Goal: Task Accomplishment & Management: Complete application form

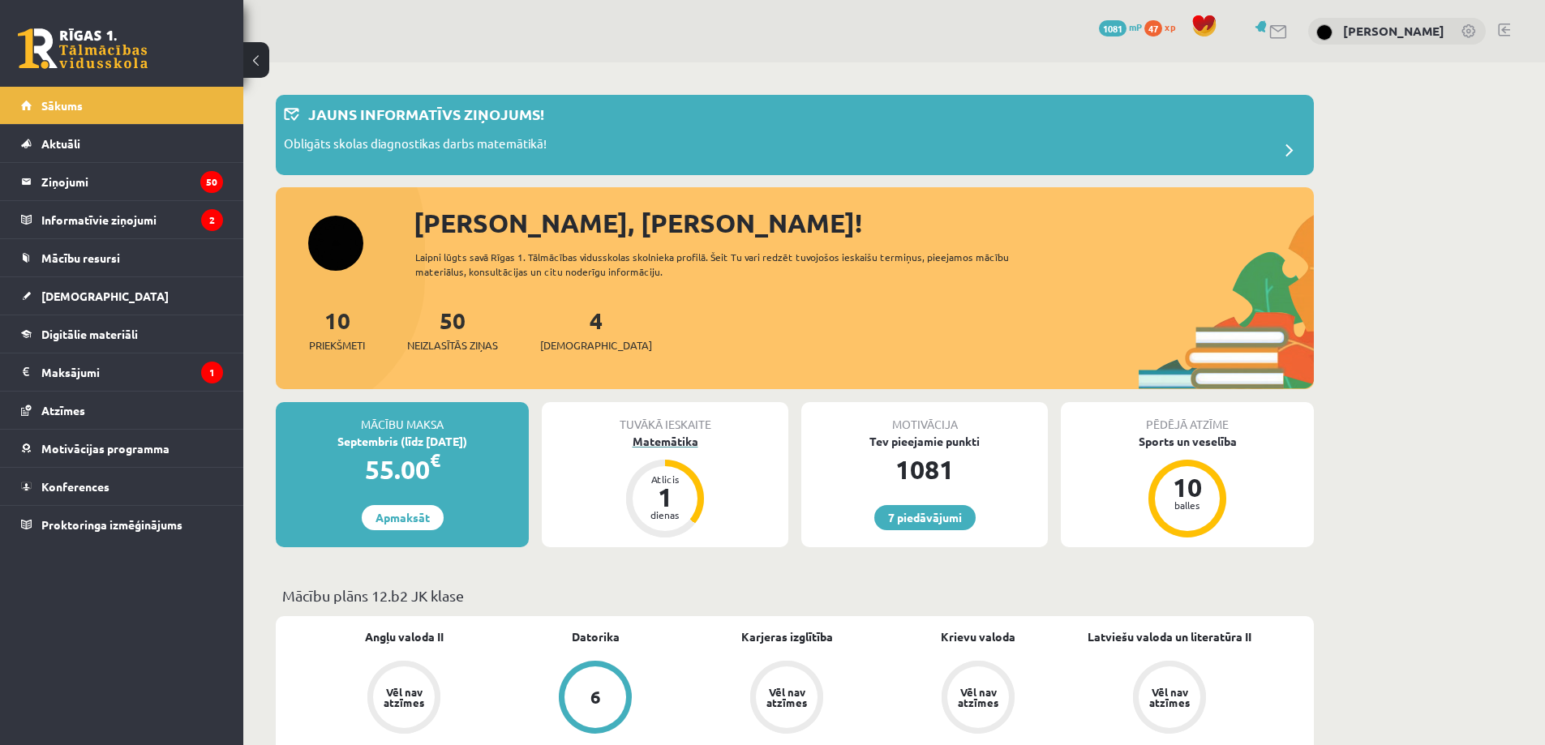
click at [673, 444] on div "Matemātika" at bounding box center [665, 441] width 247 height 17
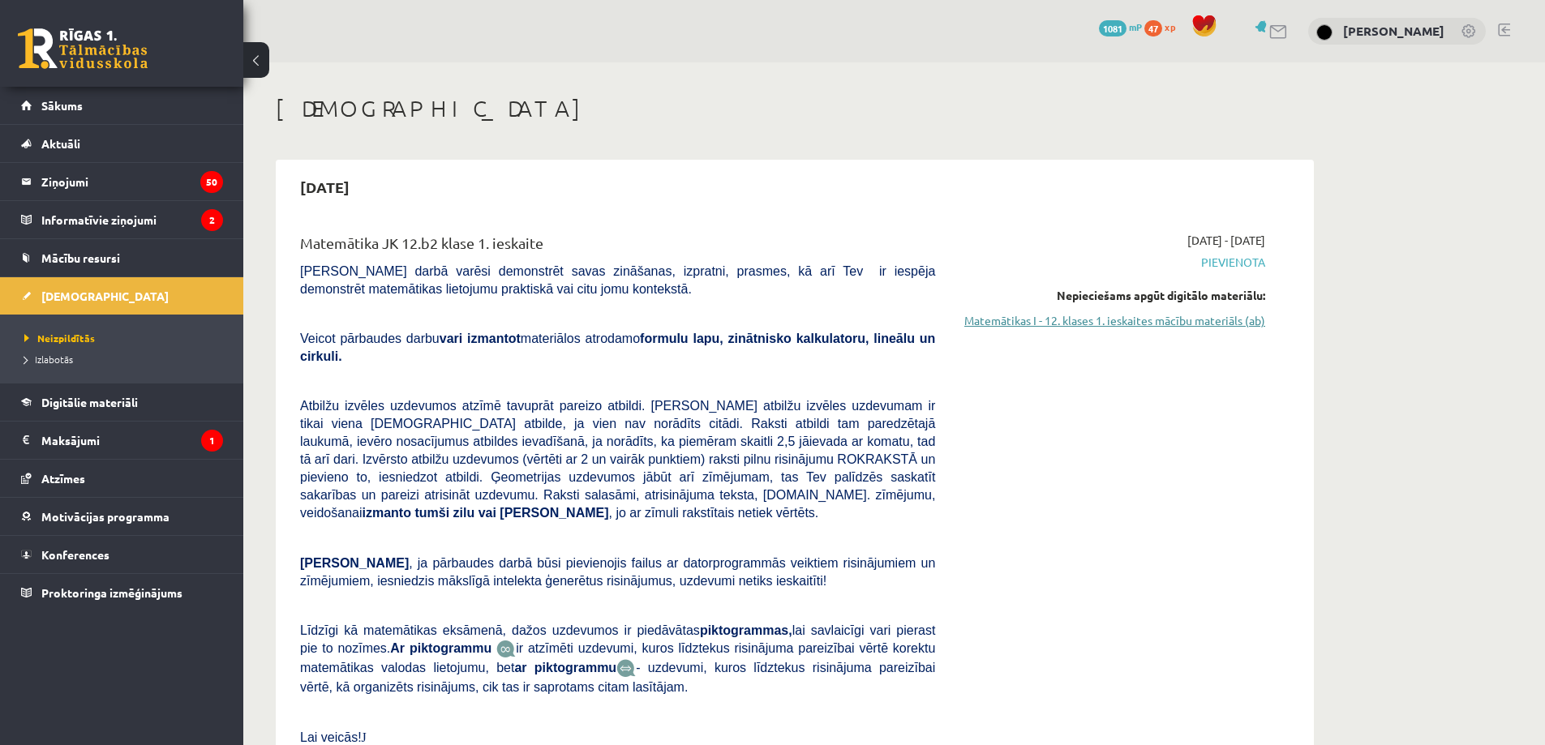
click at [1146, 319] on link "Matemātikas I - 12. klases 1. ieskaites mācību materiāls (ab)" at bounding box center [1112, 320] width 306 height 17
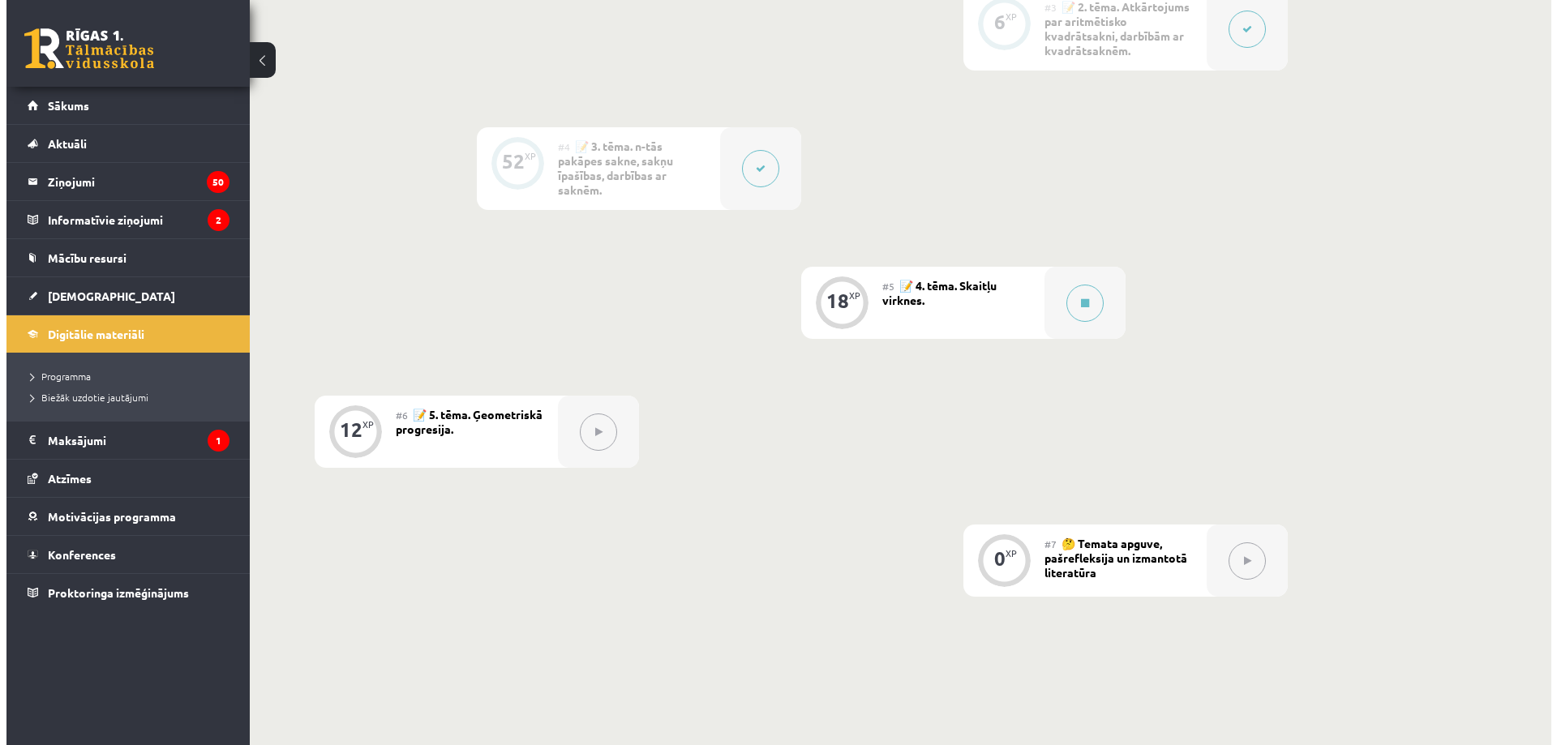
scroll to position [809, 0]
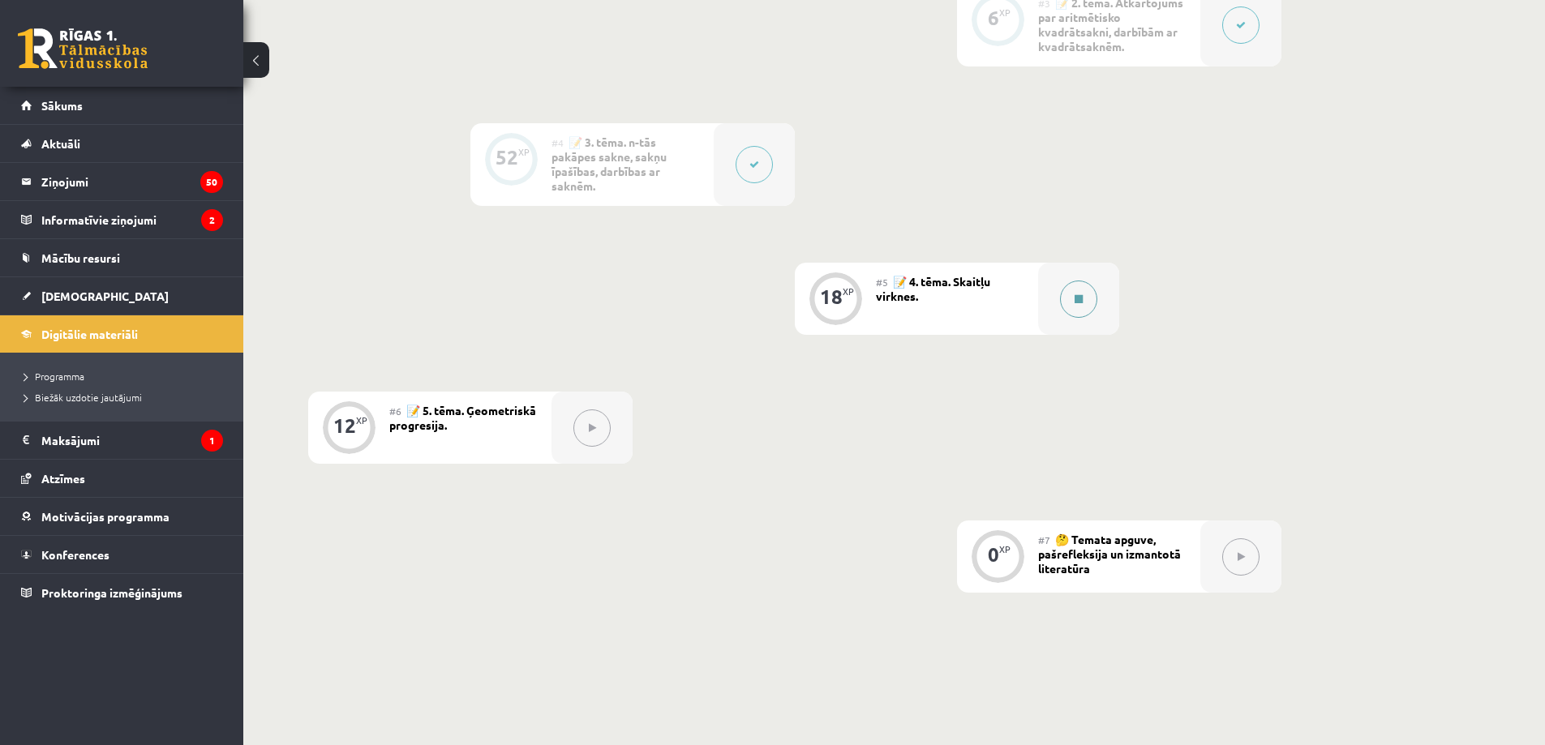
click at [1073, 311] on button at bounding box center [1078, 299] width 37 height 37
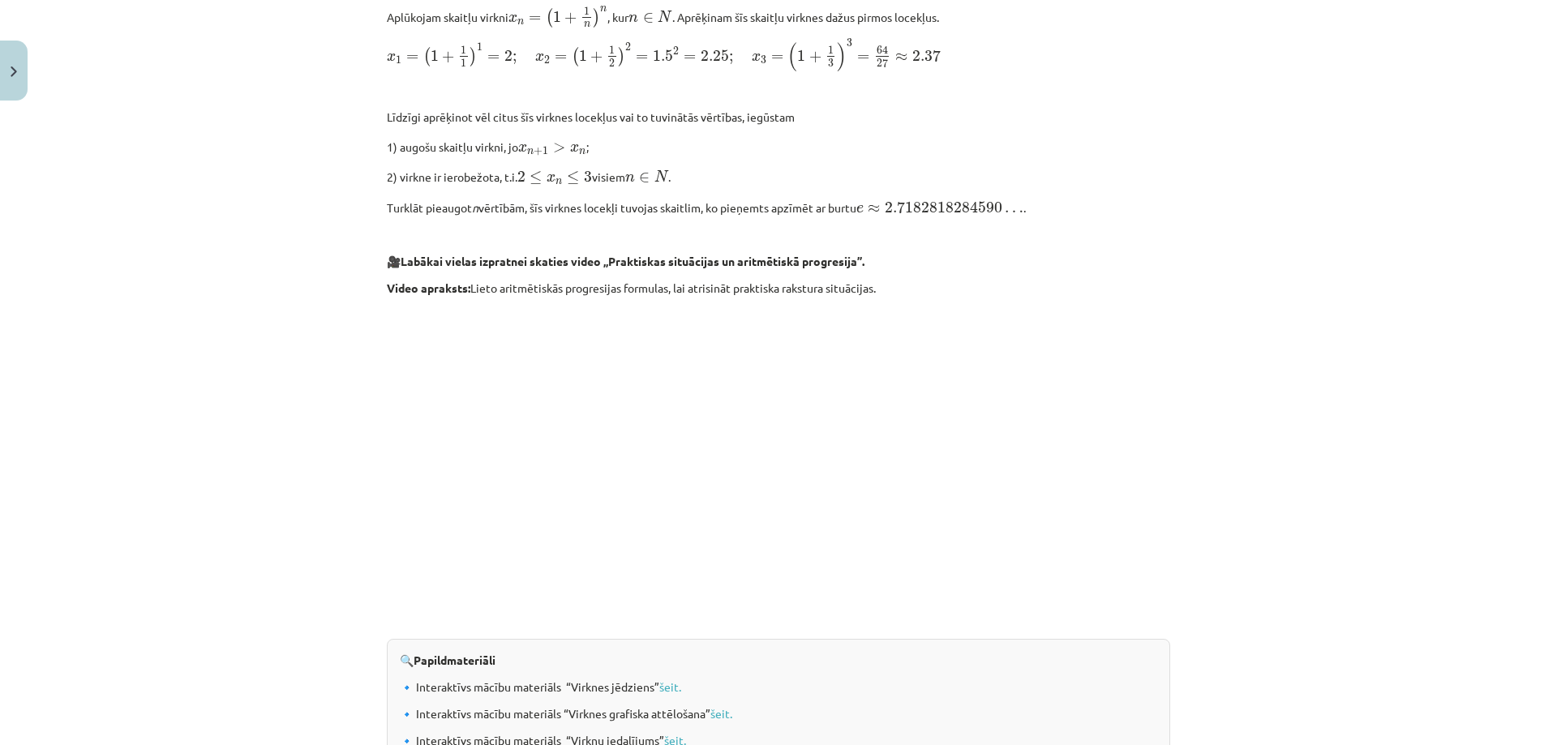
scroll to position [1276, 0]
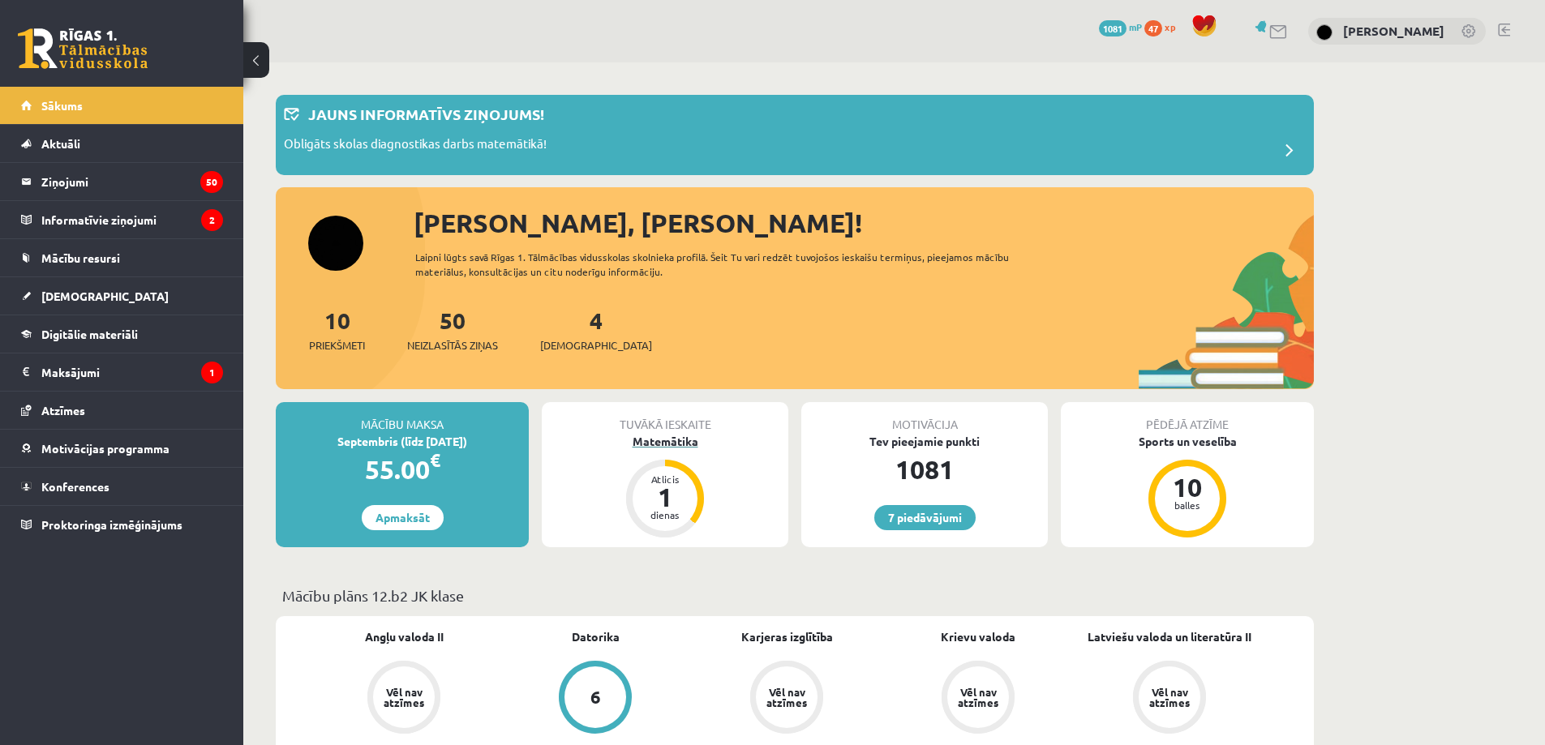
click at [654, 441] on div "Matemātika" at bounding box center [665, 441] width 247 height 17
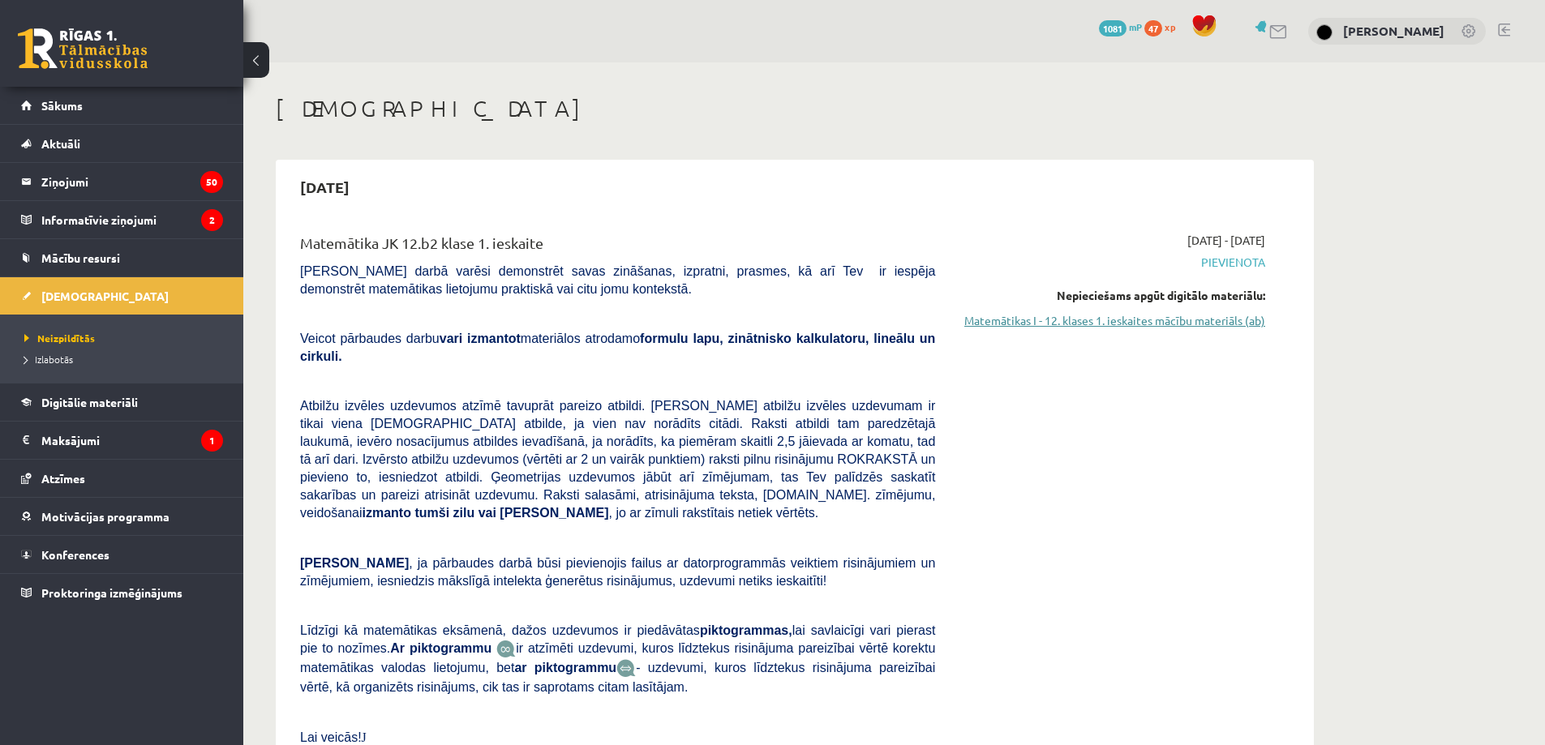
click at [1069, 319] on link "Matemātikas I - 12. klases 1. ieskaites mācību materiāls (ab)" at bounding box center [1112, 320] width 306 height 17
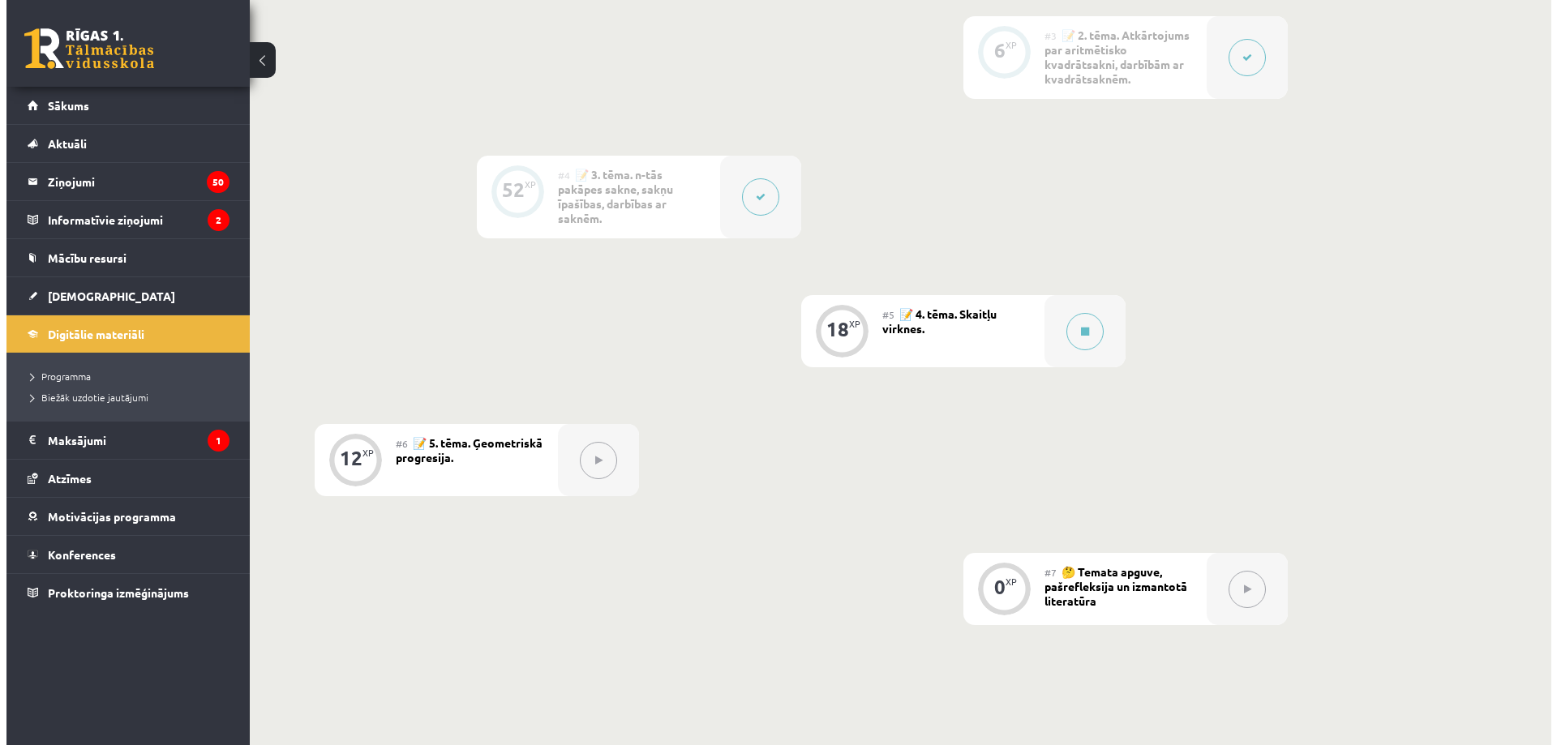
scroll to position [788, 0]
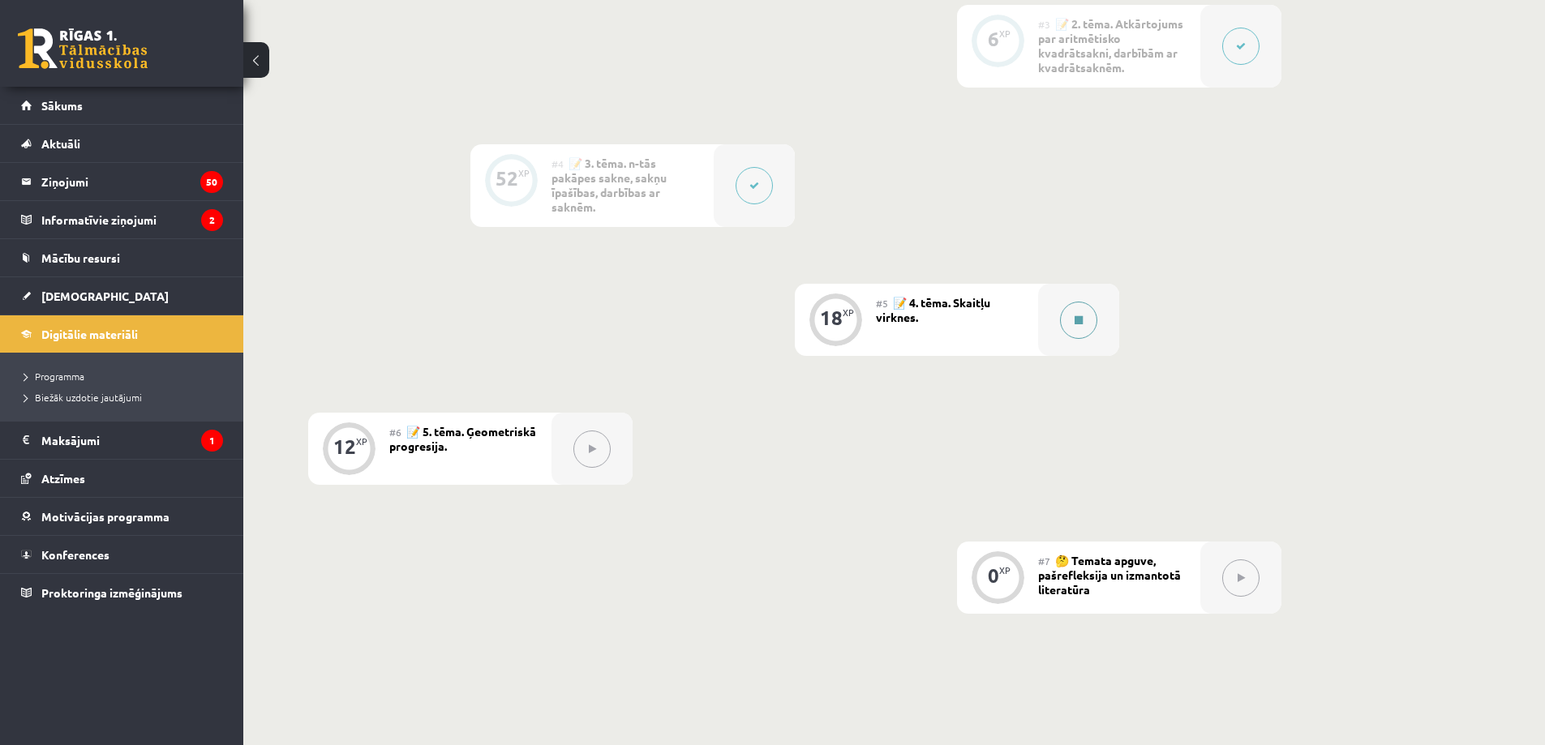
click at [1084, 315] on button at bounding box center [1078, 320] width 37 height 37
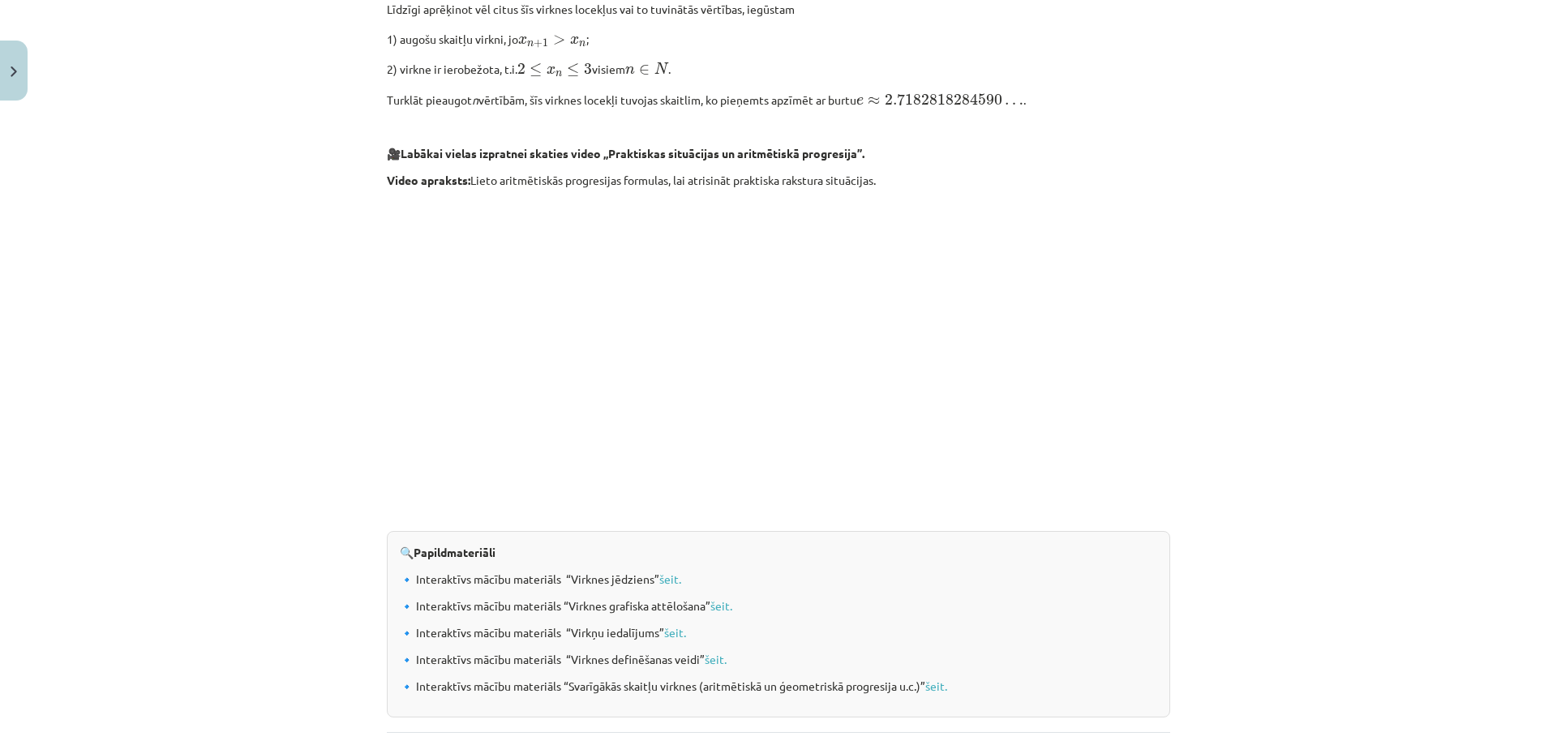
scroll to position [0, 0]
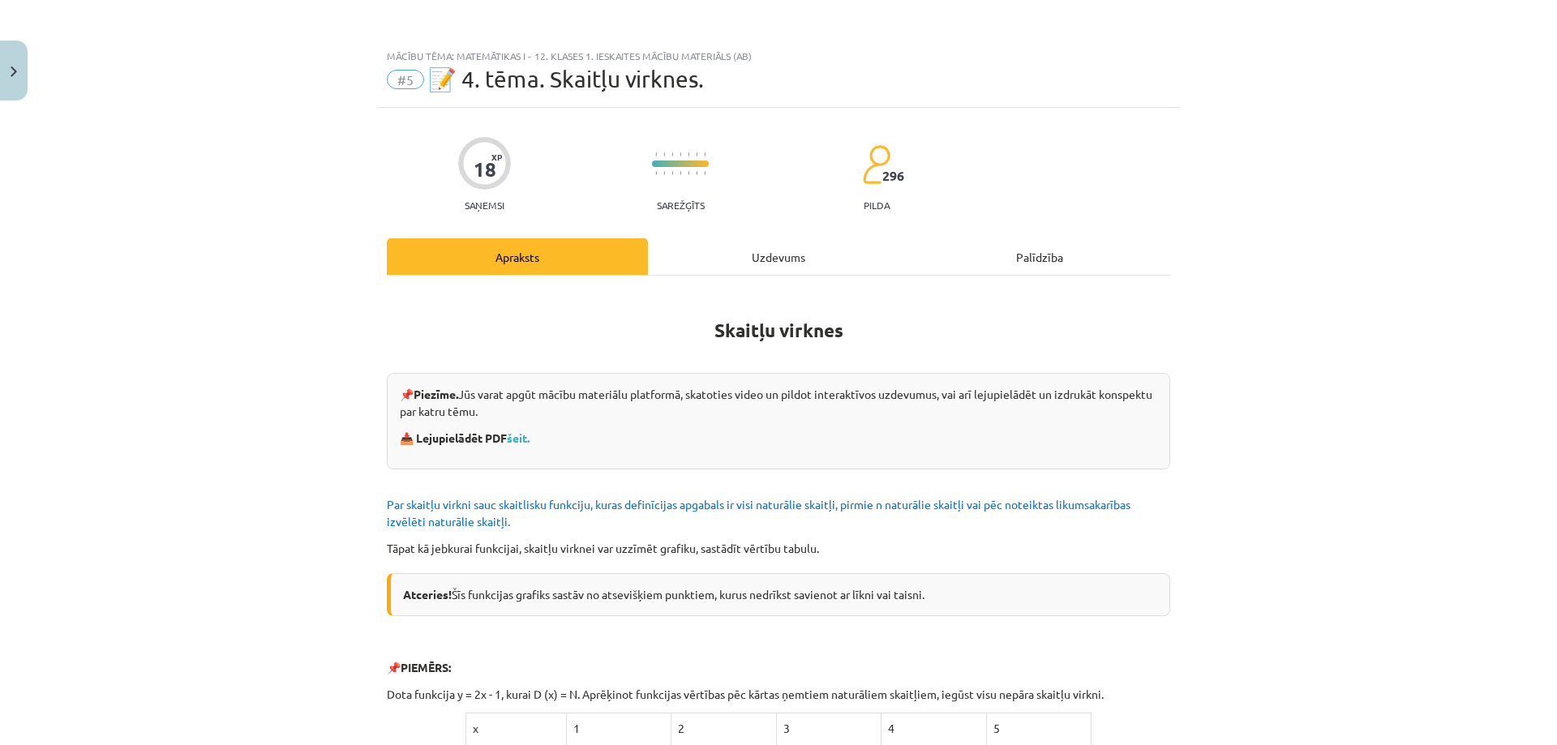
click at [761, 252] on div "Uzdevums" at bounding box center [778, 256] width 261 height 36
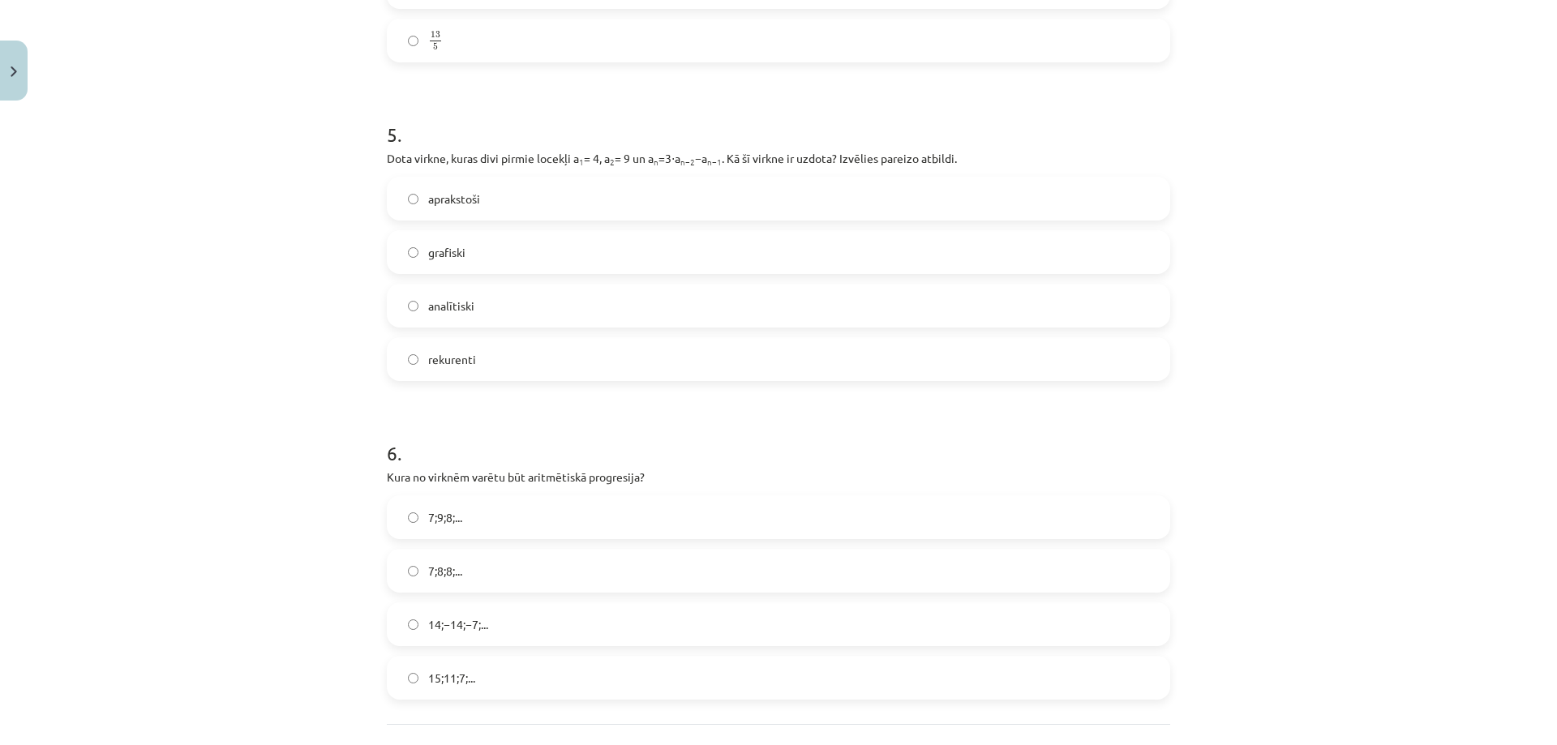
scroll to position [1652, 0]
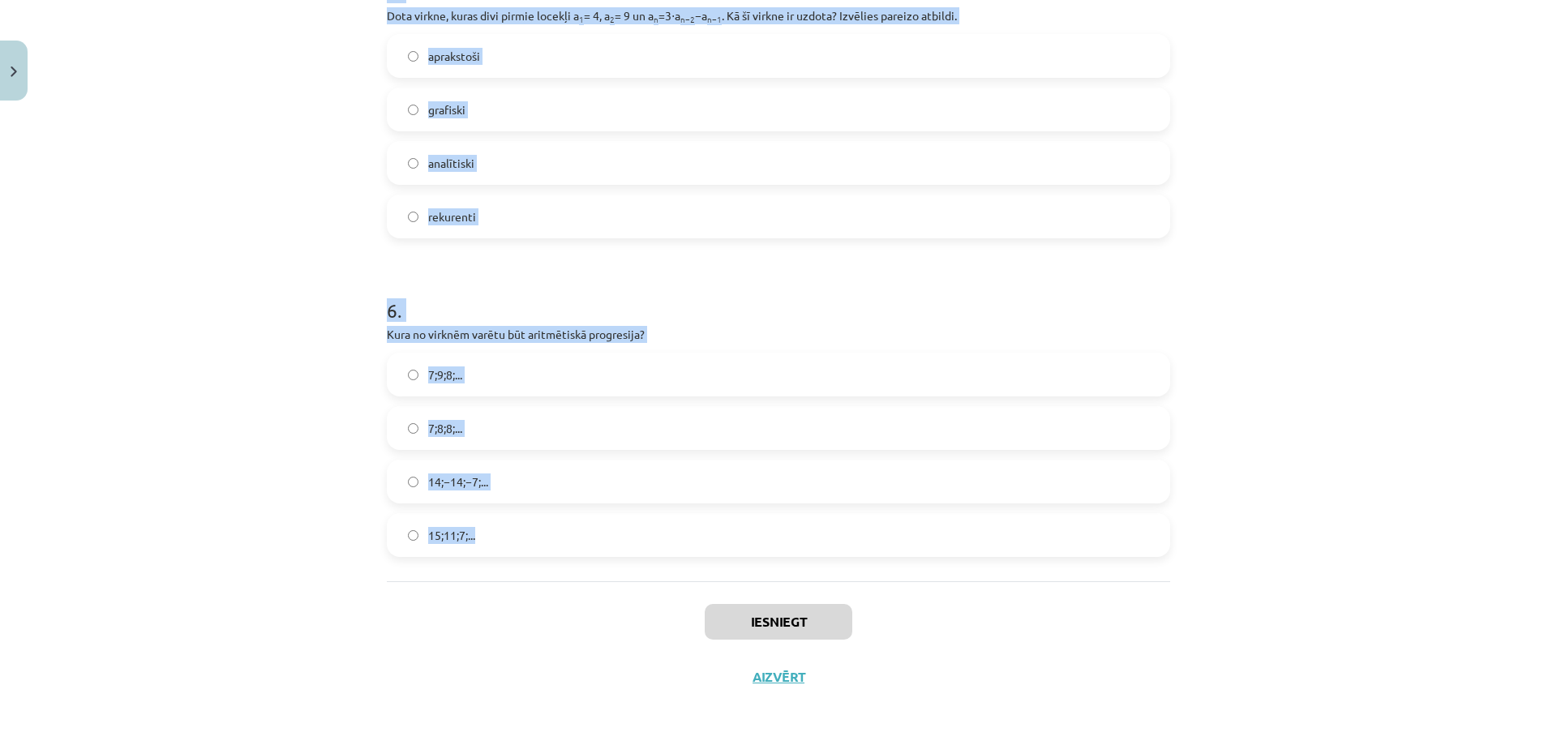
drag, startPoint x: 349, startPoint y: 328, endPoint x: 525, endPoint y: 555, distance: 288.4
click at [525, 555] on div "Mācību tēma: Matemātikas i - 12. klases 1. ieskaites mācību materiāls (ab) #5 📝…" at bounding box center [778, 372] width 1557 height 745
copy form "1 . Skaitļu virkne -7; -4; -1; 2; 5; ... ir Dilstoša Augoša Ne augoša, ne dilst…"
click at [1511, 239] on div "Mācību tēma: Matemātikas i - 12. klases 1. ieskaites mācību materiāls (ab) #5 📝…" at bounding box center [778, 372] width 1557 height 745
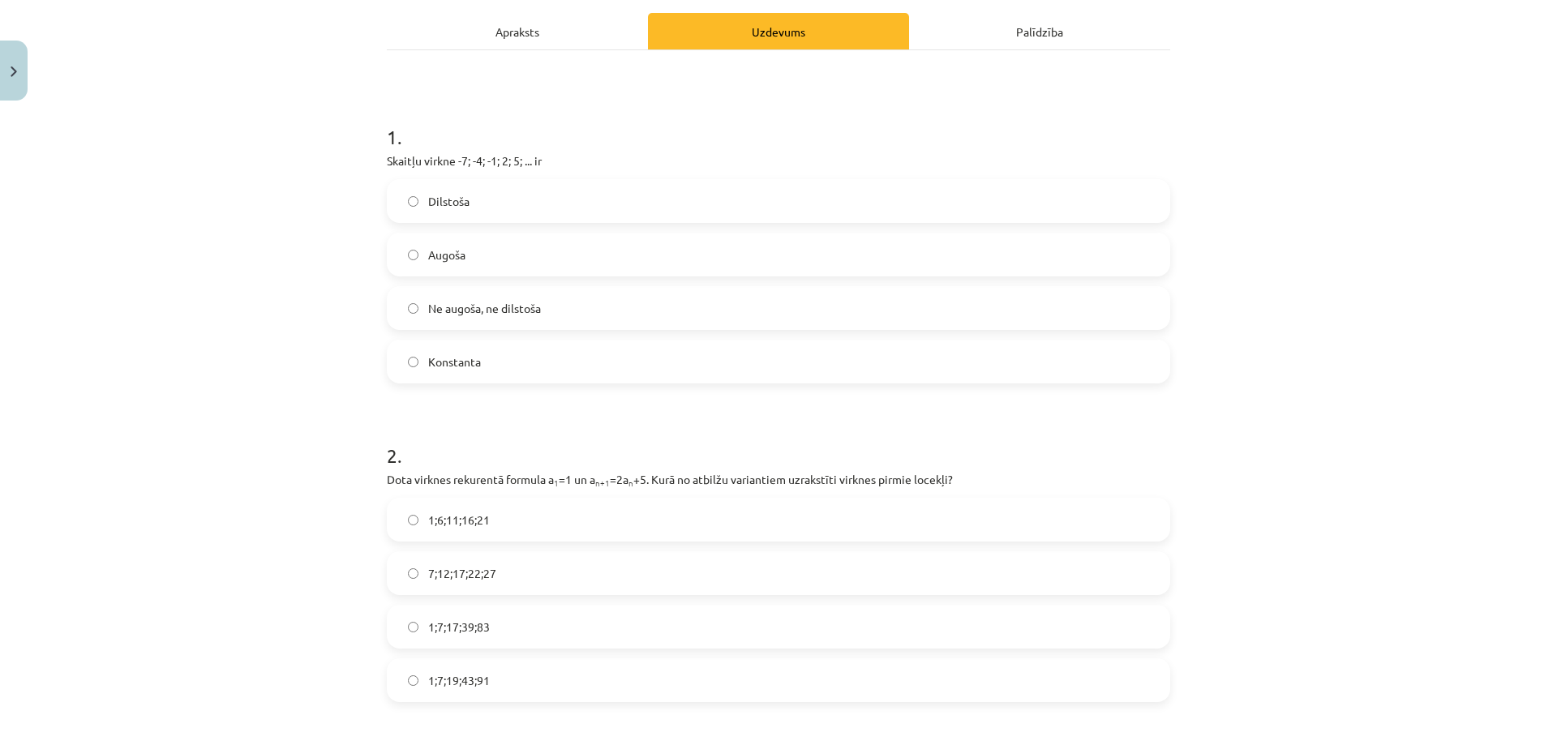
scroll to position [239, 0]
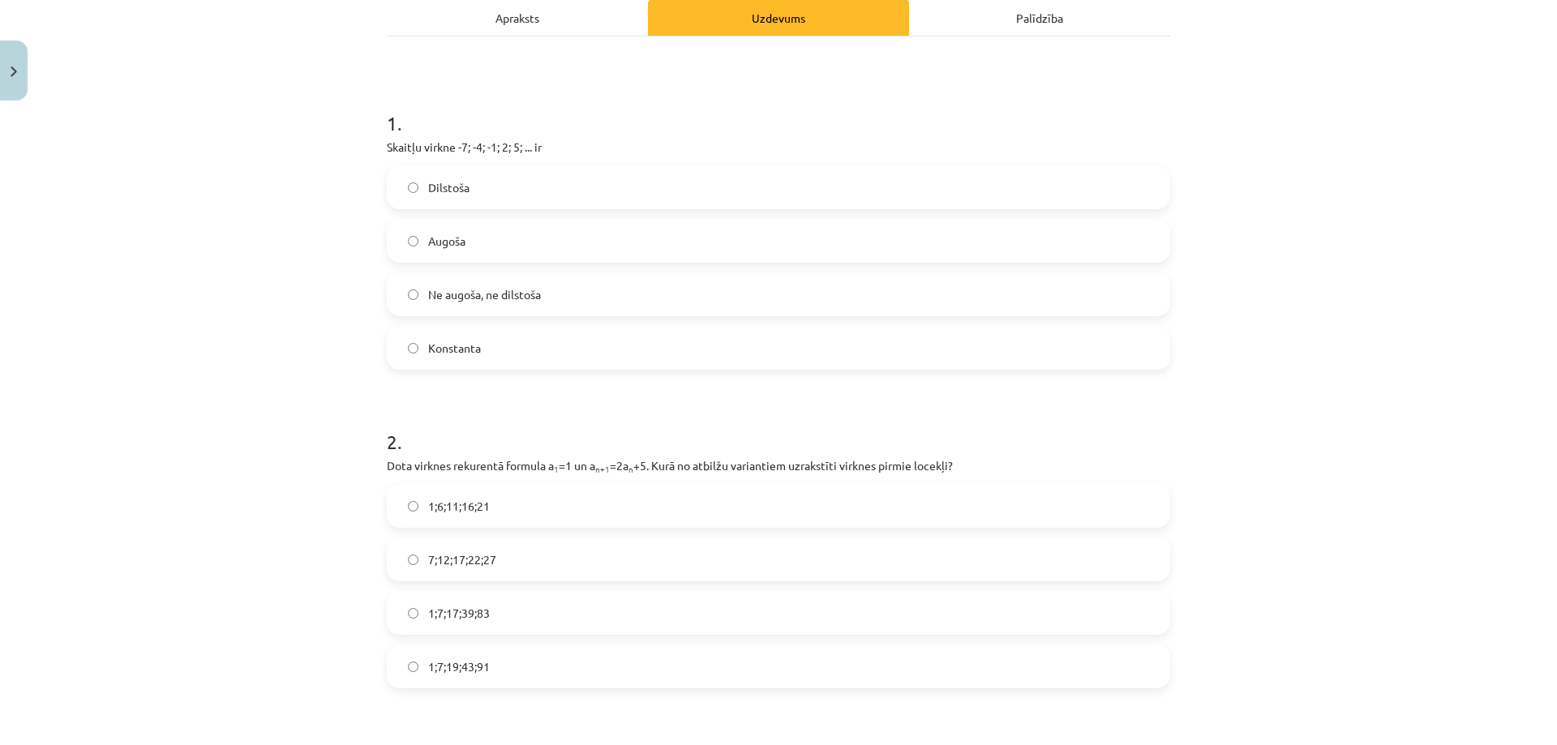
click at [949, 242] on label "Augoša" at bounding box center [778, 241] width 780 height 41
click at [499, 673] on label "1;7;19;43;91" at bounding box center [778, 666] width 780 height 41
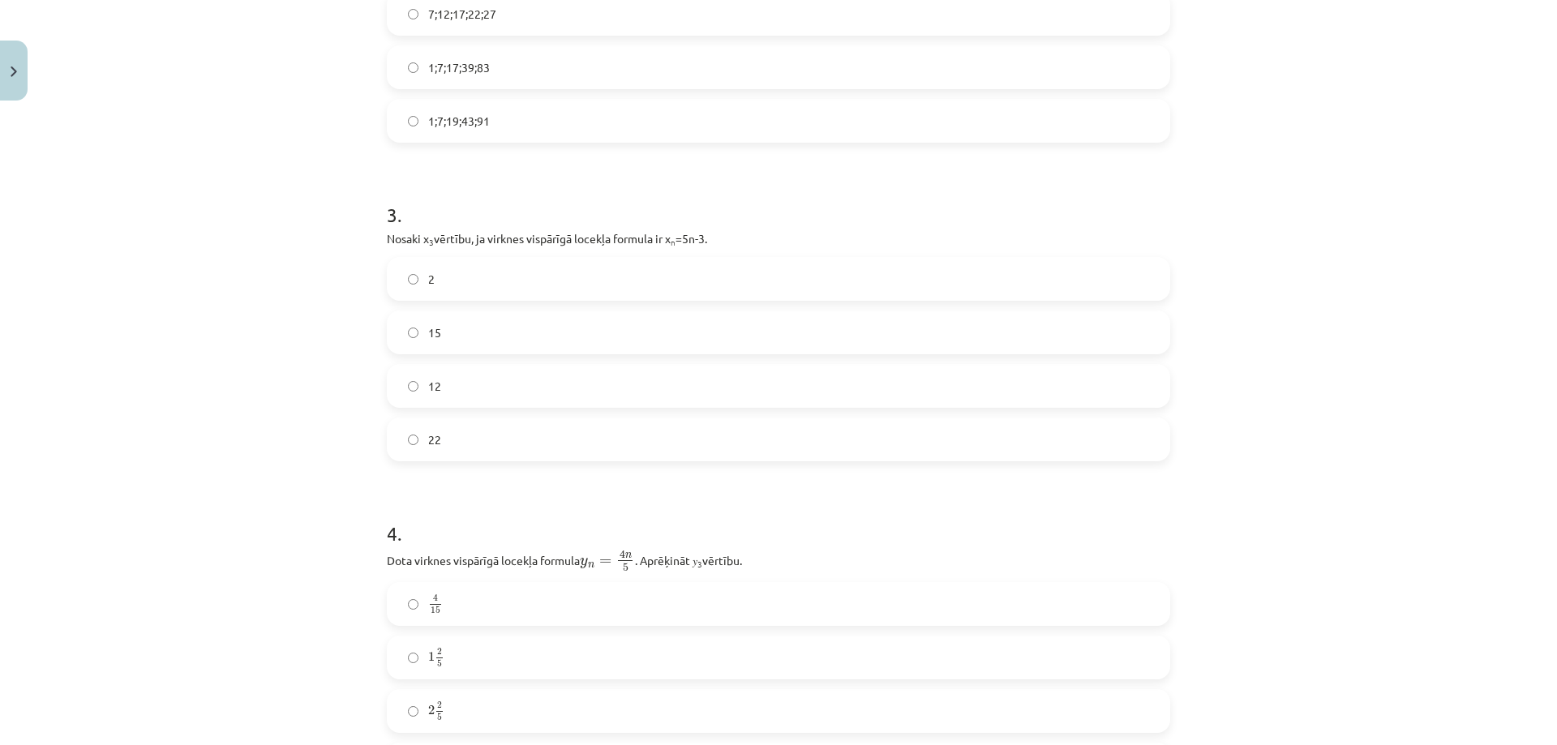
scroll to position [875, 0]
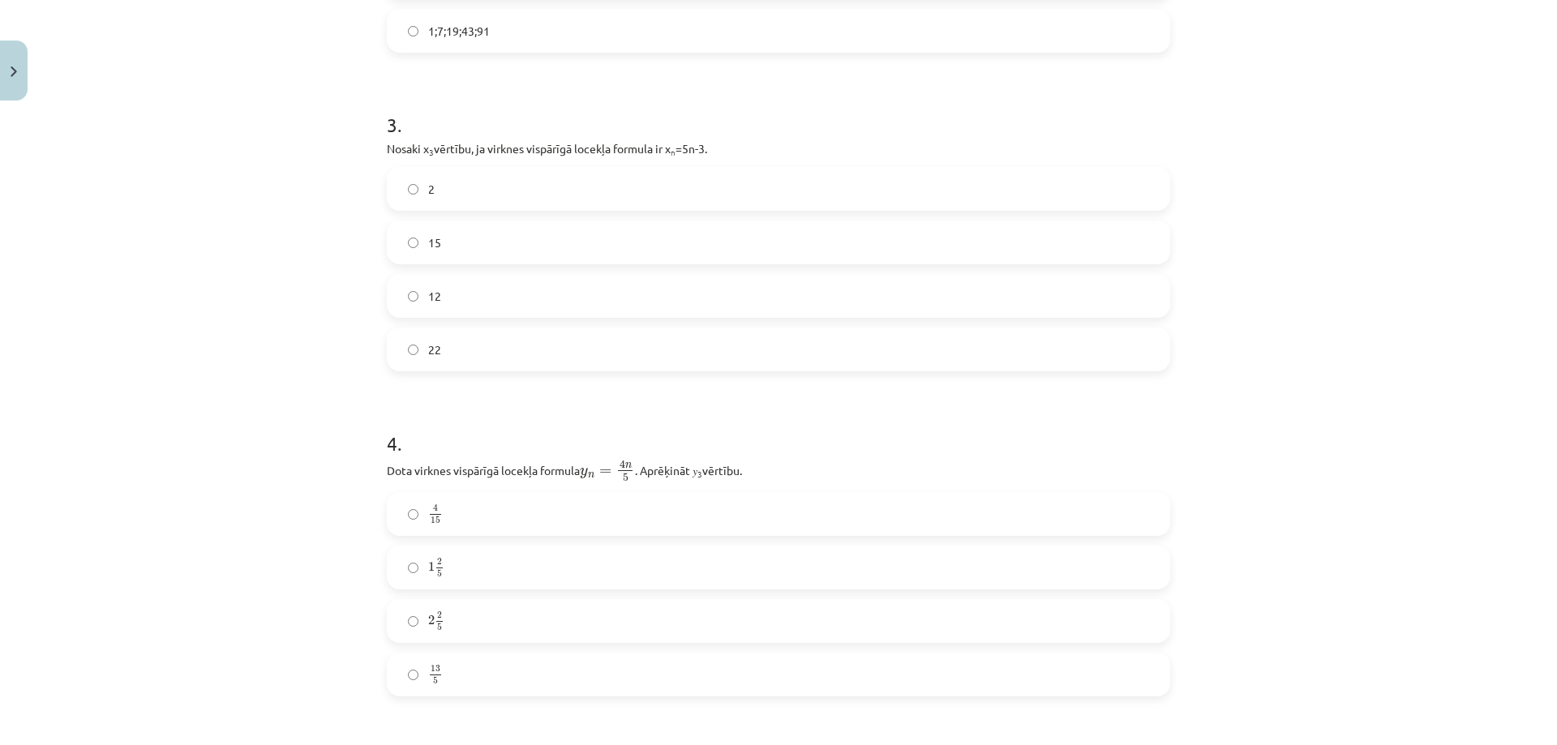
click at [580, 305] on label "12" at bounding box center [778, 296] width 780 height 41
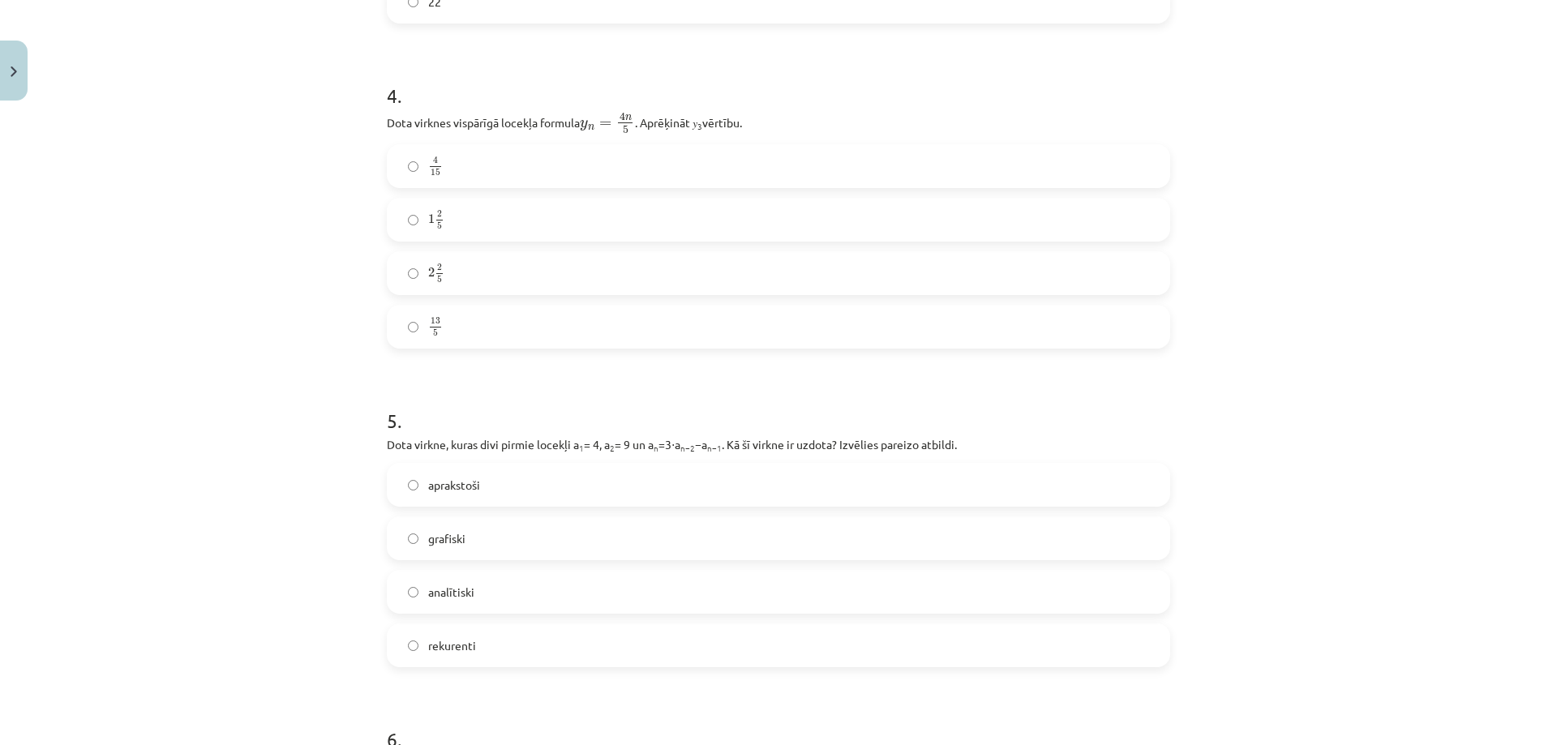
scroll to position [1225, 0]
click at [448, 255] on label "2 2 5 2 2 5" at bounding box center [778, 271] width 780 height 41
click at [499, 628] on label "rekurenti" at bounding box center [778, 643] width 780 height 41
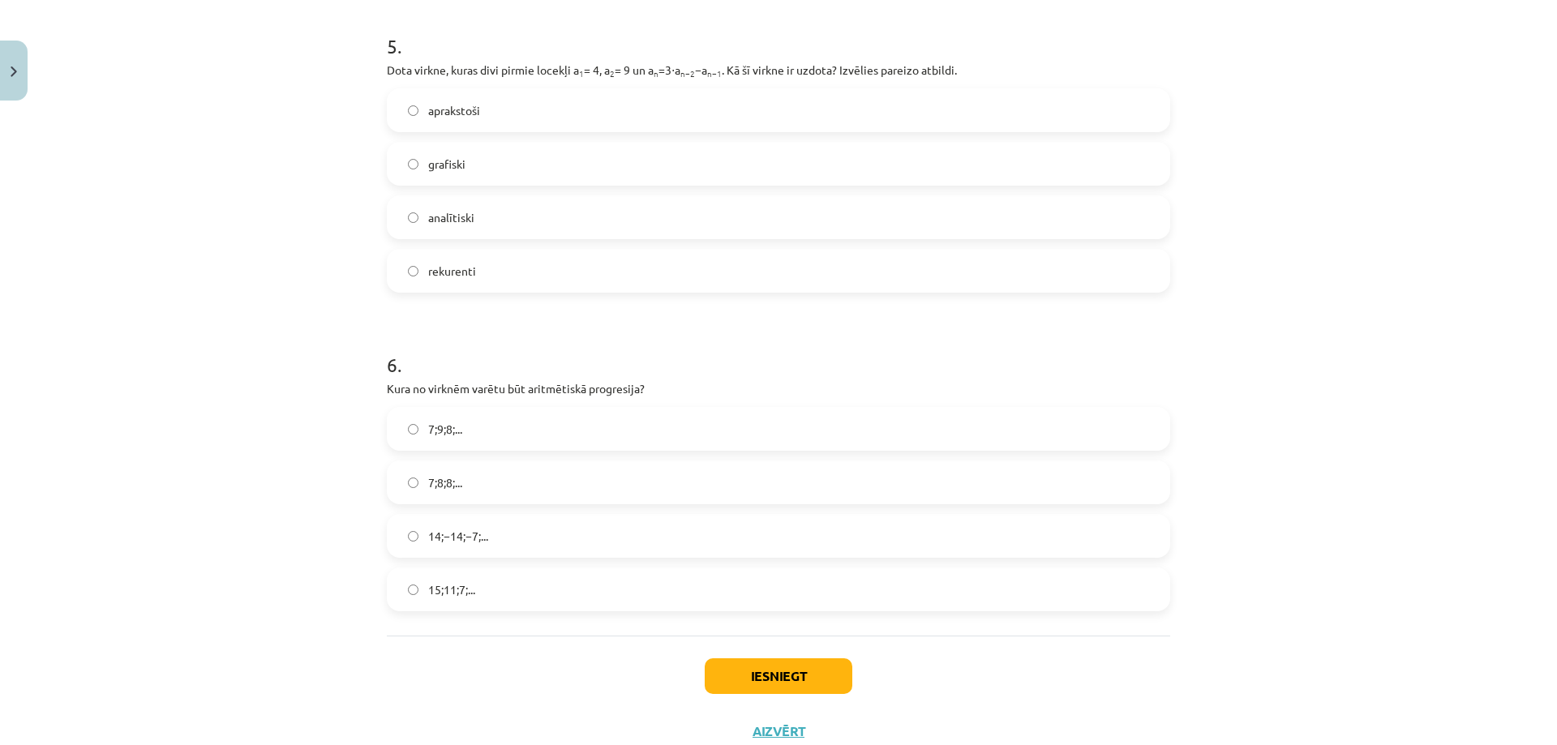
scroll to position [1652, 0]
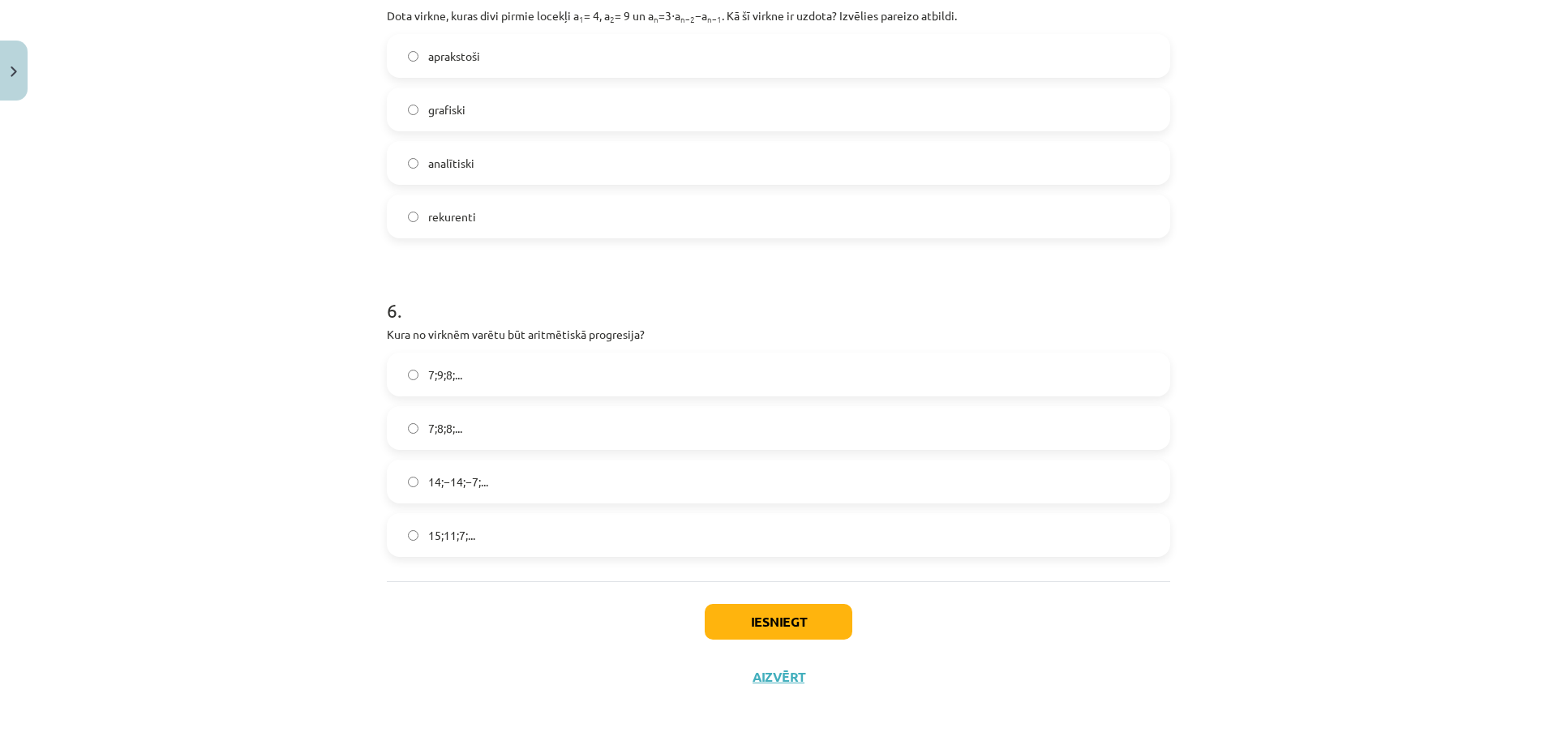
click at [504, 545] on label "15;11;7;..." at bounding box center [778, 535] width 780 height 41
click at [729, 621] on button "Iesniegt" at bounding box center [779, 622] width 148 height 36
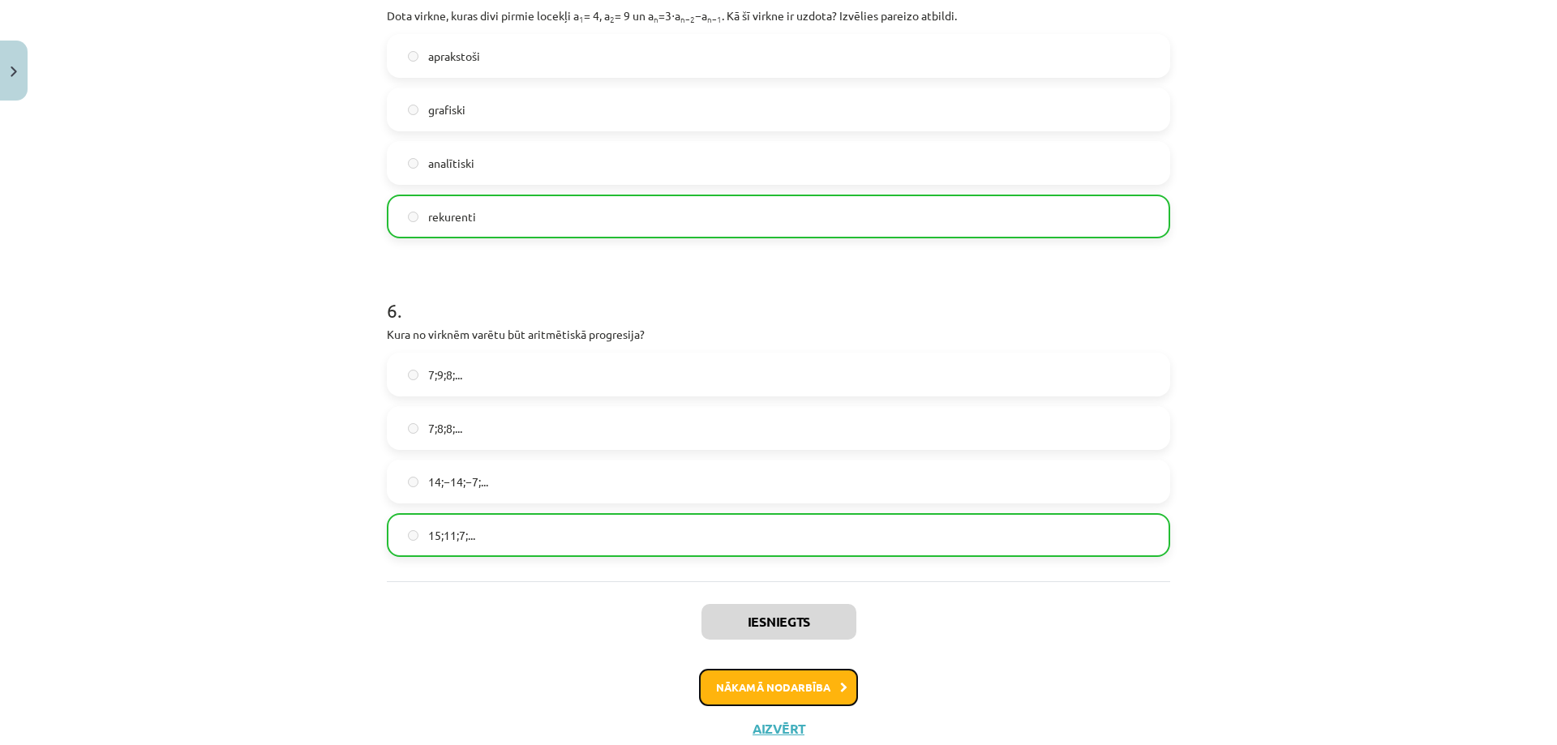
click at [775, 690] on button "Nākamā nodarbība" at bounding box center [778, 687] width 159 height 37
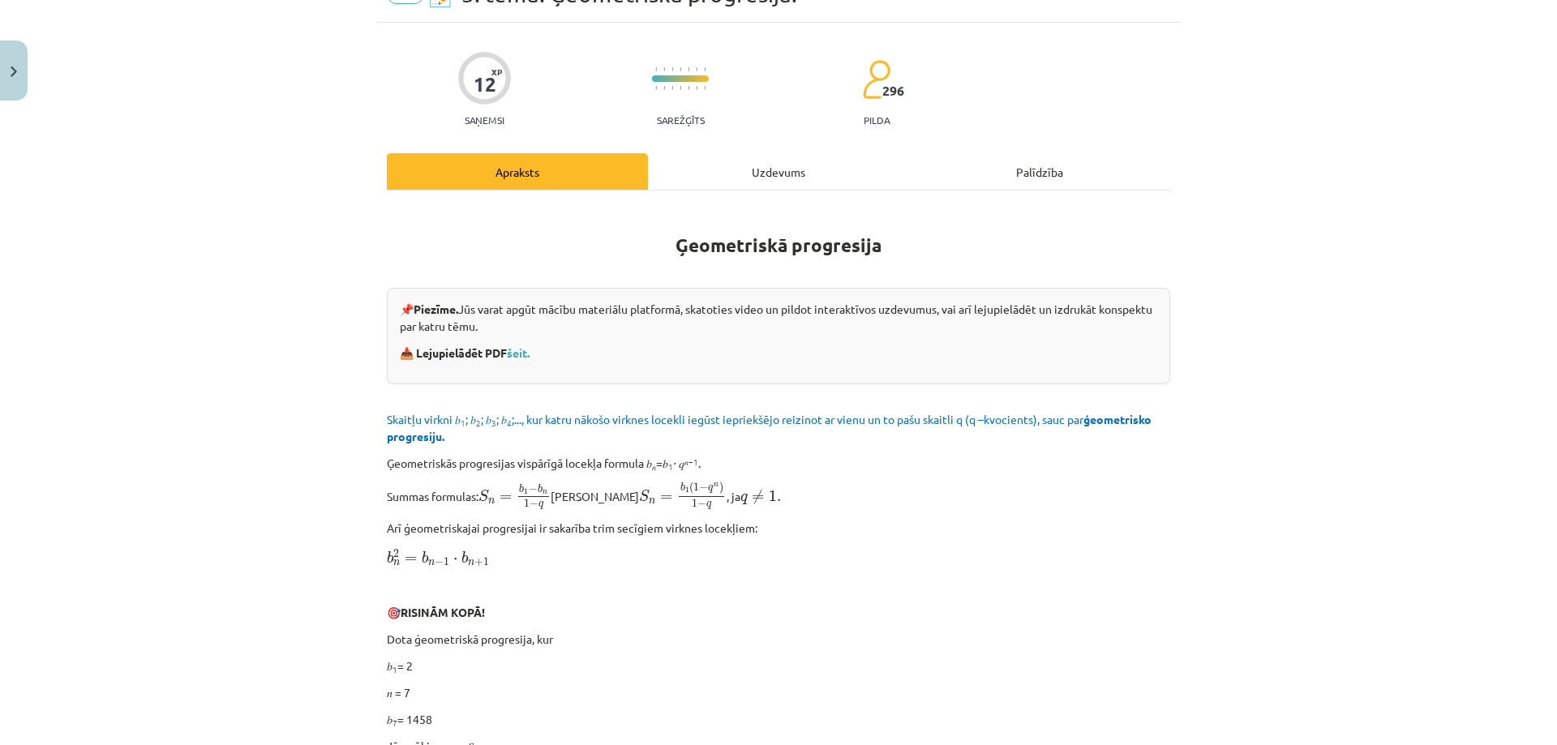
scroll to position [41, 0]
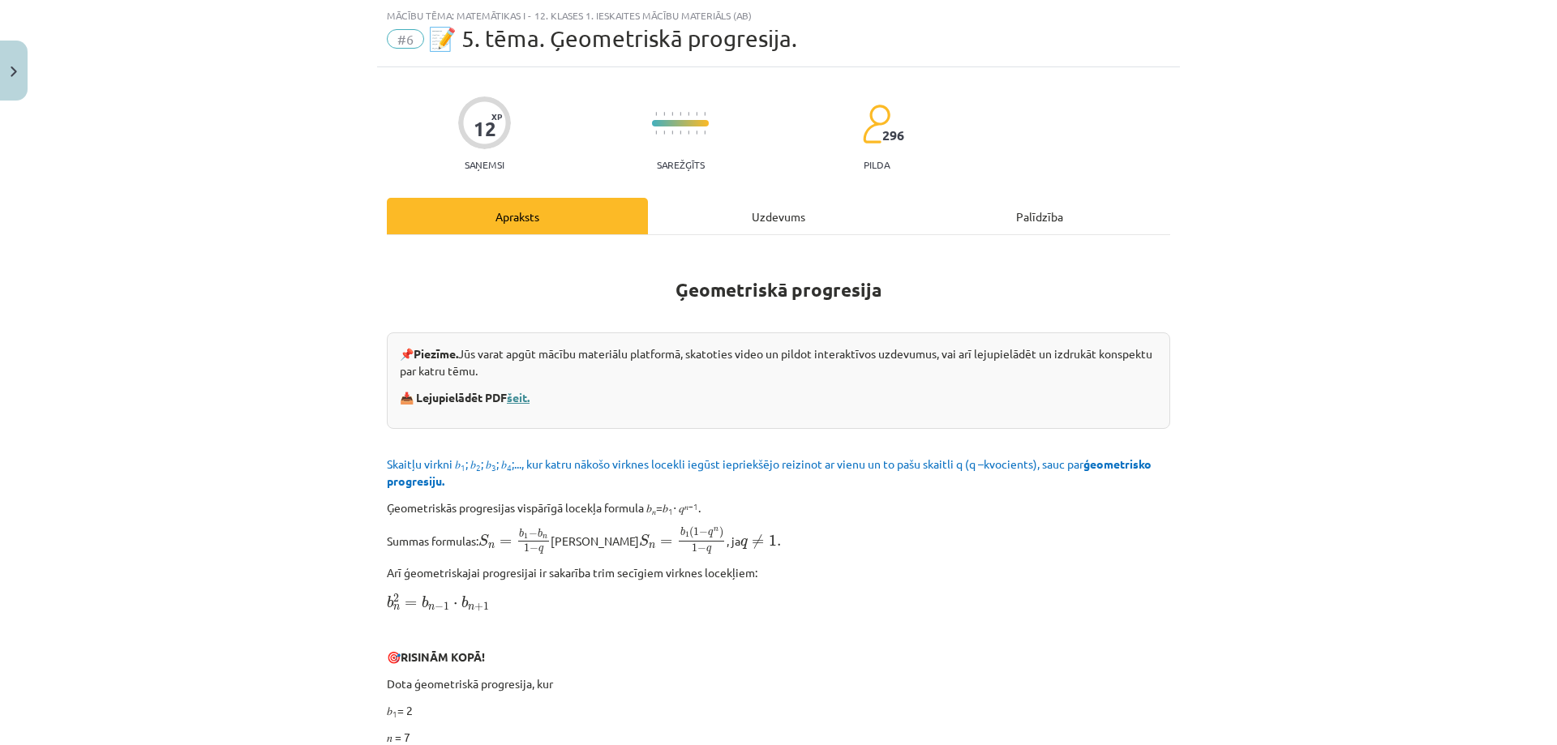
click at [518, 397] on link "šeit." at bounding box center [518, 397] width 23 height 15
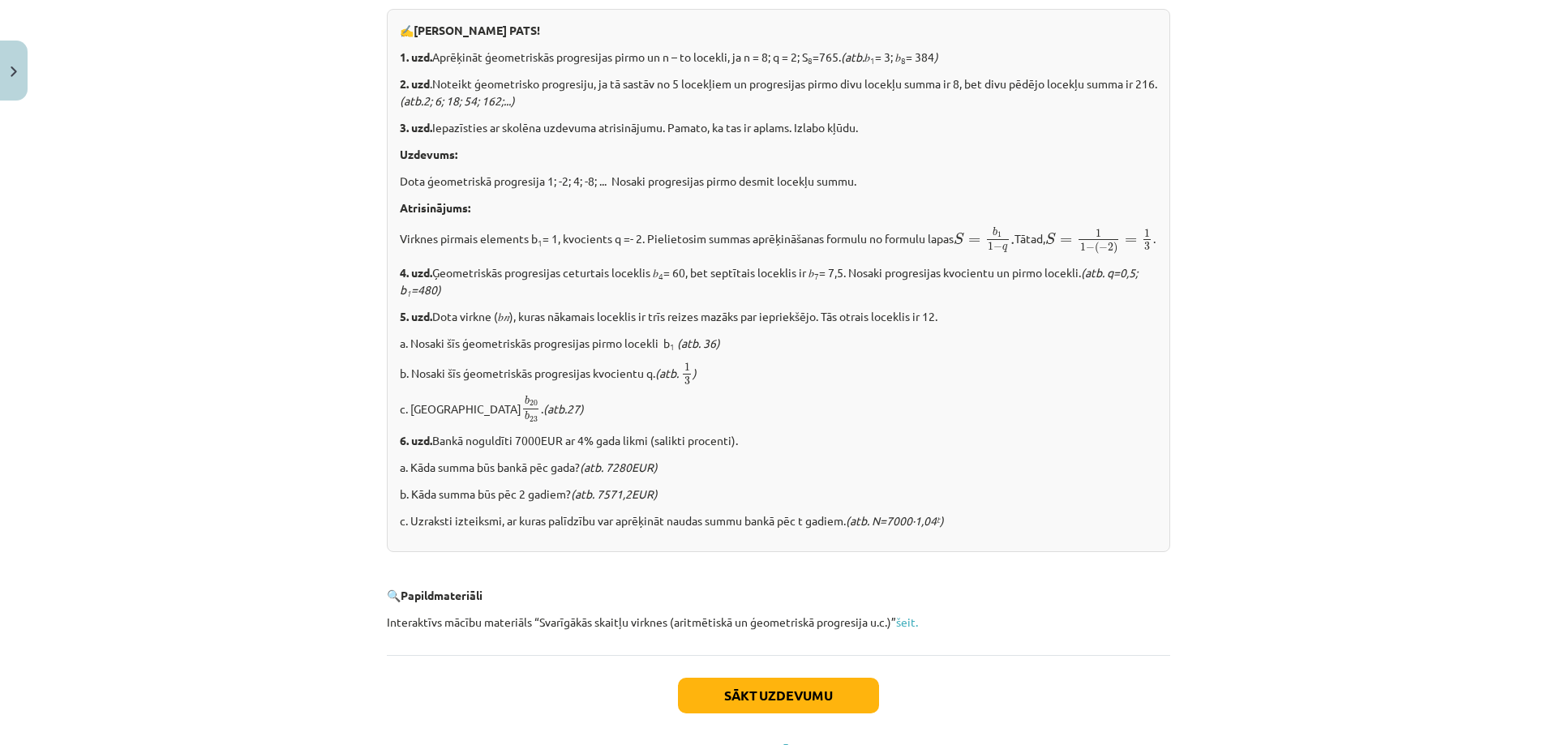
scroll to position [1884, 0]
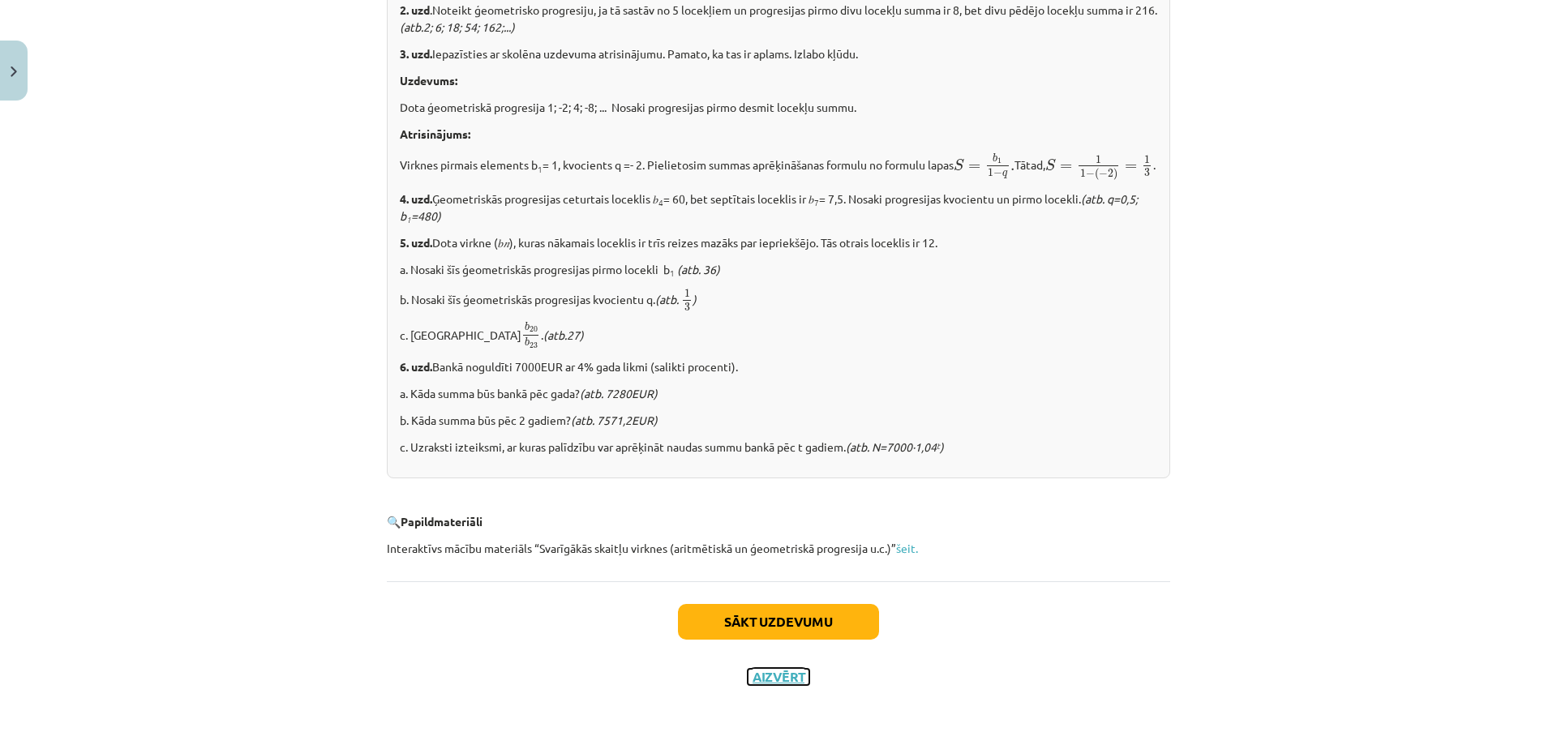
click at [769, 680] on button "Aizvērt" at bounding box center [779, 677] width 62 height 16
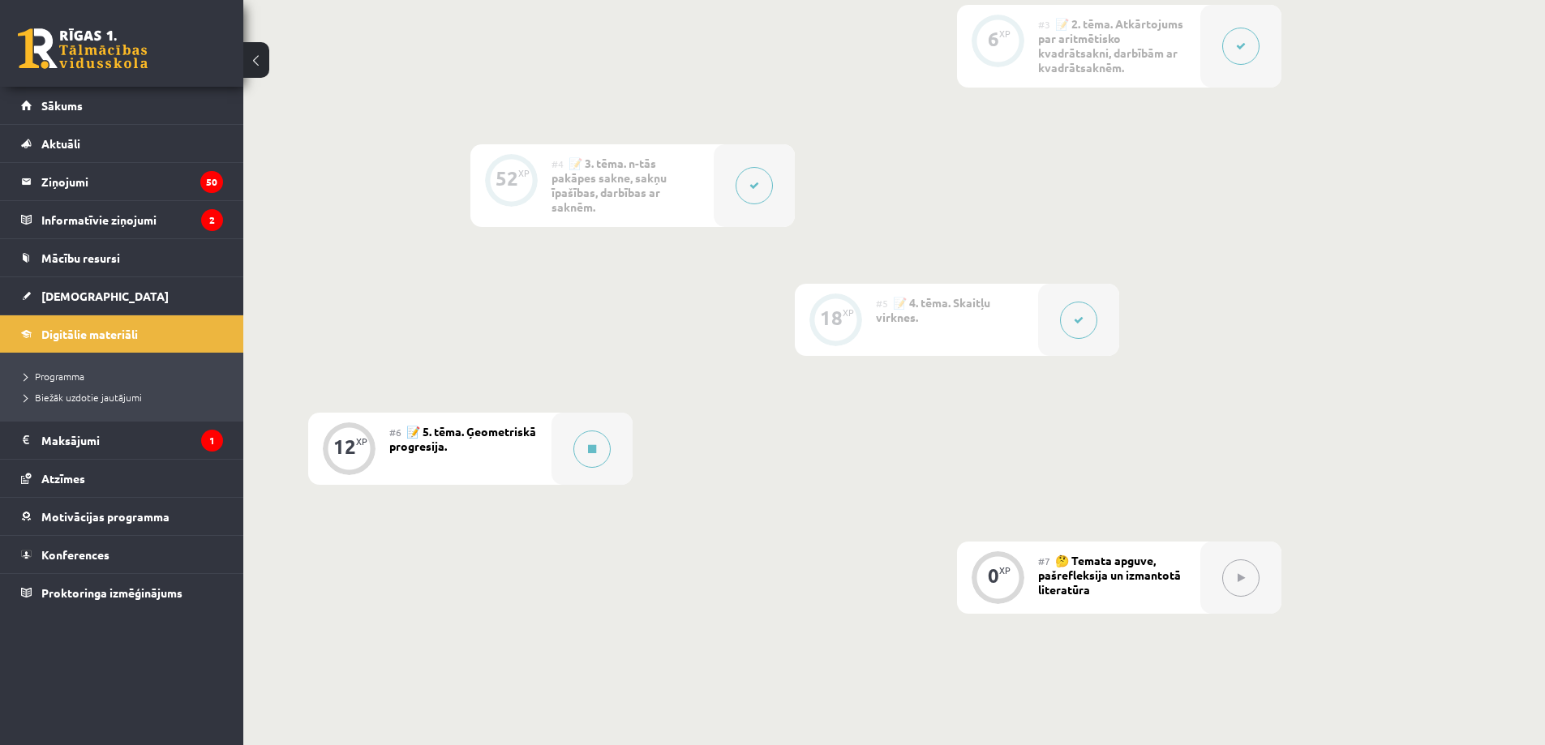
click at [1065, 313] on button at bounding box center [1078, 320] width 37 height 37
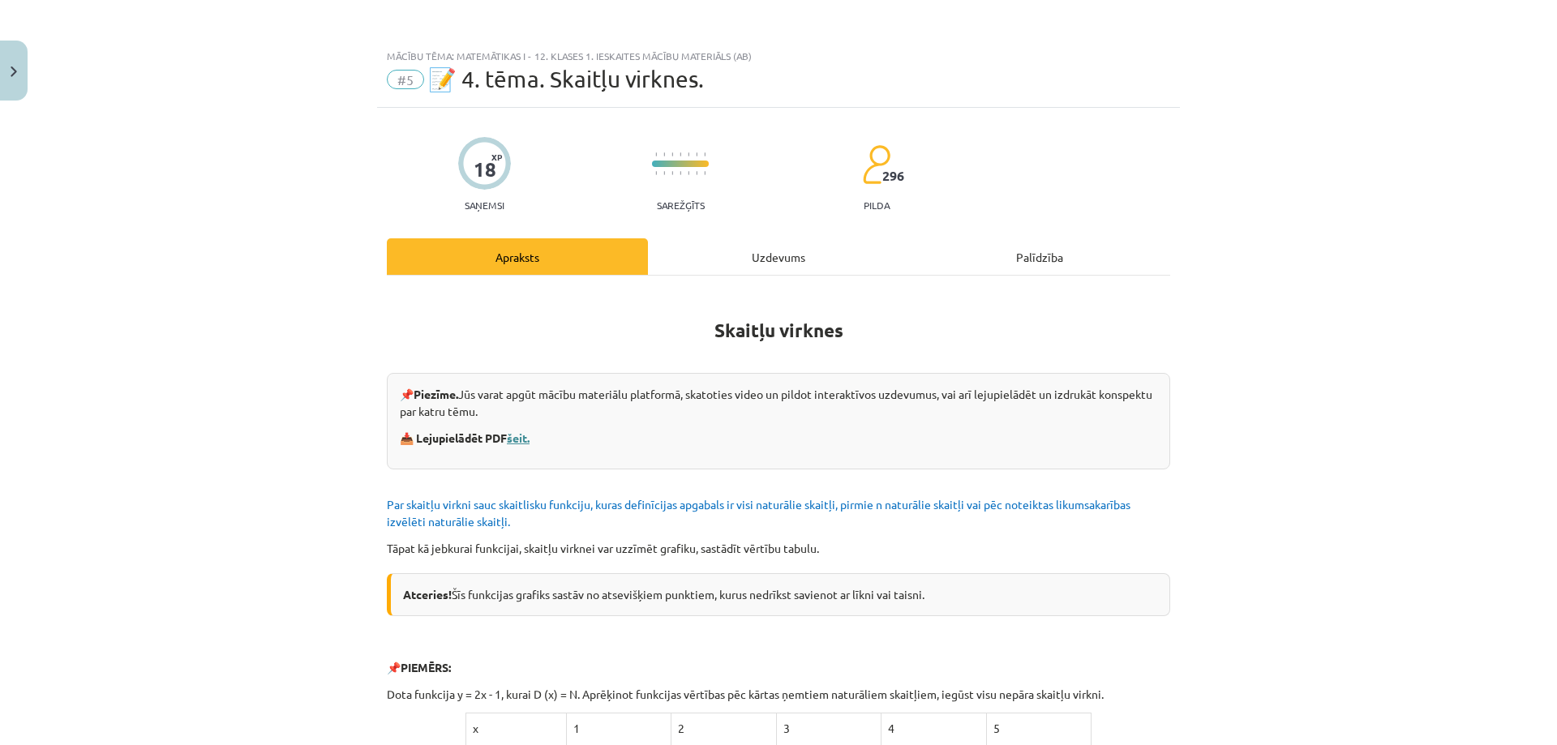
click at [519, 438] on link "šeit." at bounding box center [518, 438] width 23 height 15
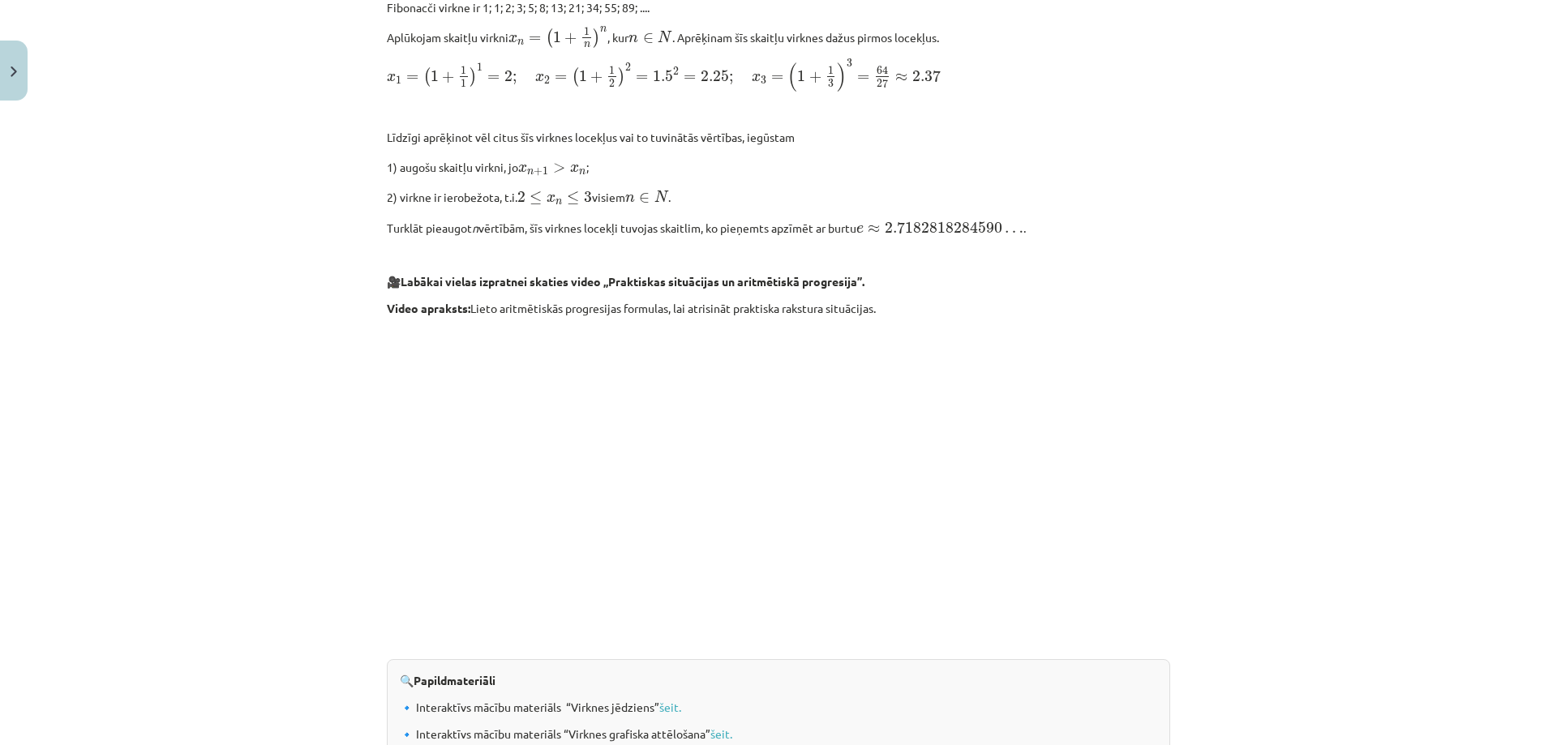
scroll to position [1580, 0]
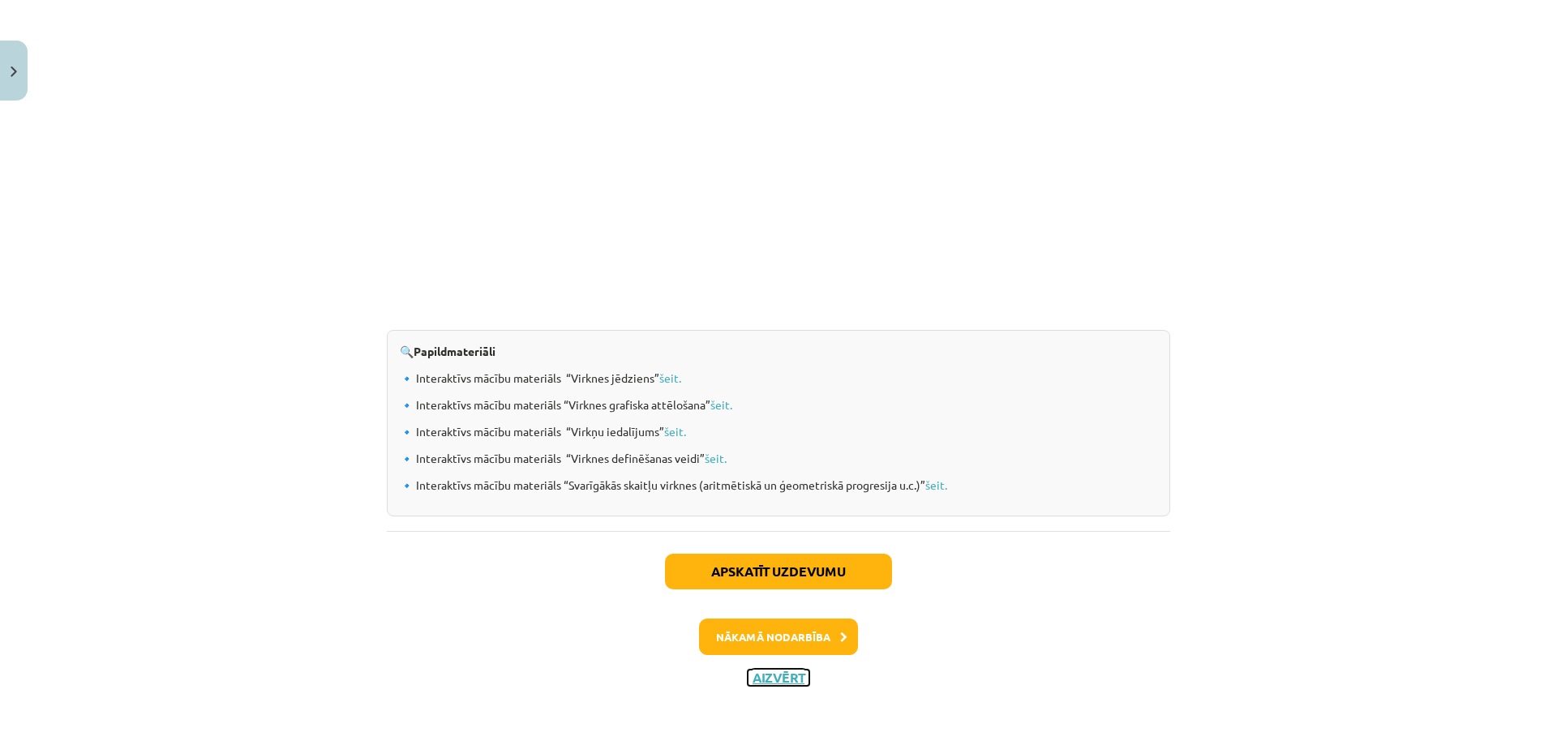
click at [791, 673] on button "Aizvērt" at bounding box center [779, 678] width 62 height 16
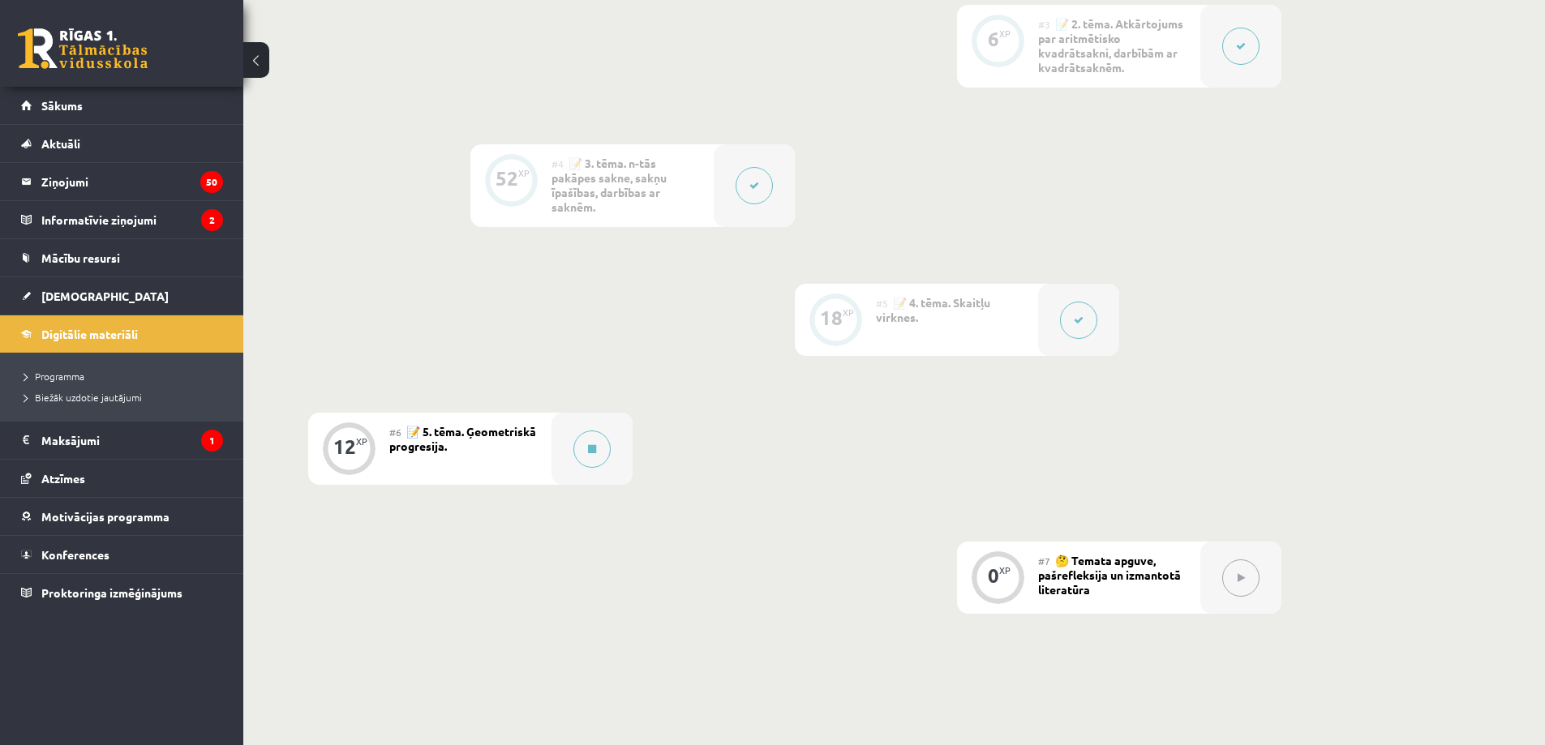
click at [1248, 54] on button at bounding box center [1240, 46] width 37 height 37
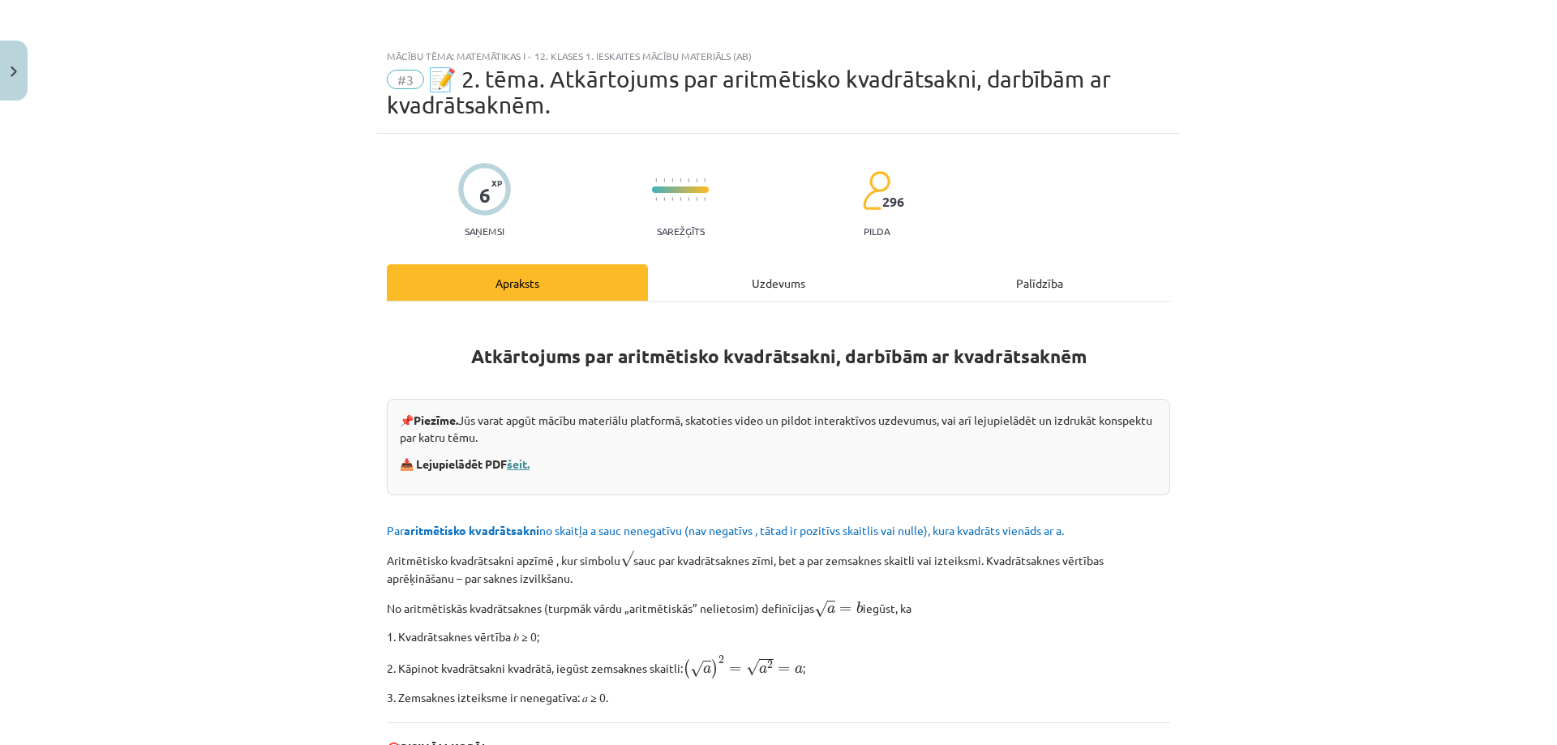
click at [524, 467] on link "šeit." at bounding box center [518, 464] width 23 height 15
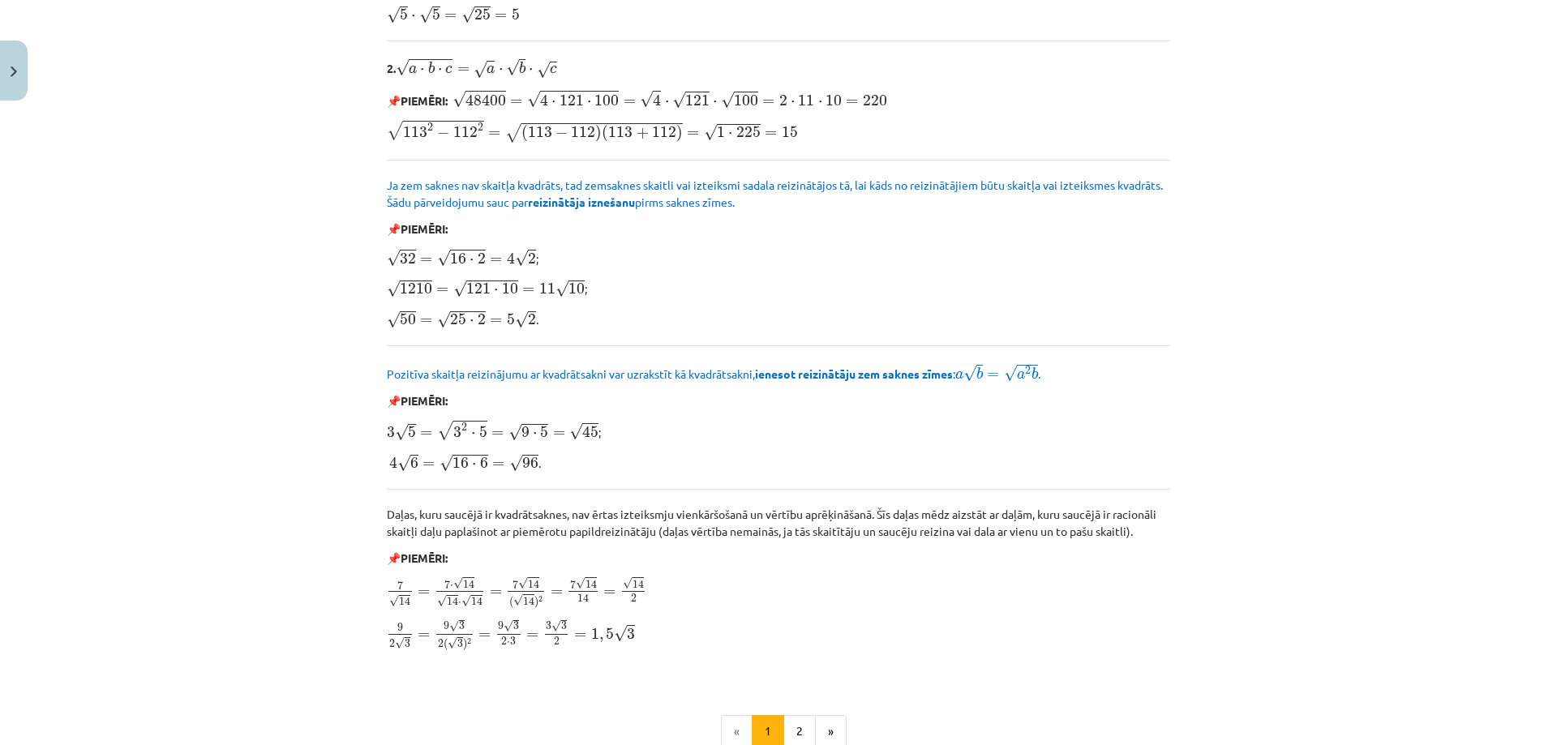
scroll to position [1727, 0]
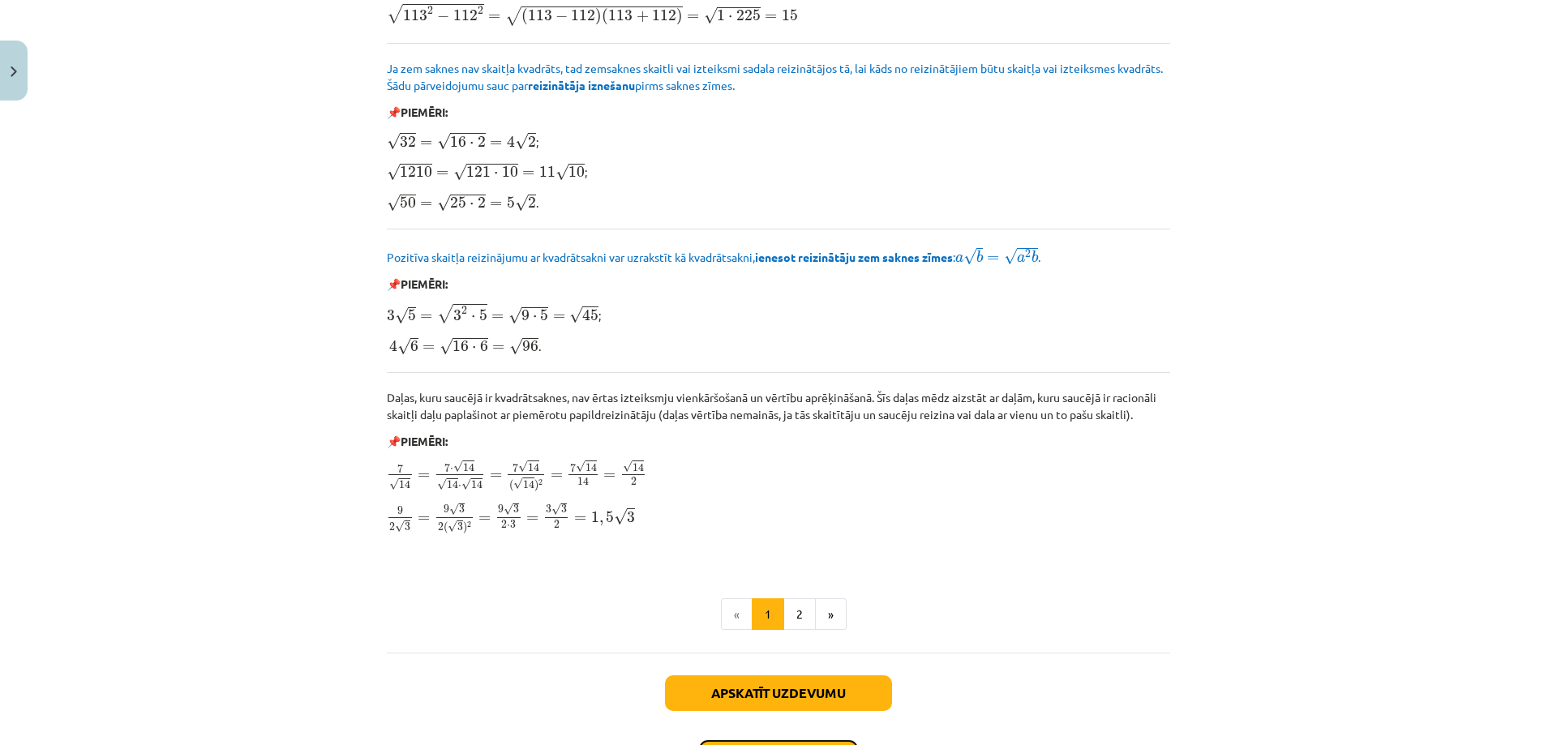
click at [807, 740] on button "Nākamā nodarbība" at bounding box center [778, 758] width 159 height 37
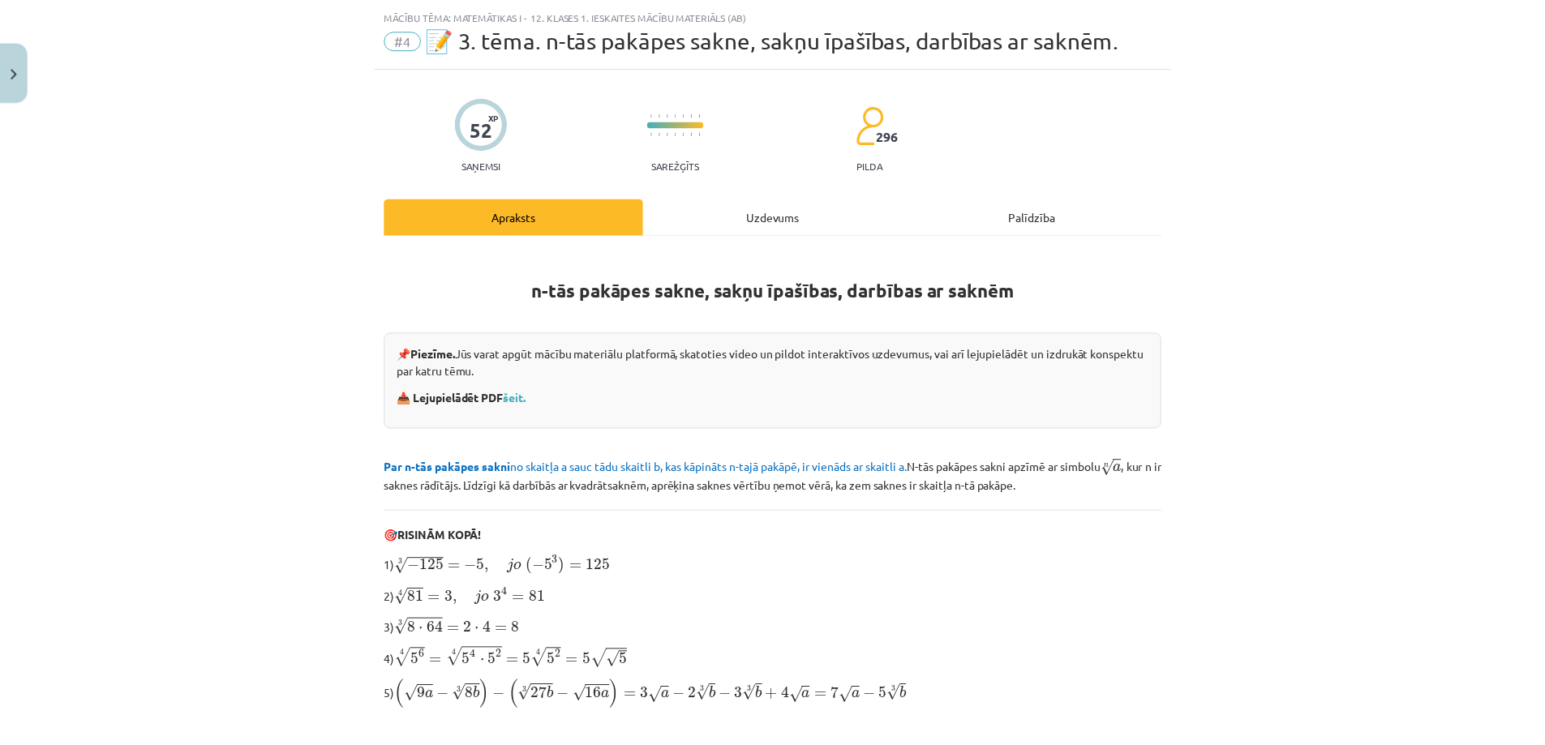
scroll to position [417, 0]
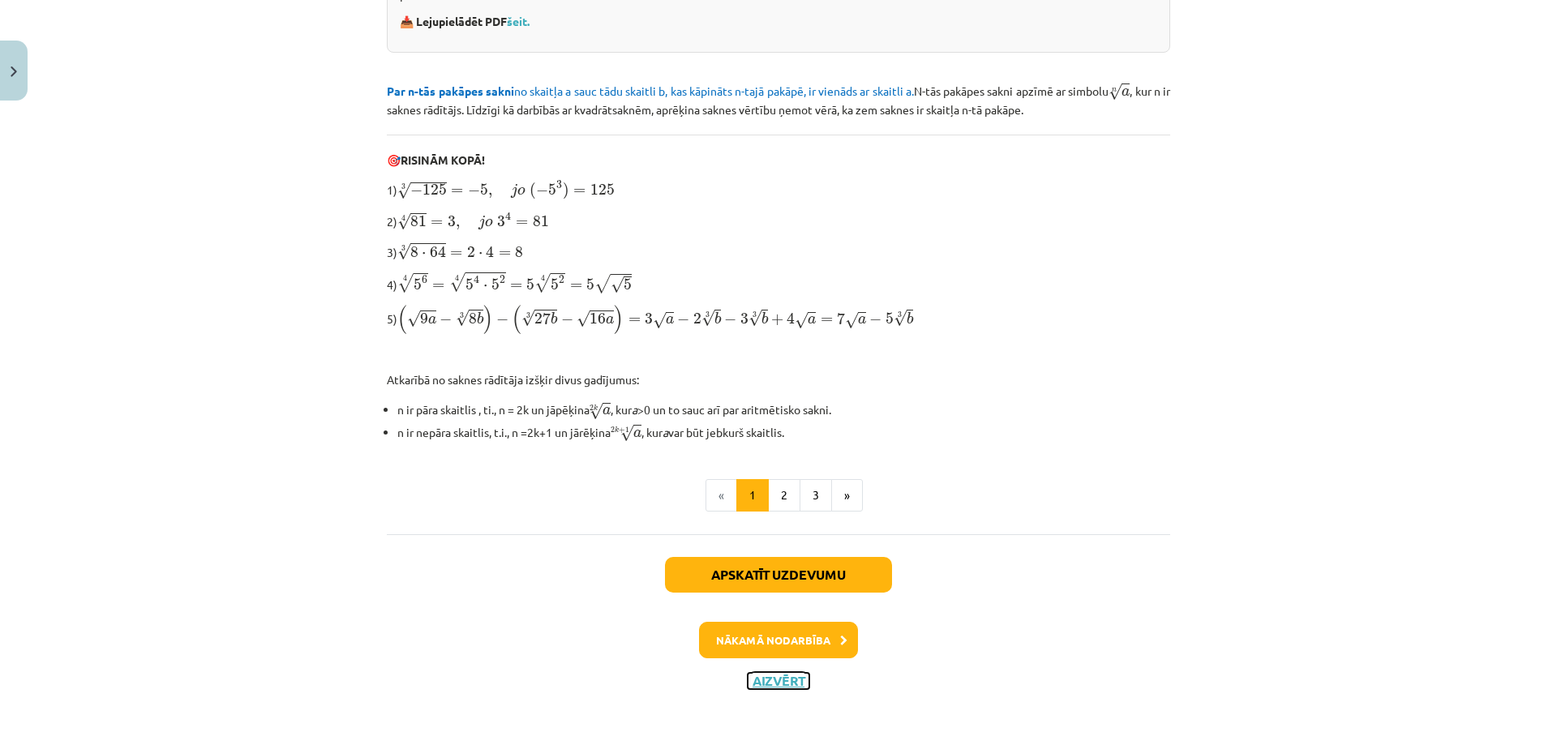
click at [754, 675] on button "Aizvērt" at bounding box center [779, 681] width 62 height 16
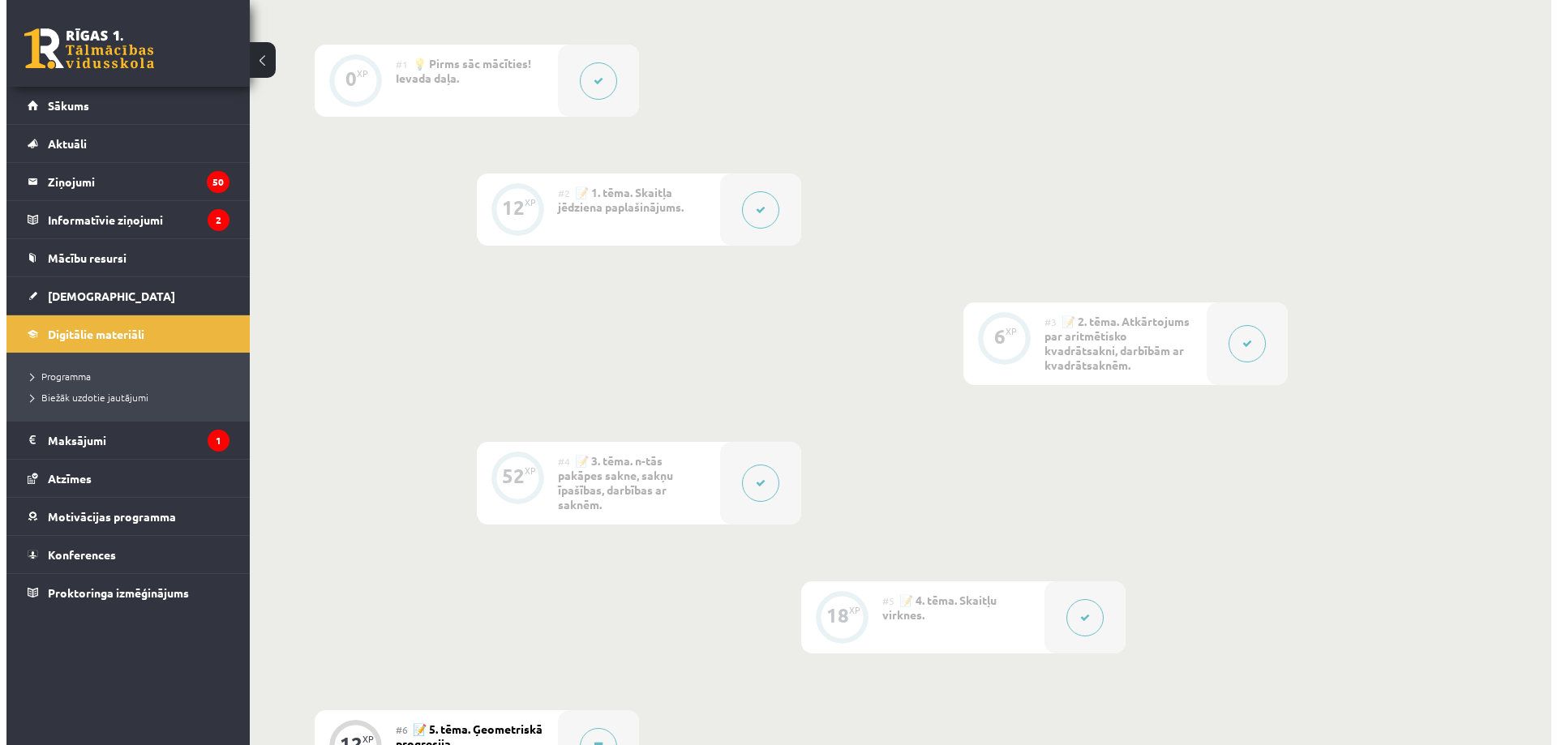
scroll to position [477, 0]
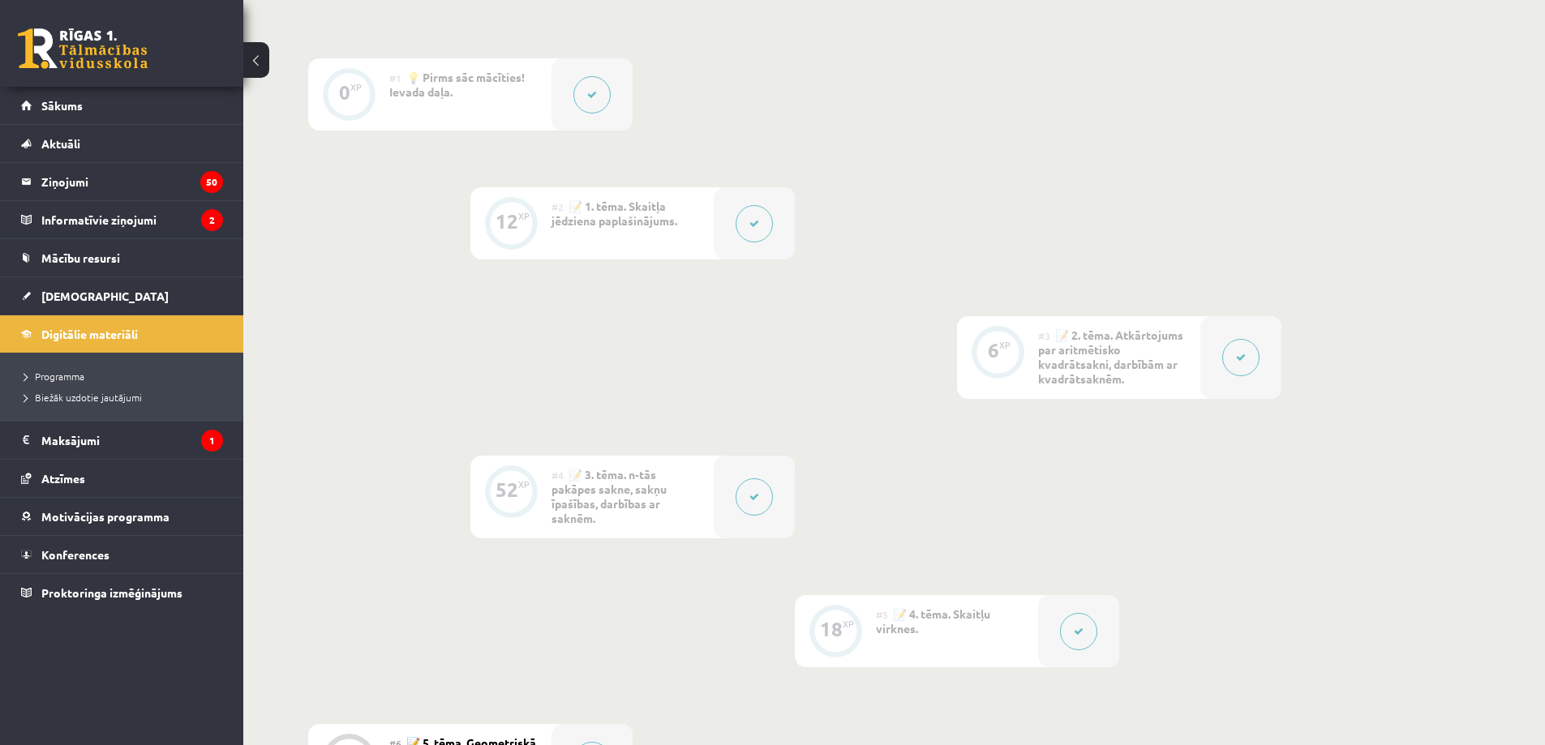
click at [748, 228] on button at bounding box center [753, 223] width 37 height 37
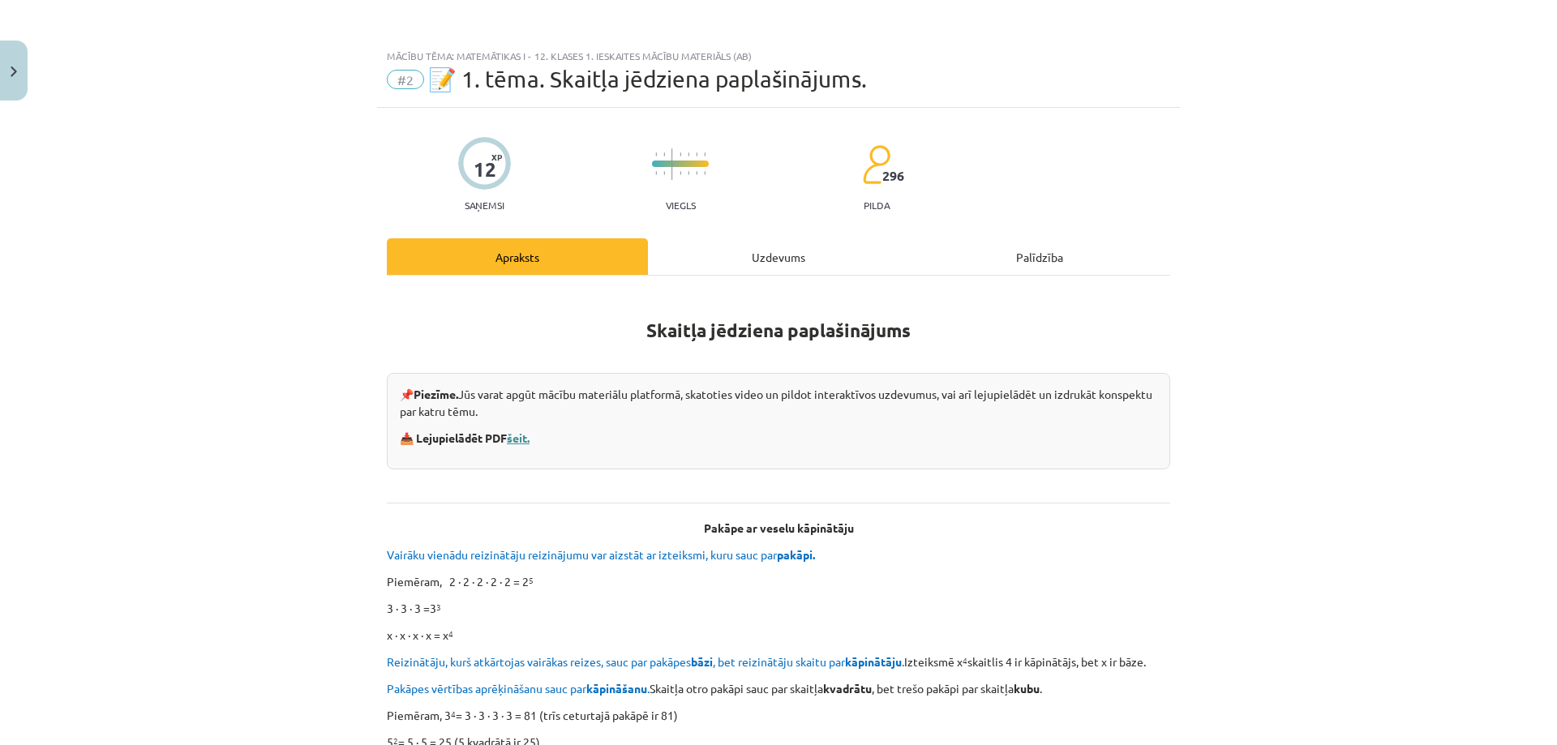
click at [523, 435] on link "šeit." at bounding box center [518, 438] width 23 height 15
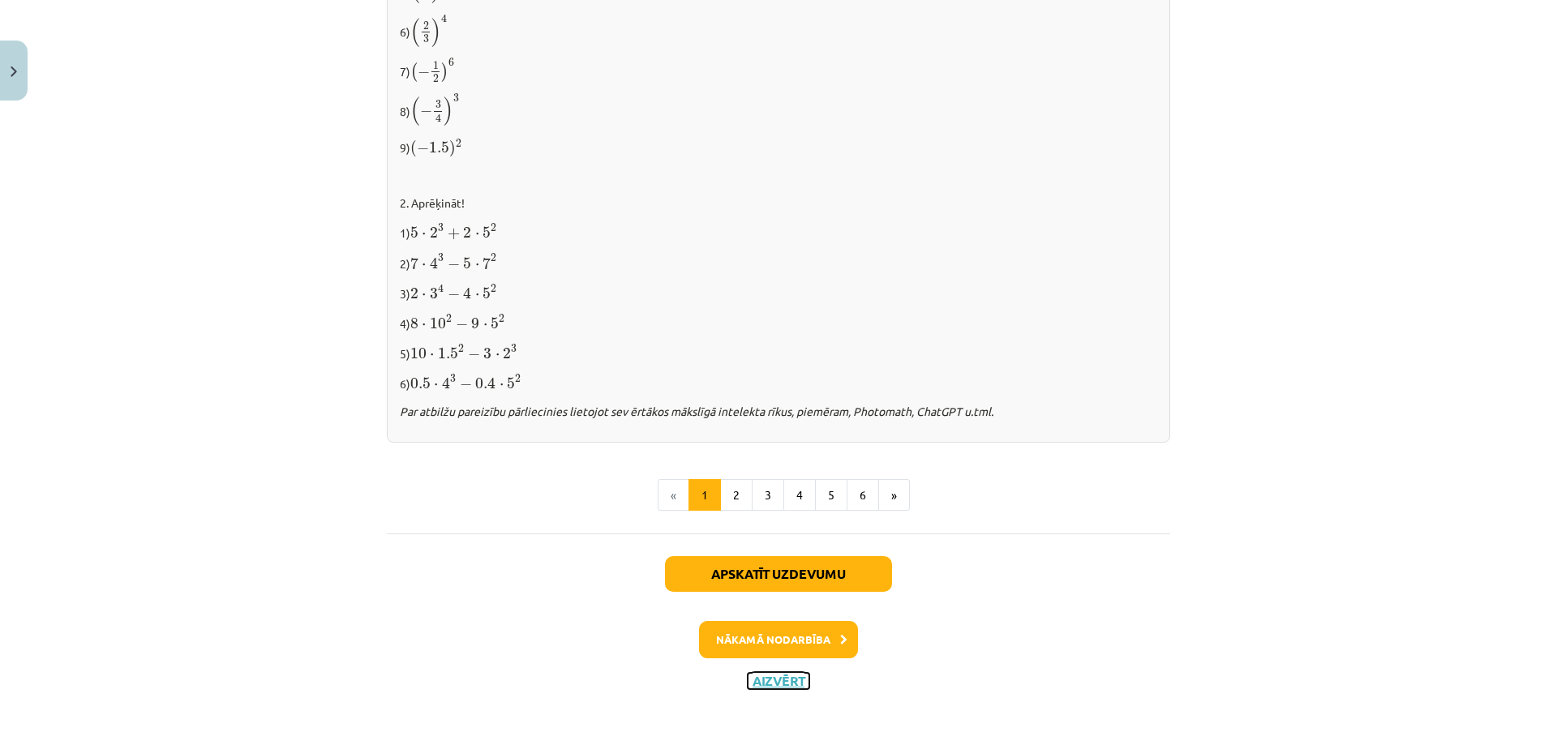
click at [774, 679] on button "Aizvērt" at bounding box center [779, 681] width 62 height 16
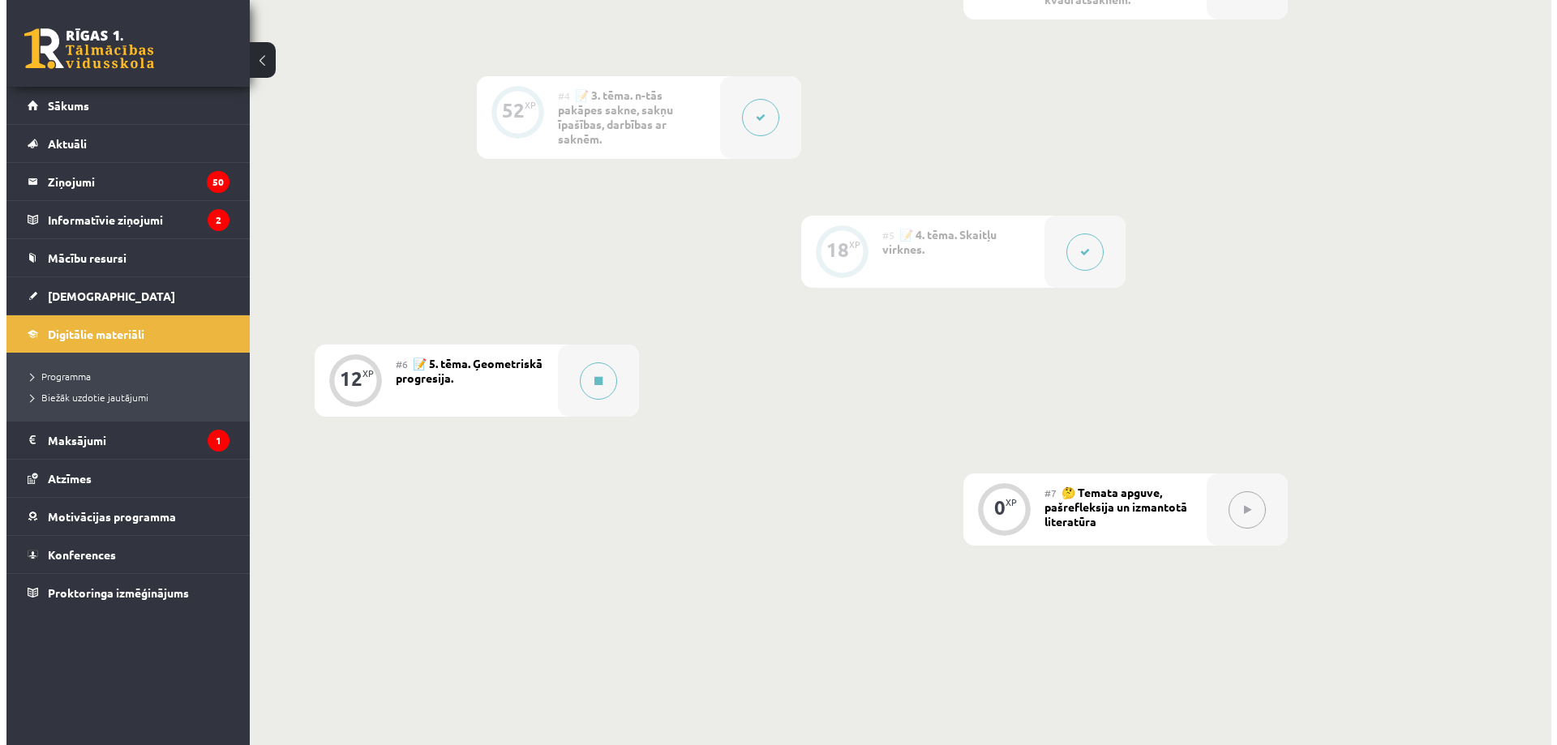
scroll to position [859, 0]
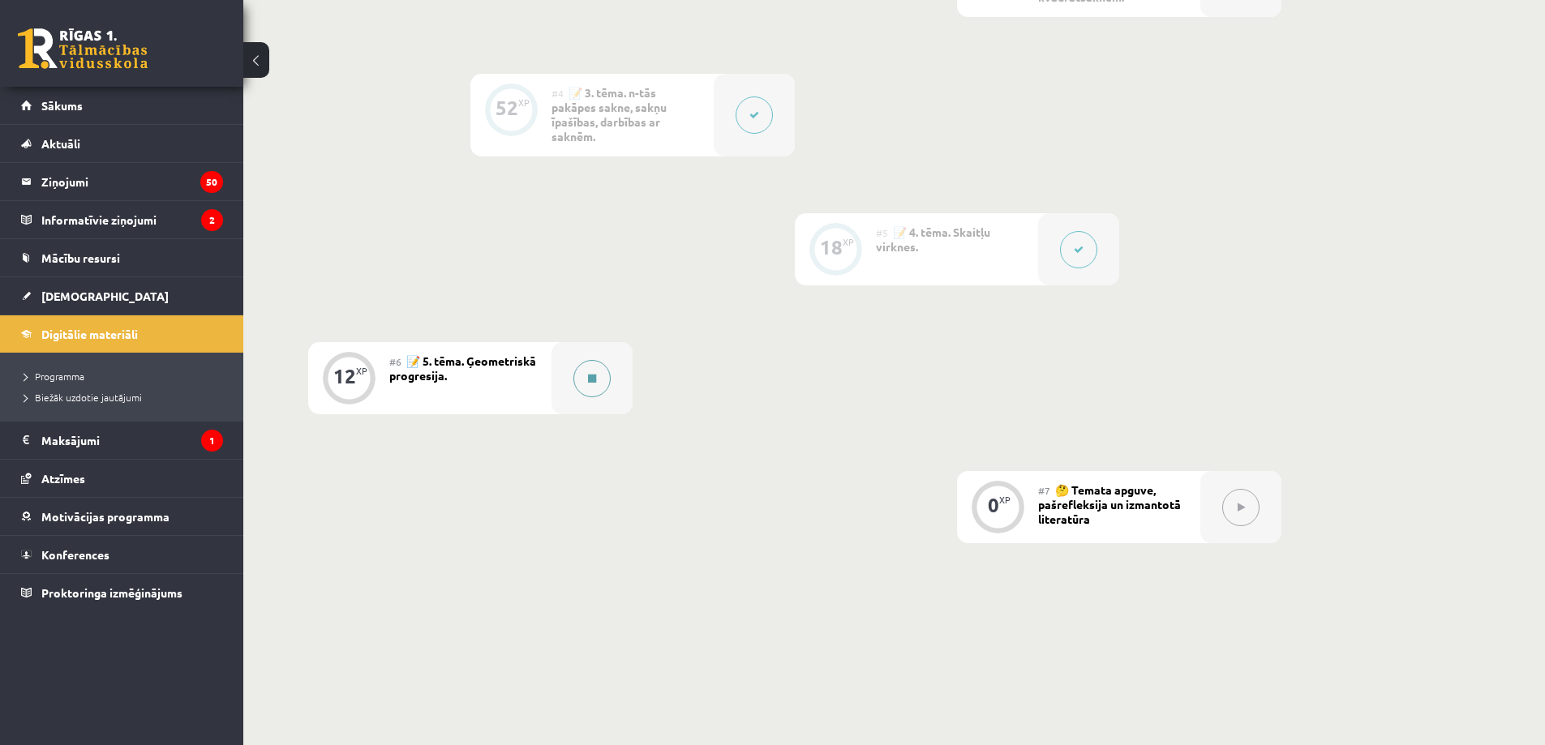
click at [588, 385] on button at bounding box center [591, 378] width 37 height 37
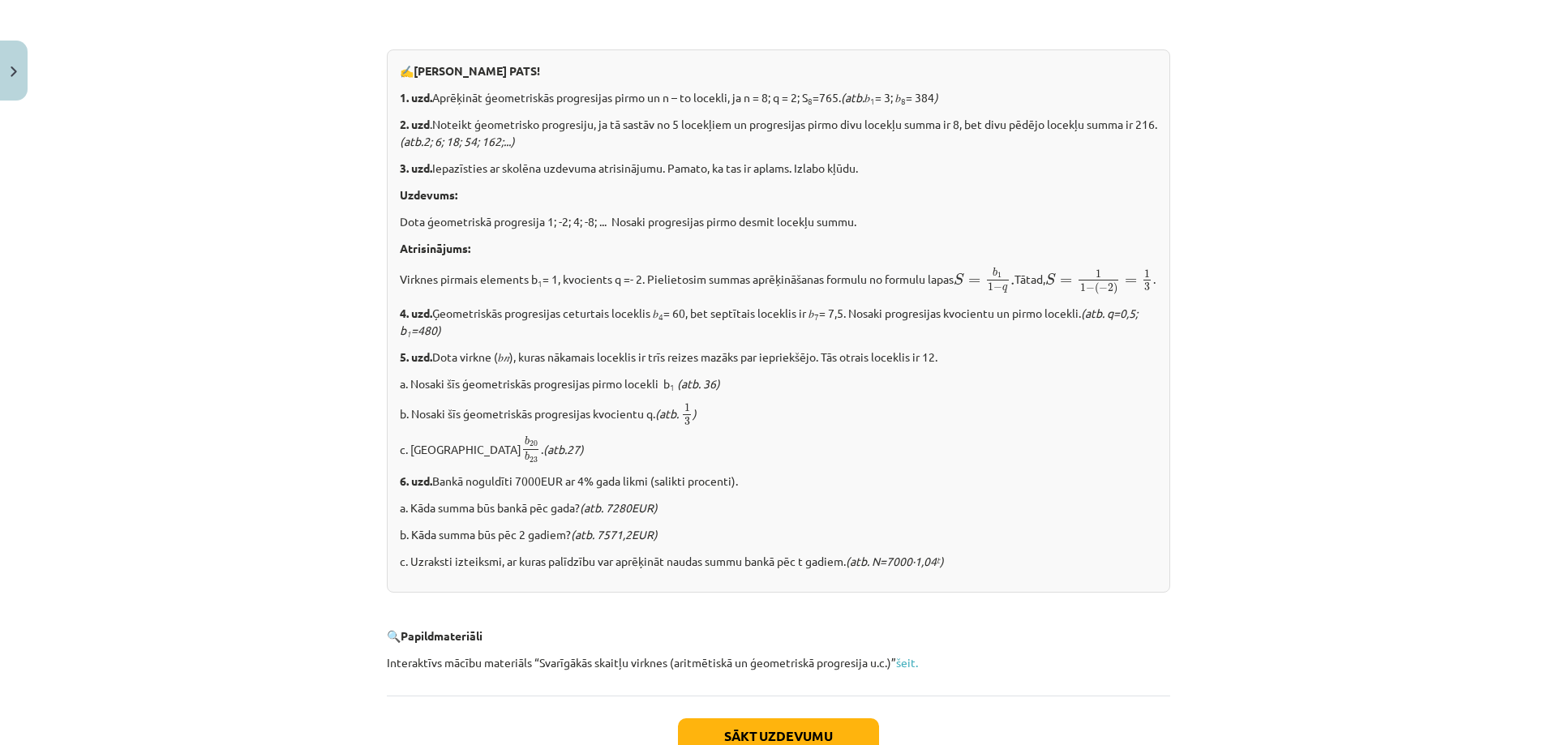
scroll to position [1884, 0]
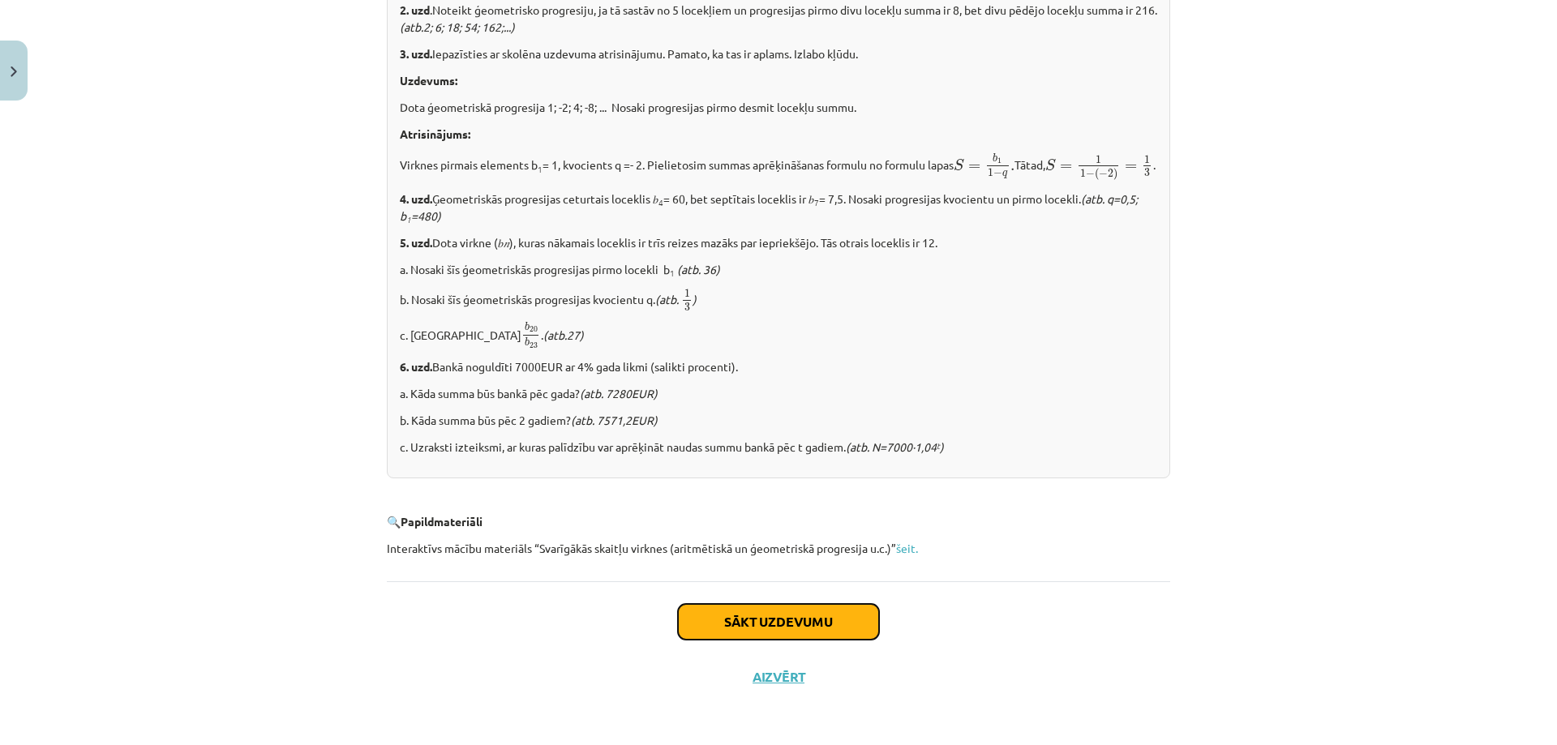
click at [813, 628] on button "Sākt uzdevumu" at bounding box center [778, 622] width 201 height 36
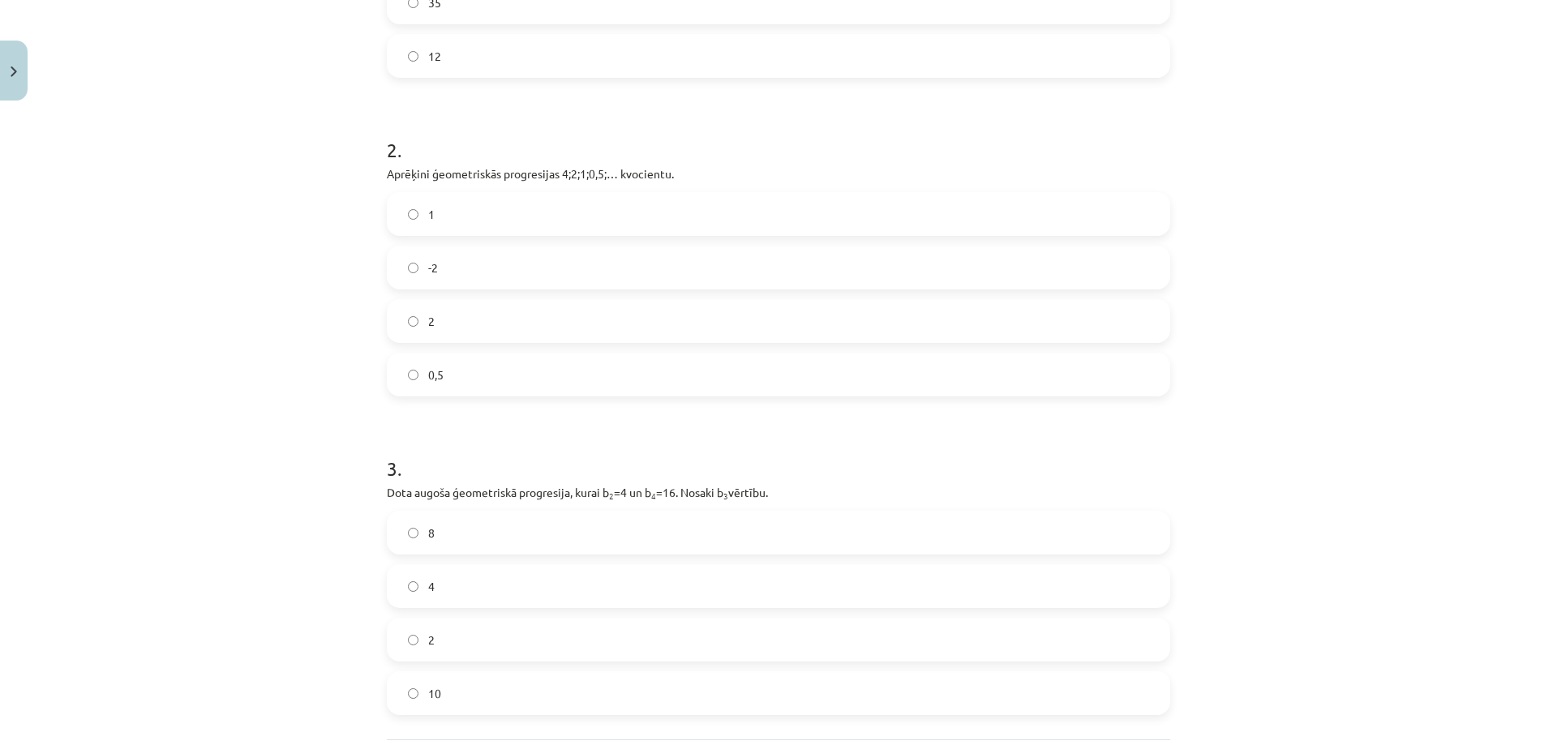
scroll to position [582, 0]
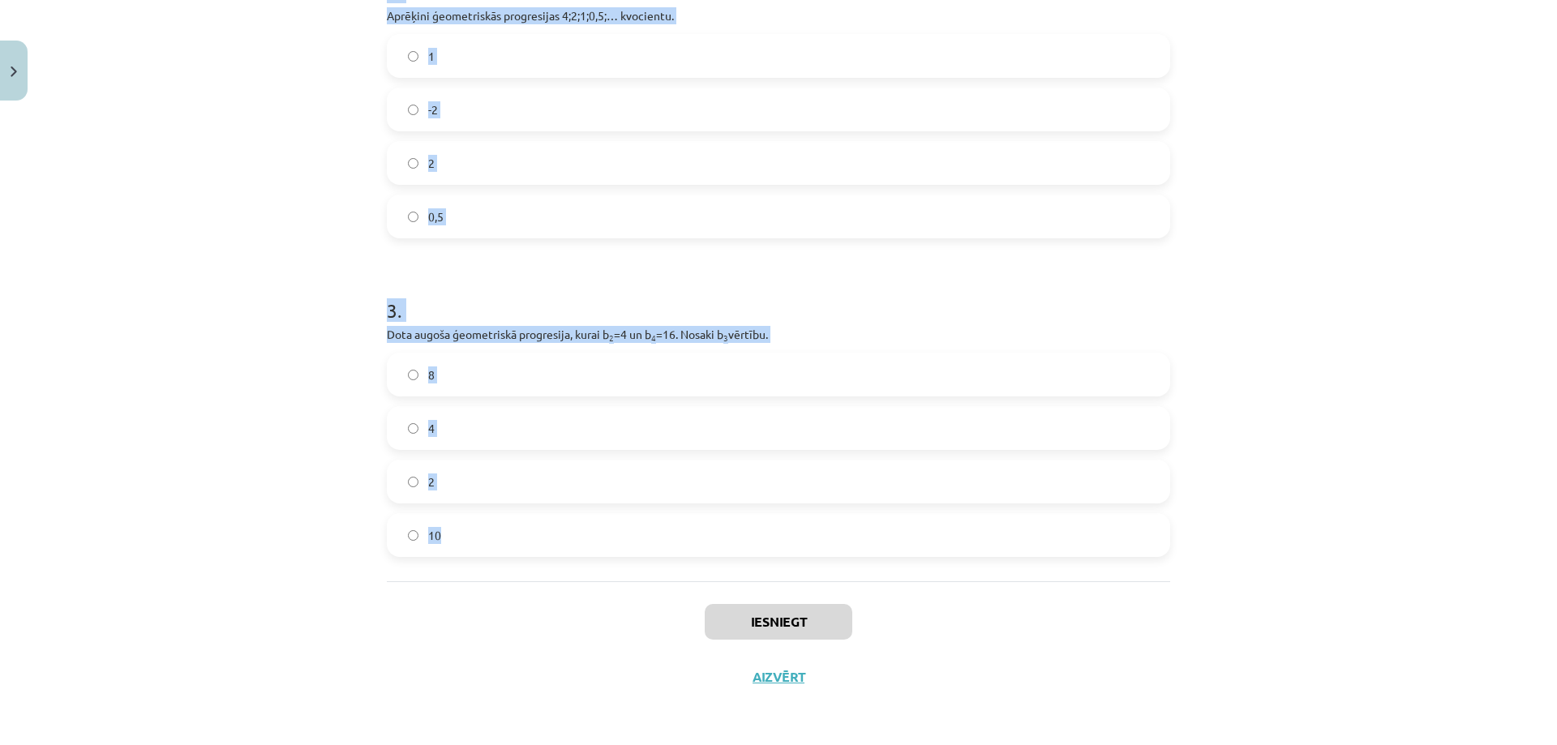
drag, startPoint x: 366, startPoint y: 342, endPoint x: 671, endPoint y: 567, distance: 379.3
click at [671, 567] on div "Mācību tēma: Matemātikas i - 12. klases 1. ieskaites mācību materiāls (ab) #6 📝…" at bounding box center [778, 372] width 1557 height 745
copy form "Aprēķini ģeometriskās progresijas nākamo locekli, ja b 1 = 7 un q=5. 35 12 2 . …"
click at [1368, 277] on div "Mācību tēma: Matemātikas i - 12. klases 1. ieskaites mācību materiāls (ab) #6 📝…" at bounding box center [778, 372] width 1557 height 745
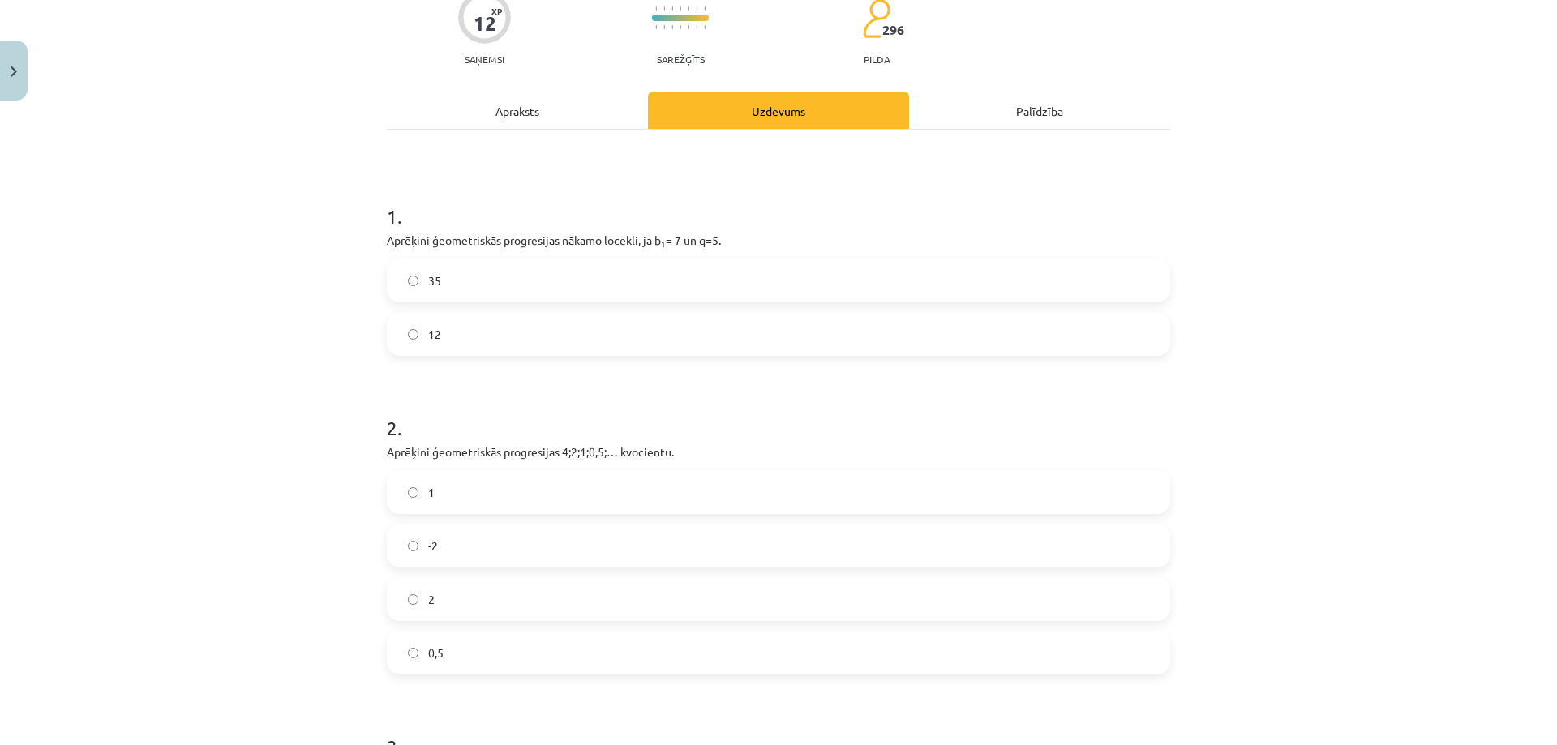
scroll to position [71, 0]
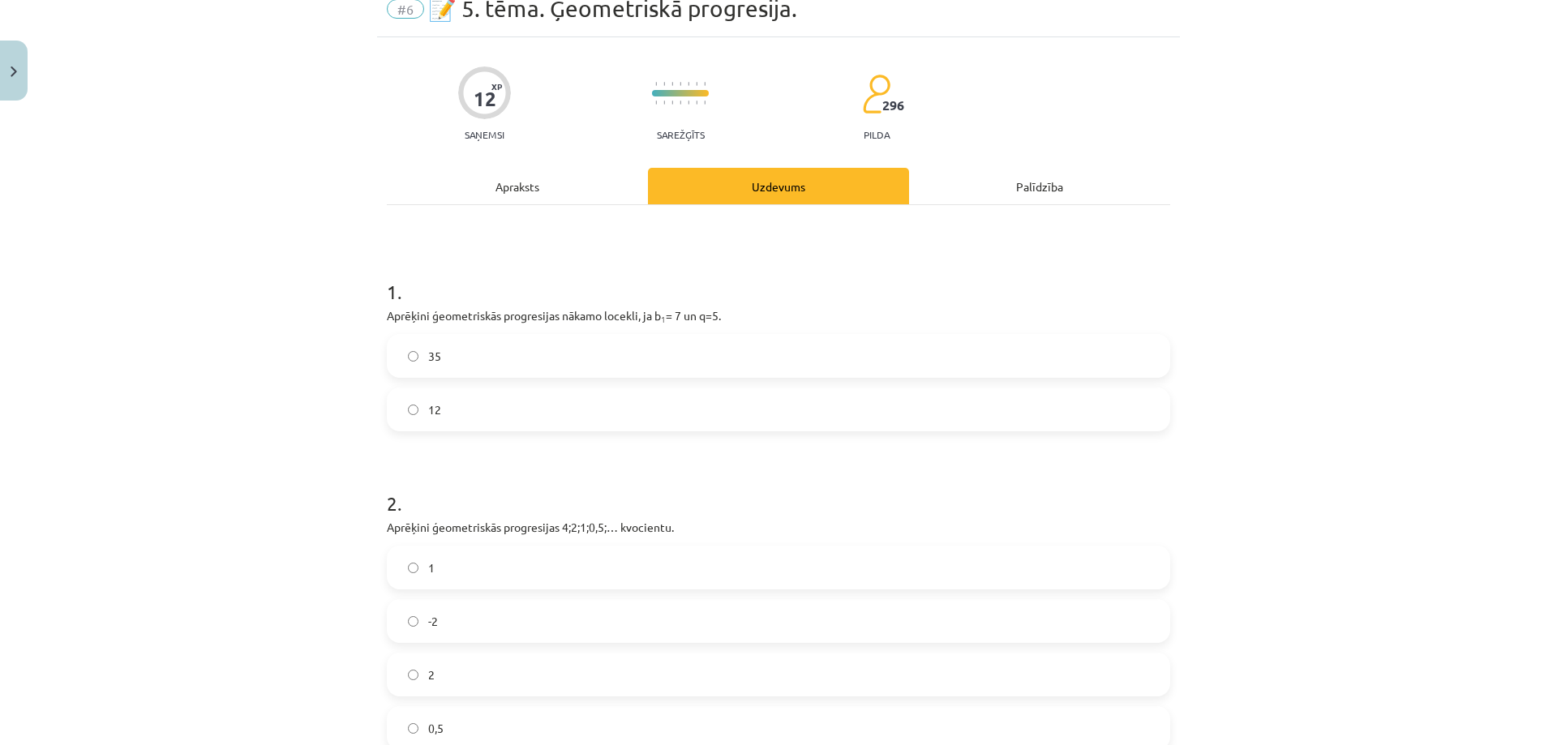
click at [897, 347] on label "35" at bounding box center [778, 356] width 780 height 41
click at [571, 719] on label "0,5" at bounding box center [778, 728] width 780 height 41
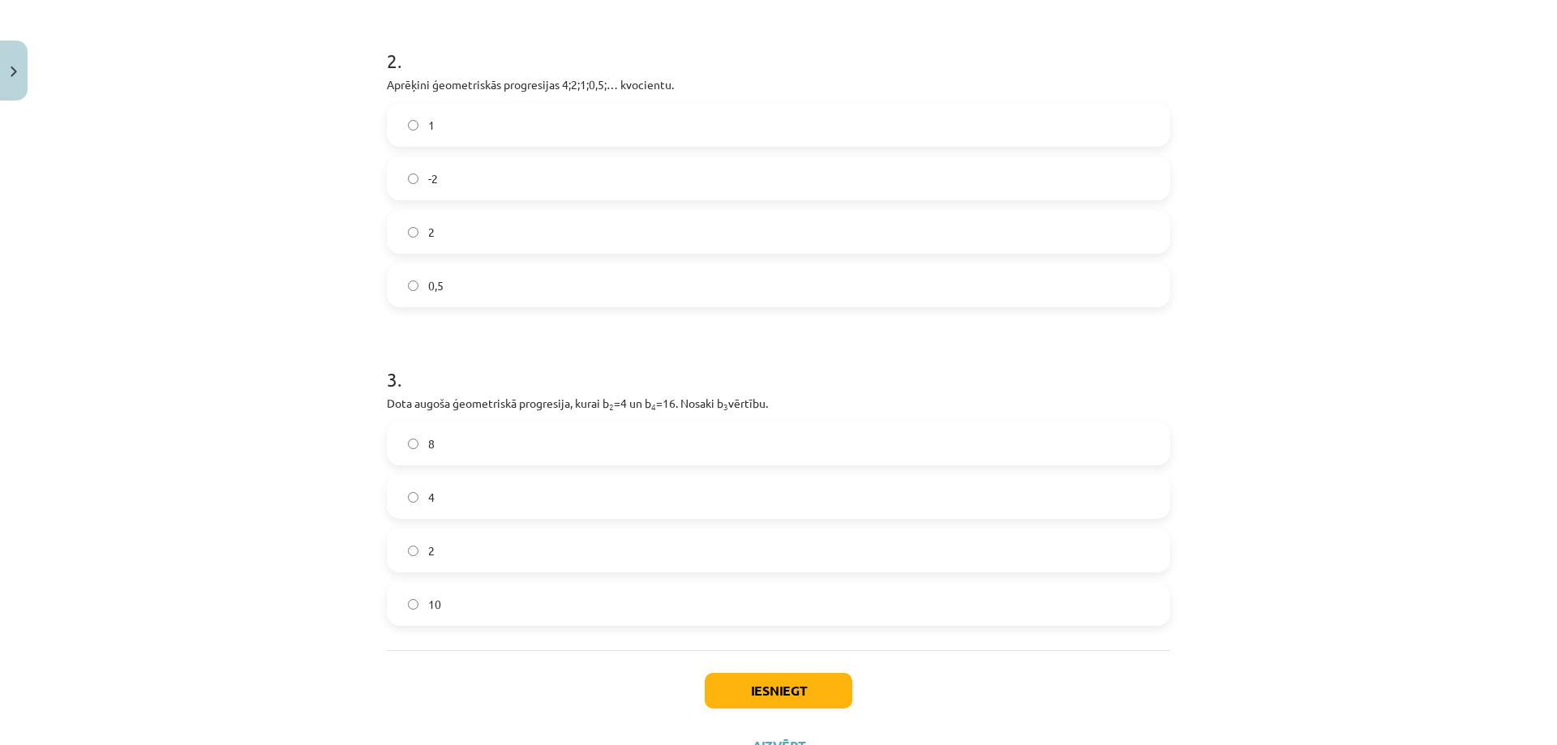
scroll to position [582, 0]
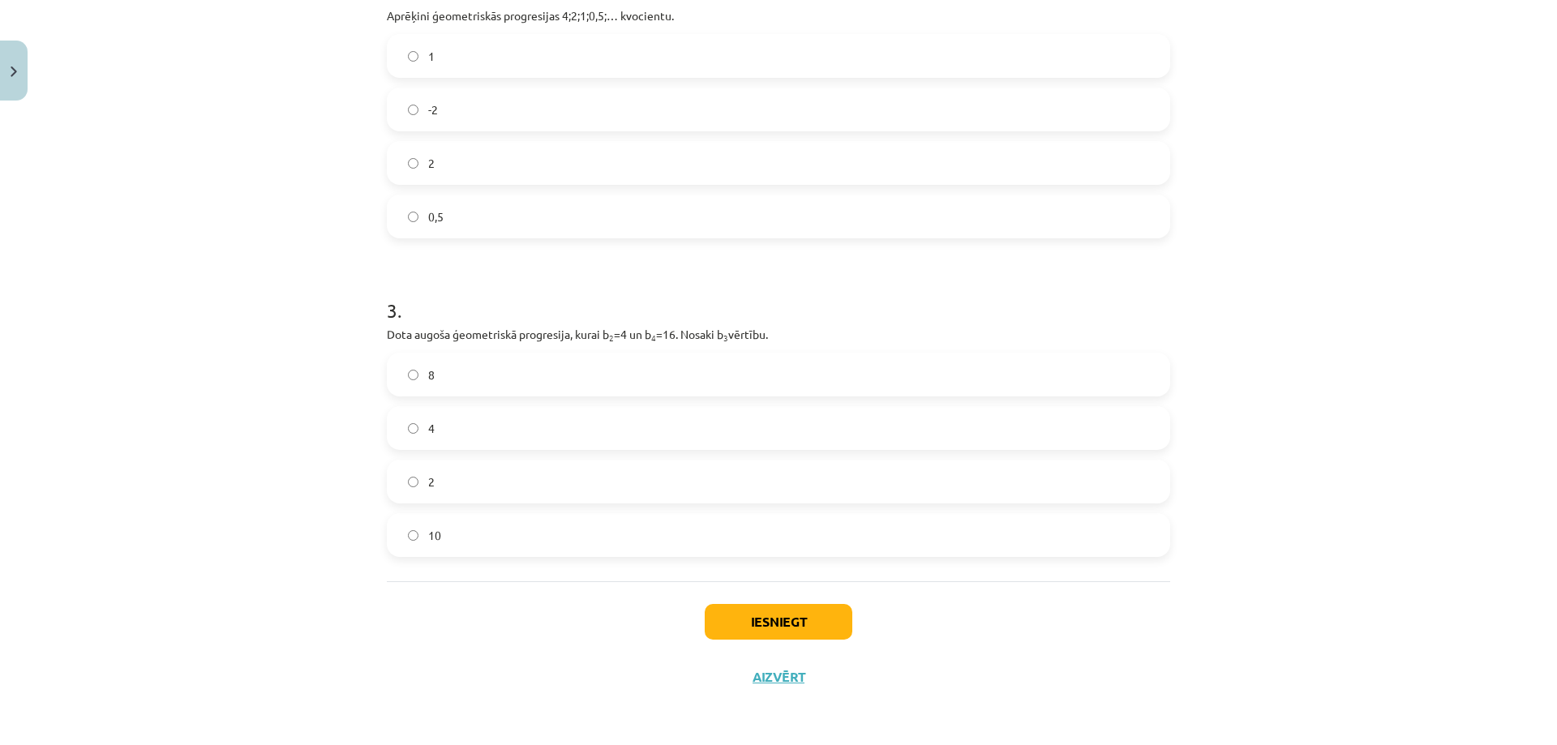
click at [562, 379] on label "8" at bounding box center [778, 374] width 780 height 41
click at [765, 625] on button "Iesniegt" at bounding box center [779, 622] width 148 height 36
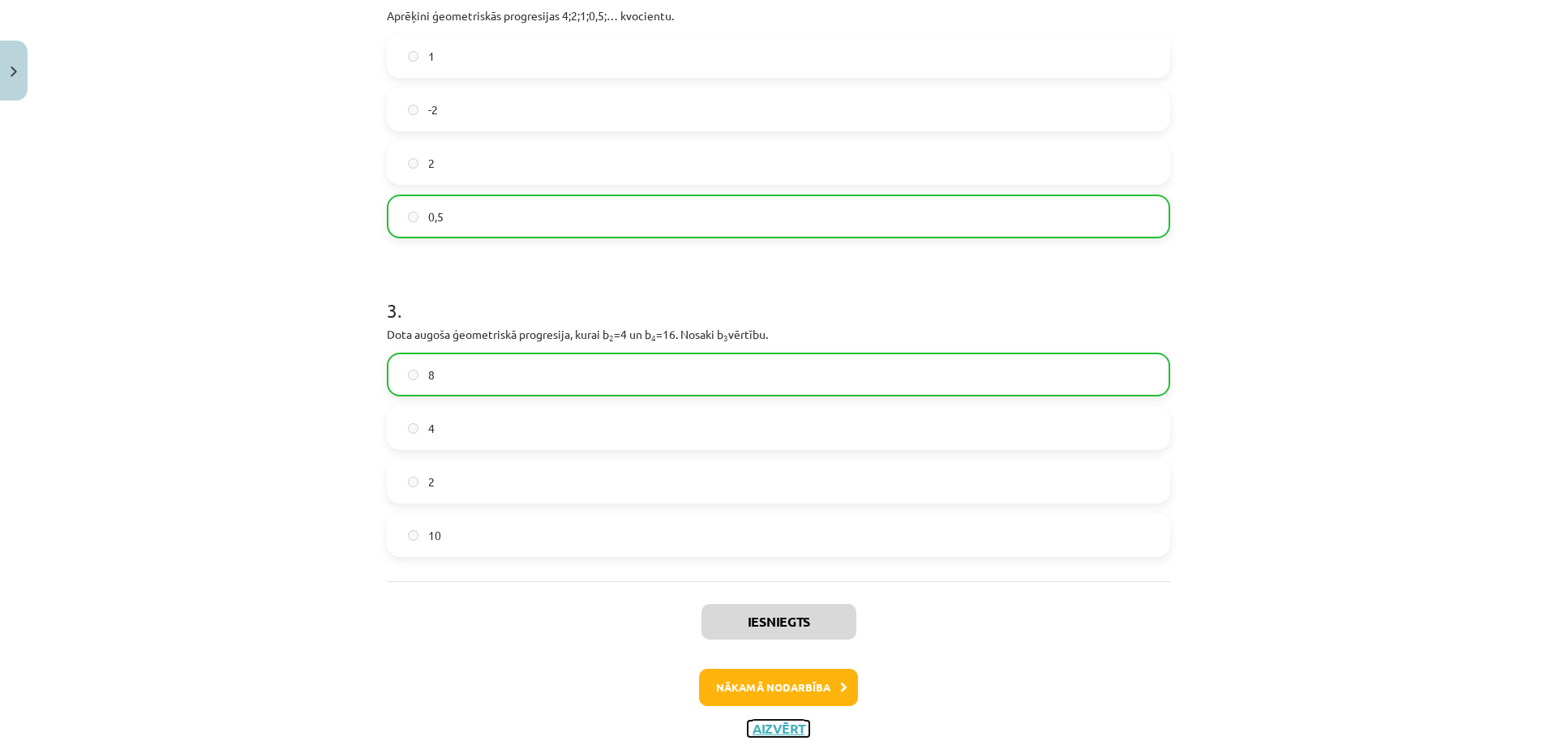
click at [770, 724] on button "Aizvērt" at bounding box center [779, 729] width 62 height 16
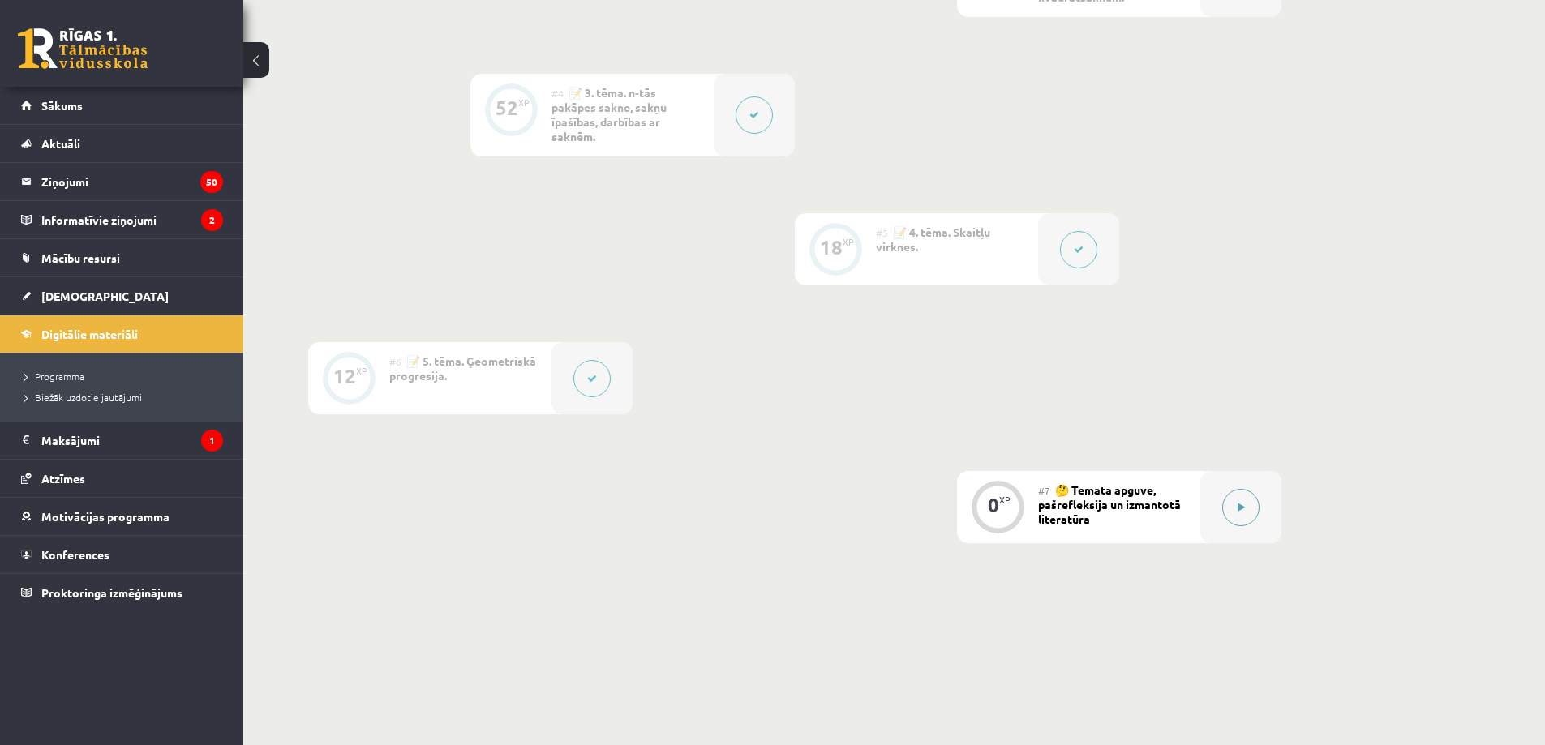
click at [1240, 495] on button at bounding box center [1240, 507] width 37 height 37
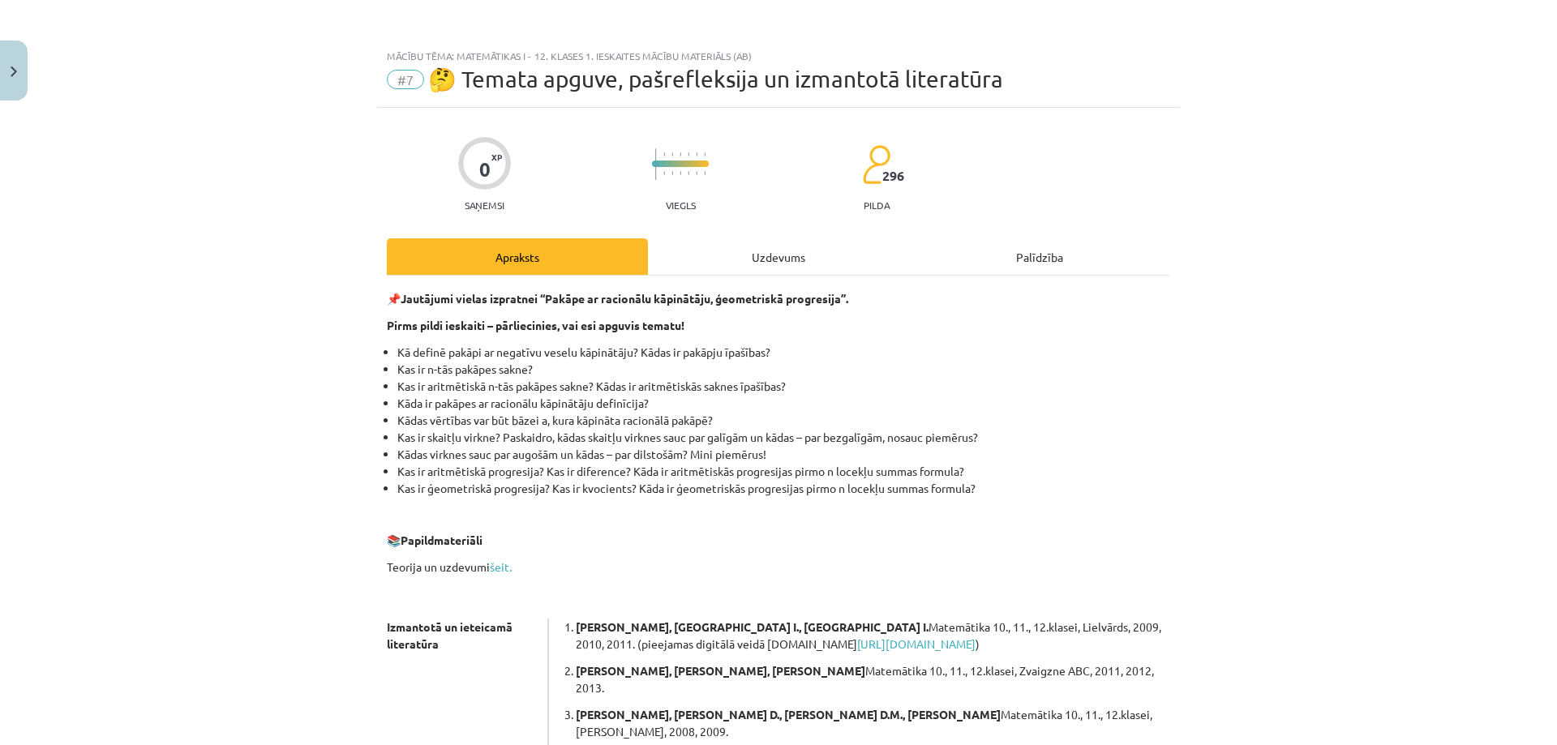
click at [1240, 495] on div "Mācību tēma: Matemātikas i - 12. klases 1. ieskaites mācību materiāls (ab) #7 🤔…" at bounding box center [778, 372] width 1557 height 745
click at [500, 568] on link "šeit." at bounding box center [501, 566] width 22 height 15
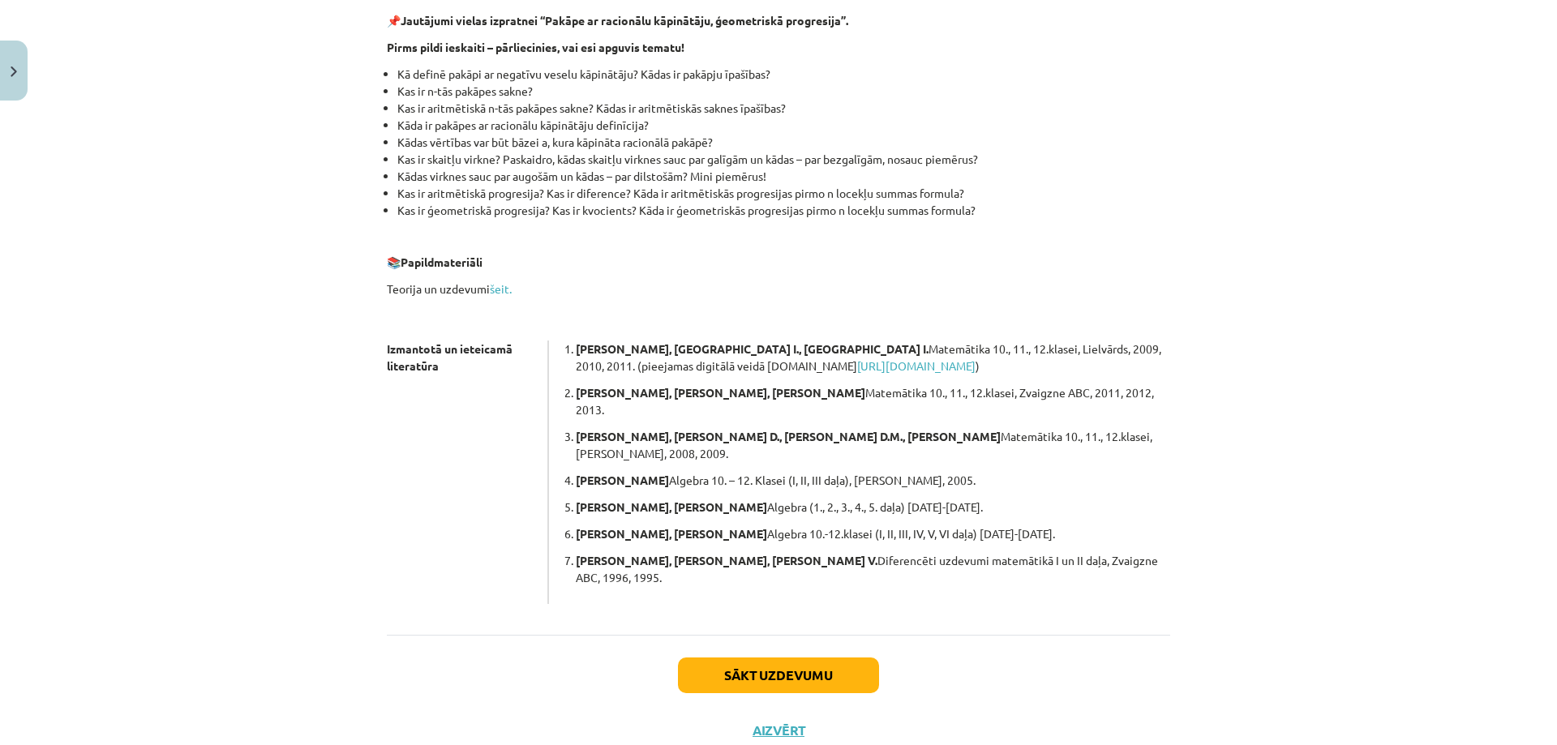
scroll to position [281, 0]
click at [831, 655] on button "Sākt uzdevumu" at bounding box center [778, 673] width 201 height 36
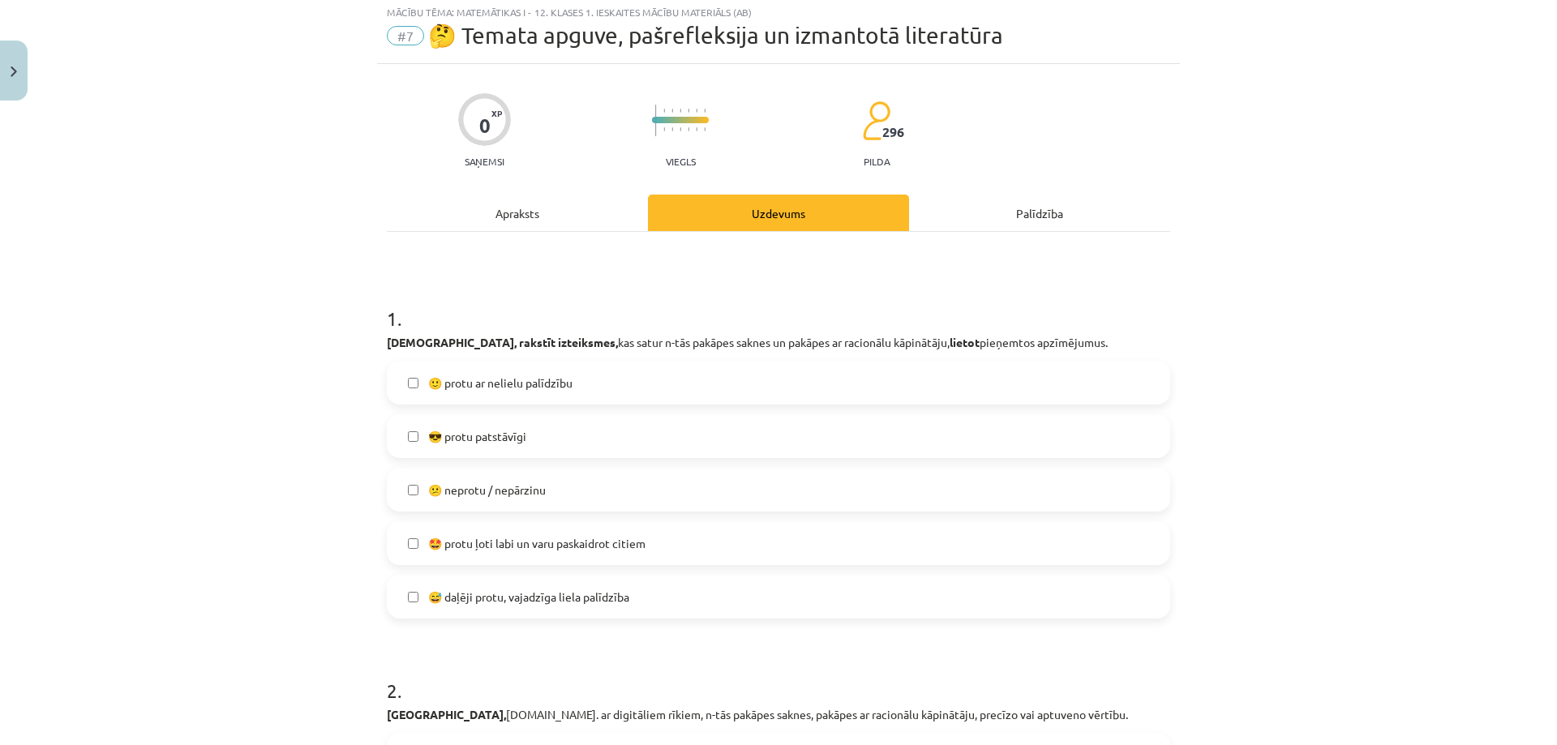
scroll to position [41, 0]
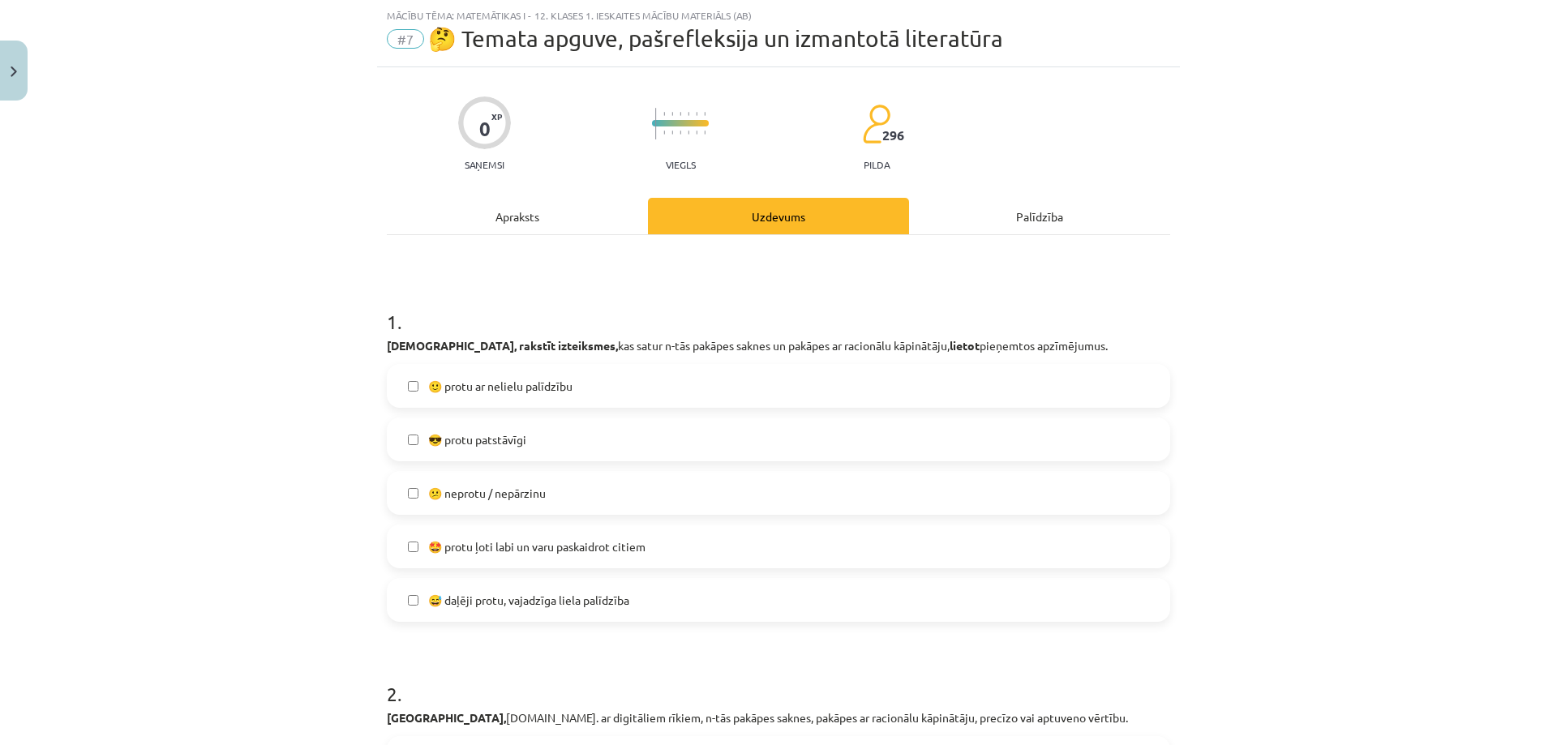
click at [692, 602] on label "😅 daļēji protu, vajadzīga liela palīdzība" at bounding box center [778, 600] width 780 height 41
click at [1003, 394] on label "🙂 protu ar nelielu palīdzību" at bounding box center [778, 384] width 780 height 41
click at [854, 611] on label "😅 daļēji protu, vajadzīga liela palīdzība" at bounding box center [778, 598] width 780 height 41
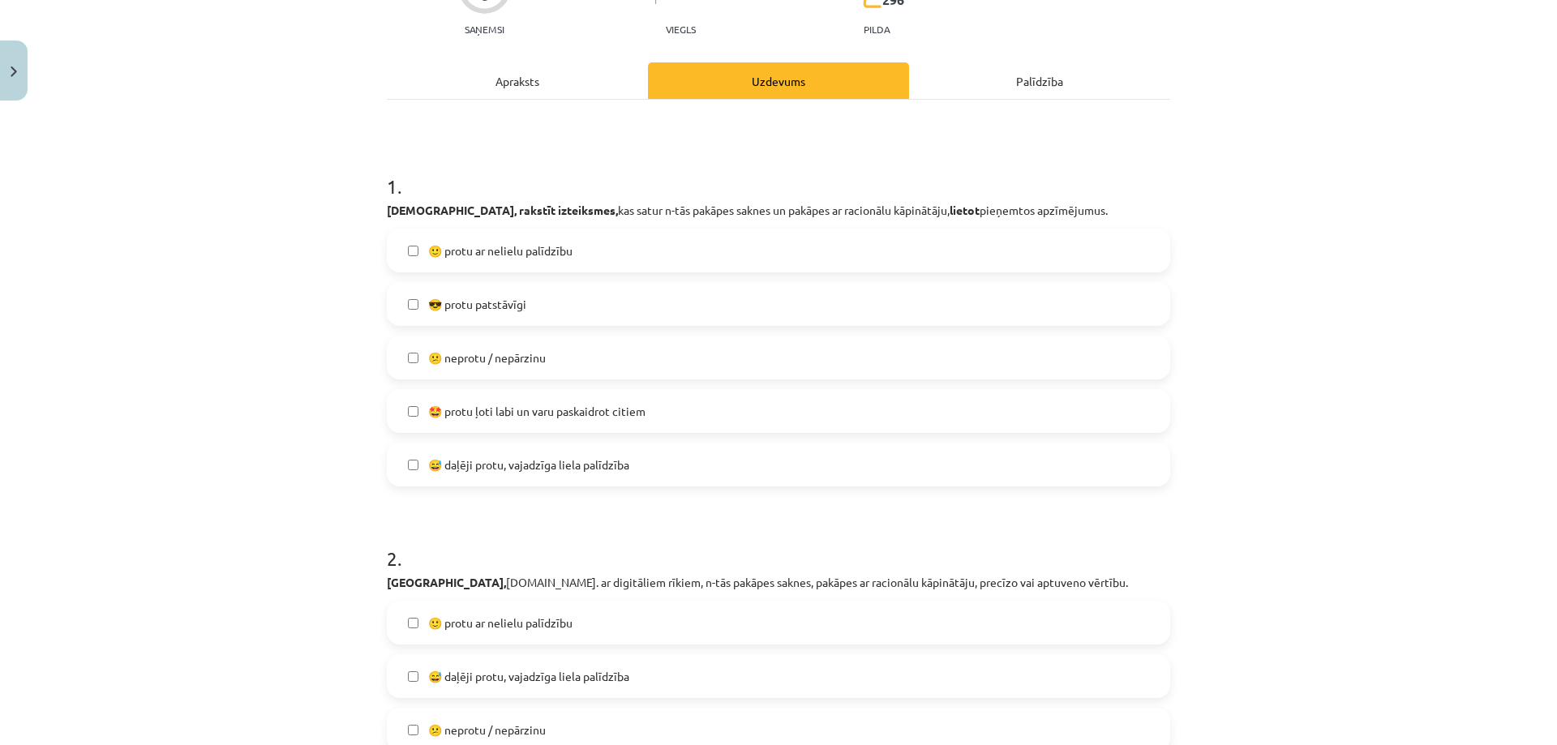
scroll to position [139, 0]
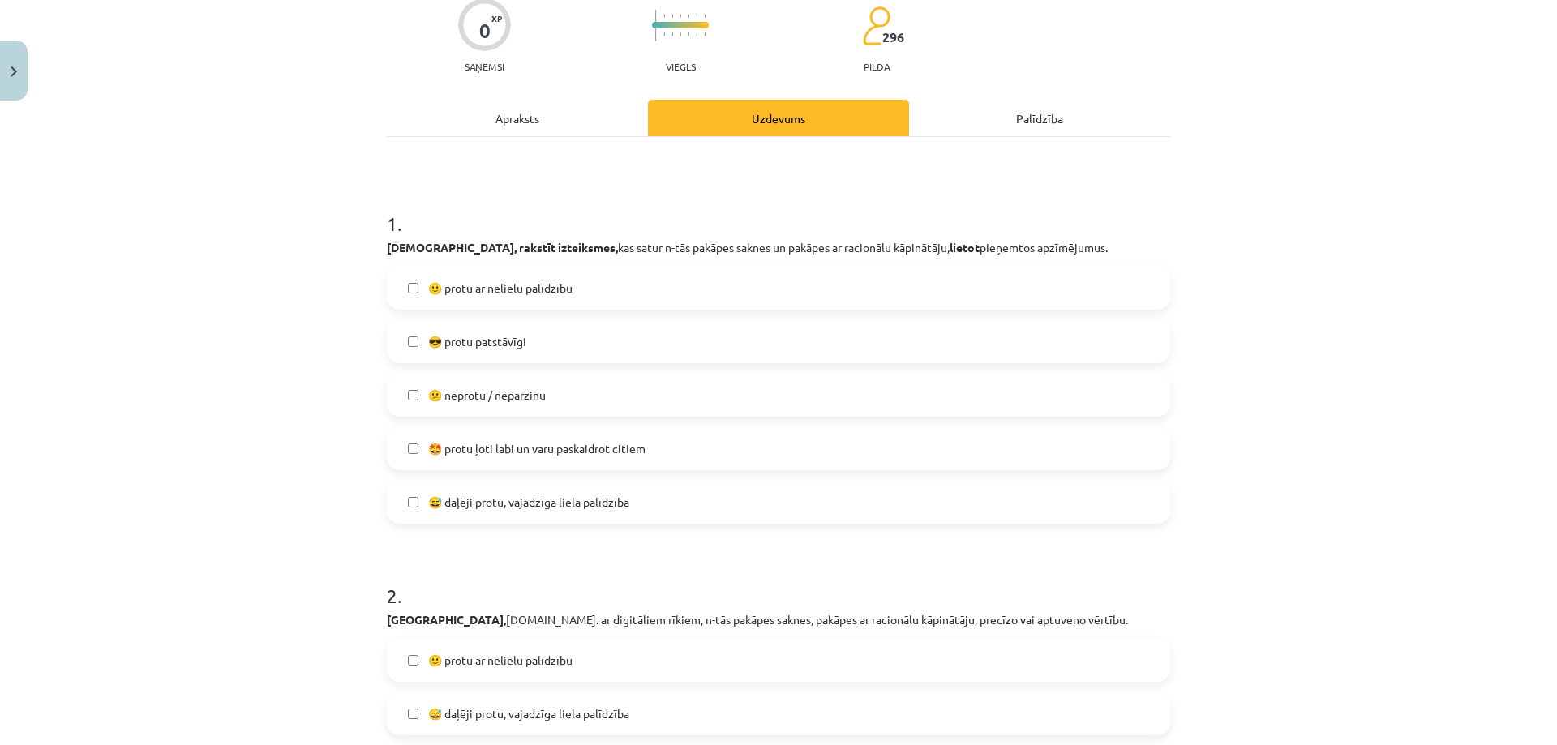
click at [930, 497] on label "😅 daļēji protu, vajadzīga liela palīdzība" at bounding box center [778, 502] width 780 height 41
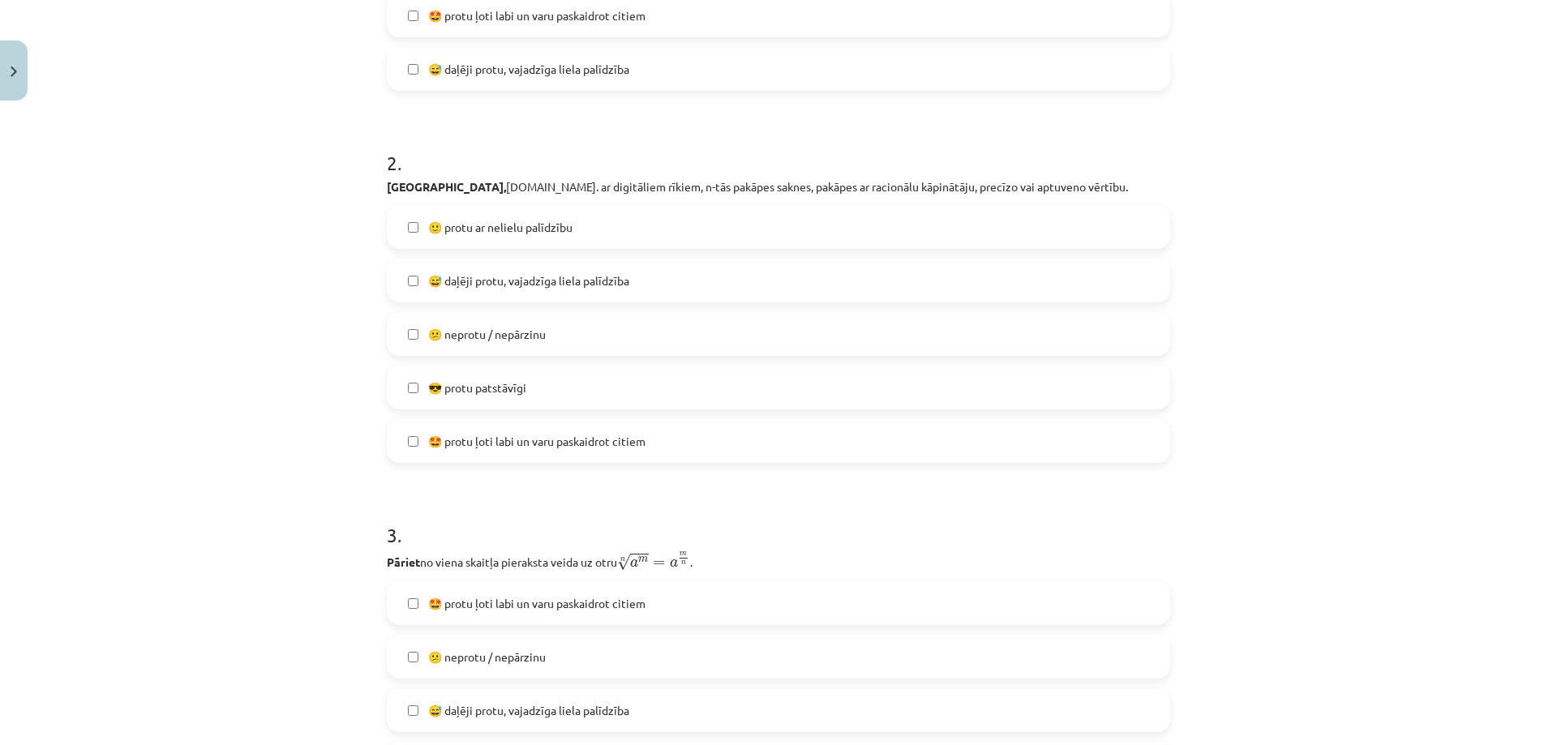
scroll to position [621, 0]
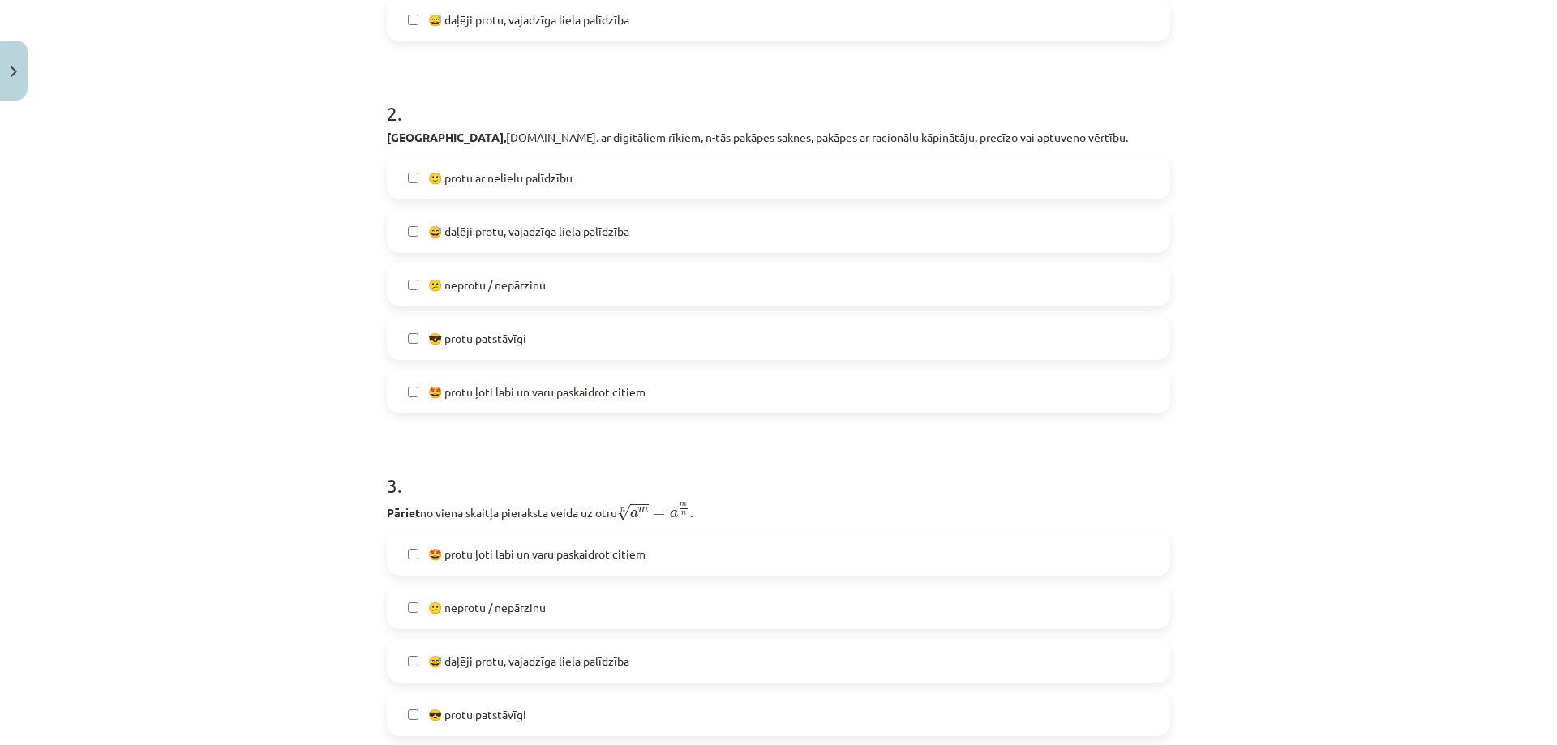
click at [885, 182] on label "🙂 protu ar nelielu palīdzību" at bounding box center [778, 177] width 780 height 41
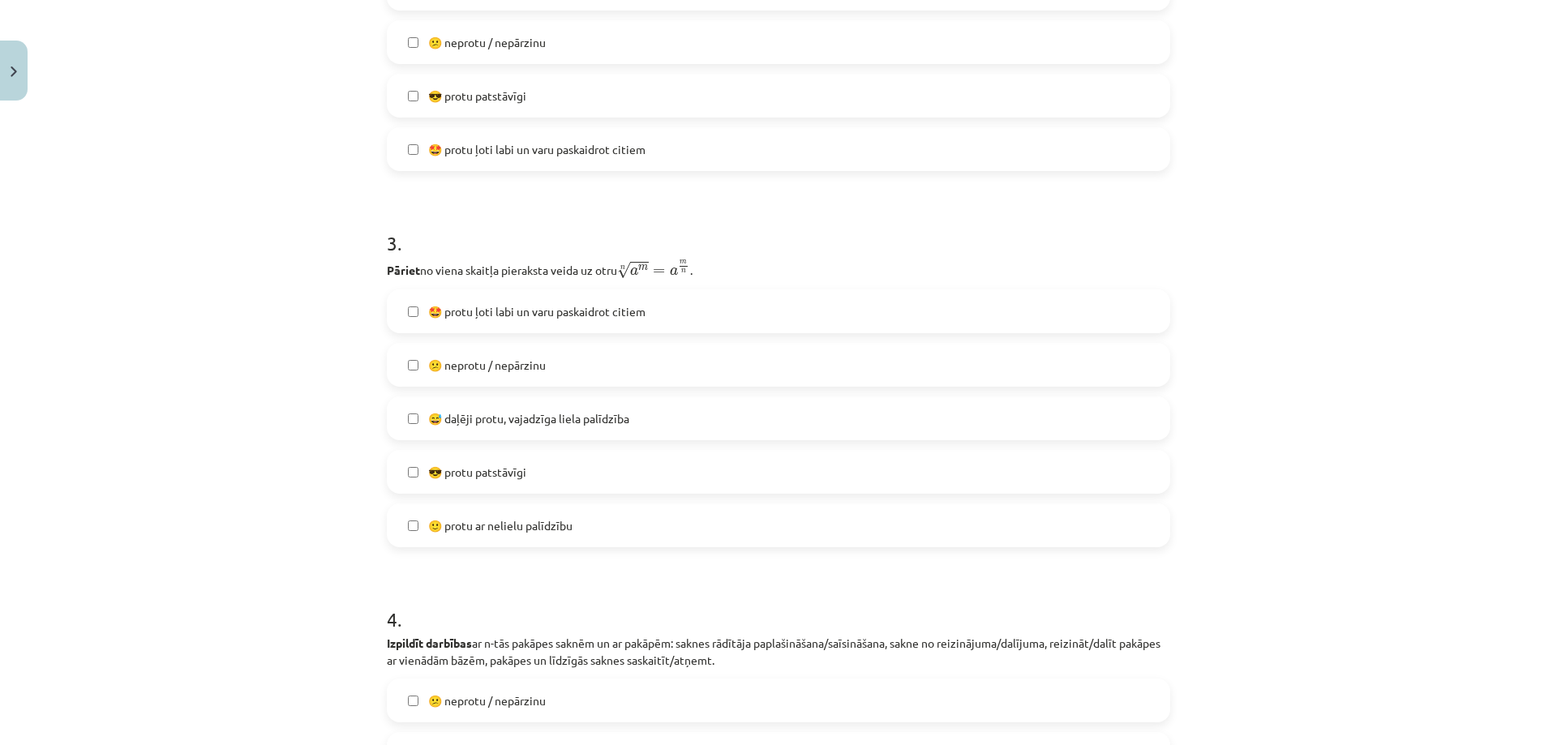
scroll to position [867, 0]
click at [646, 416] on label "😅 daļēji protu, vajadzīga liela palīdzība" at bounding box center [778, 415] width 780 height 41
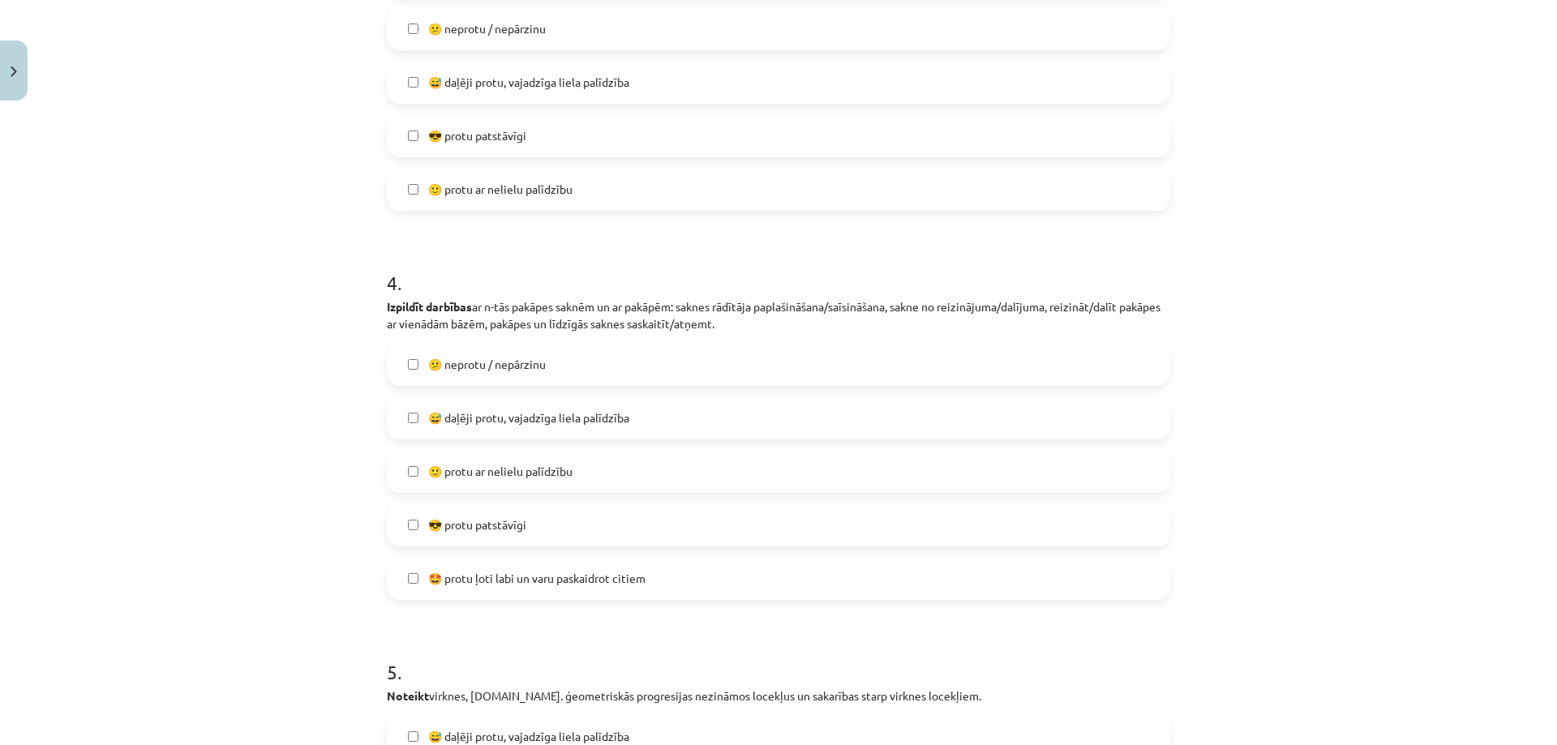
scroll to position [1237, 0]
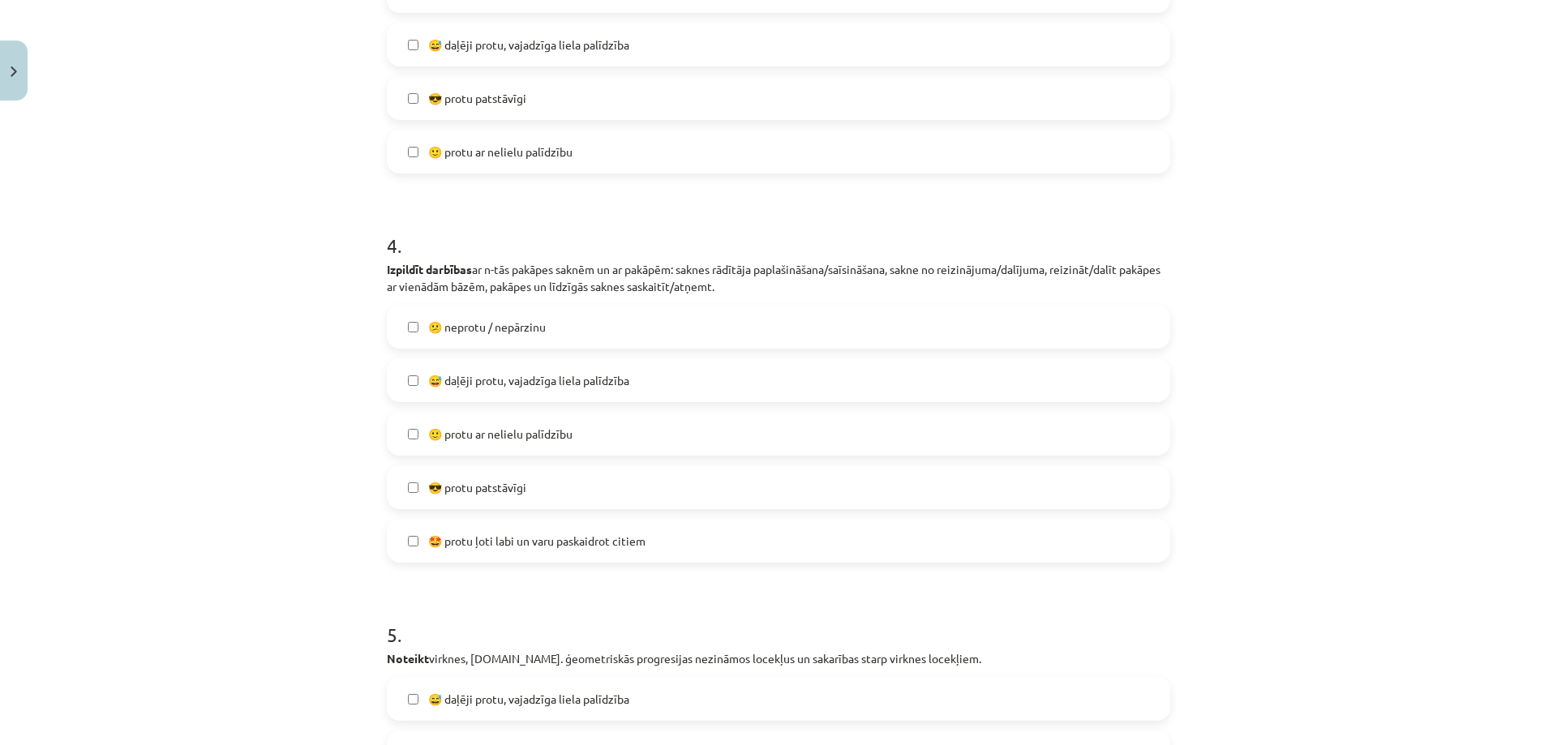
click at [645, 431] on label "🙂 protu ar nelielu palīdzību" at bounding box center [778, 434] width 780 height 41
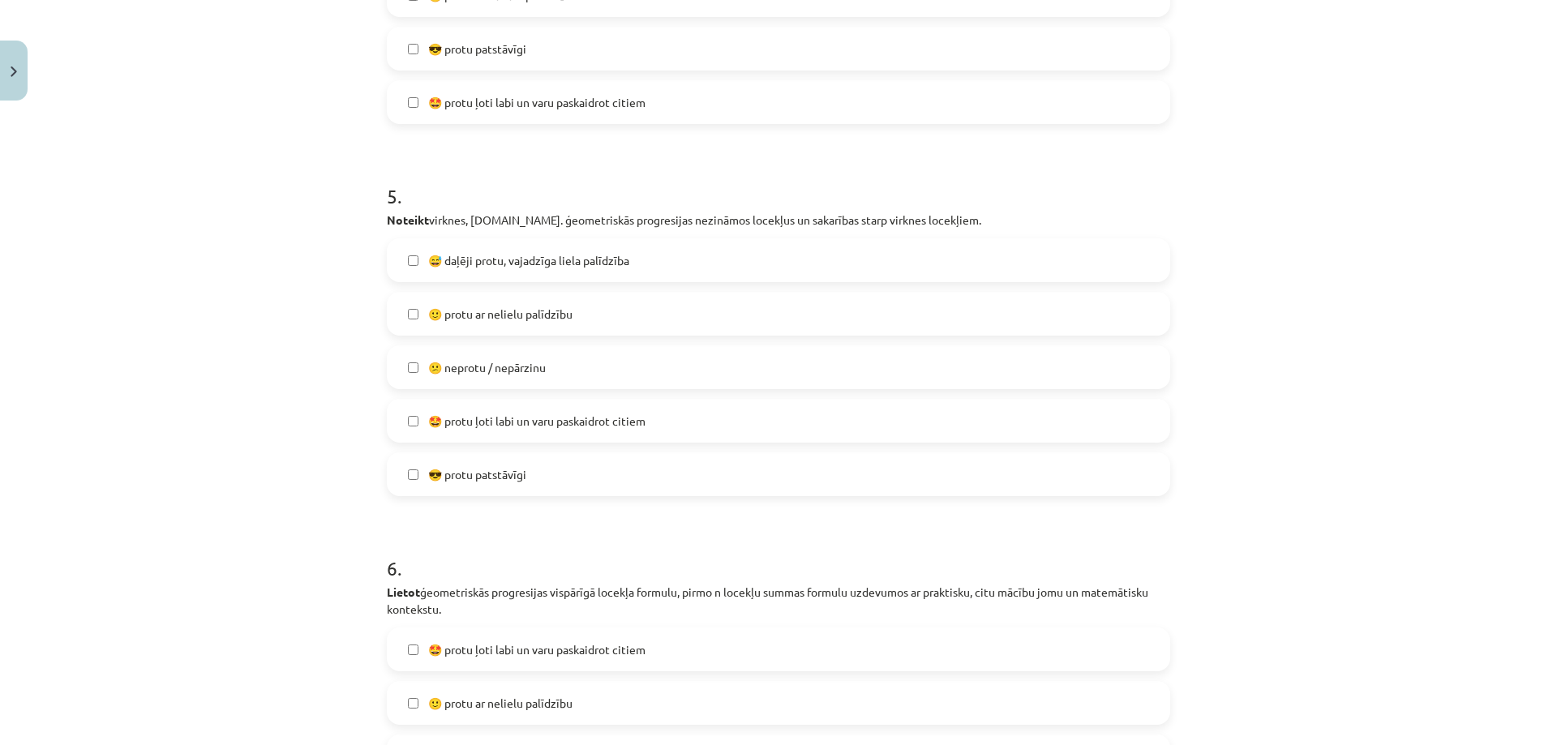
scroll to position [1679, 0]
click at [636, 255] on label "😅 daļēji protu, vajadzīga liela palīdzība" at bounding box center [778, 257] width 780 height 41
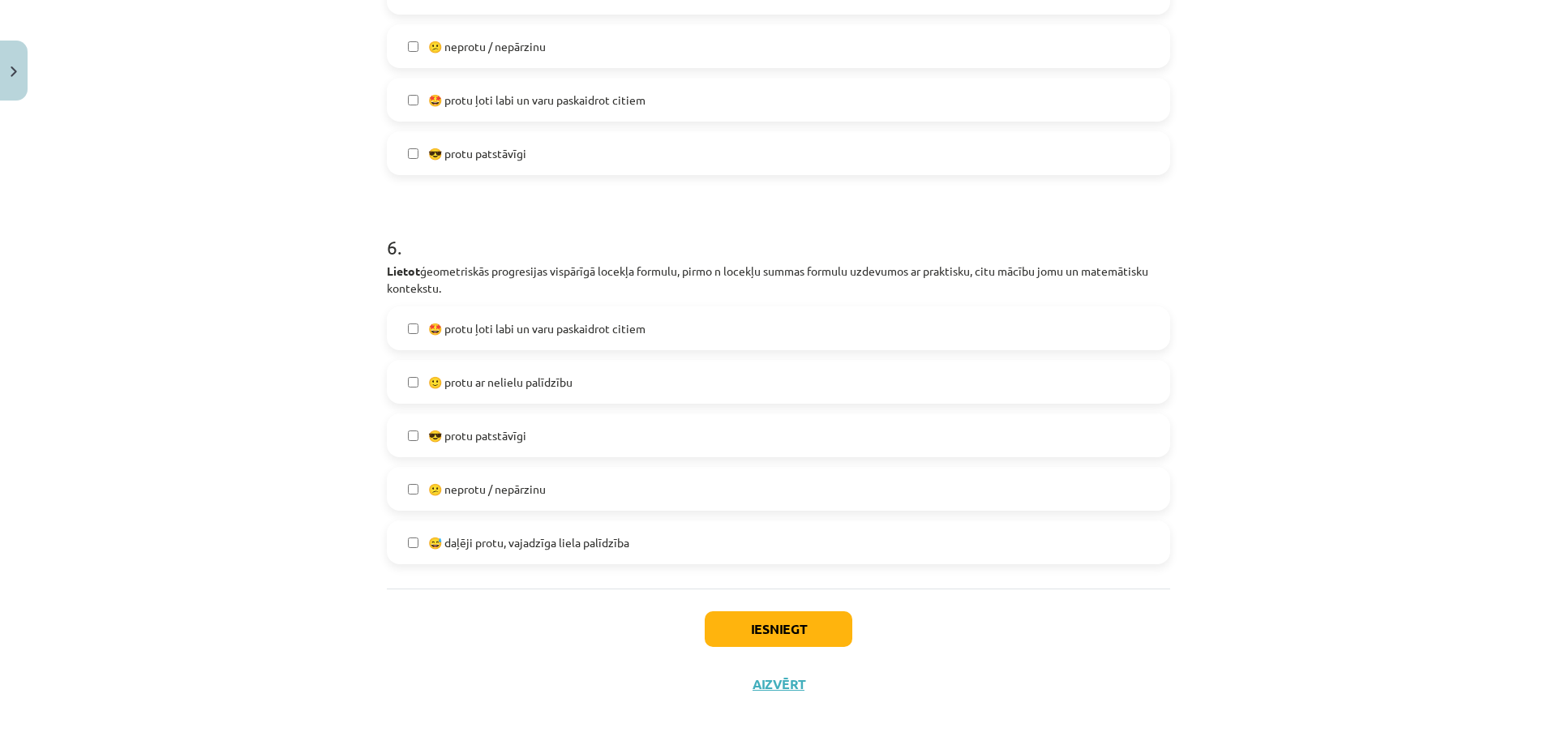
scroll to position [2004, 0]
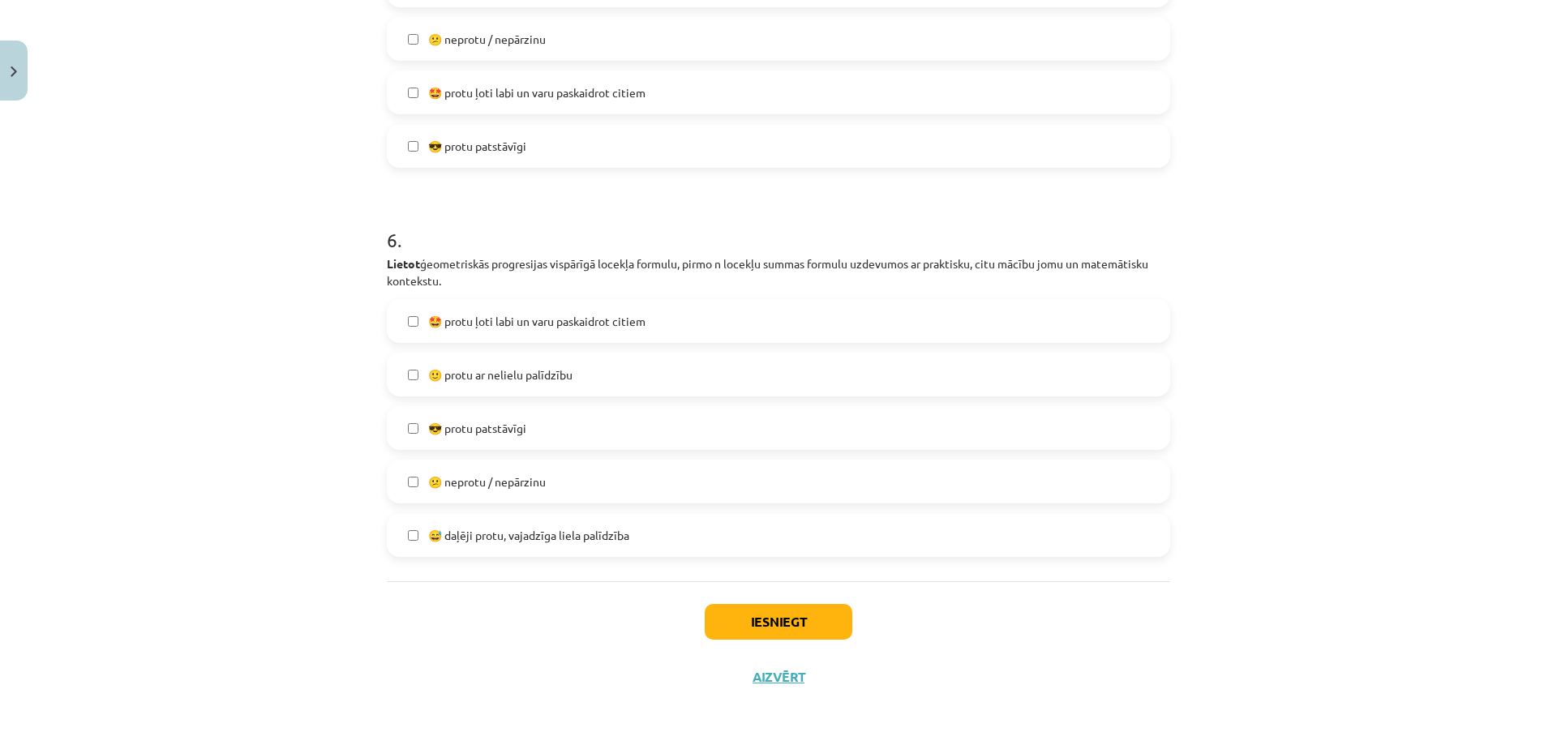
click at [725, 374] on label "🙂 protu ar nelielu palīdzību" at bounding box center [778, 374] width 780 height 41
click at [733, 622] on button "Iesniegt" at bounding box center [779, 622] width 148 height 36
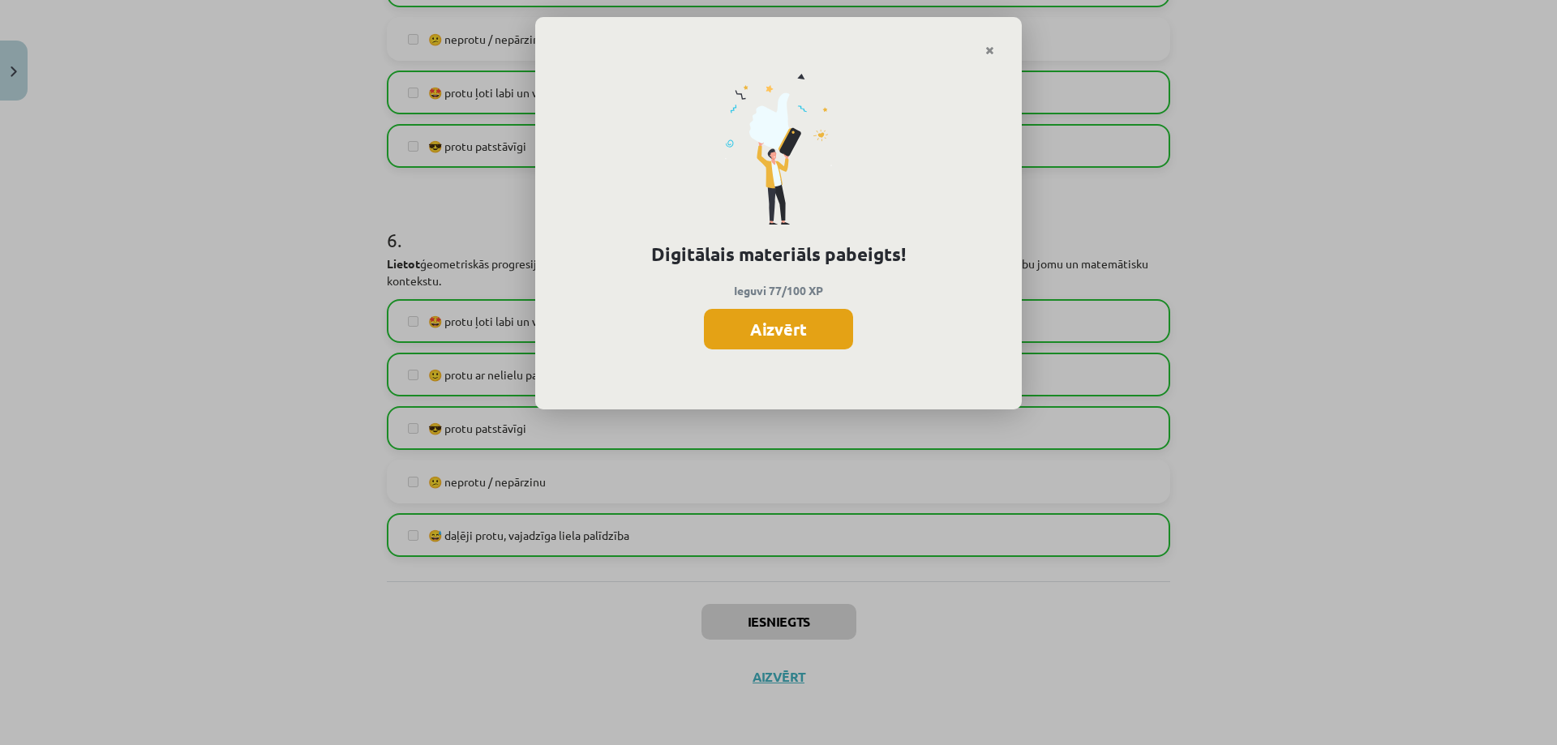
click at [774, 335] on button "Aizvērt" at bounding box center [778, 329] width 149 height 41
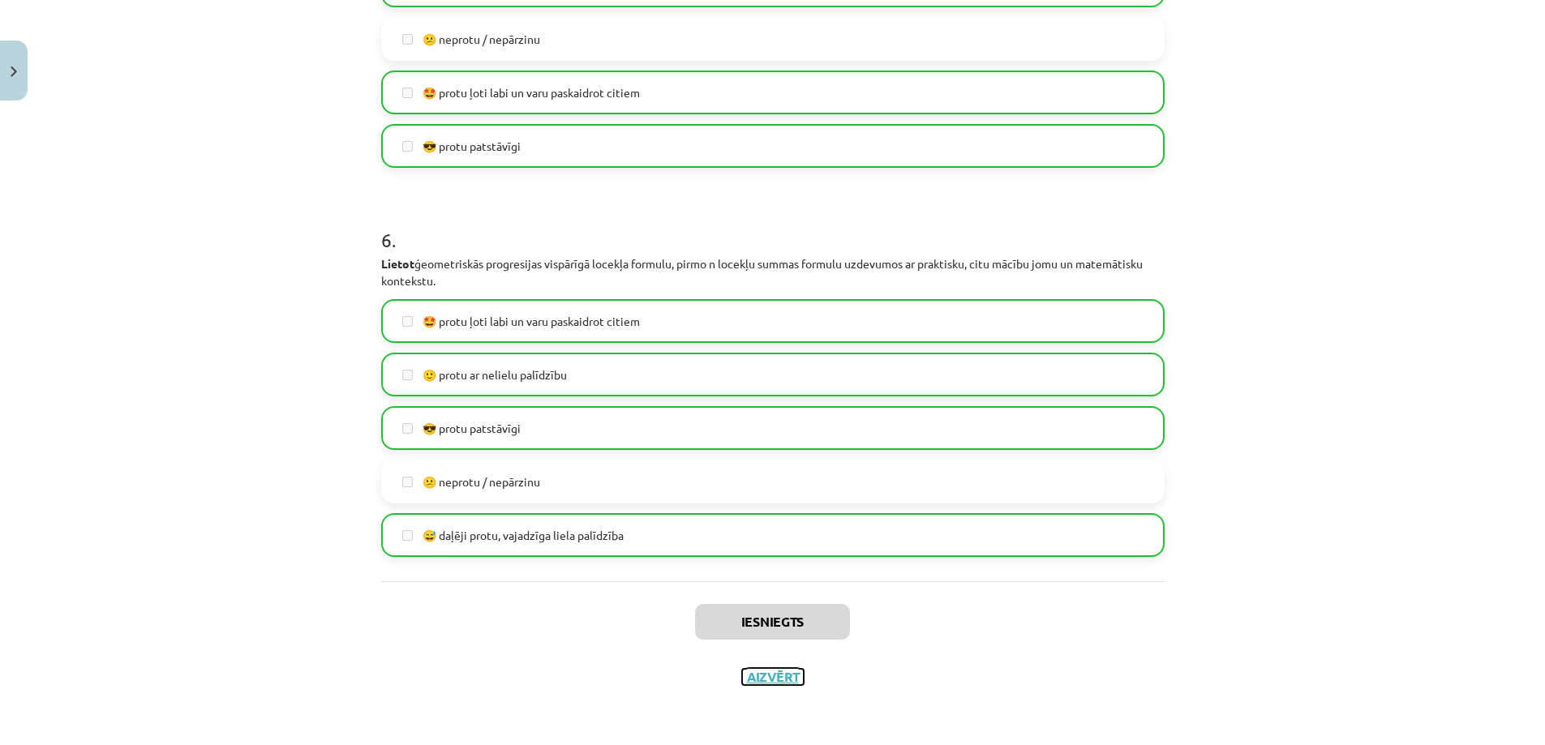
click at [757, 681] on button "Aizvērt" at bounding box center [773, 677] width 62 height 16
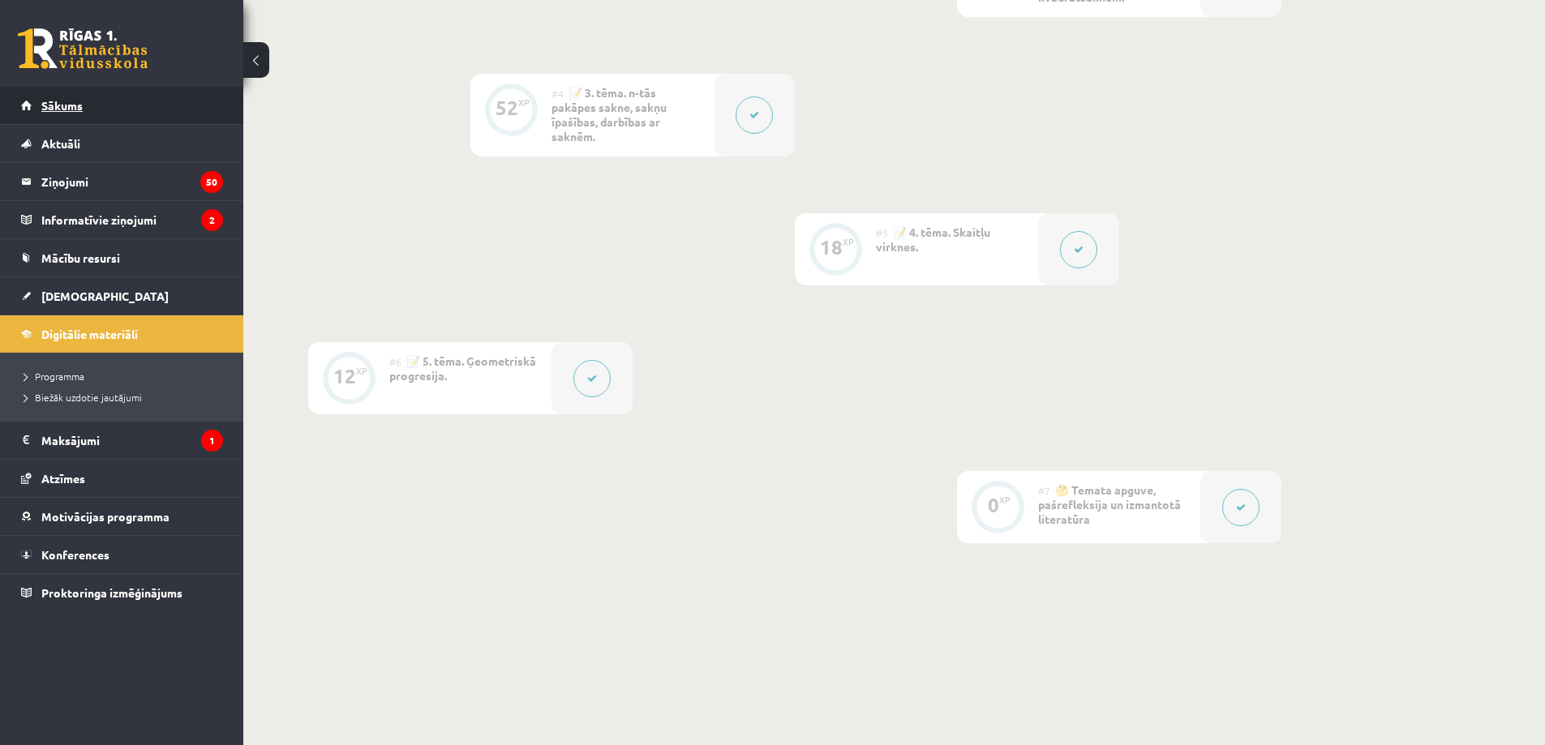
click at [104, 118] on link "Sākums" at bounding box center [122, 105] width 202 height 37
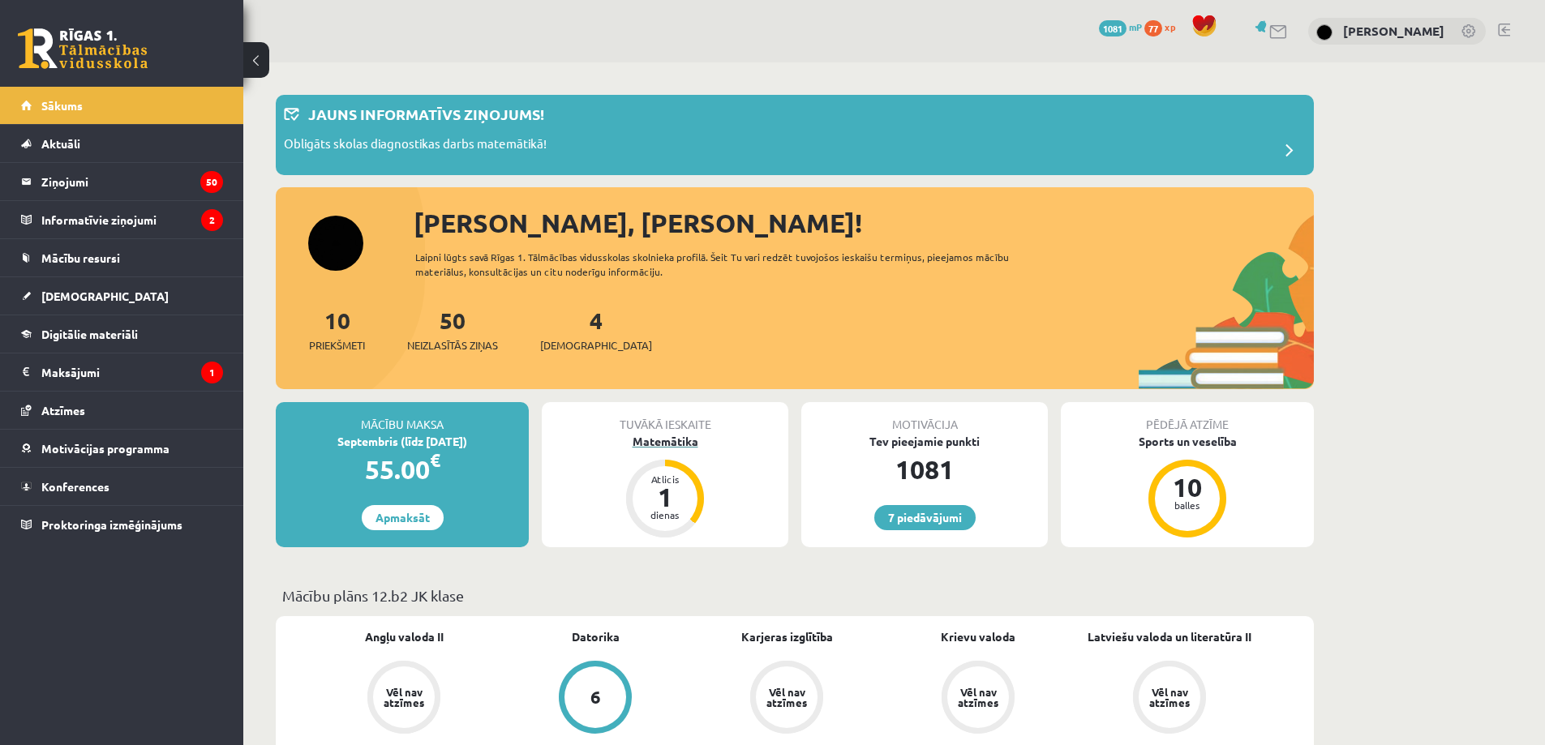
click at [658, 446] on div "Matemātika" at bounding box center [665, 441] width 247 height 17
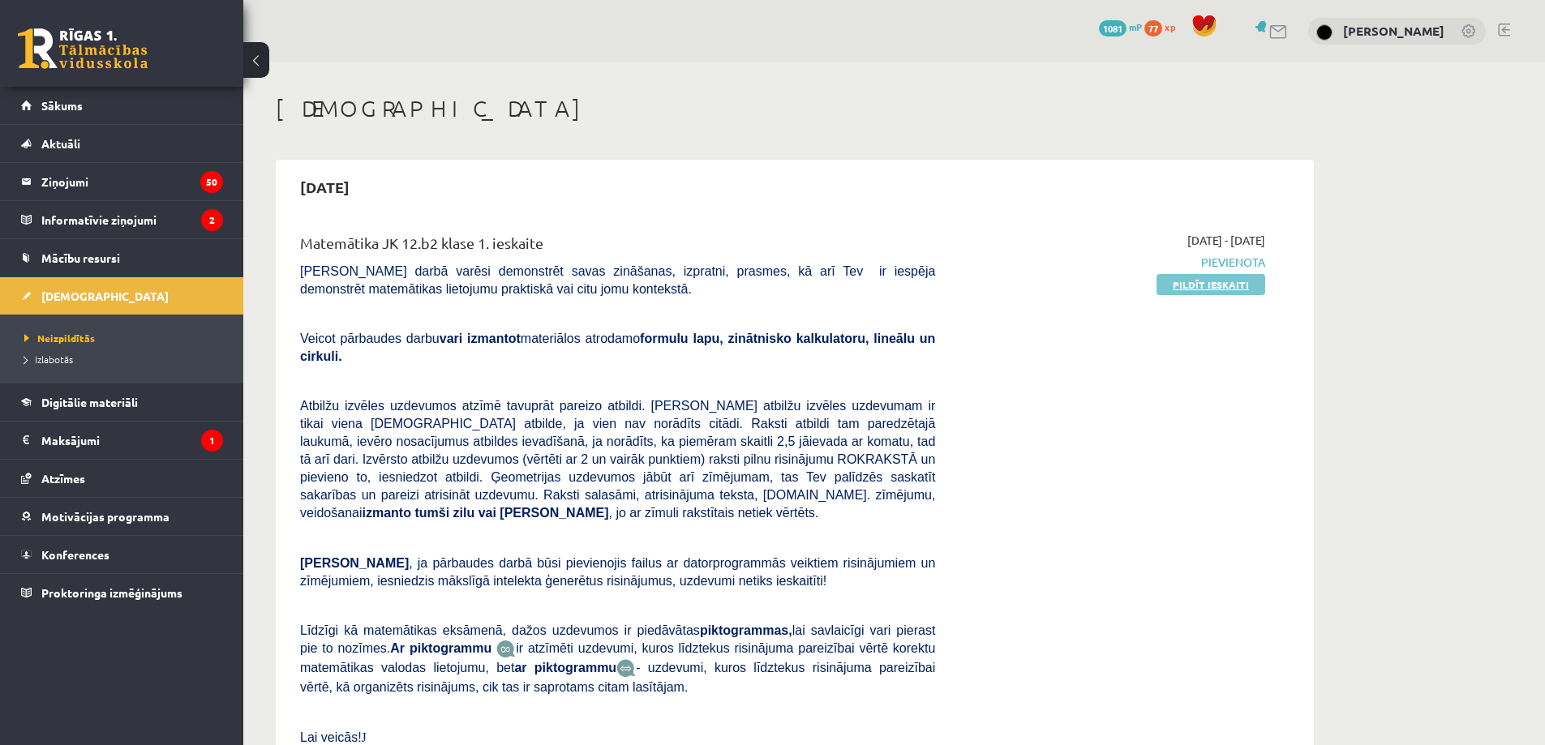
click at [1243, 279] on link "Pildīt ieskaiti" at bounding box center [1210, 284] width 109 height 21
click at [1262, 348] on div "[DATE] - [DATE] [GEOGRAPHIC_DATA] Pildīt ieskaiti" at bounding box center [1112, 506] width 330 height 548
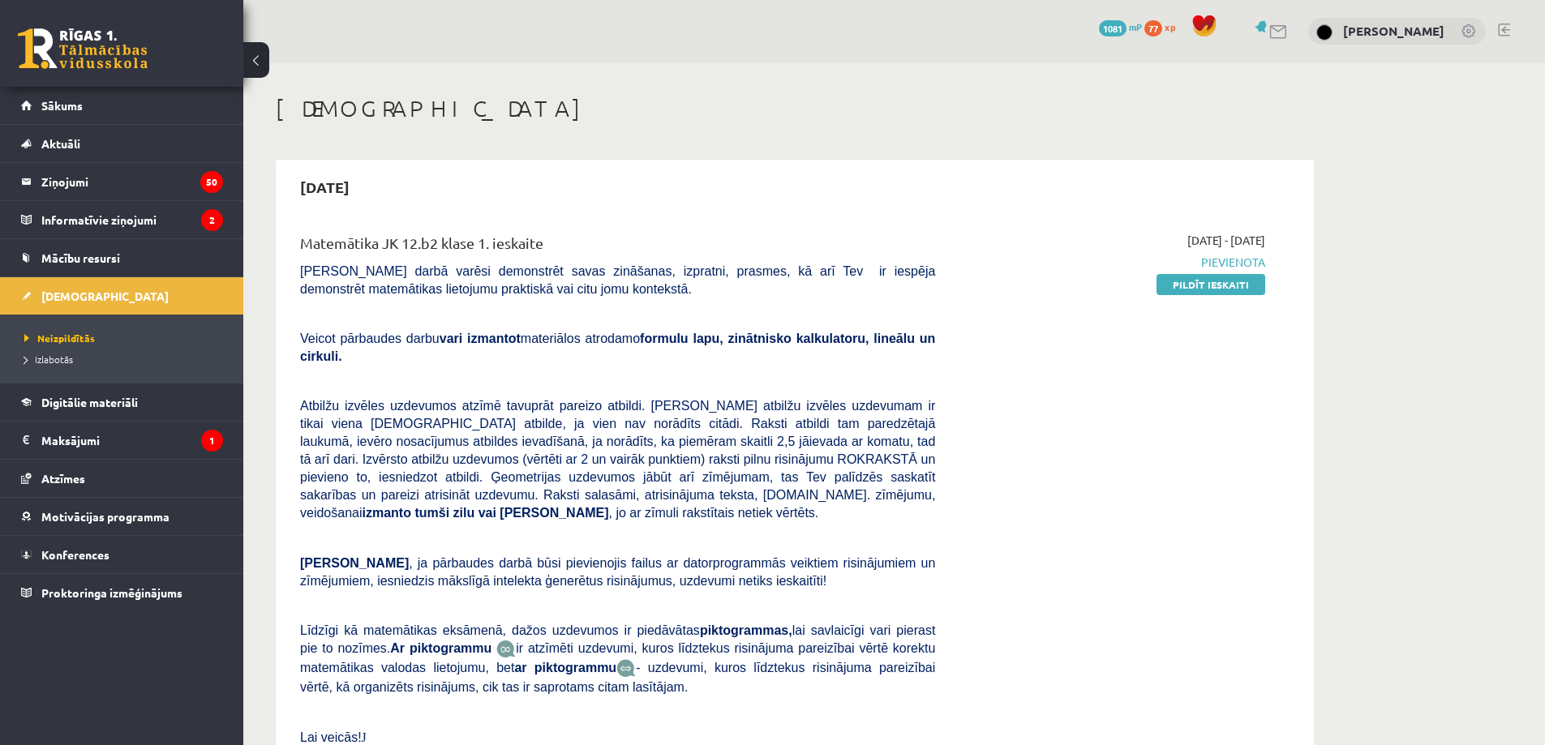
click at [1262, 348] on div "[DATE] - [DATE] [GEOGRAPHIC_DATA] Pildīt ieskaiti" at bounding box center [1112, 506] width 330 height 548
click at [1180, 293] on link "Pildīt ieskaiti" at bounding box center [1210, 284] width 109 height 21
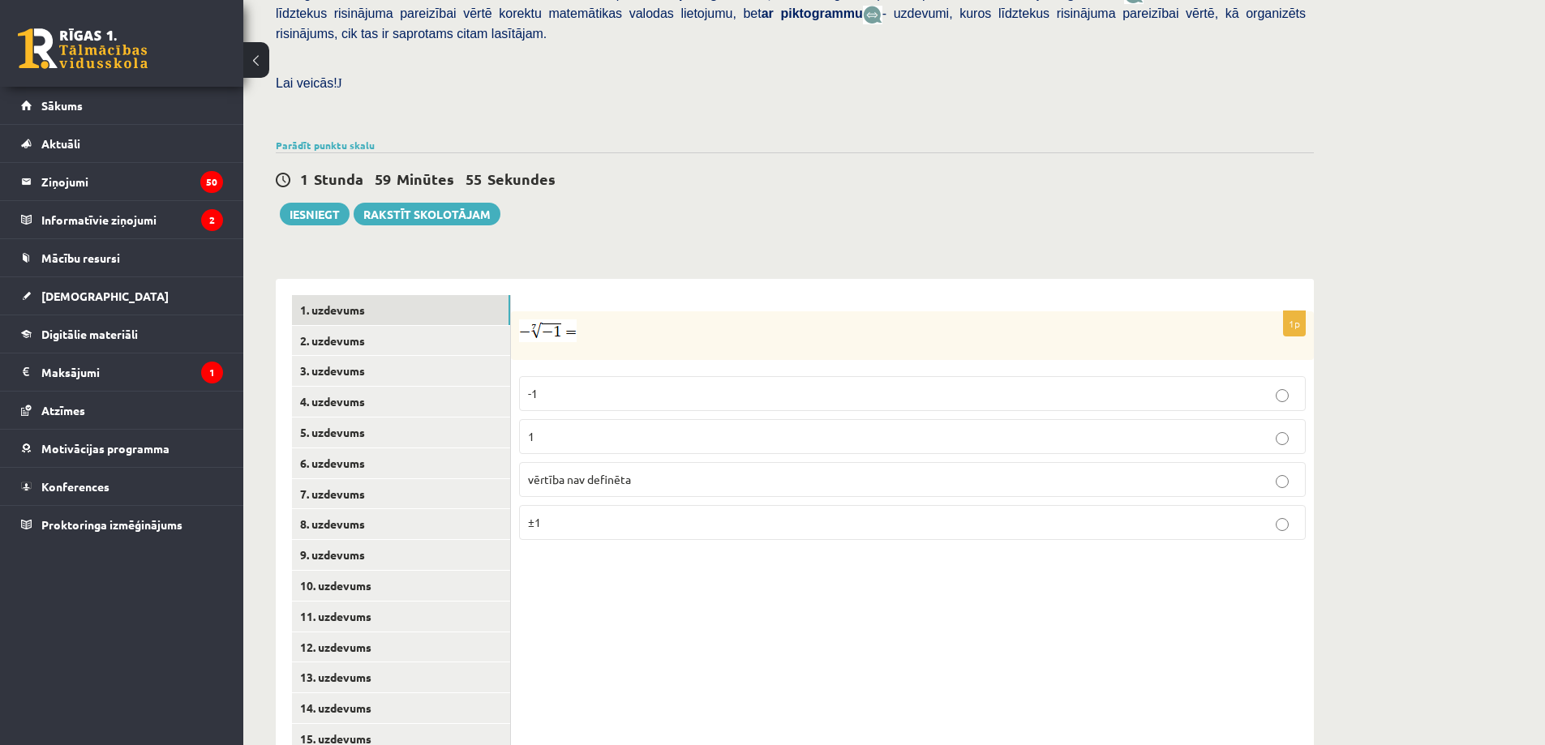
scroll to position [448, 0]
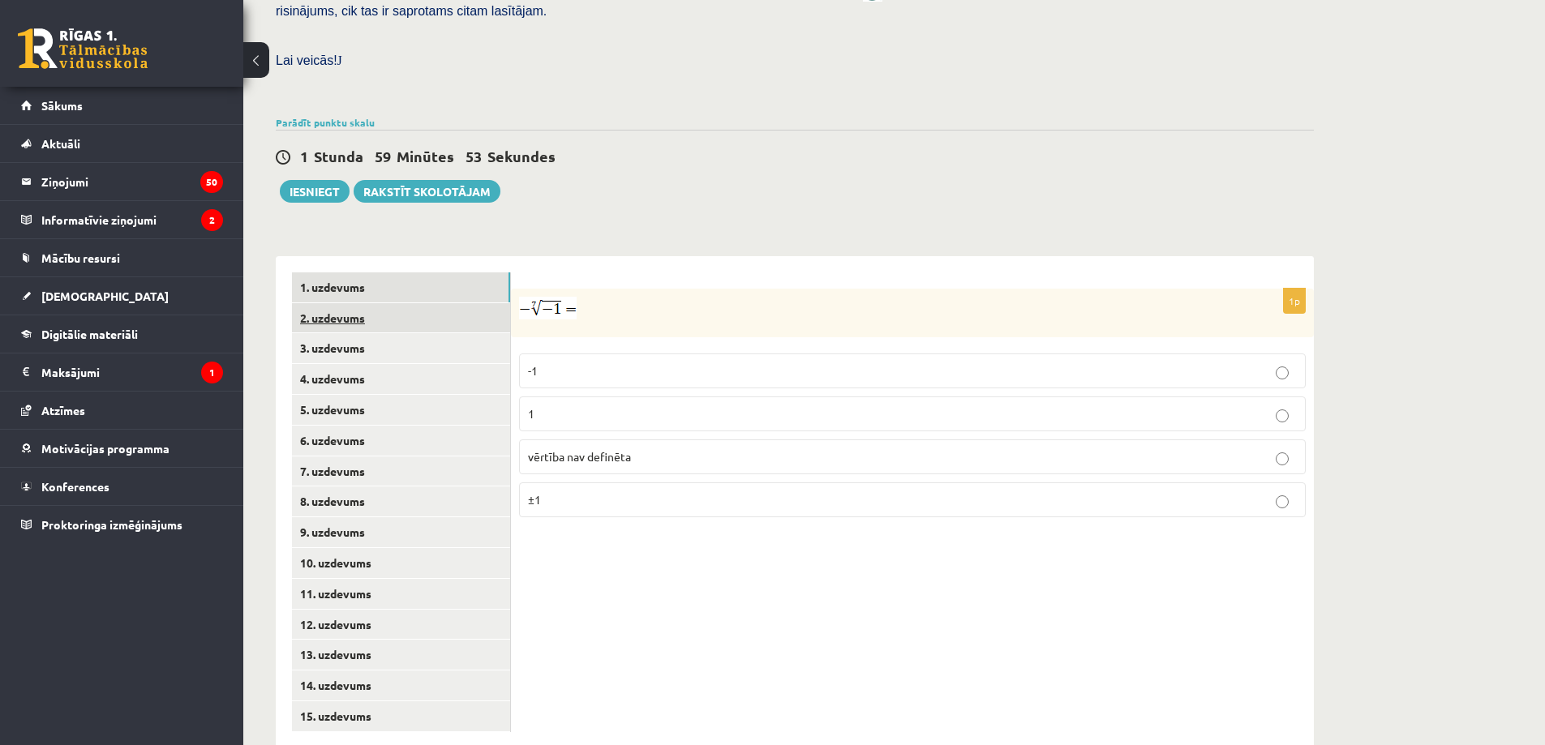
click at [350, 303] on link "2. uzdevums" at bounding box center [401, 318] width 218 height 30
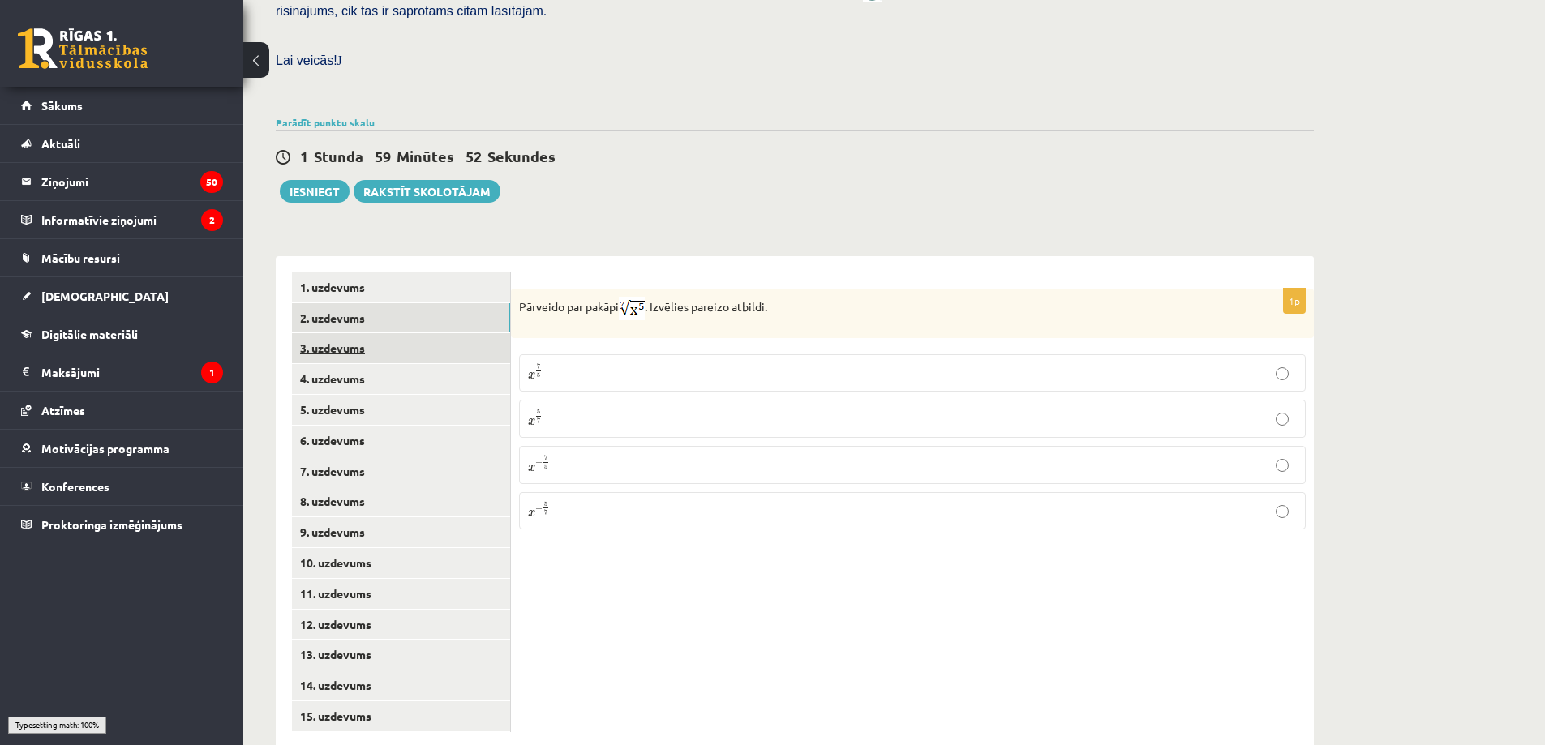
click at [344, 333] on link "3. uzdevums" at bounding box center [401, 348] width 218 height 30
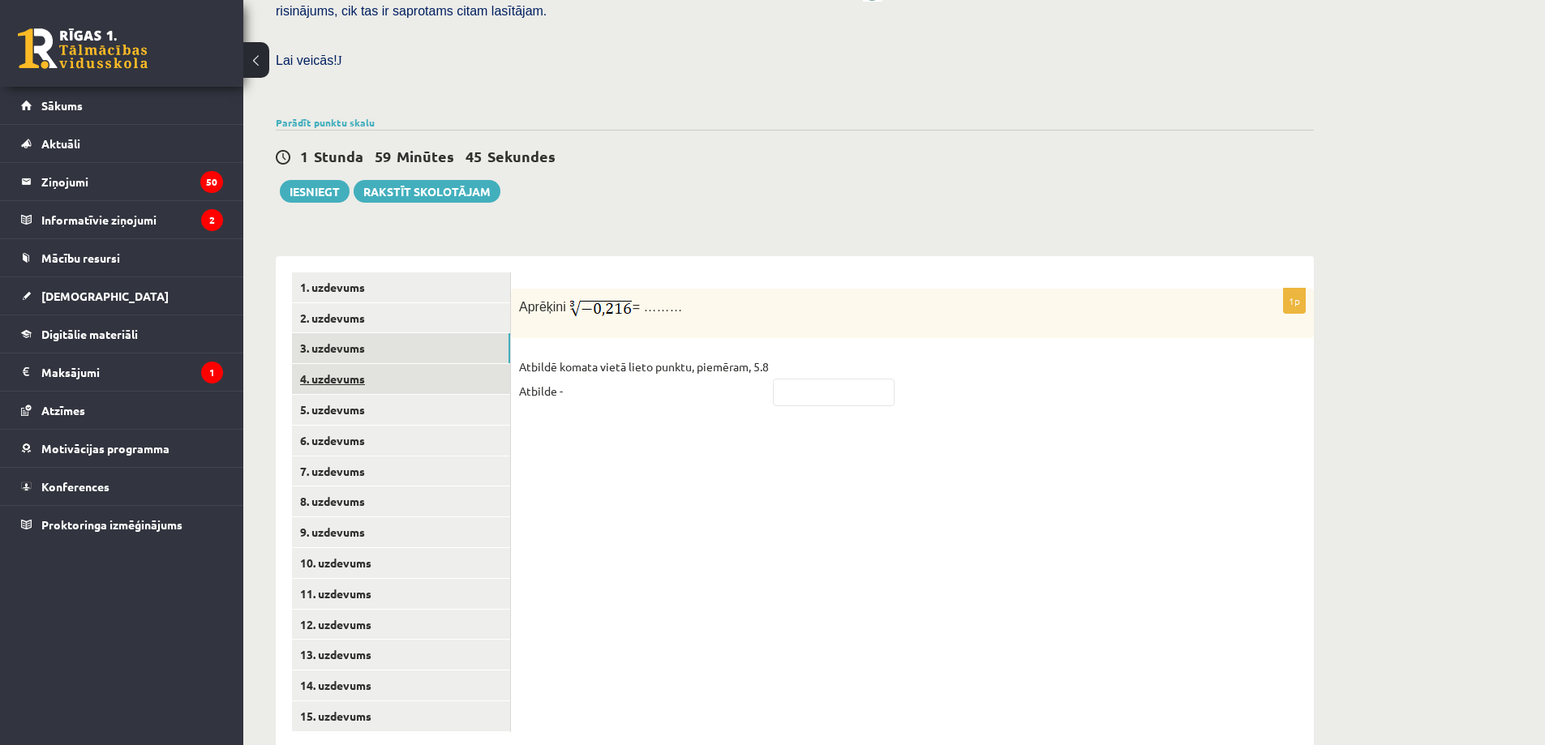
click at [349, 364] on link "4. uzdevums" at bounding box center [401, 379] width 218 height 30
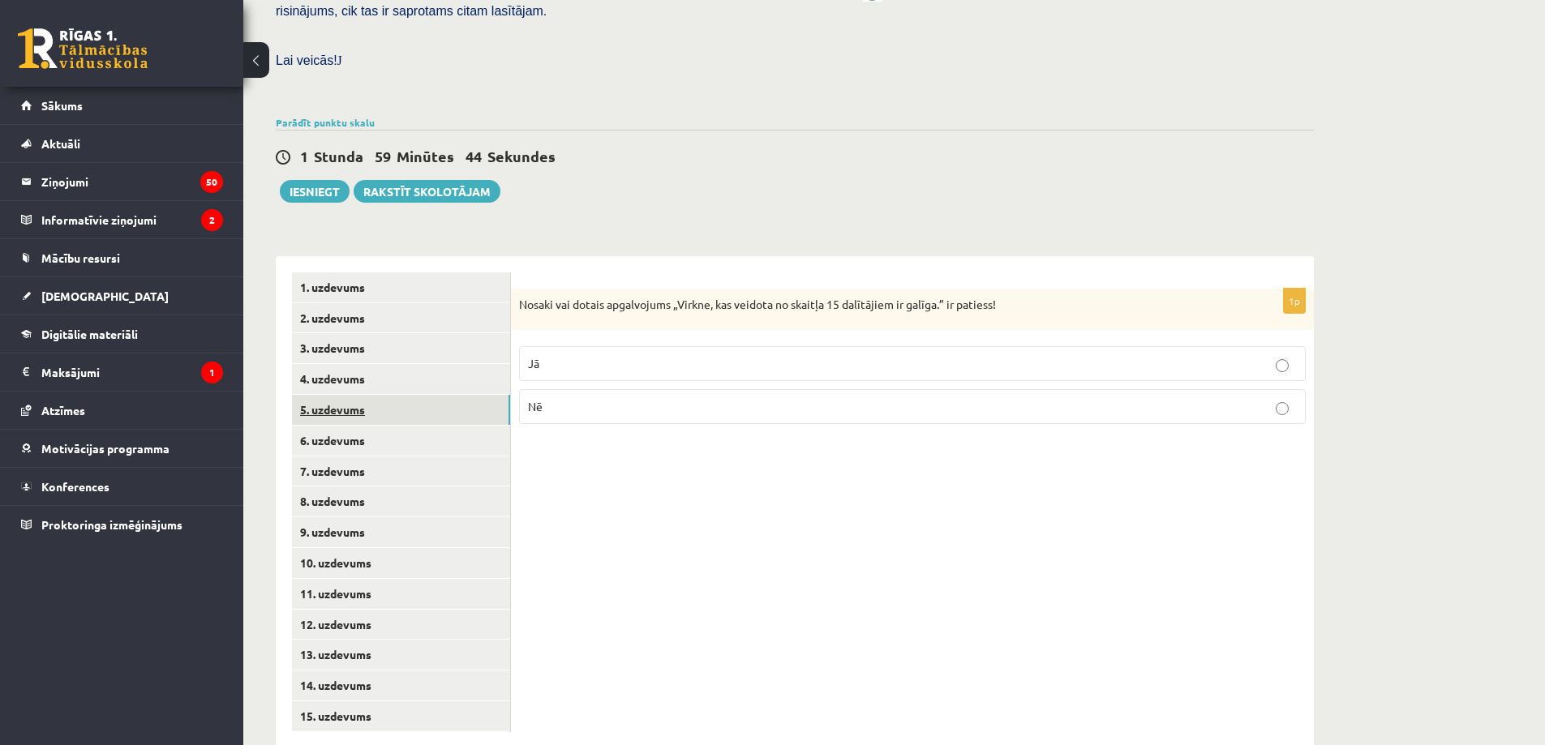
click at [346, 395] on link "5. uzdevums" at bounding box center [401, 410] width 218 height 30
click at [341, 426] on link "6. uzdevums" at bounding box center [401, 441] width 218 height 30
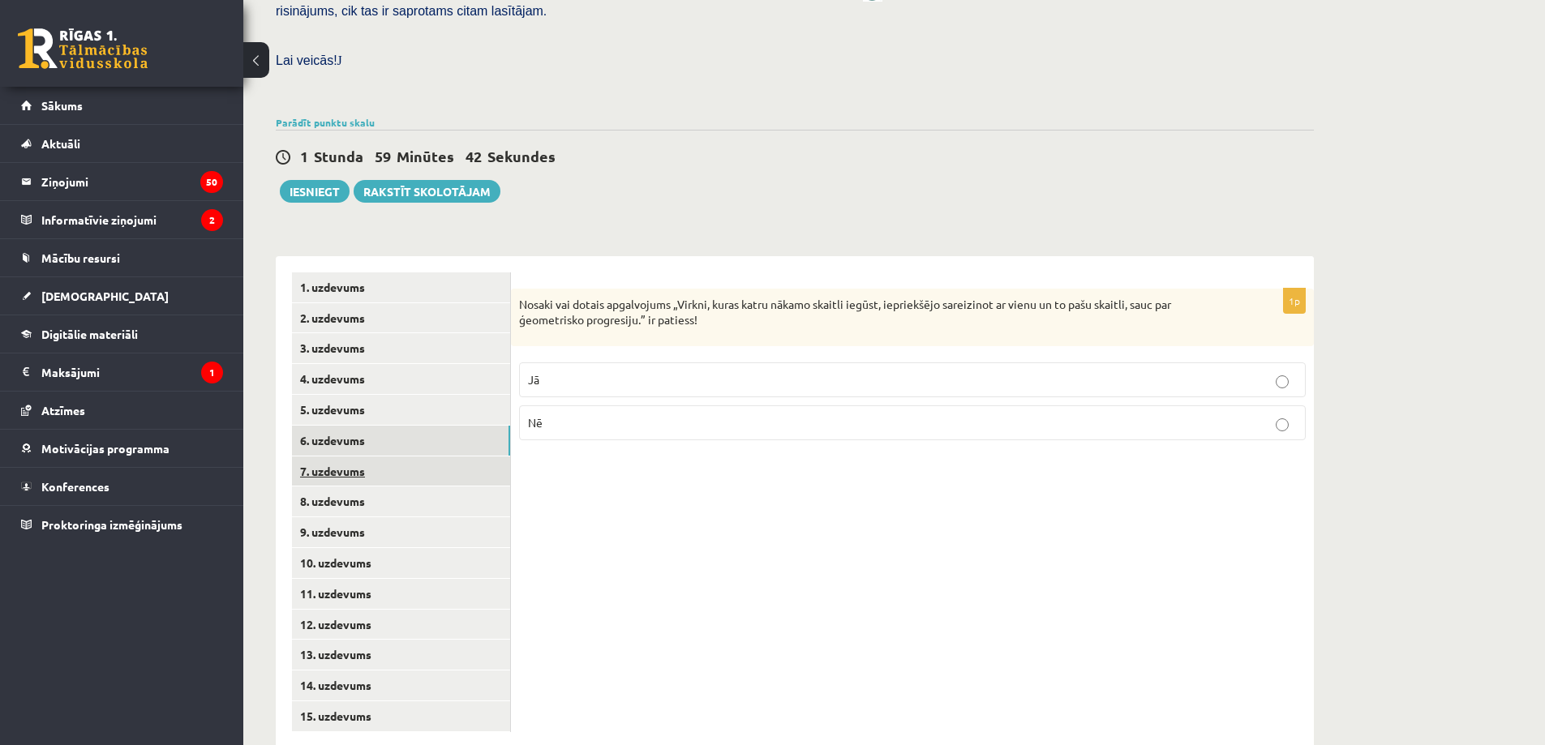
click at [348, 457] on link "7. uzdevums" at bounding box center [401, 472] width 218 height 30
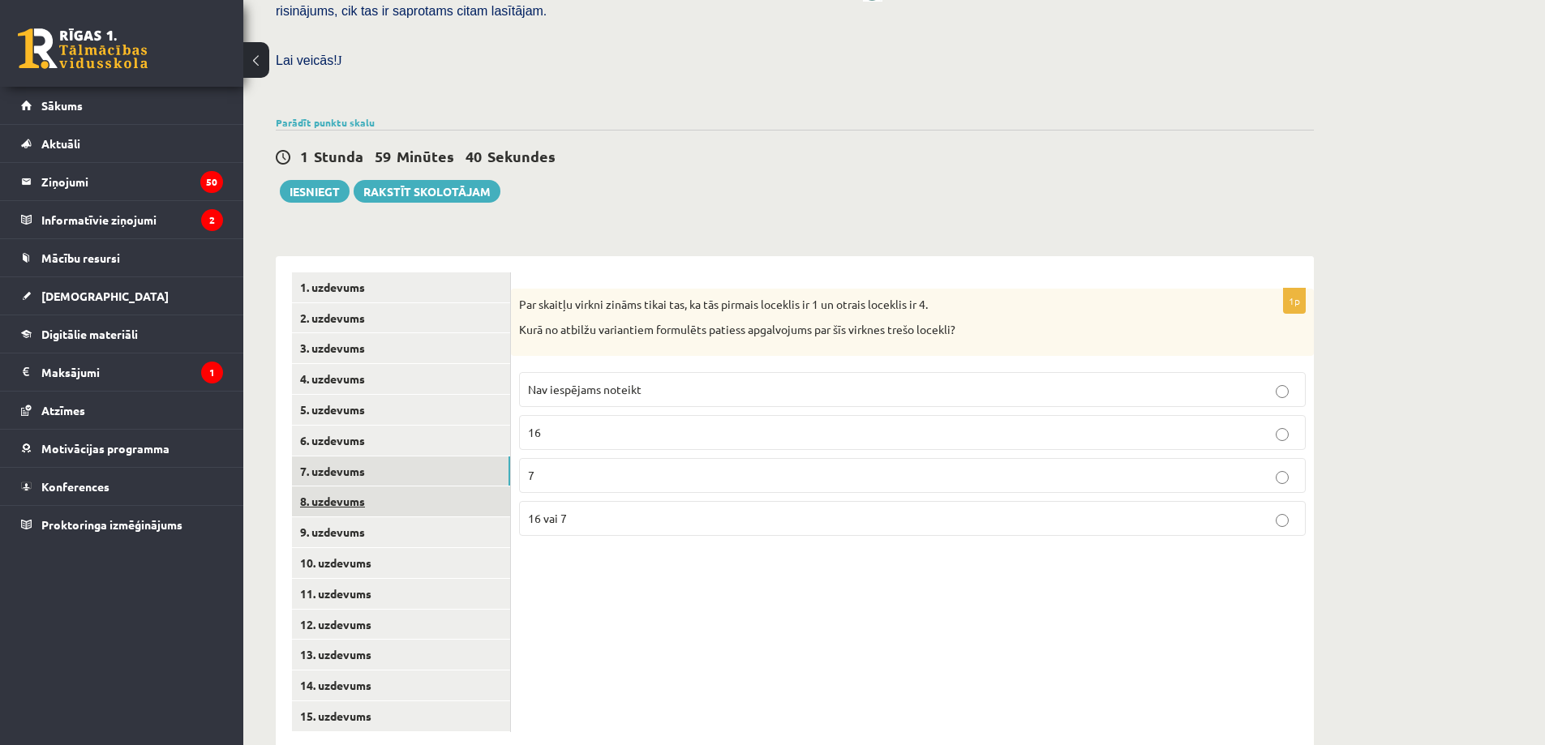
click at [349, 487] on link "8. uzdevums" at bounding box center [401, 502] width 218 height 30
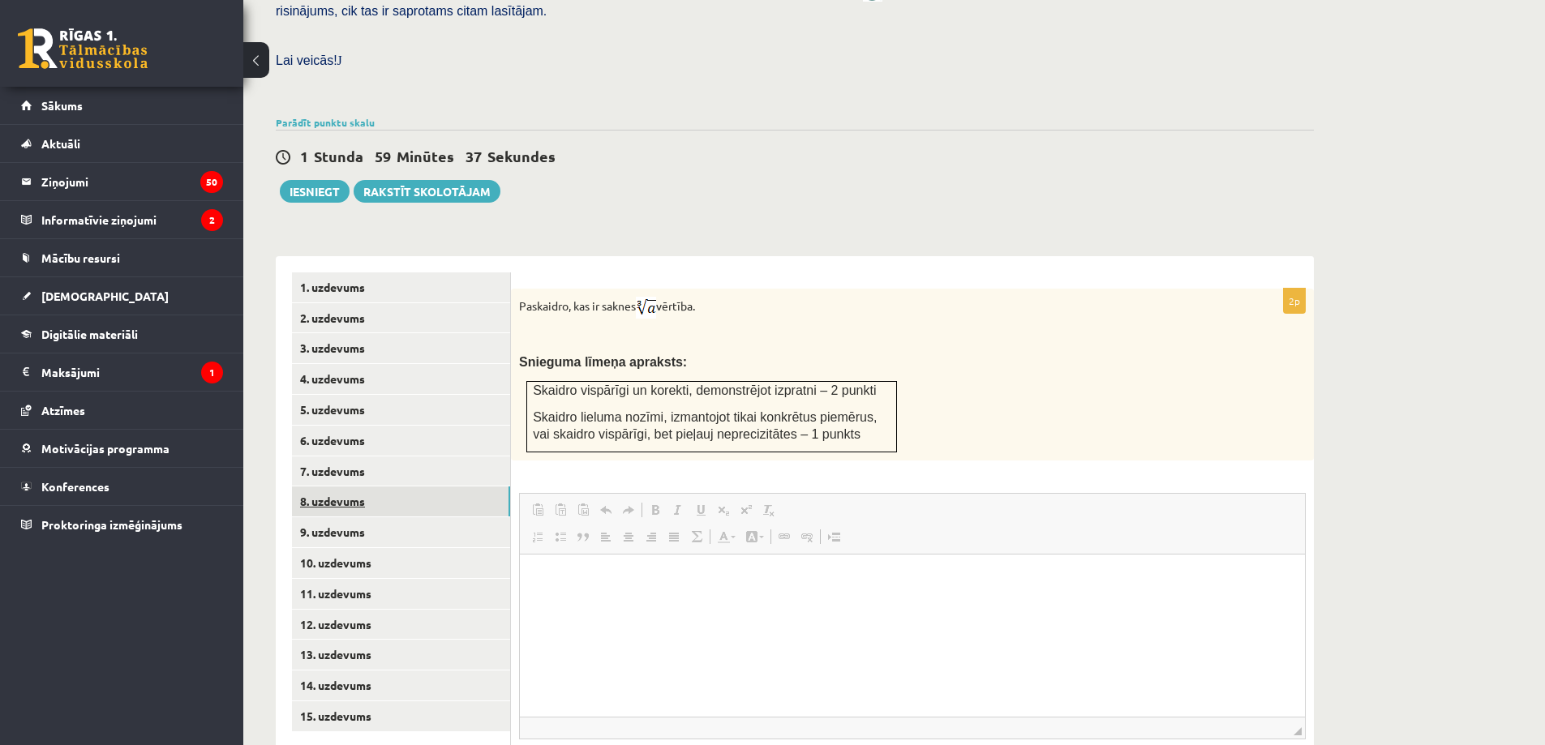
scroll to position [0, 0]
click at [349, 487] on link "8. uzdevums" at bounding box center [401, 502] width 218 height 30
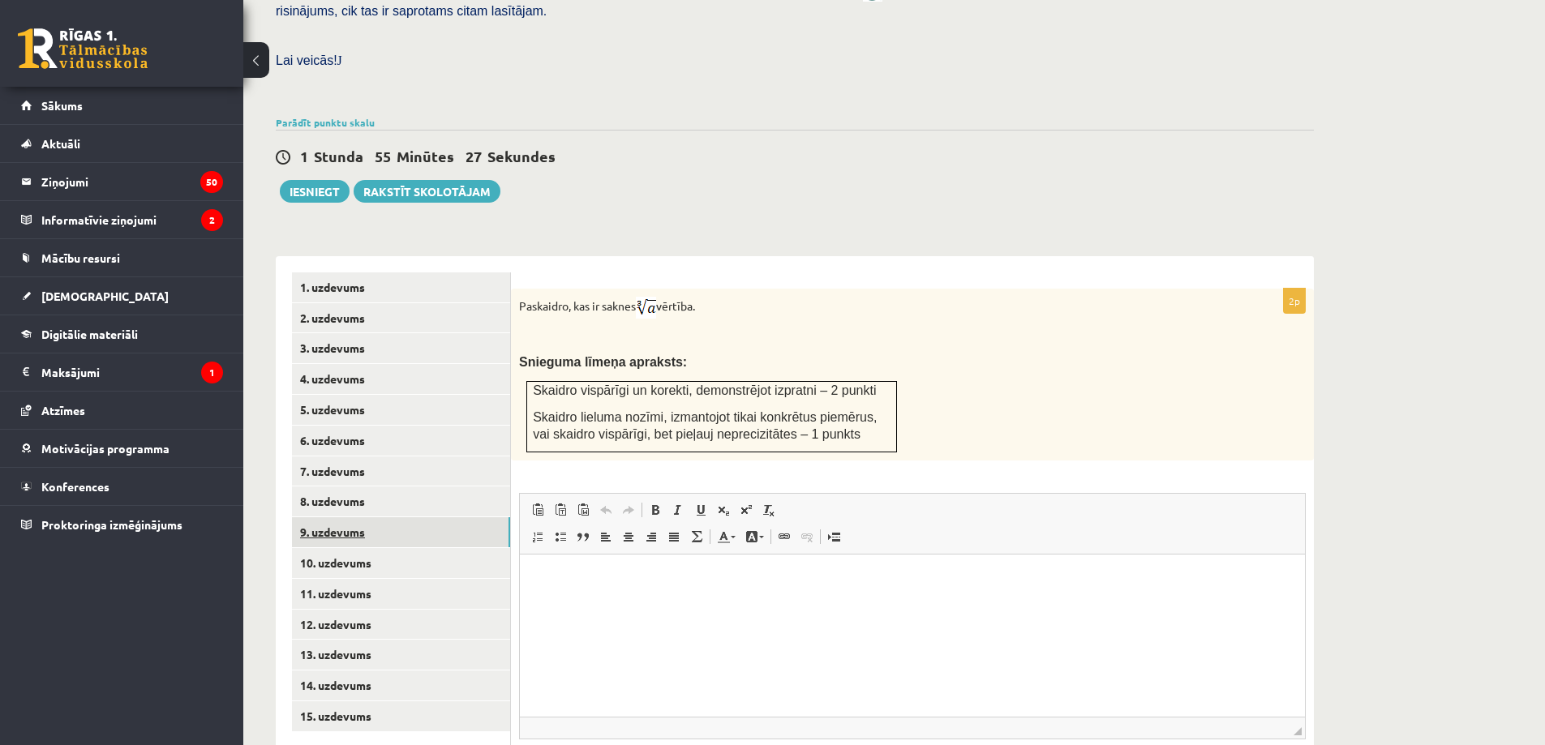
click at [349, 517] on link "9. uzdevums" at bounding box center [401, 532] width 218 height 30
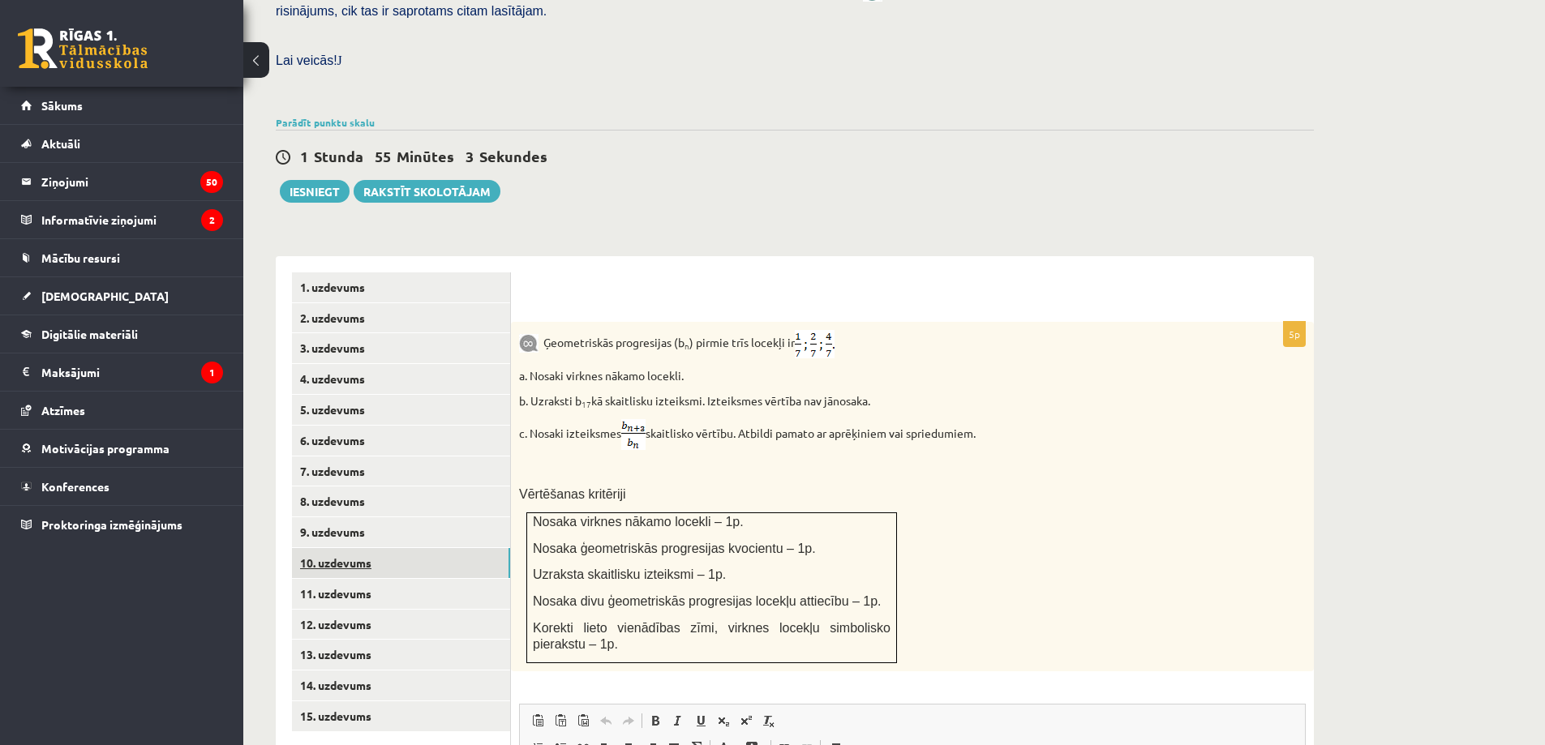
click at [358, 548] on link "10. uzdevums" at bounding box center [401, 563] width 218 height 30
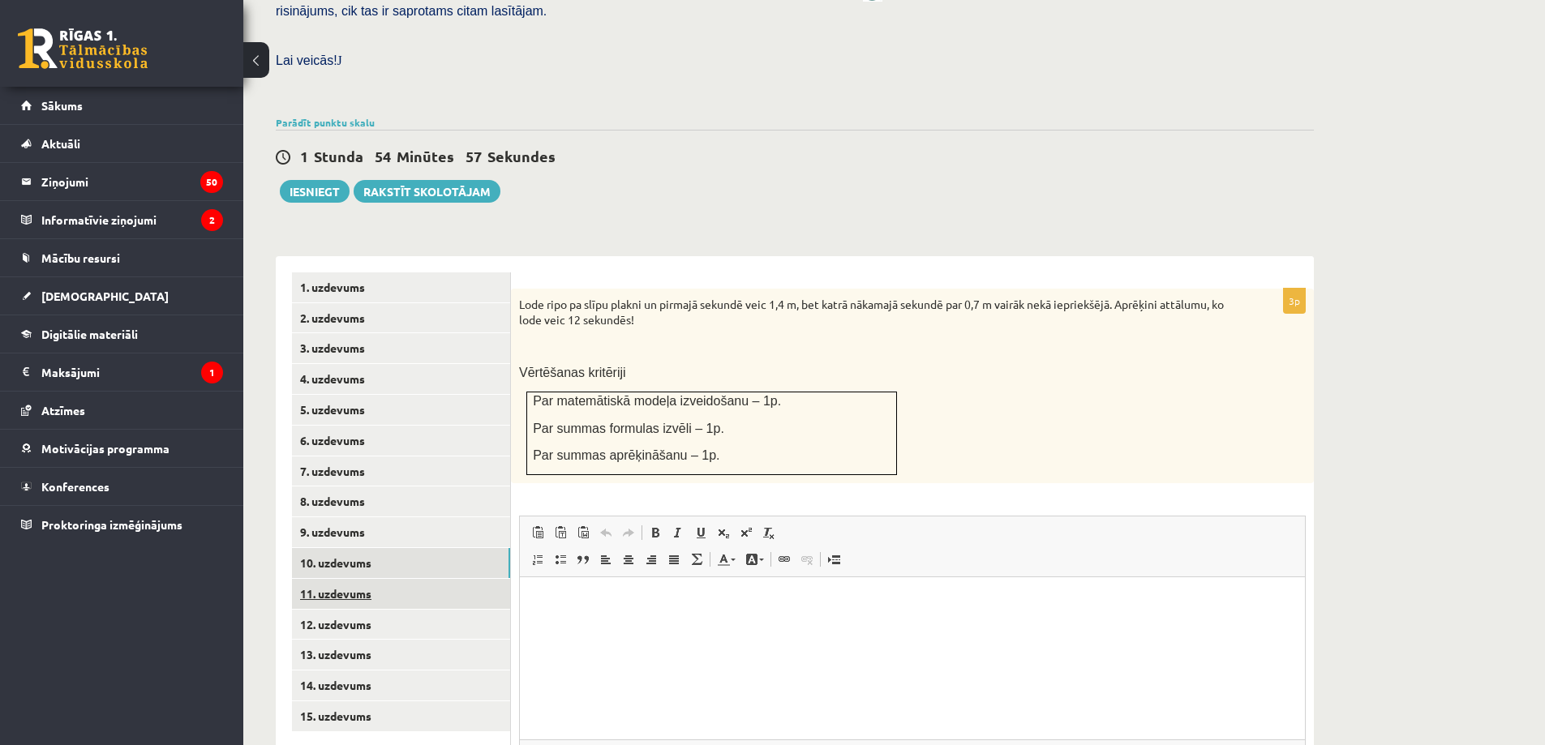
click at [358, 579] on link "11. uzdevums" at bounding box center [401, 594] width 218 height 30
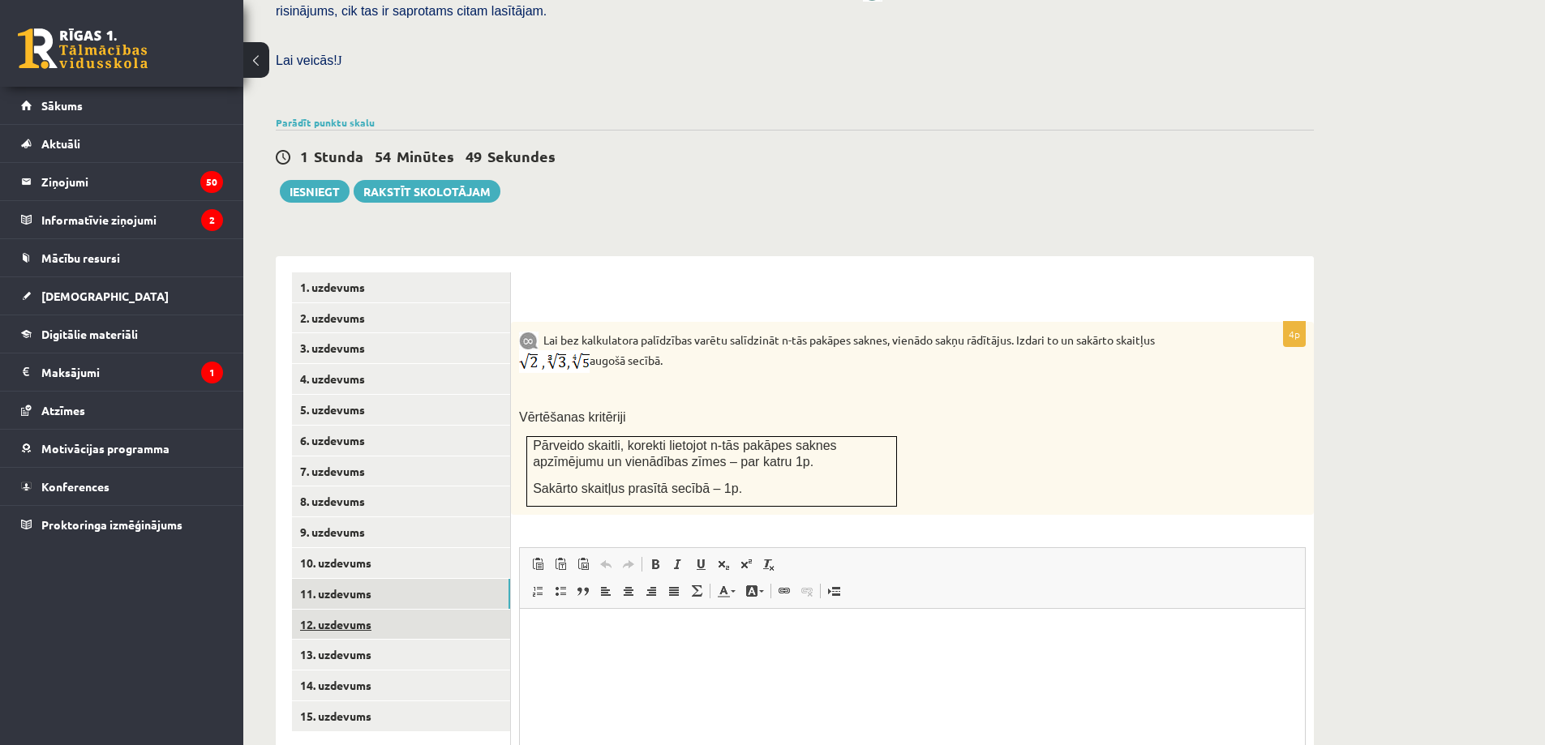
click at [354, 610] on link "12. uzdevums" at bounding box center [401, 625] width 218 height 30
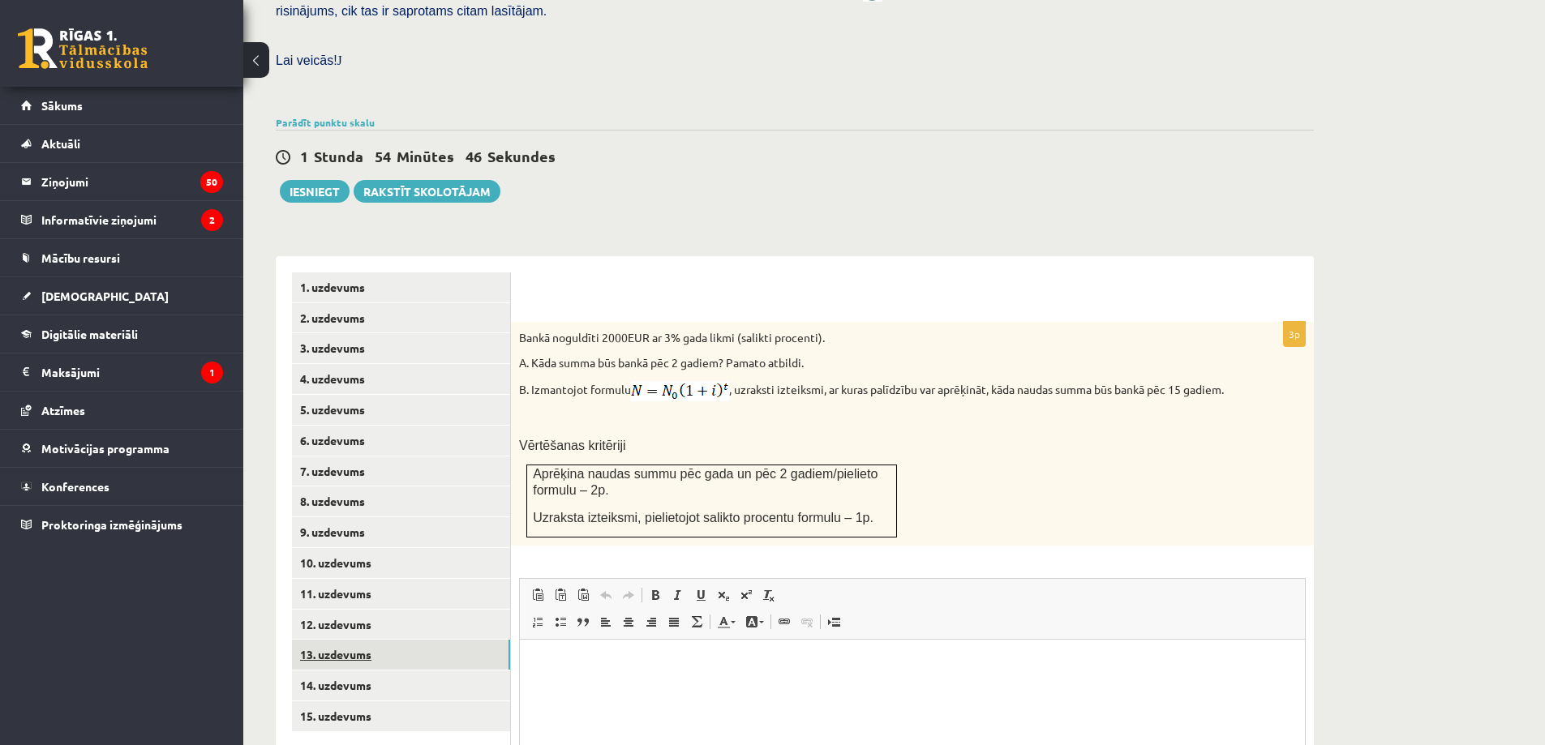
click at [349, 640] on link "13. uzdevums" at bounding box center [401, 655] width 218 height 30
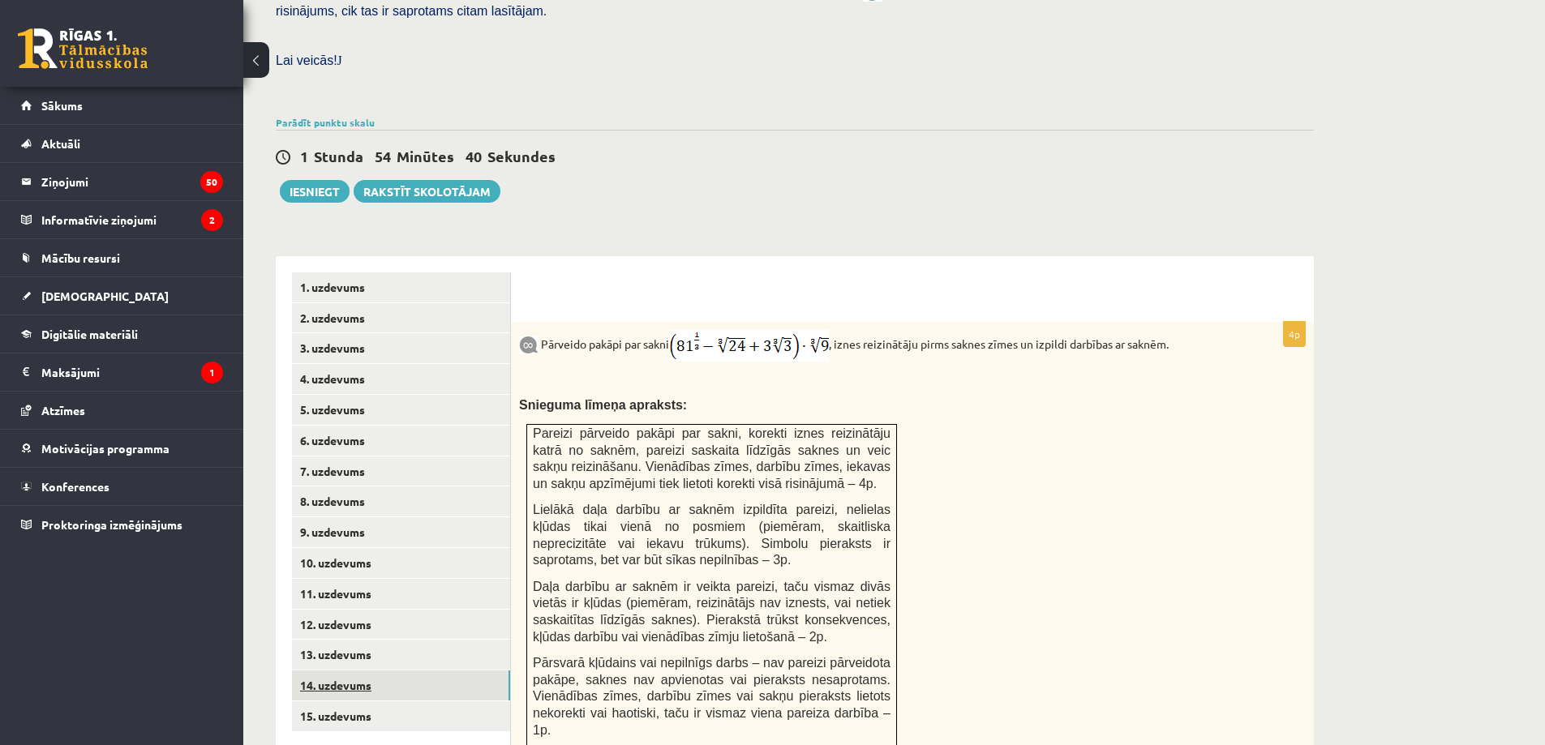
click at [349, 671] on link "14. uzdevums" at bounding box center [401, 686] width 218 height 30
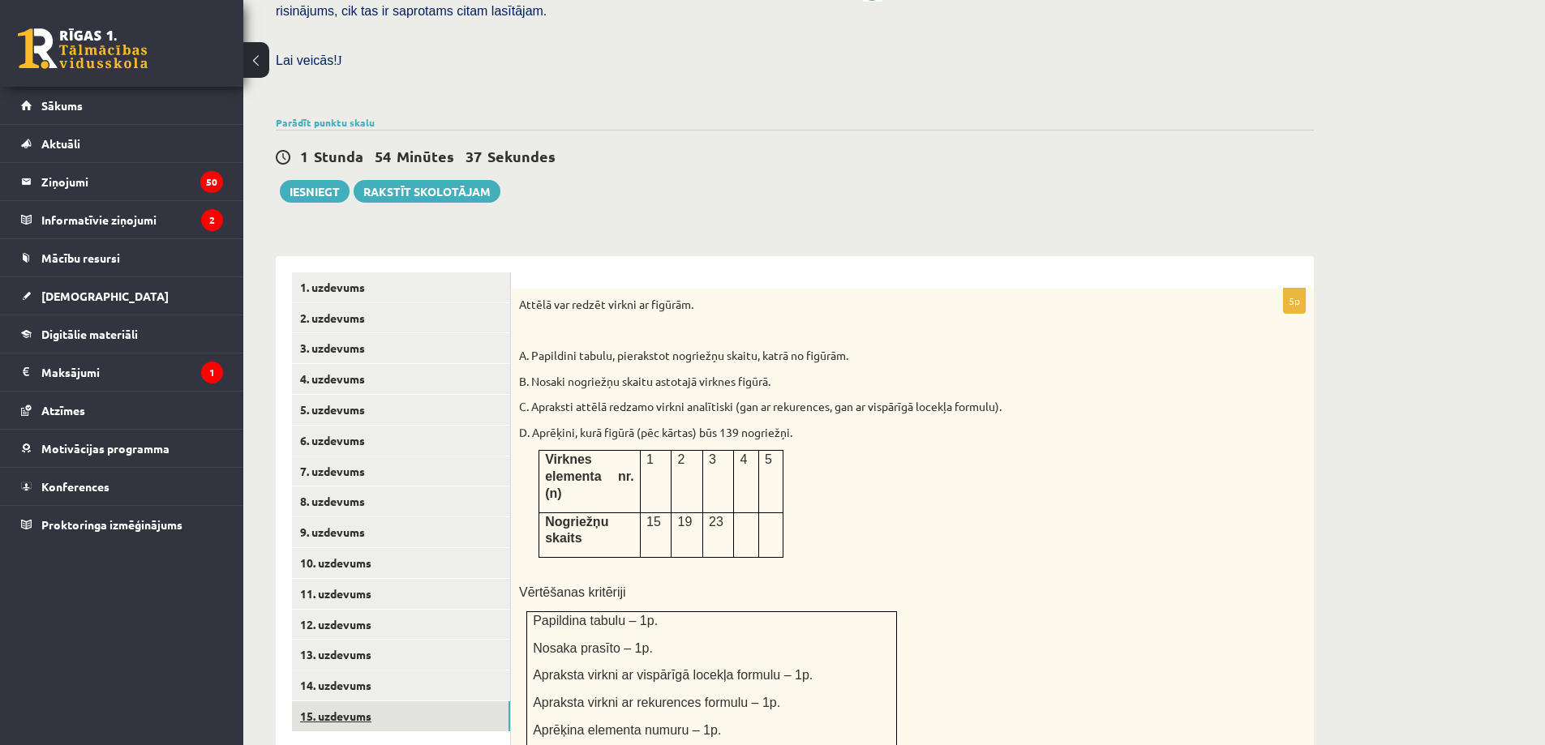
click at [338, 701] on link "15. uzdevums" at bounding box center [401, 716] width 218 height 30
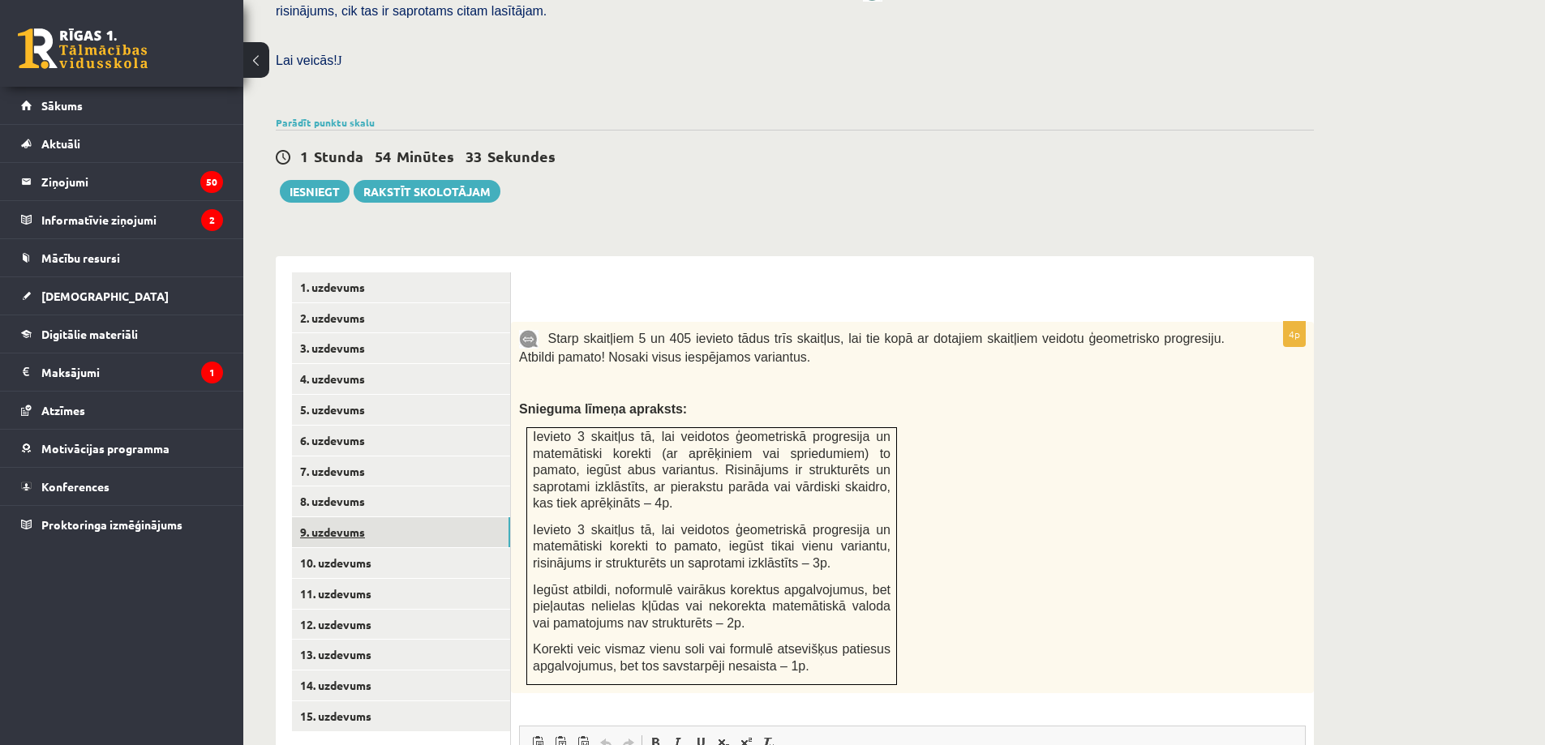
click at [352, 517] on link "9. uzdevums" at bounding box center [401, 532] width 218 height 30
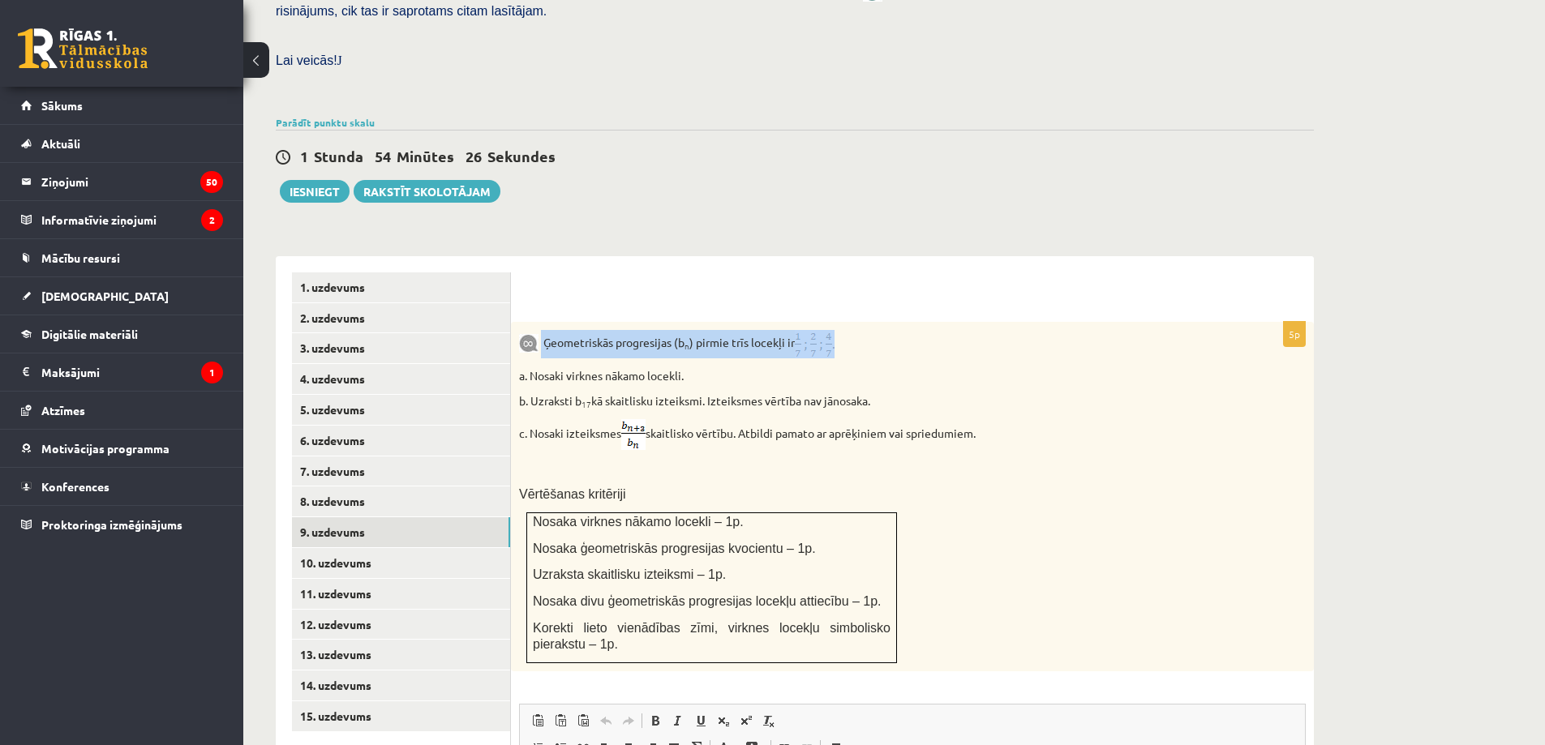
drag, startPoint x: 542, startPoint y: 306, endPoint x: 846, endPoint y: 307, distance: 304.1
click at [846, 330] on p "Ģeometriskās progresijas (b n ) pirmie trīs locekļi ir" at bounding box center [871, 344] width 705 height 28
copy p "Ģeometriskās progresijas (b n ) pirmie trīs locekļi ir"
click at [1055, 256] on div "5p Ģeometriskās progresijas (b n ) pirmie trīs locekļi ir a. Nosaki virknes nāk…" at bounding box center [912, 656] width 803 height 801
drag, startPoint x: 800, startPoint y: 302, endPoint x: 850, endPoint y: 311, distance: 50.3
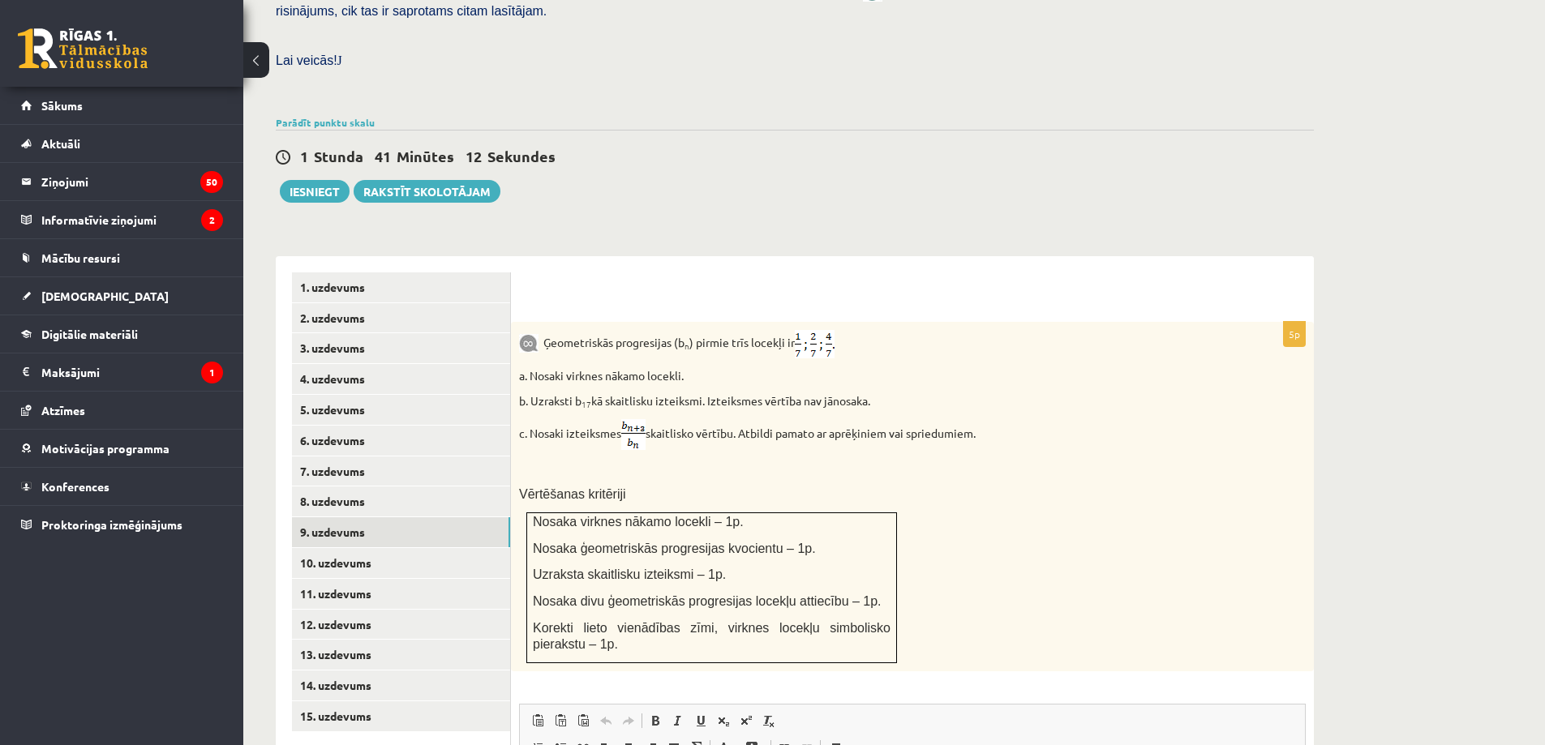
click at [850, 330] on p "Ģeometriskās progresijas (b n ) pirmie trīs locekļi ir" at bounding box center [871, 344] width 705 height 28
copy p
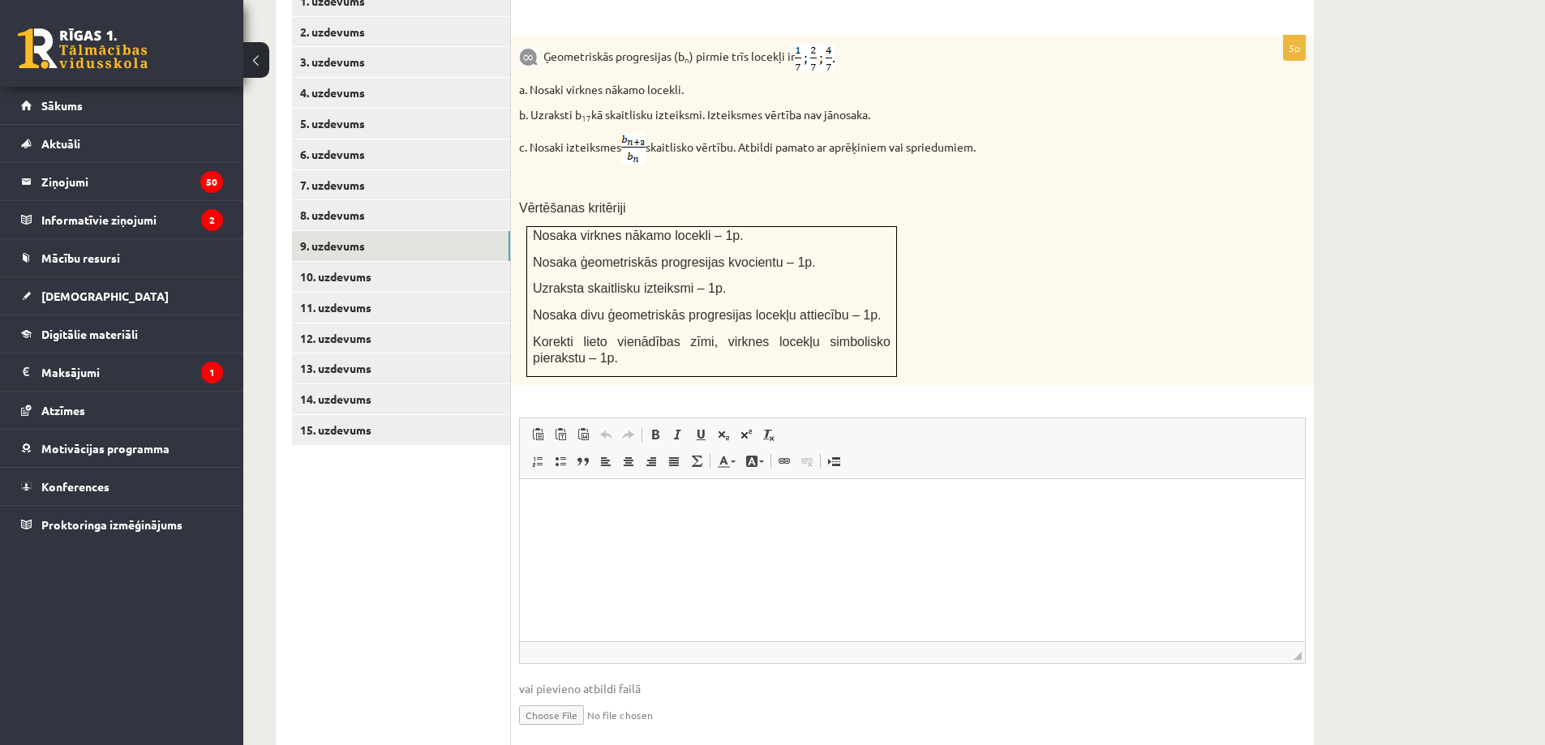
scroll to position [757, 0]
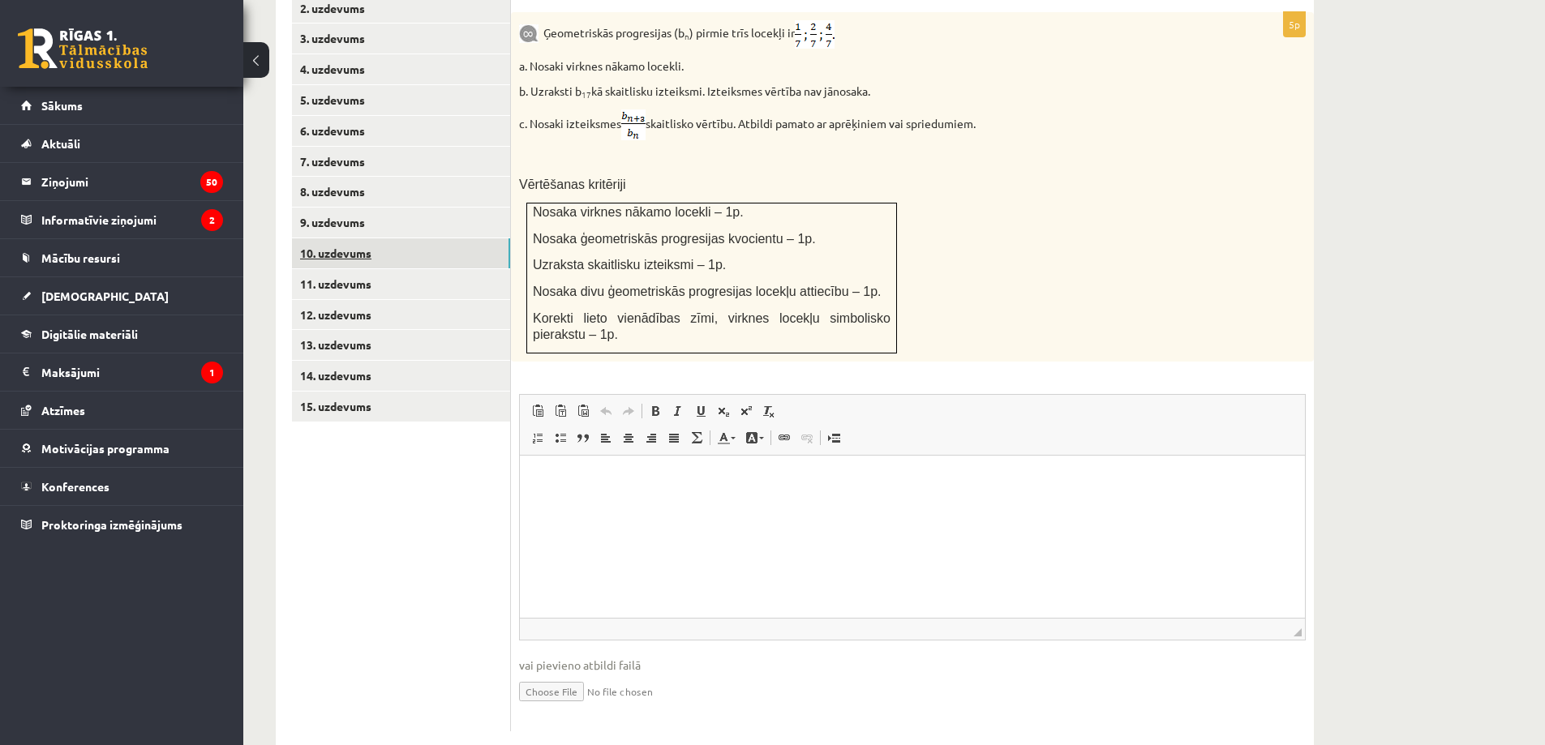
click at [402, 238] on link "10. uzdevums" at bounding box center [401, 253] width 218 height 30
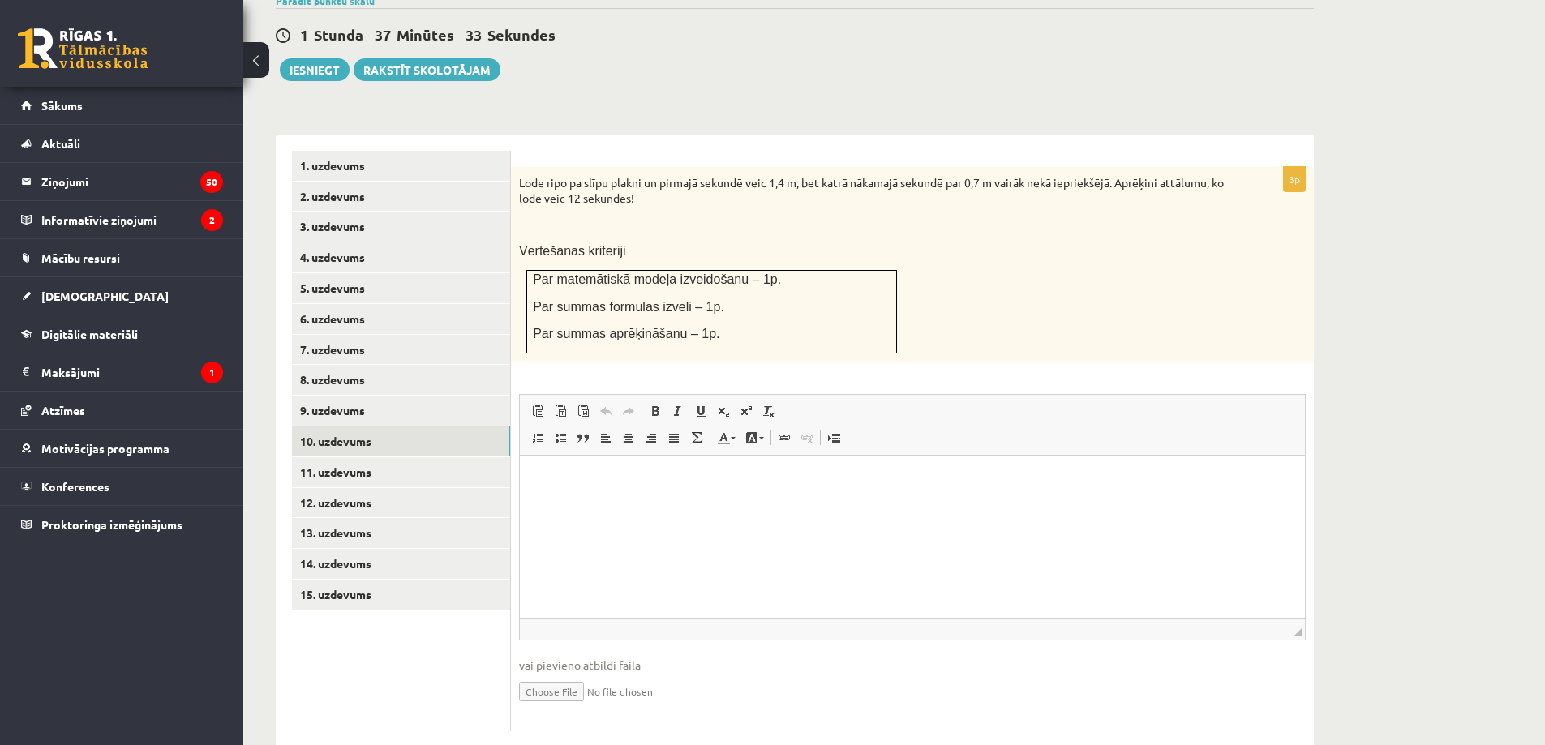
scroll to position [0, 0]
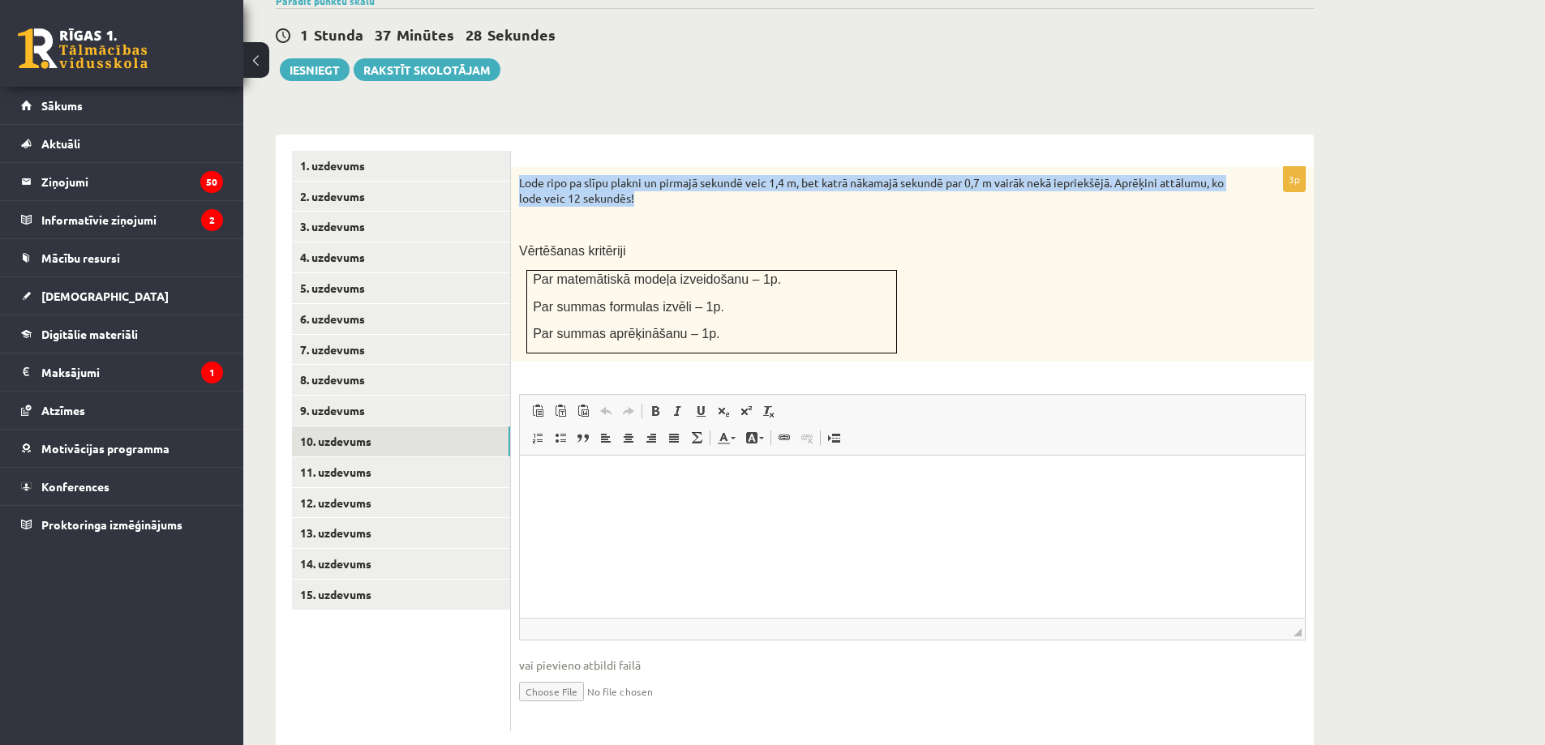
drag, startPoint x: 517, startPoint y: 148, endPoint x: 653, endPoint y: 167, distance: 137.6
click at [653, 167] on div "Lode ripo pa slīpu plakni un pirmajā sekundē veic 1,4 m, bet katrā nākamajā sek…" at bounding box center [912, 264] width 803 height 195
copy p "Lode ripo pa slīpu plakni un pirmajā sekundē veic 1,4 m, bet katrā nākamajā sek…"
click at [1117, 135] on div "3p Lode ripo pa slīpu plakni un pirmajā sekundē veic 1,4 m, bet katrā nākamajā …" at bounding box center [912, 441] width 803 height 613
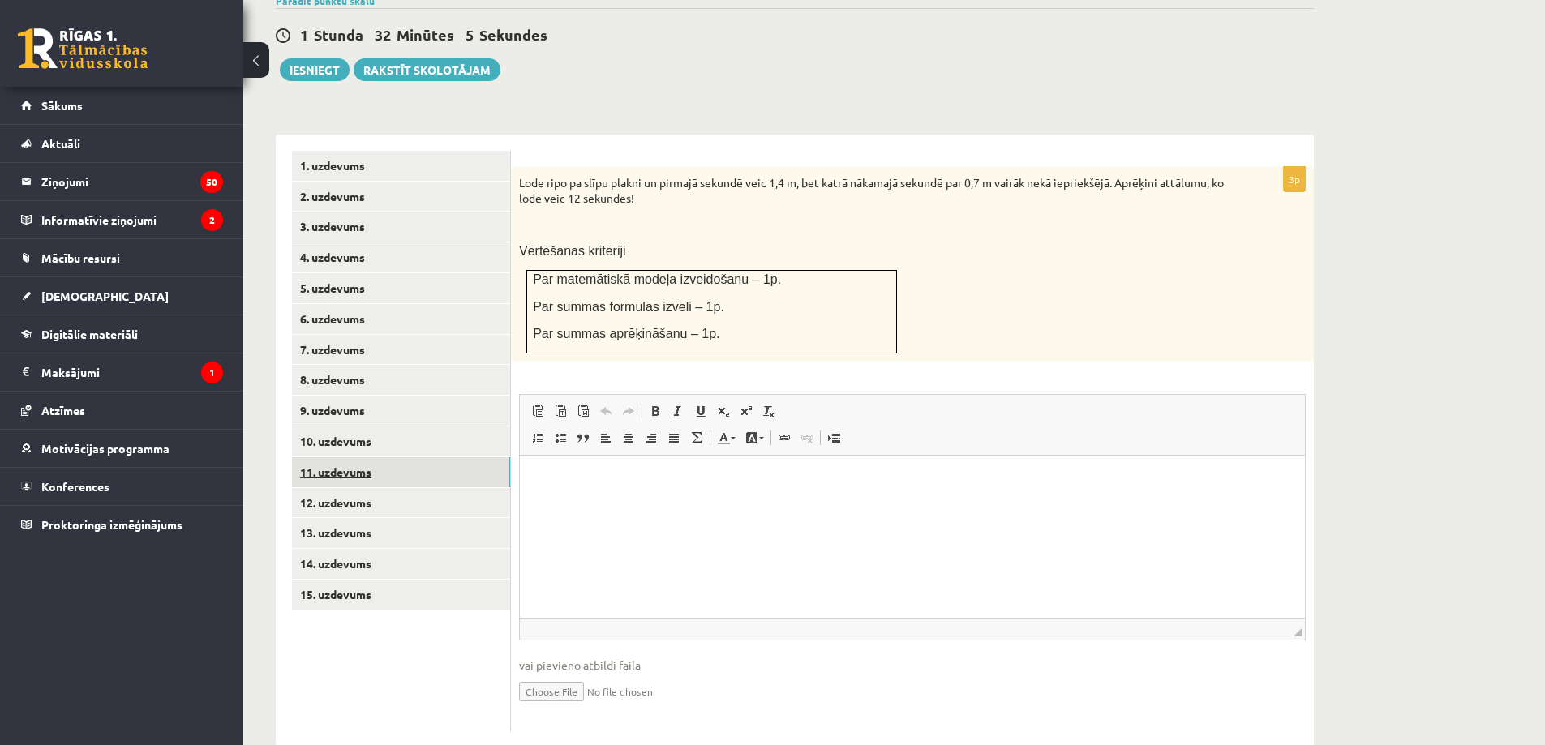
click at [377, 457] on link "11. uzdevums" at bounding box center [401, 472] width 218 height 30
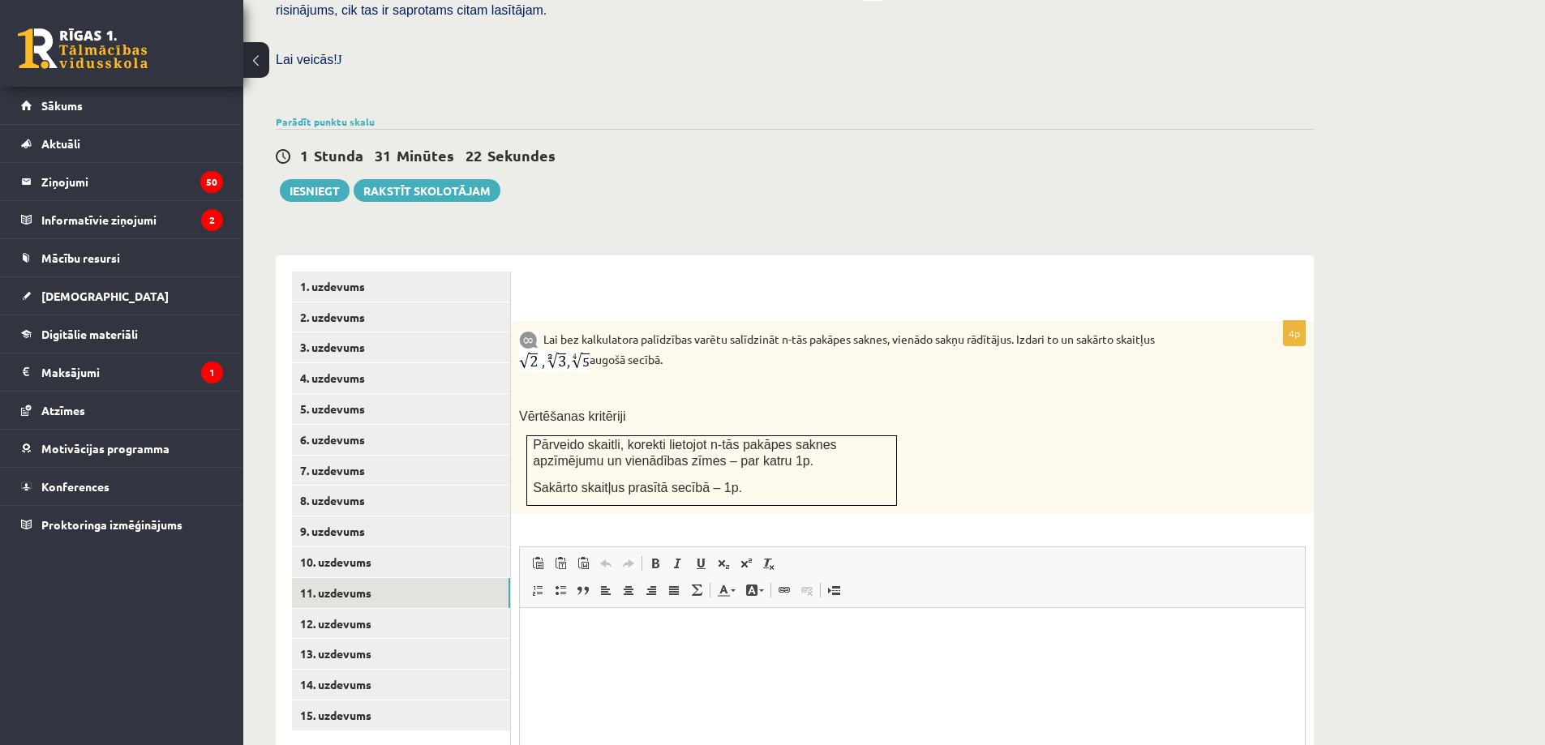
drag, startPoint x: 541, startPoint y: 300, endPoint x: 677, endPoint y: 333, distance: 140.2
click at [677, 333] on p "Lai bez kalkulatora palīdzības varētu salīdzināt n-tās pakāpes saknes, vienādo …" at bounding box center [871, 350] width 705 height 43
copy p "Lai bez kalkulatora palīdzības varētu salīdzināt n-tās pakāpes saknes, vienādo …"
click at [319, 609] on link "12. uzdevums" at bounding box center [401, 624] width 218 height 30
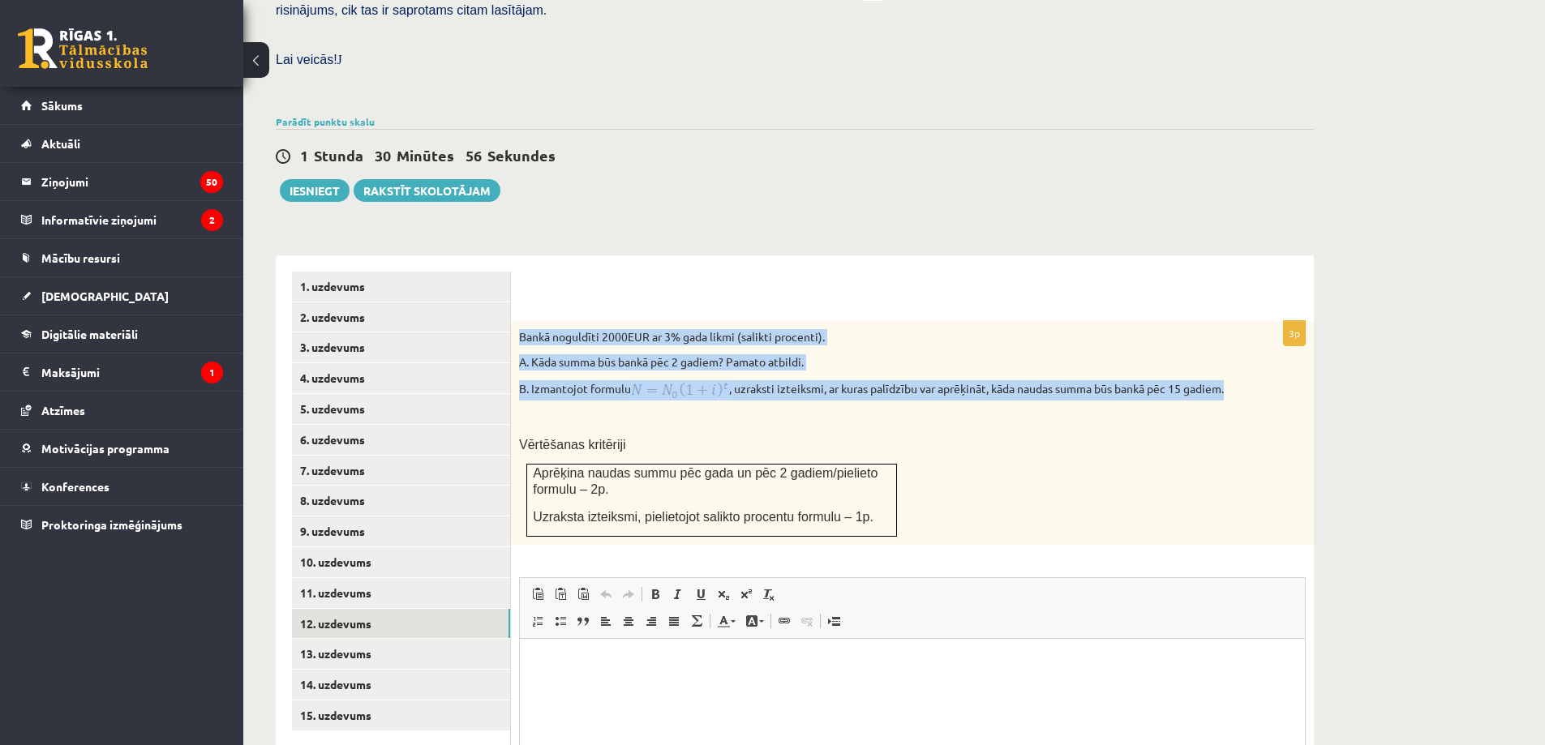
drag, startPoint x: 514, startPoint y: 299, endPoint x: 793, endPoint y: 375, distance: 289.0
click at [793, 375] on div "Bankā noguldīti 2000EUR ar 3% gada likmi (salikti procenti). A. Kāda summa būs …" at bounding box center [912, 433] width 803 height 224
copy div "Bankā noguldīti 2000EUR ar 3% gada likmi (salikti procenti). A. Kāda summa būs …"
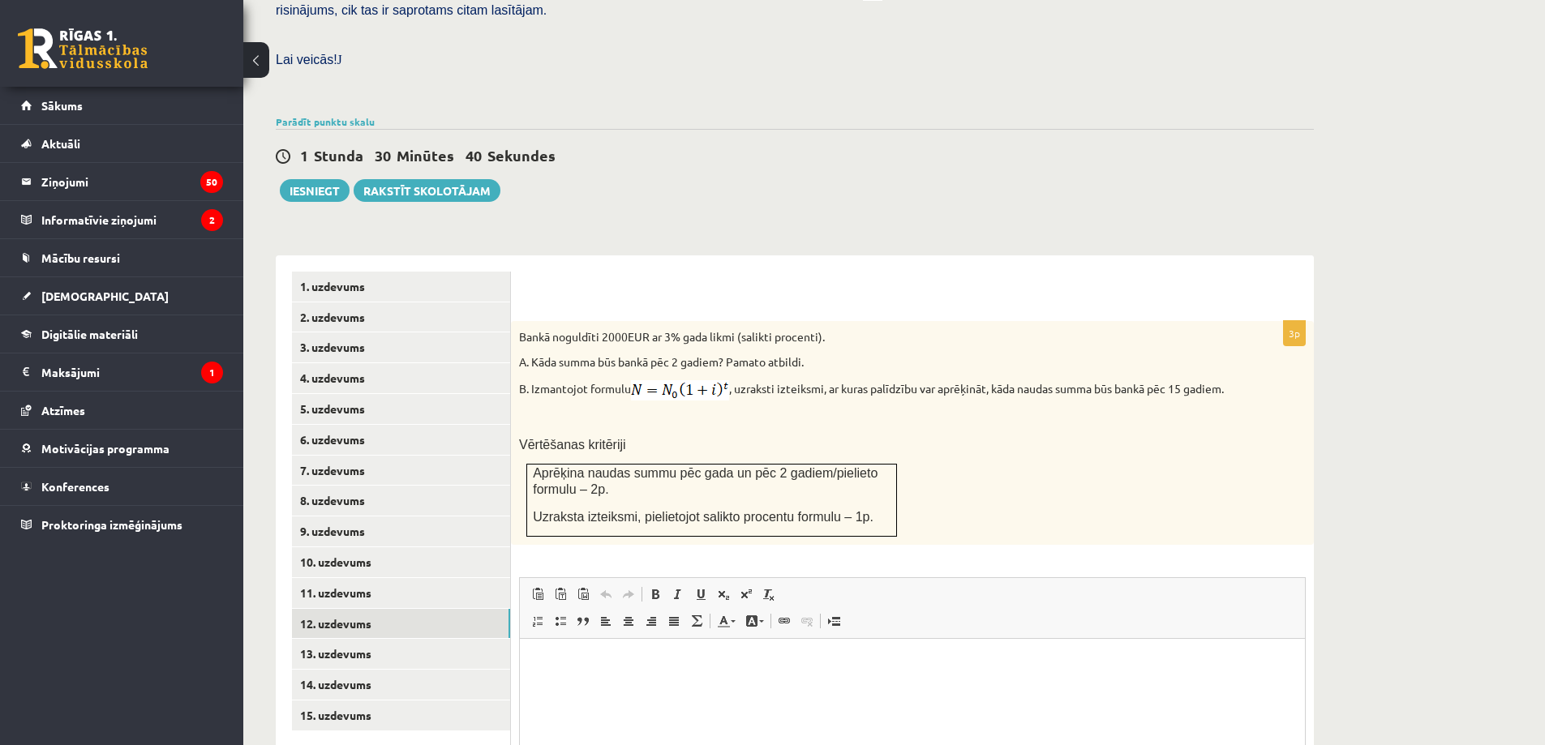
click at [949, 272] on div at bounding box center [912, 288] width 770 height 33
click at [349, 639] on link "13. uzdevums" at bounding box center [401, 654] width 218 height 30
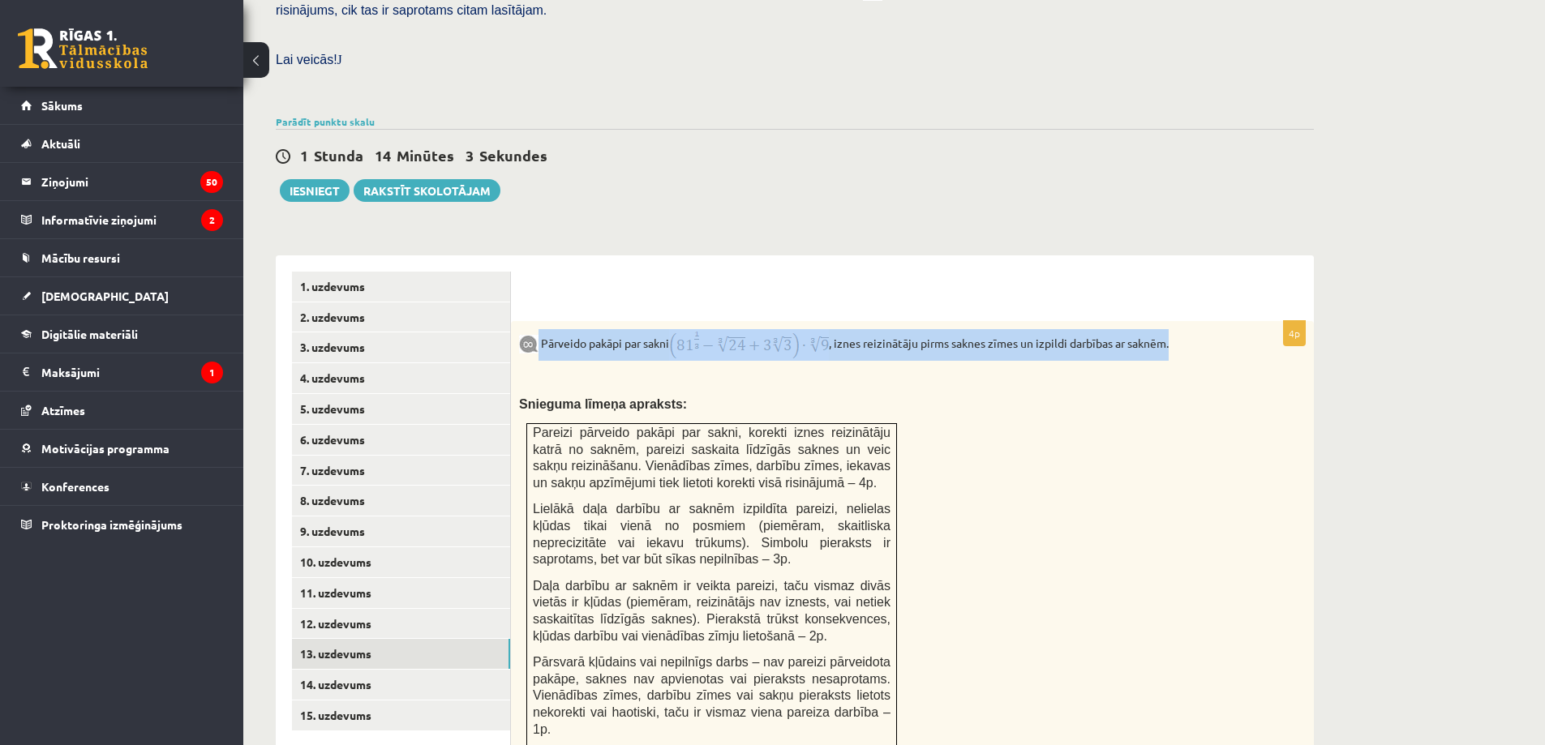
drag, startPoint x: 538, startPoint y: 305, endPoint x: 1185, endPoint y: 308, distance: 646.3
click at [1185, 329] on p "Pārveido pakāpi par sakni , iznes reizinātāju pirms saknes zīmes un izpildi dar…" at bounding box center [871, 345] width 705 height 32
copy p "Pārveido pakāpi par sakni , iznes reizinātāju pirms saknes zīmes un izpildi dar…"
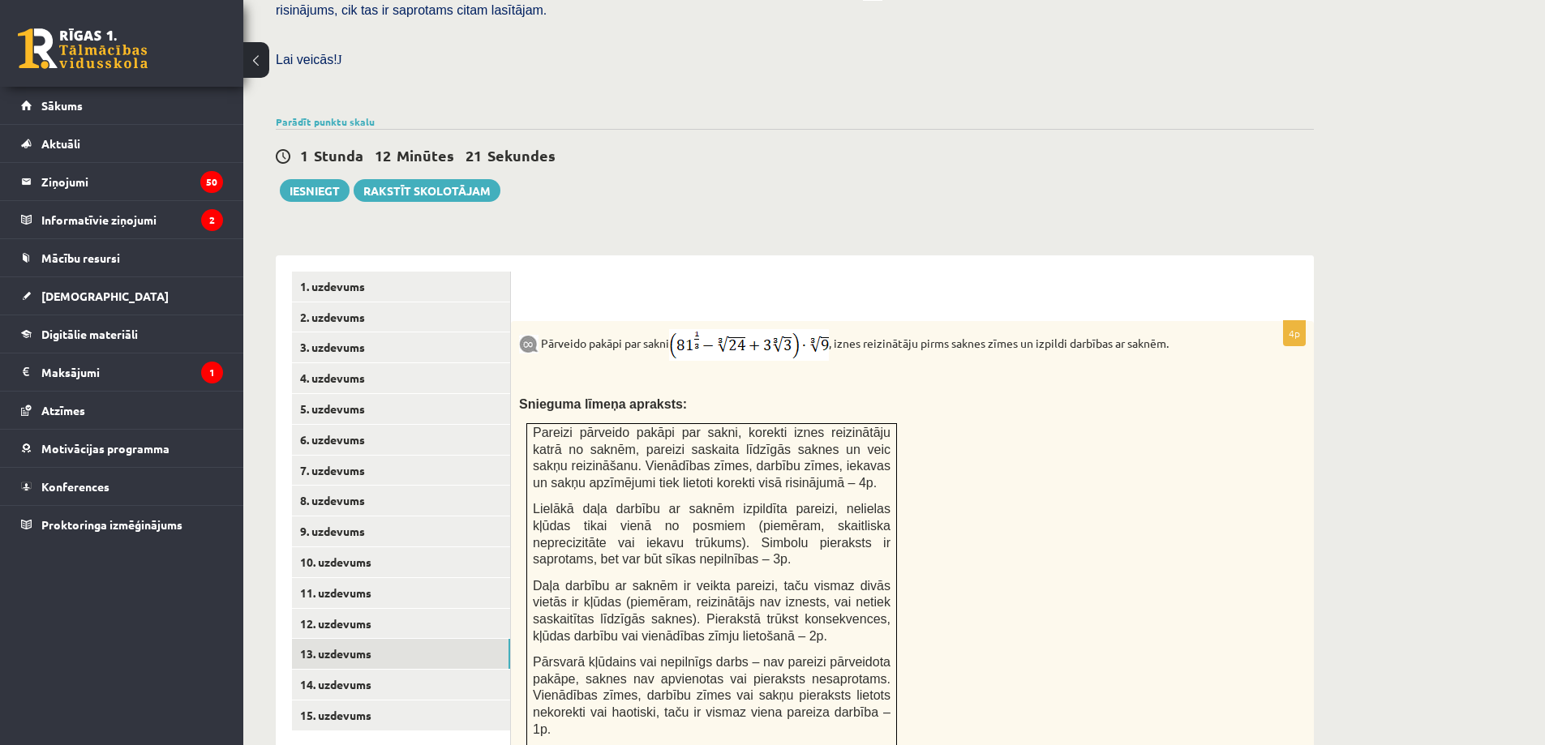
click at [1224, 487] on div "Pārveido pakāpi par sakni , iznes reizinātāju pirms saknes zīmes un izpildi dar…" at bounding box center [912, 538] width 803 height 435
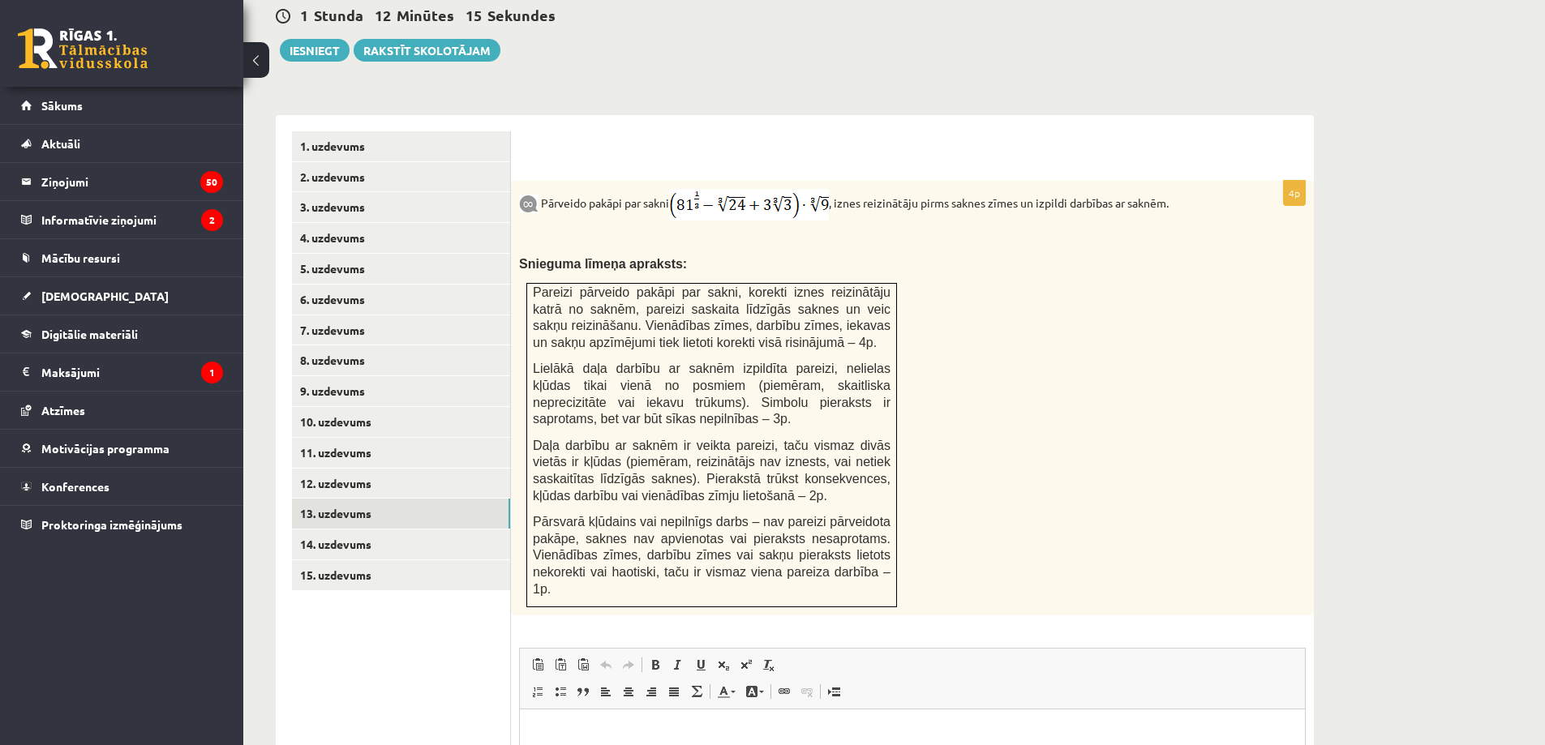
scroll to position [573, 0]
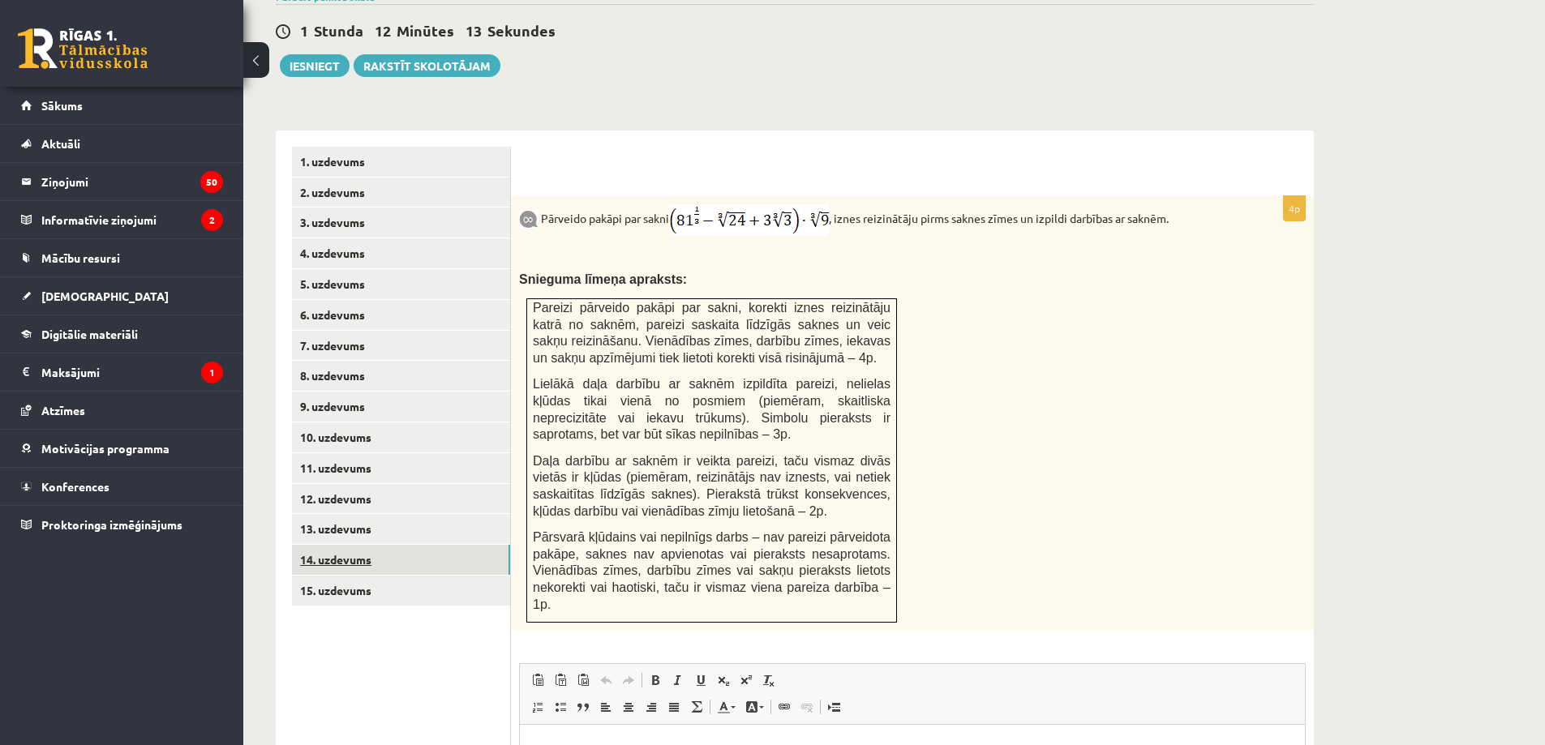
click at [319, 545] on link "14. uzdevums" at bounding box center [401, 560] width 218 height 30
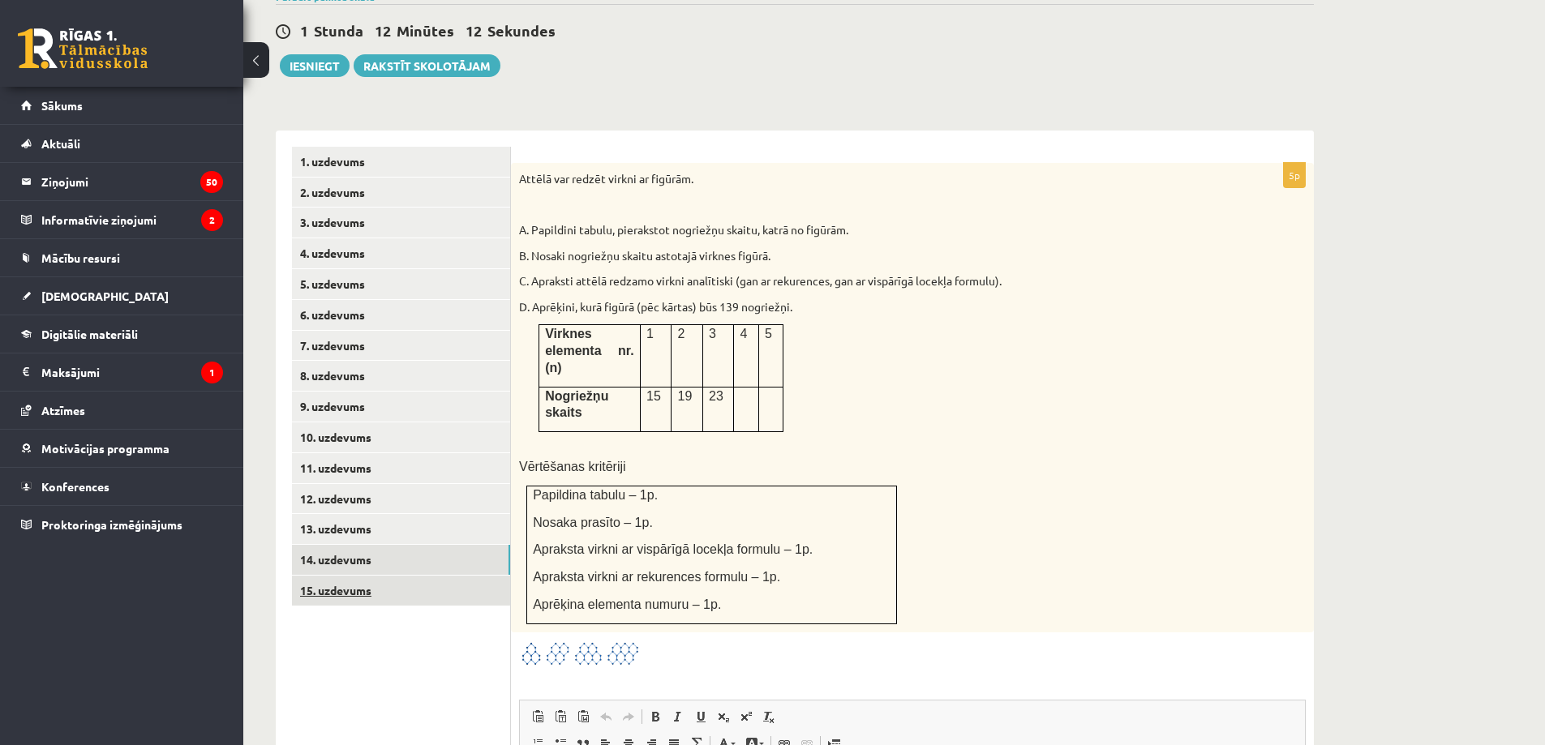
scroll to position [0, 0]
click at [344, 576] on link "15. uzdevums" at bounding box center [401, 591] width 218 height 30
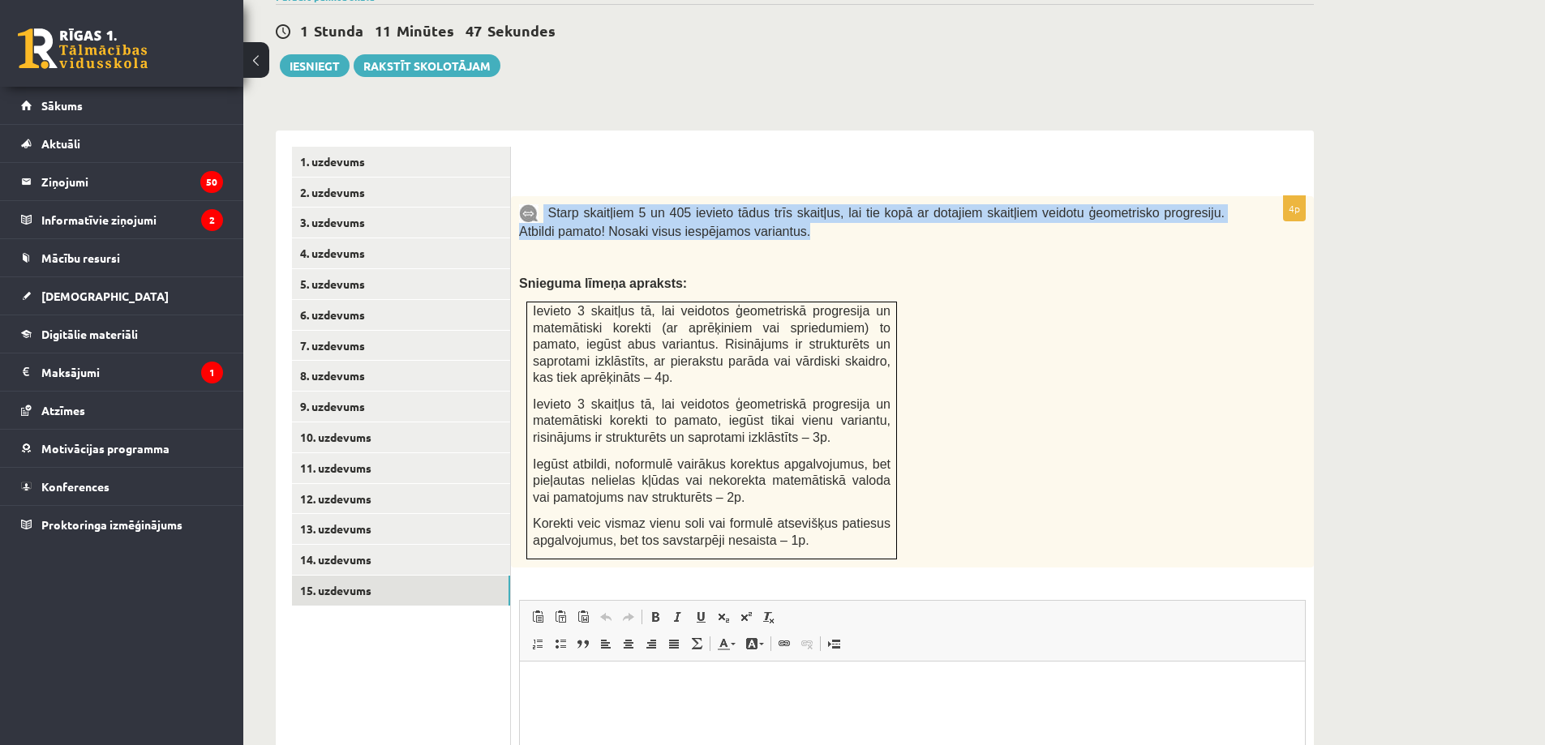
drag, startPoint x: 544, startPoint y: 174, endPoint x: 776, endPoint y: 199, distance: 233.2
click at [776, 204] on p "Starp skaitļiem 5 un 405 ievieto tādus trīs skaitļus, lai tie kopā ar dotajiem …" at bounding box center [871, 222] width 705 height 36
copy span "Starp skaitļiem 5 un 405 ievieto tādus trīs skaitļus, lai tie kopā ar dotajiem …"
click at [380, 147] on link "1. uzdevums" at bounding box center [401, 162] width 218 height 30
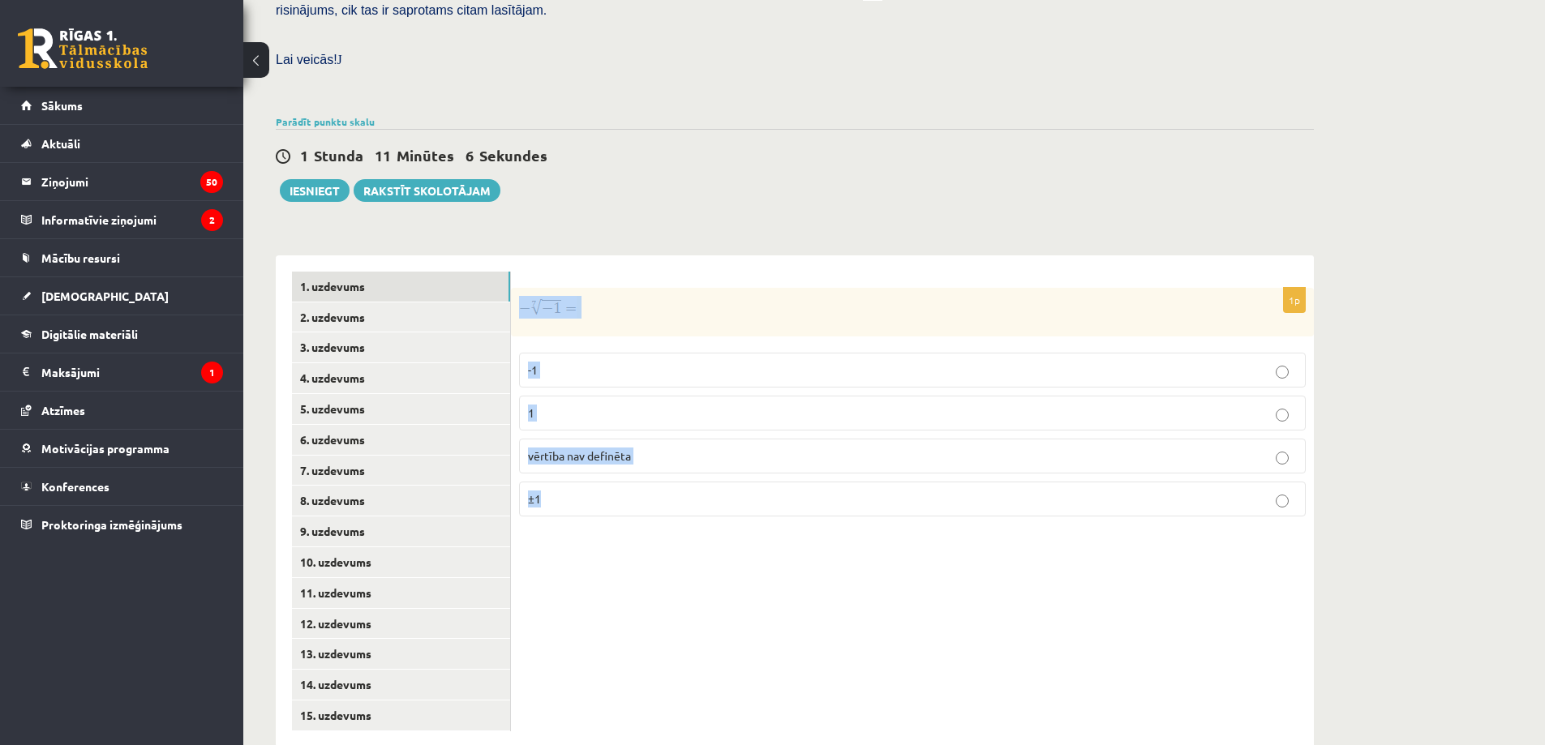
drag, startPoint x: 515, startPoint y: 238, endPoint x: 800, endPoint y: 482, distance: 375.5
click at [800, 482] on div "1p -1 1 vērtība nav definēta ±1" at bounding box center [912, 501] width 803 height 492
copy div "-1 1 vērtība nav definēta ±1"
click at [427, 302] on link "2. uzdevums" at bounding box center [401, 317] width 218 height 30
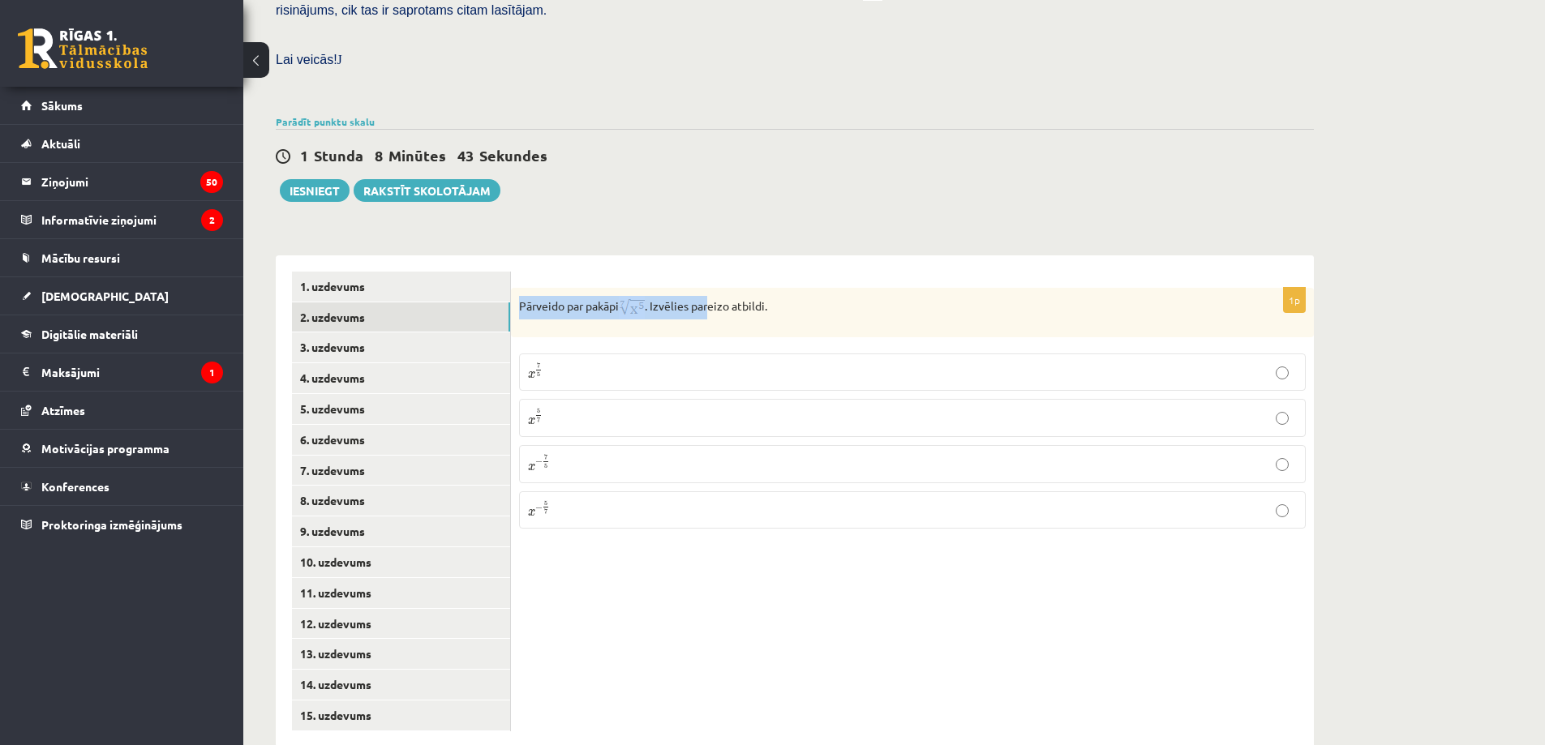
drag, startPoint x: 515, startPoint y: 259, endPoint x: 719, endPoint y: 240, distance: 205.3
click at [719, 272] on form "1p Pārveido par pakāpi . Izvēlies pareizo atbildi. x 7 5 x 7 5 x 5 7 x 5 7 x − …" at bounding box center [912, 407] width 770 height 270
click at [586, 408] on p "x 5 7 x 5 7" at bounding box center [912, 418] width 769 height 20
click at [418, 272] on link "1. uzdevums" at bounding box center [401, 287] width 218 height 30
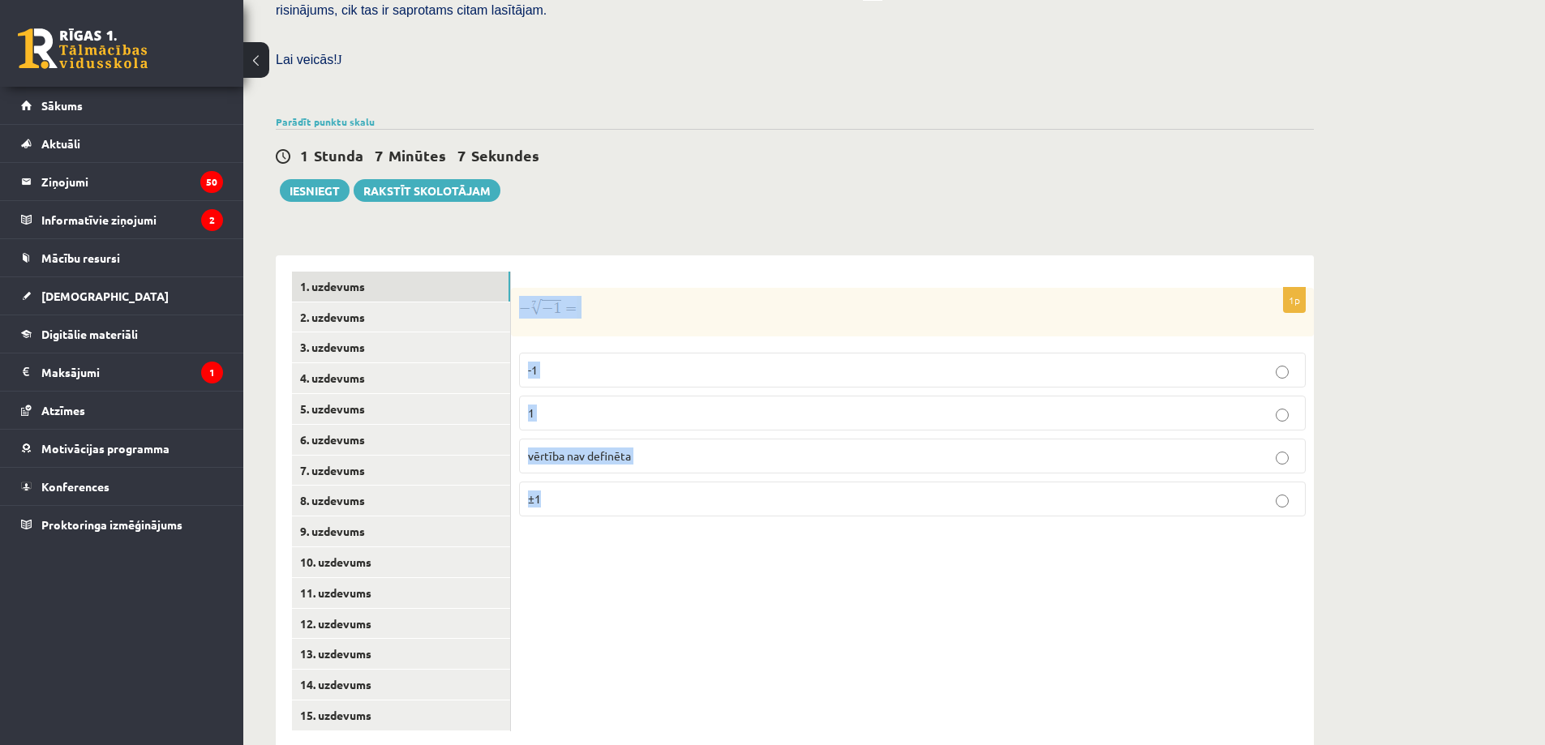
drag, startPoint x: 512, startPoint y: 247, endPoint x: 634, endPoint y: 484, distance: 266.2
click at [634, 484] on div "1p -1 1 vērtība nav definēta ±1" at bounding box center [912, 501] width 803 height 492
click at [634, 484] on fieldset "-1 1 vērtība nav definēta ±1" at bounding box center [912, 433] width 787 height 177
click at [594, 405] on p "1" at bounding box center [912, 413] width 769 height 17
click at [401, 332] on link "3. uzdevums" at bounding box center [401, 347] width 218 height 30
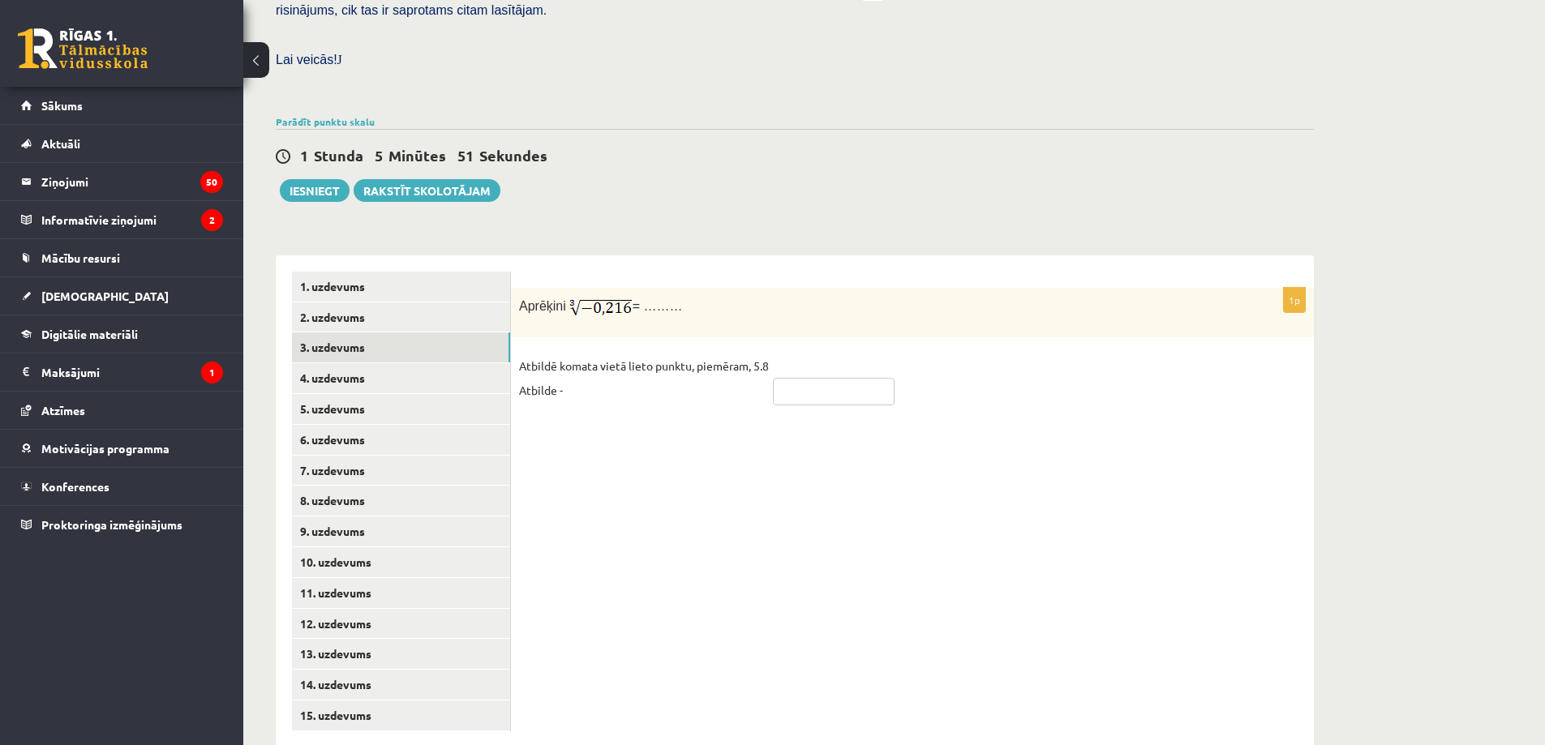
click at [798, 378] on input "text" at bounding box center [834, 392] width 122 height 28
type input "****"
click at [364, 363] on link "4. uzdevums" at bounding box center [401, 378] width 218 height 30
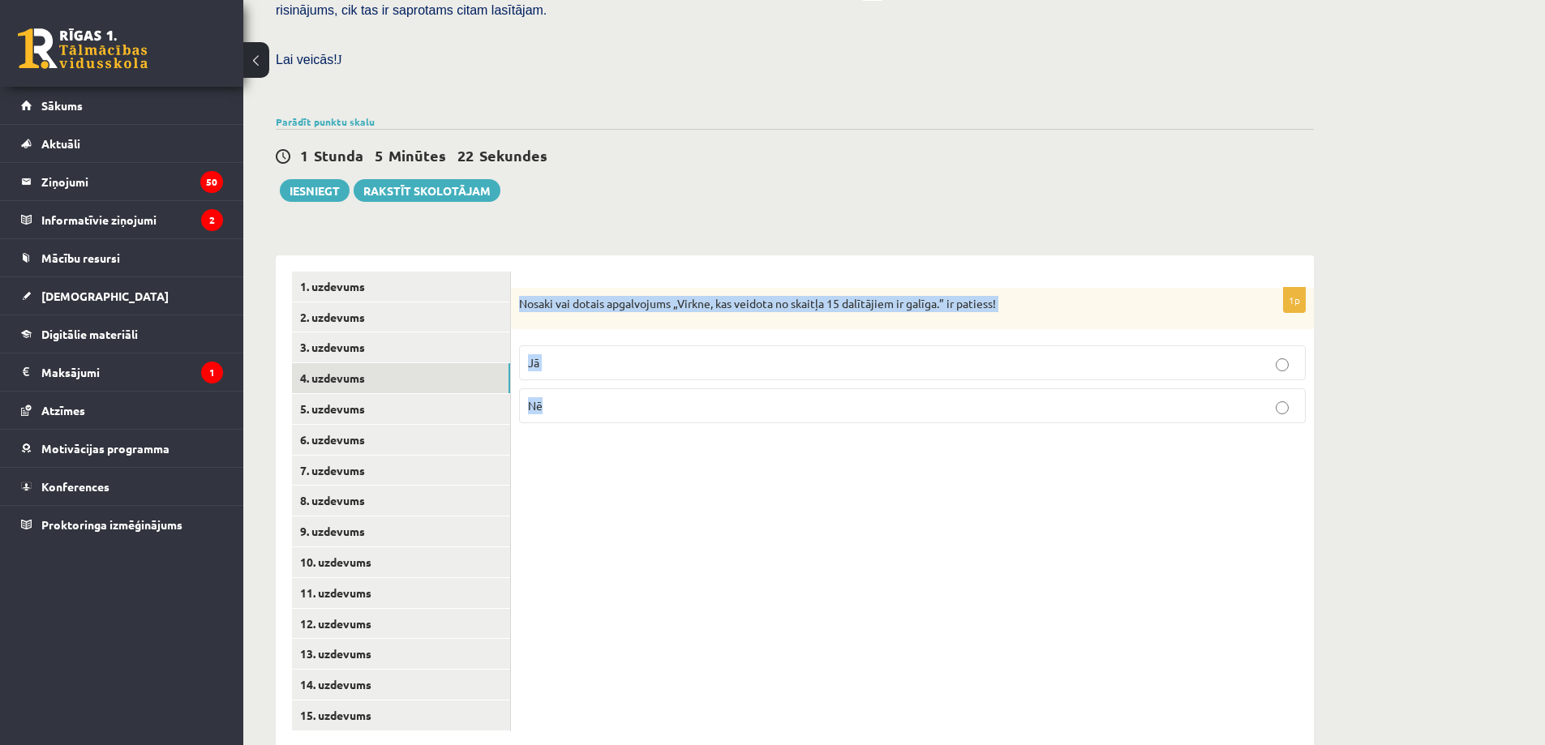
drag, startPoint x: 517, startPoint y: 261, endPoint x: 598, endPoint y: 369, distance: 135.4
click at [598, 369] on div "1p Nosaki vai dotais apgalvojums „Virkne, kas veidota no skaitļa 15 dalītājiem …" at bounding box center [912, 362] width 803 height 149
copy div "Nosaki vai dotais apgalvojums „Virkne, kas veidota no skaitļa 15 dalītājiem ir …"
click at [808, 494] on div "1p Nosaki vai dotais apgalvojums „Virkne, kas veidota no skaitļa 15 dalītājiem …" at bounding box center [912, 501] width 803 height 492
click at [710, 345] on label "Jā" at bounding box center [912, 362] width 787 height 35
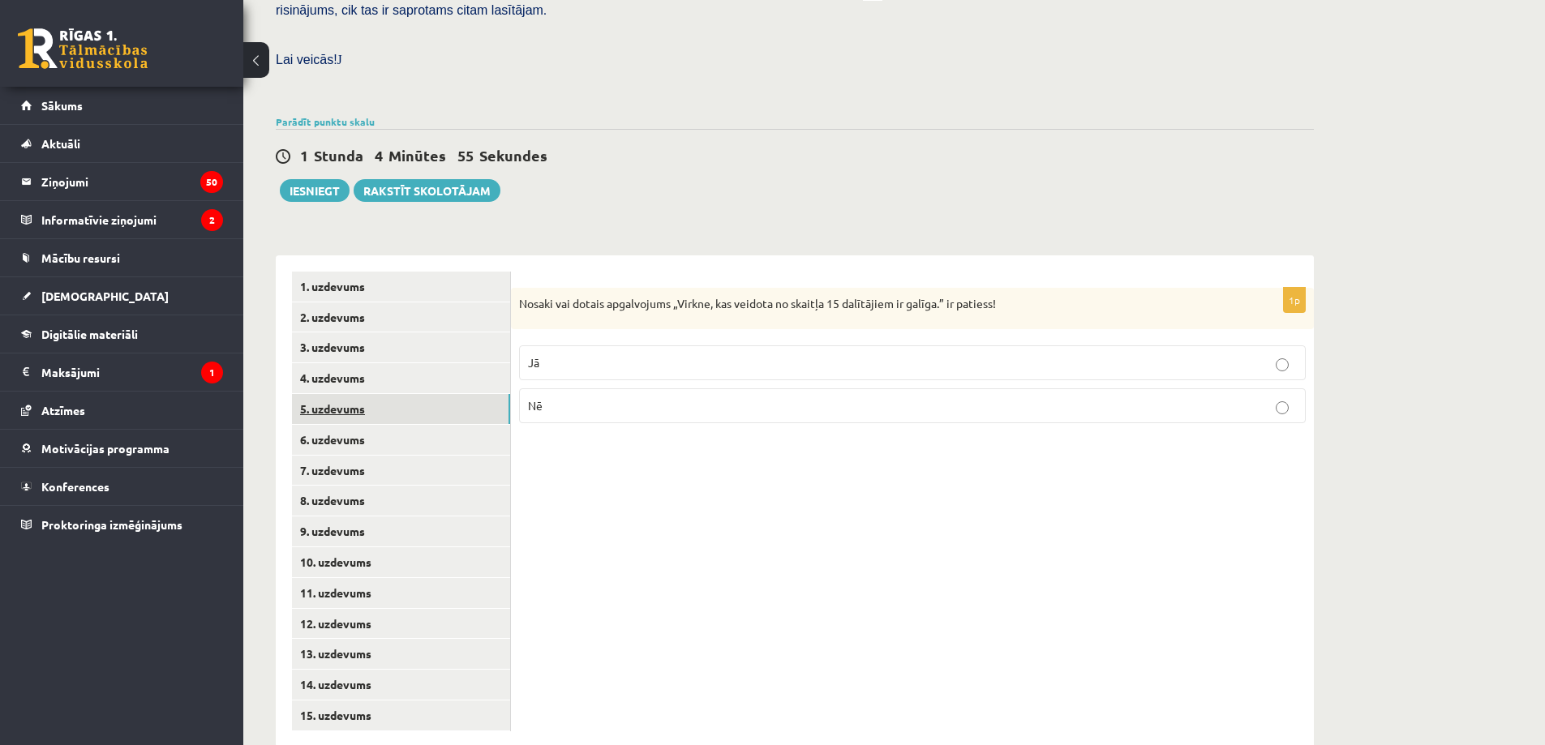
click at [420, 394] on link "5. uzdevums" at bounding box center [401, 409] width 218 height 30
drag, startPoint x: 513, startPoint y: 259, endPoint x: 842, endPoint y: 388, distance: 352.5
click at [842, 388] on div "1p Nosaki vai dotais apgalvojums „Skaitlis 4 ir virknes loceklis.” ir patiess! …" at bounding box center [912, 363] width 803 height 151
copy div "Nosaki vai dotais apgalvojums „Skaitlis 4 ir virknes loceklis.” ir patiess! Jā …"
click at [623, 400] on p "Nē" at bounding box center [912, 408] width 769 height 17
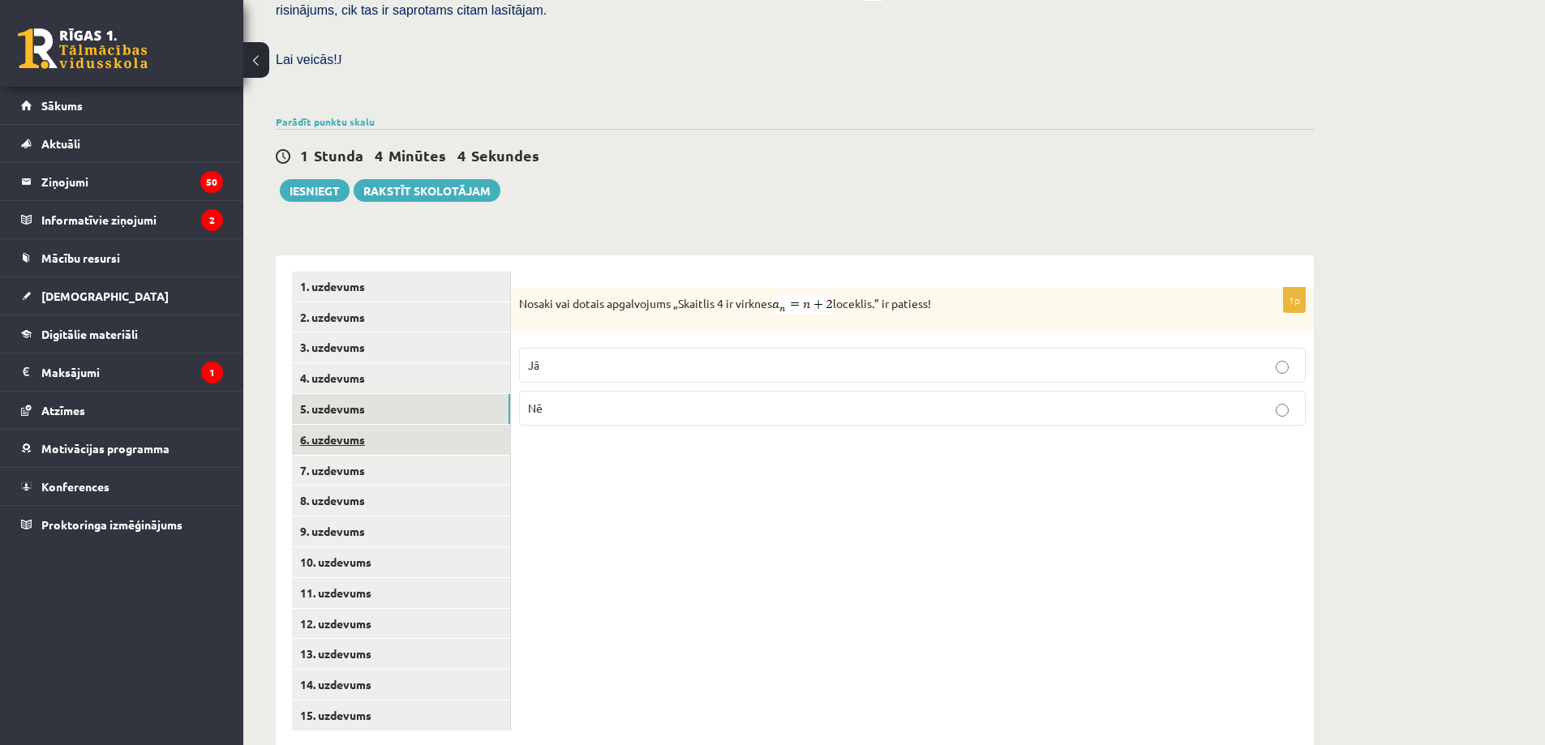
click at [397, 425] on link "6. uzdevums" at bounding box center [401, 440] width 218 height 30
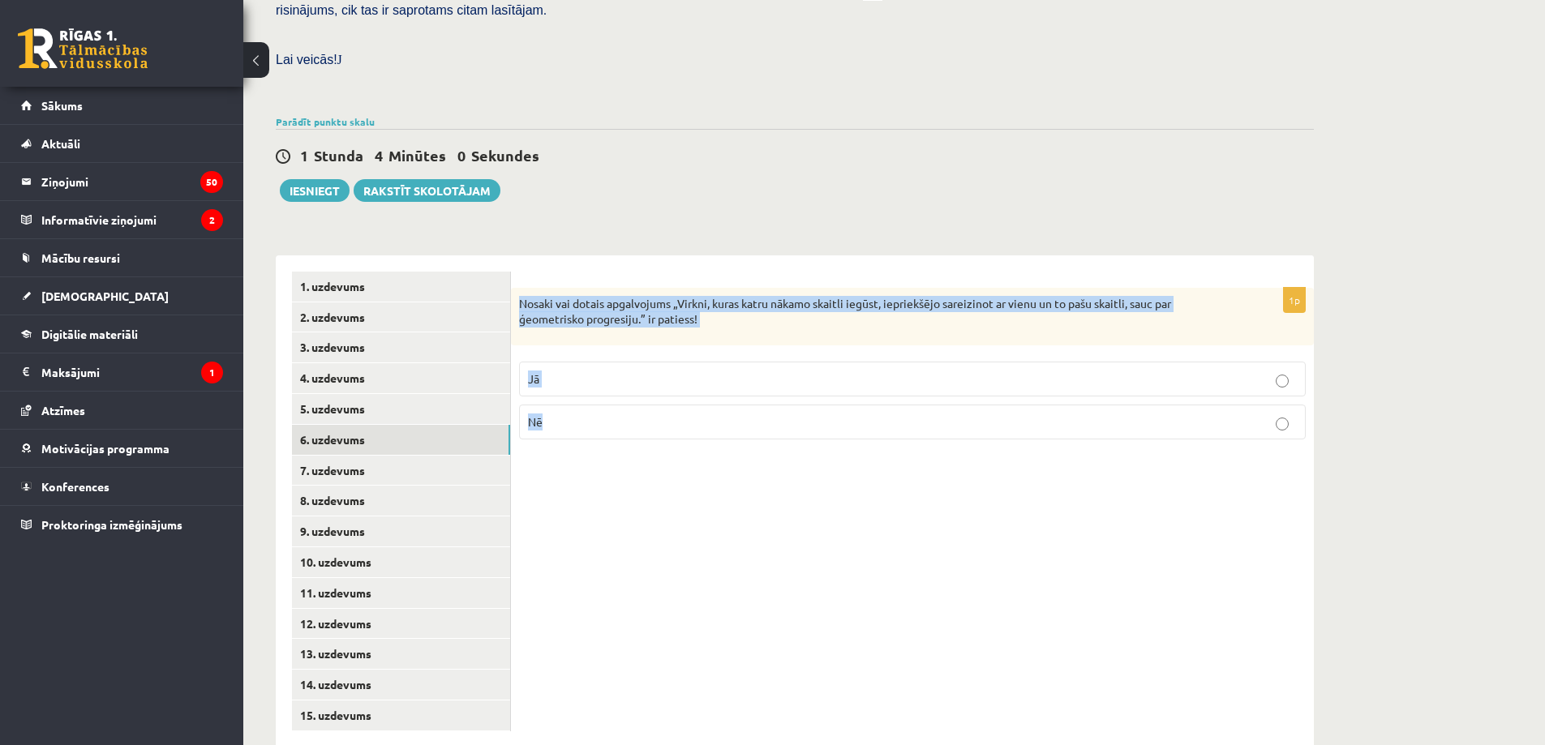
drag, startPoint x: 518, startPoint y: 253, endPoint x: 586, endPoint y: 389, distance: 152.3
click at [586, 389] on div "1p Nosaki vai dotais apgalvojums „Virkni, kuras katru nākamo skaitli iegūst, ie…" at bounding box center [912, 370] width 803 height 165
click at [599, 371] on p "Jā" at bounding box center [912, 379] width 769 height 17
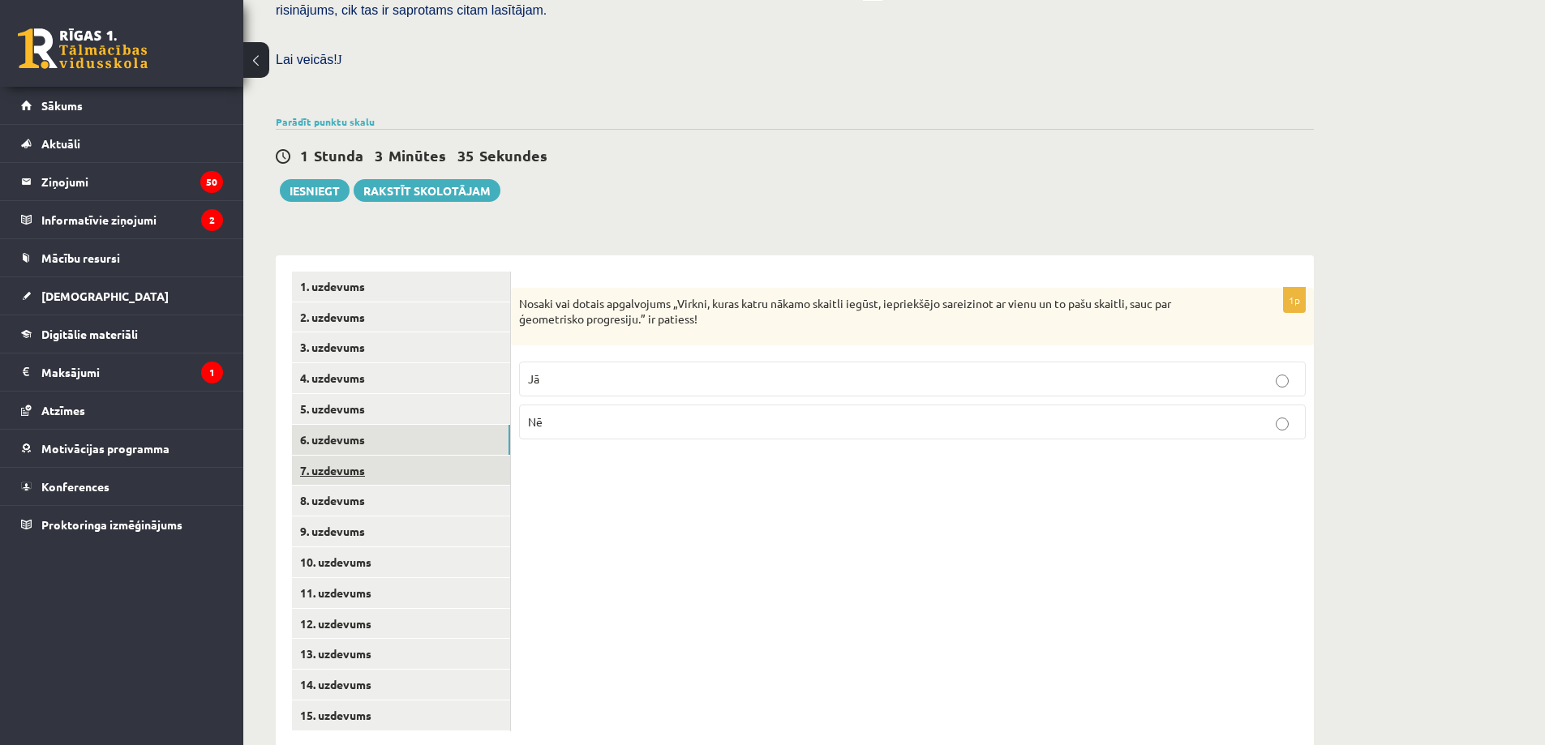
click at [406, 456] on link "7. uzdevums" at bounding box center [401, 471] width 218 height 30
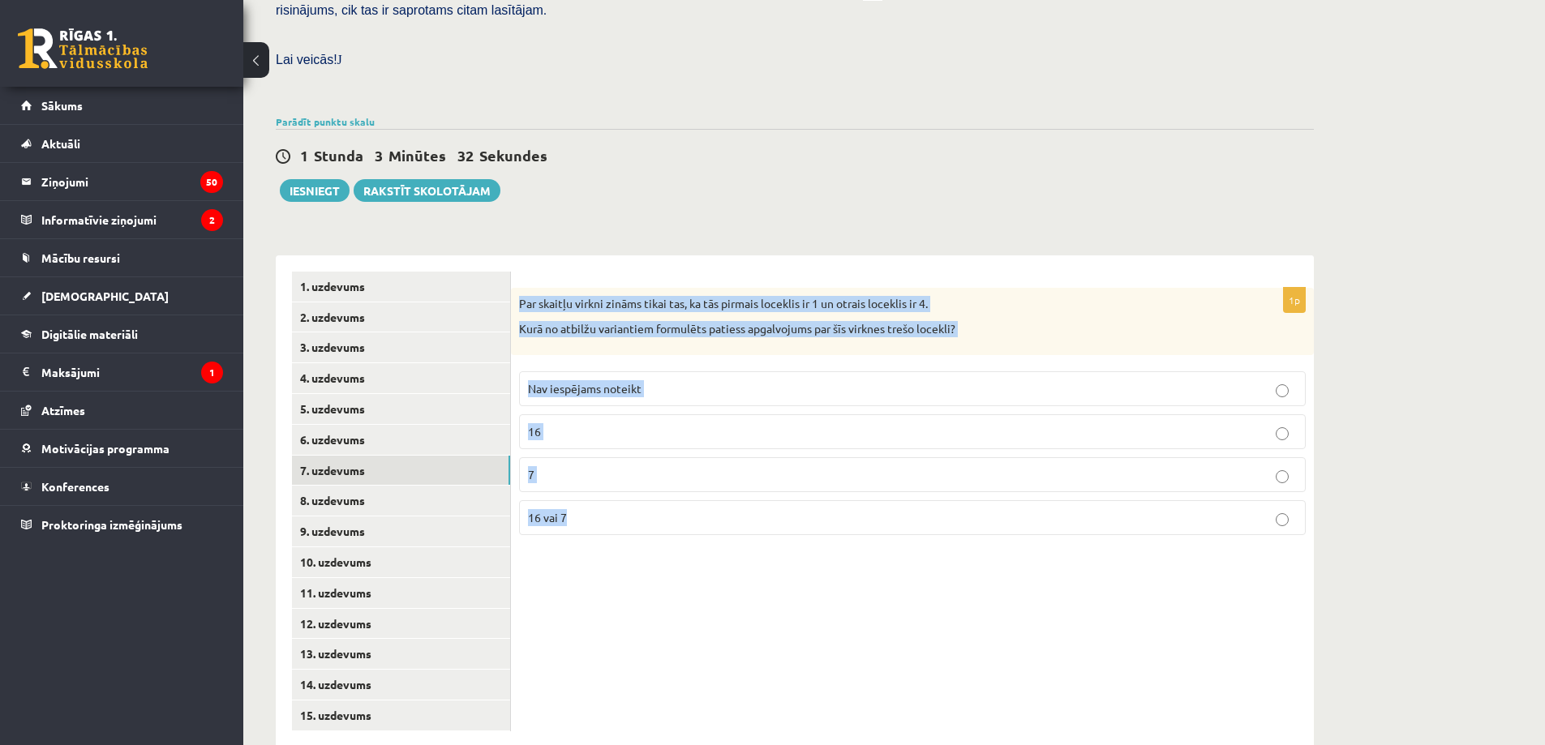
drag, startPoint x: 517, startPoint y: 258, endPoint x: 606, endPoint y: 487, distance: 246.2
click at [606, 487] on div "1p Par skaitļu virkni zināms tikai tas, ka tās pirmais loceklis ir 1 un otrais …" at bounding box center [912, 418] width 803 height 260
click at [705, 371] on label "Nav iespējams noteikt" at bounding box center [912, 388] width 787 height 35
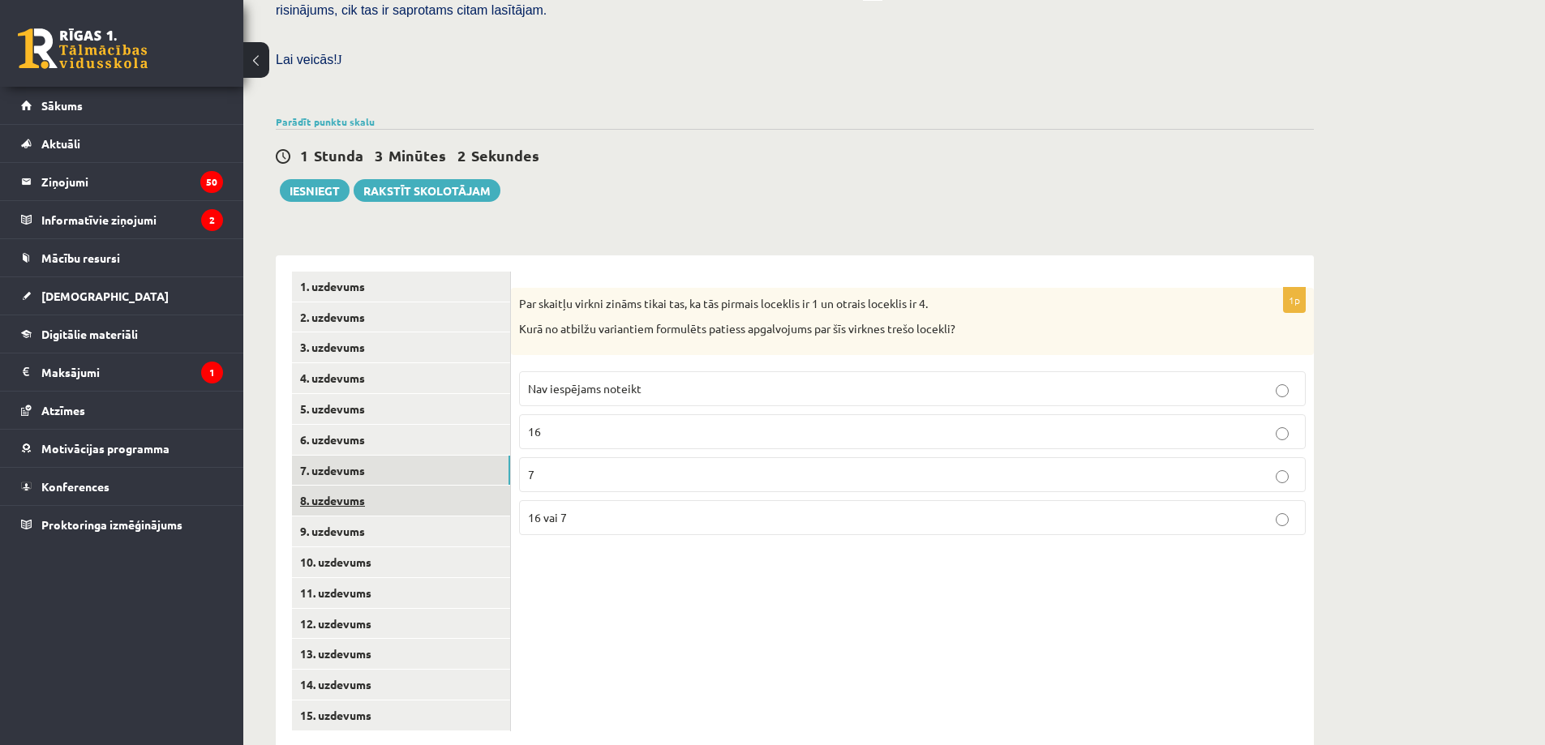
click at [345, 486] on link "8. uzdevums" at bounding box center [401, 501] width 218 height 30
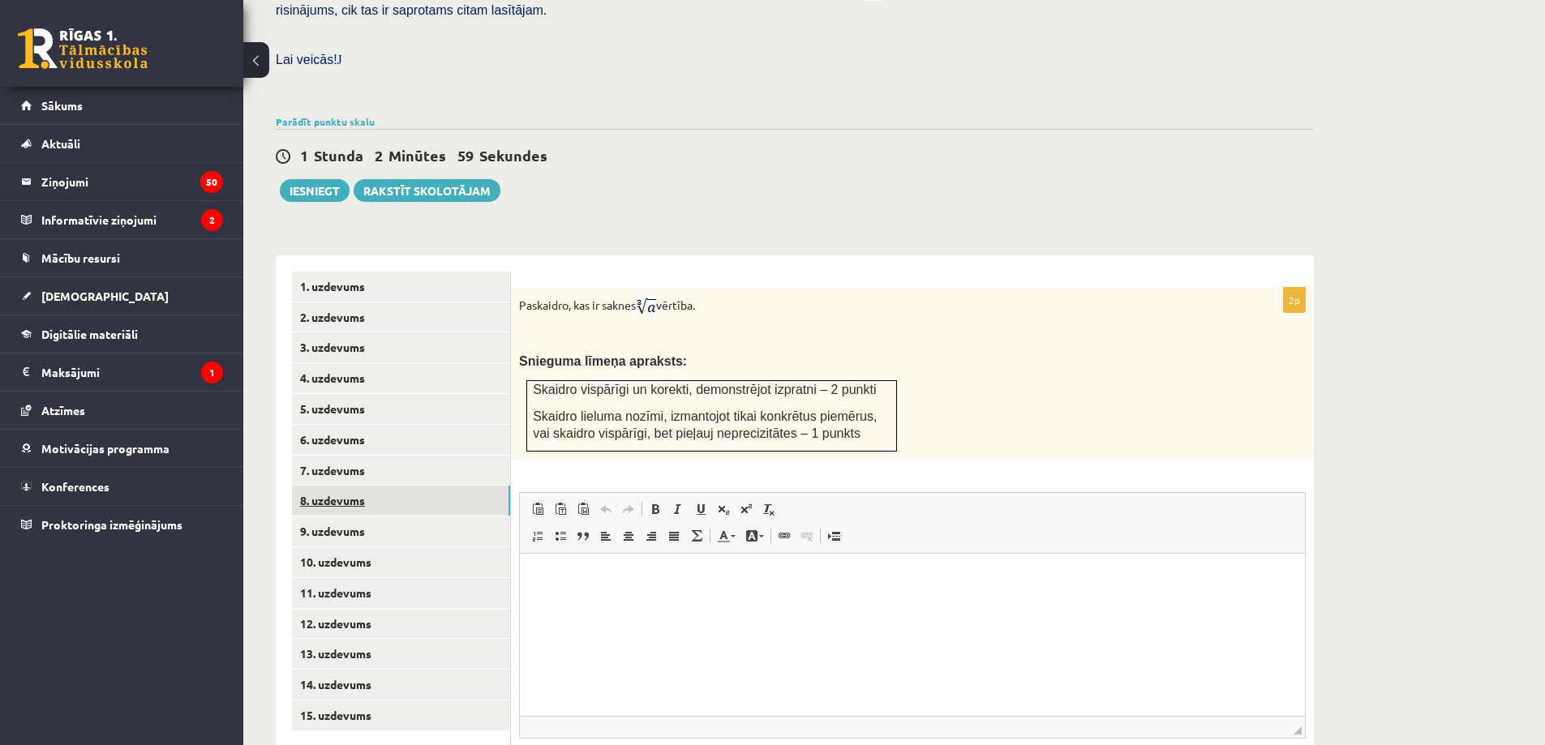
scroll to position [0, 0]
click at [337, 517] on link "9. uzdevums" at bounding box center [401, 532] width 218 height 30
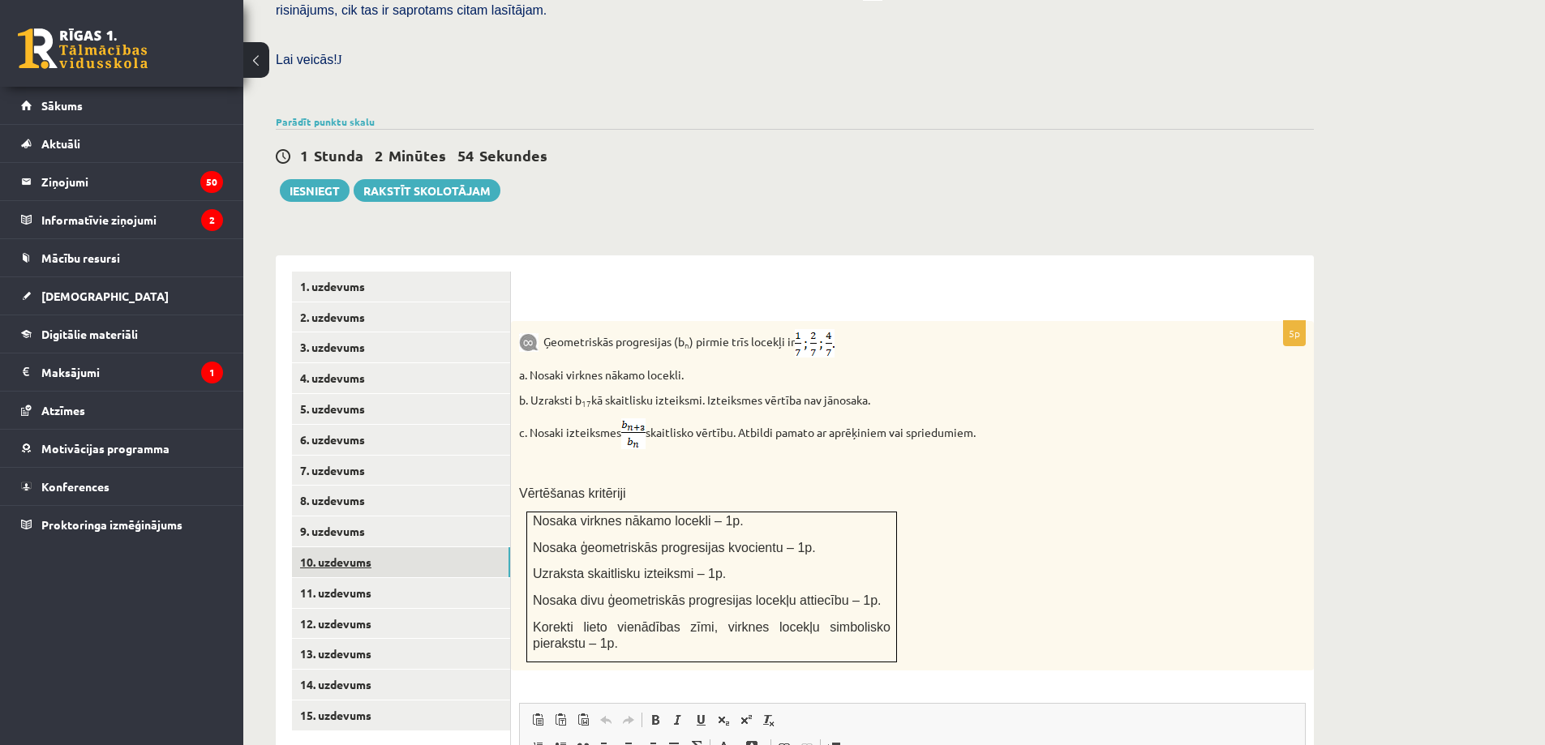
click at [334, 547] on link "10. uzdevums" at bounding box center [401, 562] width 218 height 30
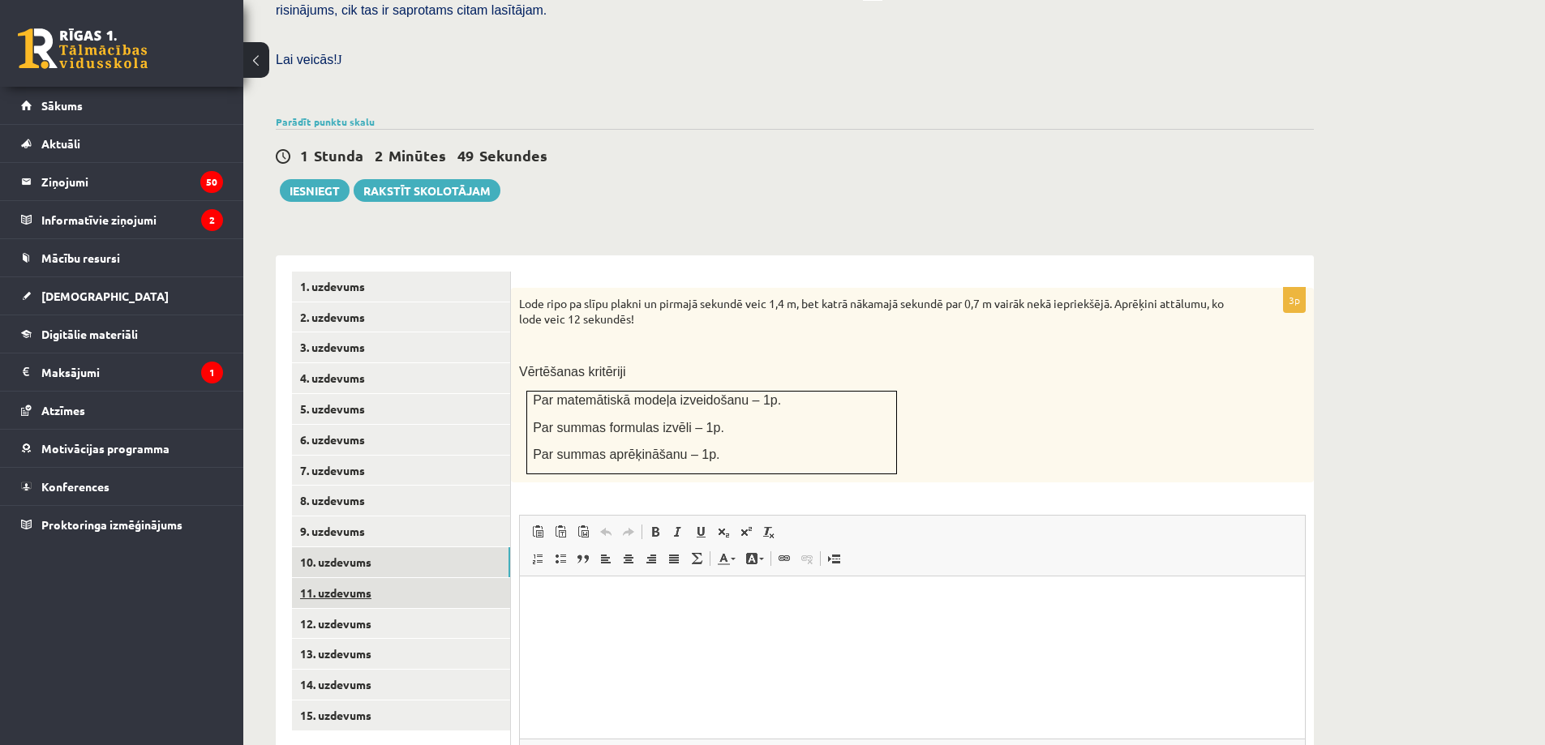
click at [336, 578] on link "11. uzdevums" at bounding box center [401, 593] width 218 height 30
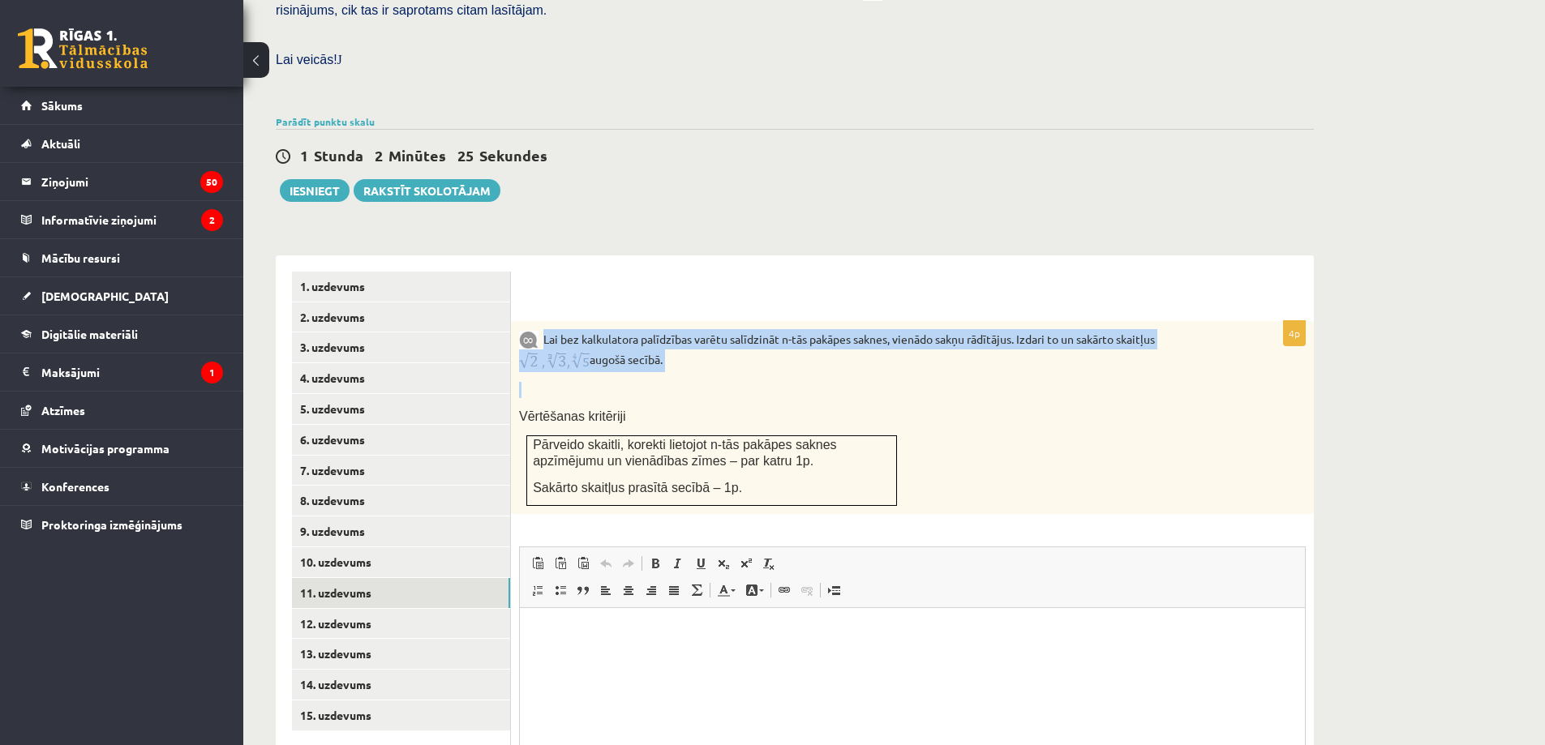
drag, startPoint x: 543, startPoint y: 301, endPoint x: 613, endPoint y: 354, distance: 87.9
click at [613, 354] on div "Lai bez kalkulatora palīdzības varētu salīdzināt n-tās pakāpes saknes, vienādo …" at bounding box center [912, 418] width 803 height 194
click at [412, 639] on link "13. uzdevums" at bounding box center [401, 654] width 218 height 30
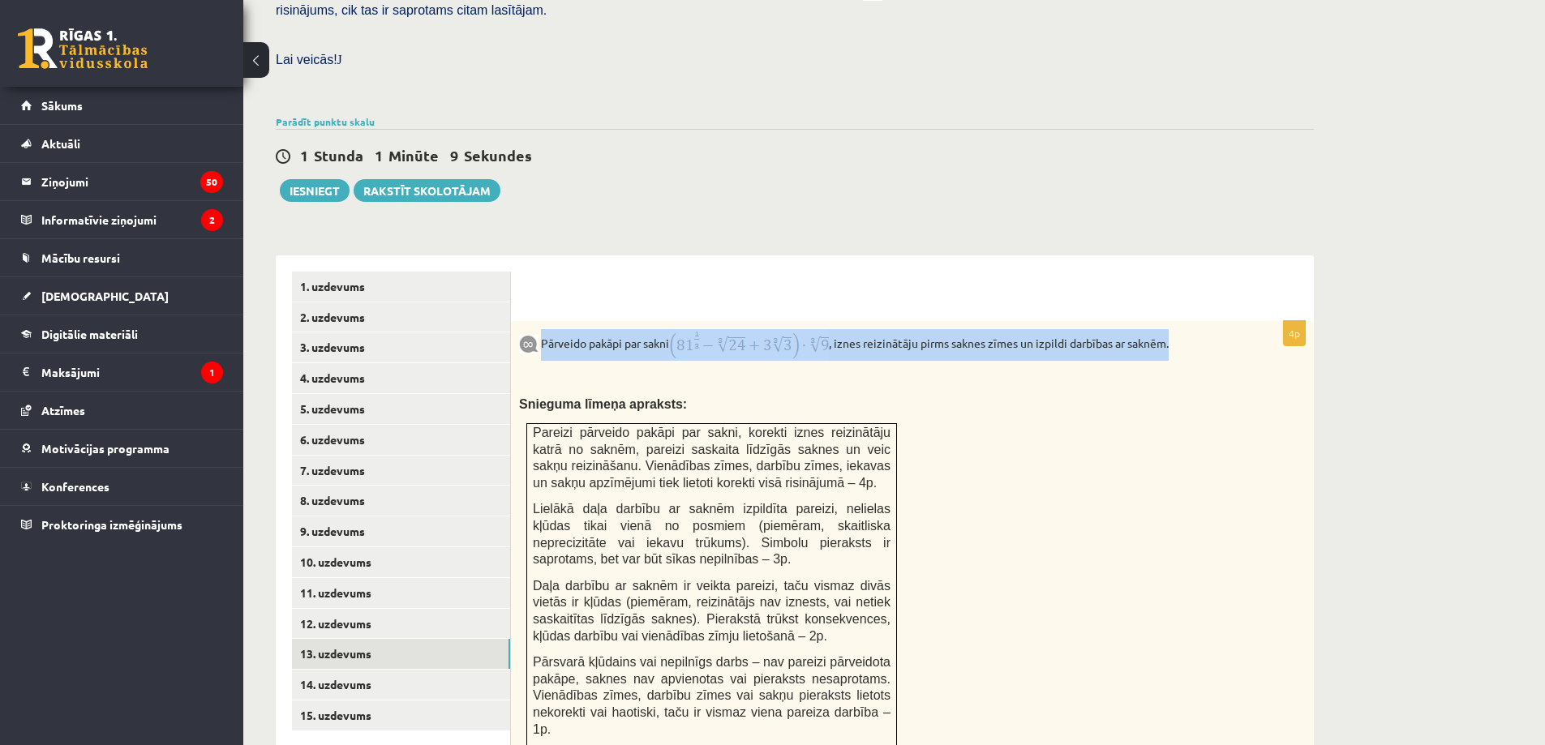
drag, startPoint x: 540, startPoint y: 306, endPoint x: 1191, endPoint y: 304, distance: 651.1
click at [1191, 329] on p "Pārveido pakāpi par sakni , iznes reizinātāju pirms saknes zīmes un izpildi dar…" at bounding box center [871, 345] width 705 height 32
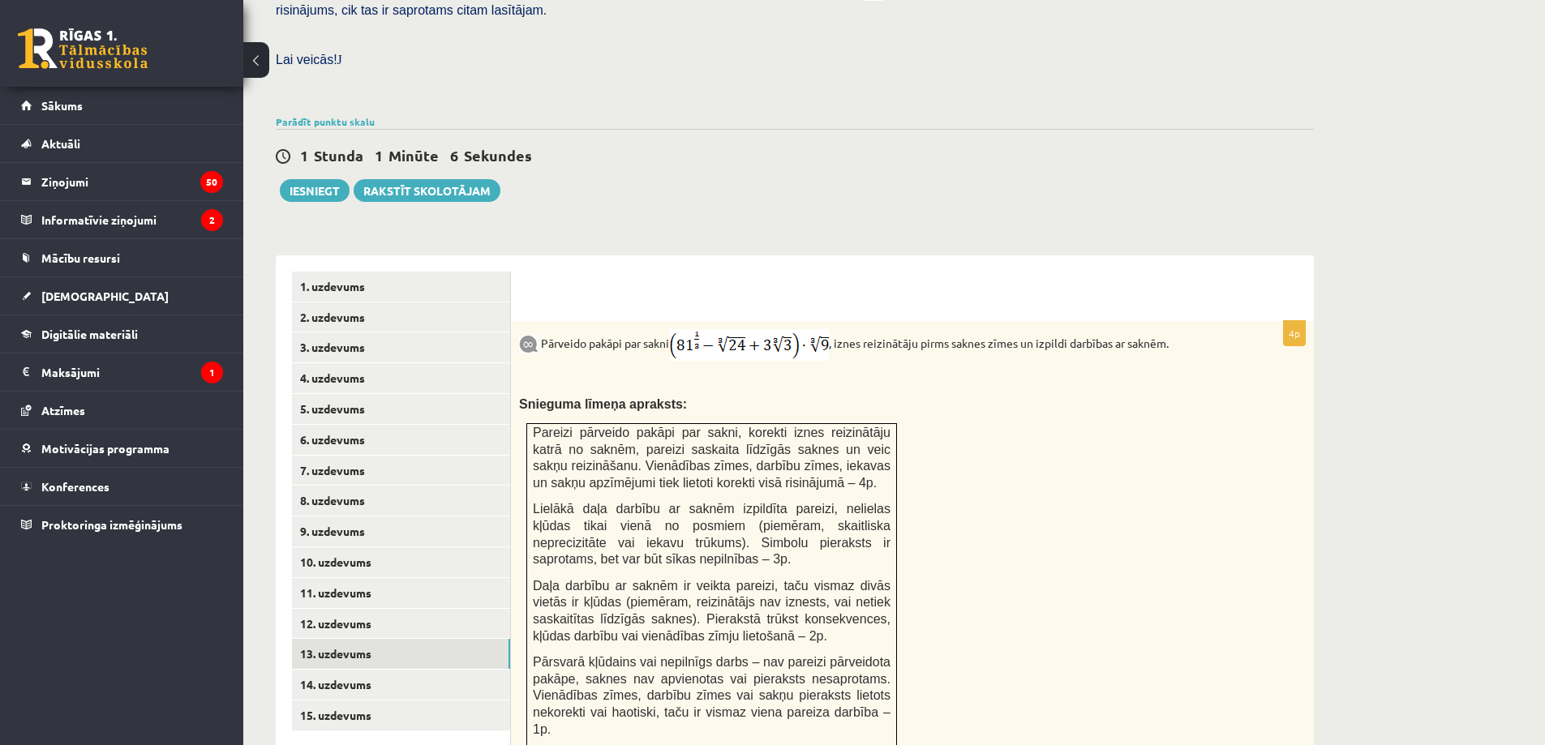
click at [961, 197] on div "Matemātika JK 12.b2 klase 1. ieskaite , Anastasija Oblate (12.b2 JK klase) Pārb…" at bounding box center [794, 394] width 1103 height 1560
drag, startPoint x: 675, startPoint y: 301, endPoint x: 819, endPoint y: 316, distance: 144.3
click at [819, 329] on p "Pārveido pakāpi par sakni , iznes reizinātāju pirms saknes zīmes un izpildi dar…" at bounding box center [871, 345] width 705 height 32
click at [896, 146] on div "1 Stunda 0 Minūtes 50 Sekundes" at bounding box center [795, 156] width 1038 height 21
drag, startPoint x: 673, startPoint y: 301, endPoint x: 798, endPoint y: 313, distance: 125.5
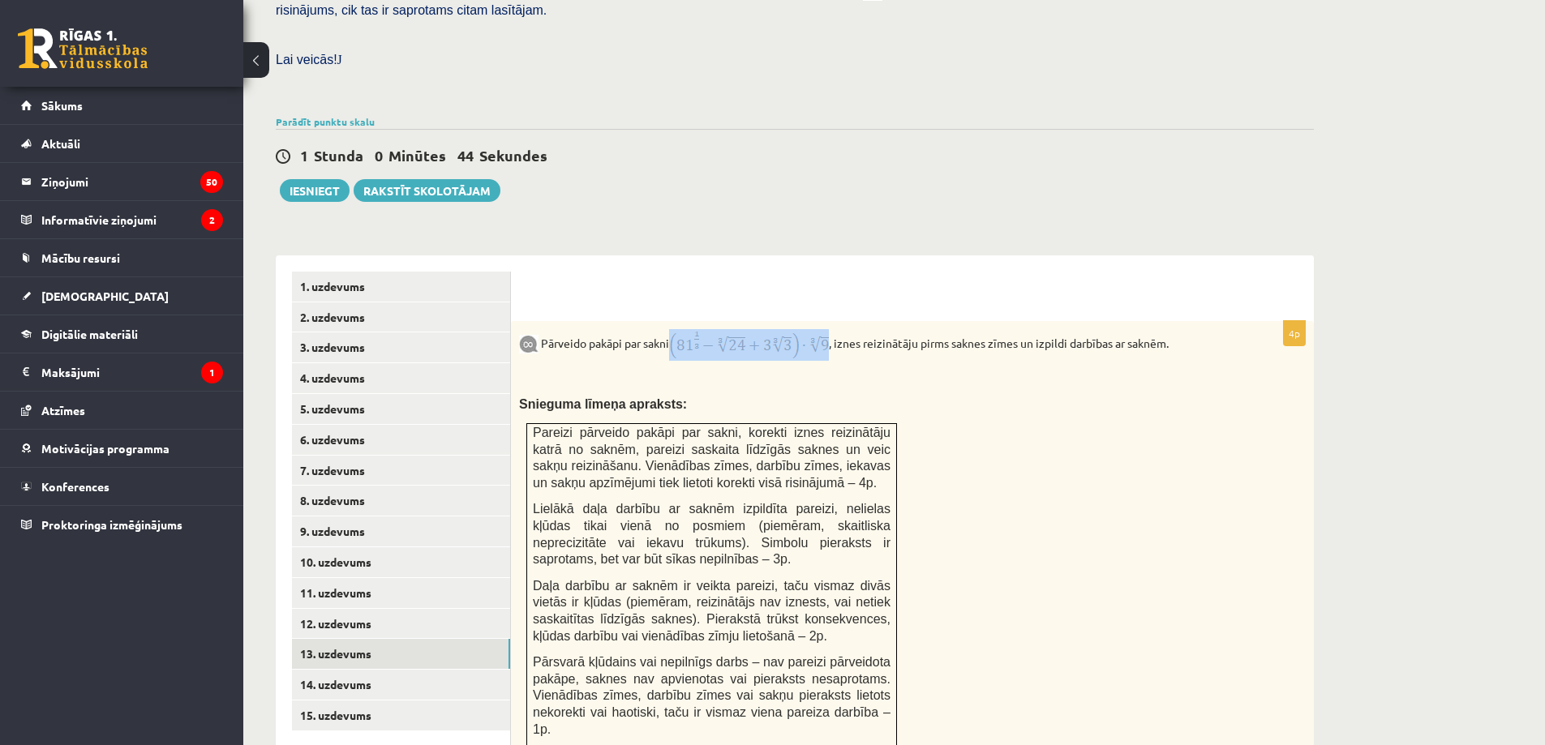
click at [798, 329] on p "Pārveido pakāpi par sakni , iznes reizinātāju pirms saknes zīmes un izpildi dar…" at bounding box center [871, 345] width 705 height 32
click at [741, 371] on p at bounding box center [871, 379] width 705 height 16
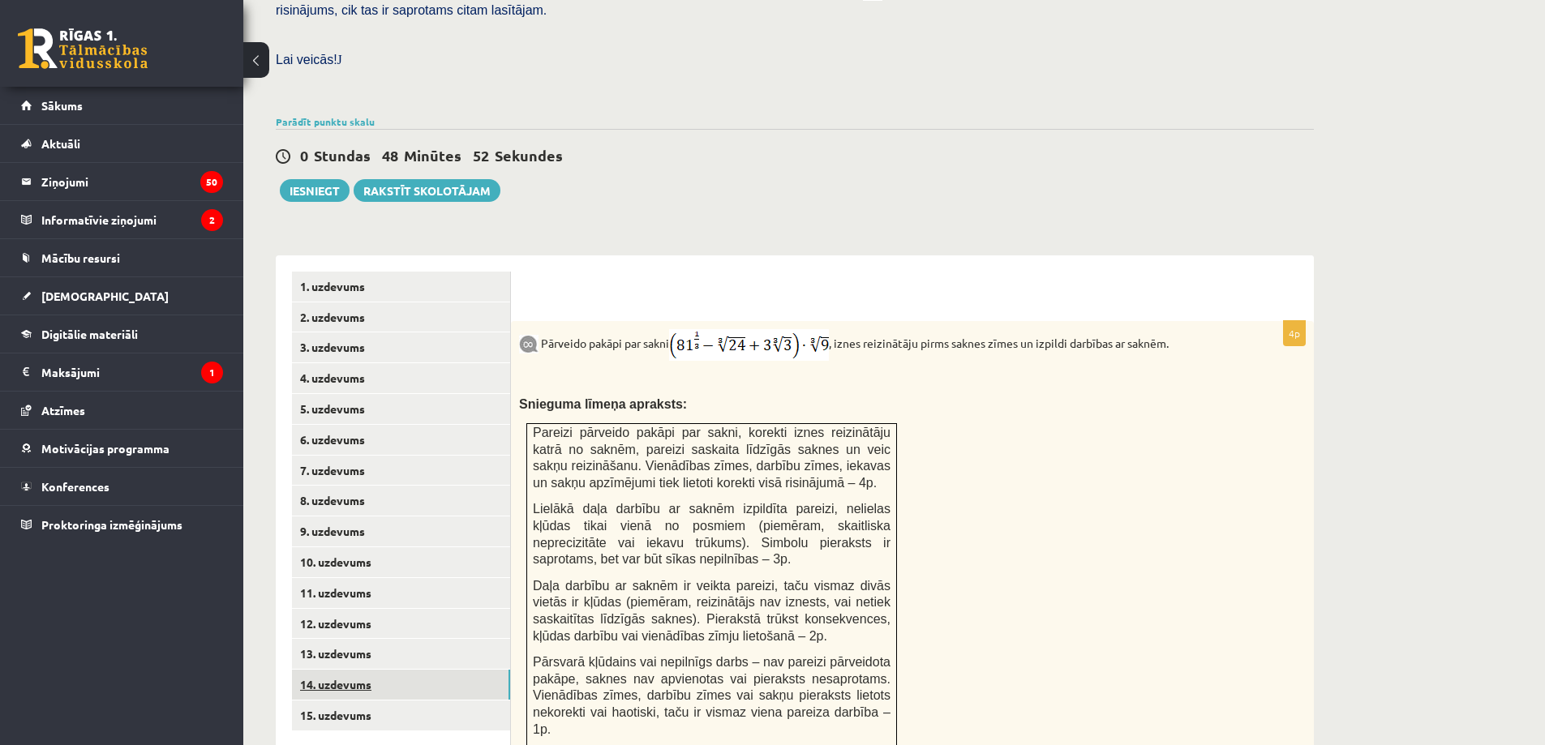
click at [332, 670] on link "14. uzdevums" at bounding box center [401, 685] width 218 height 30
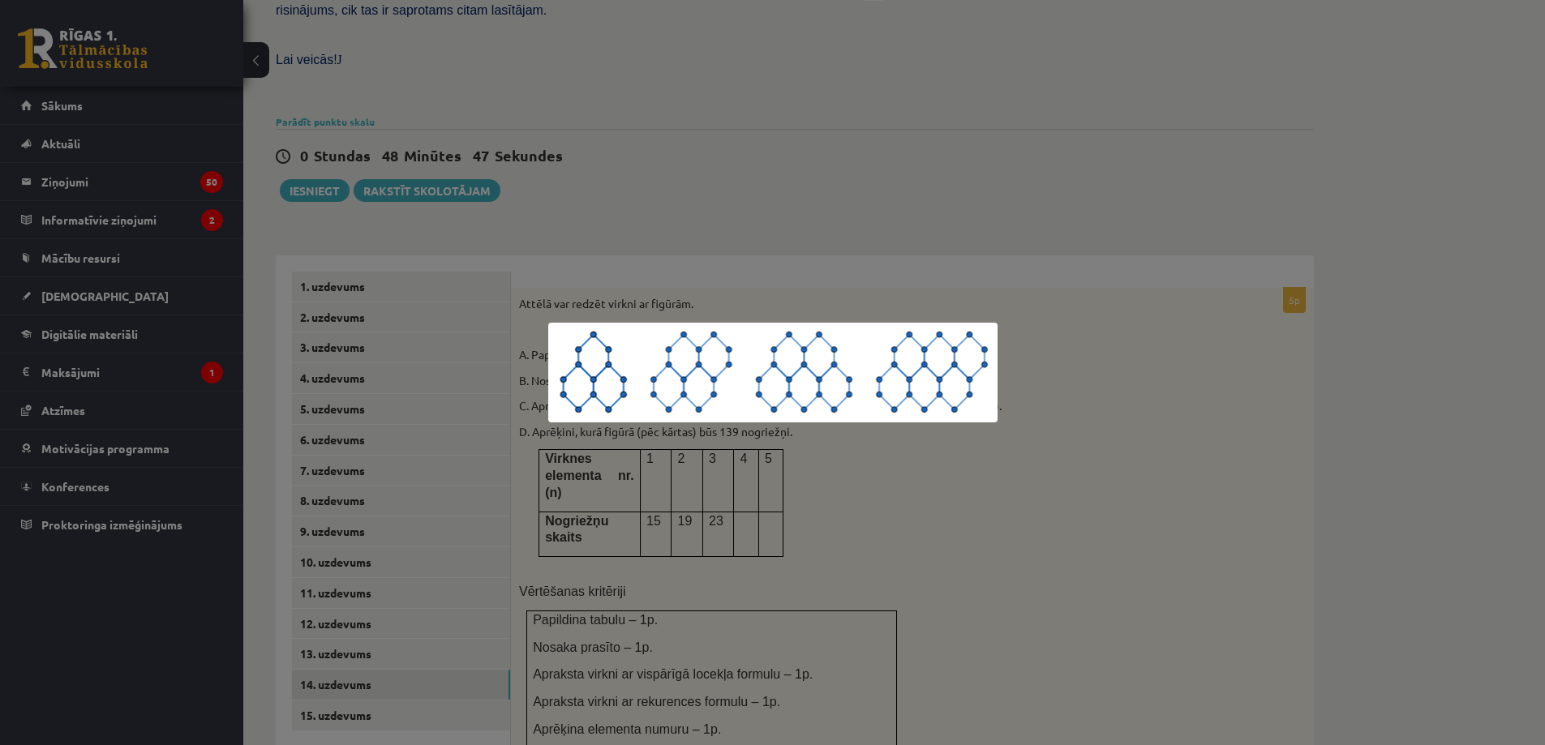
click at [761, 569] on div at bounding box center [772, 372] width 1545 height 745
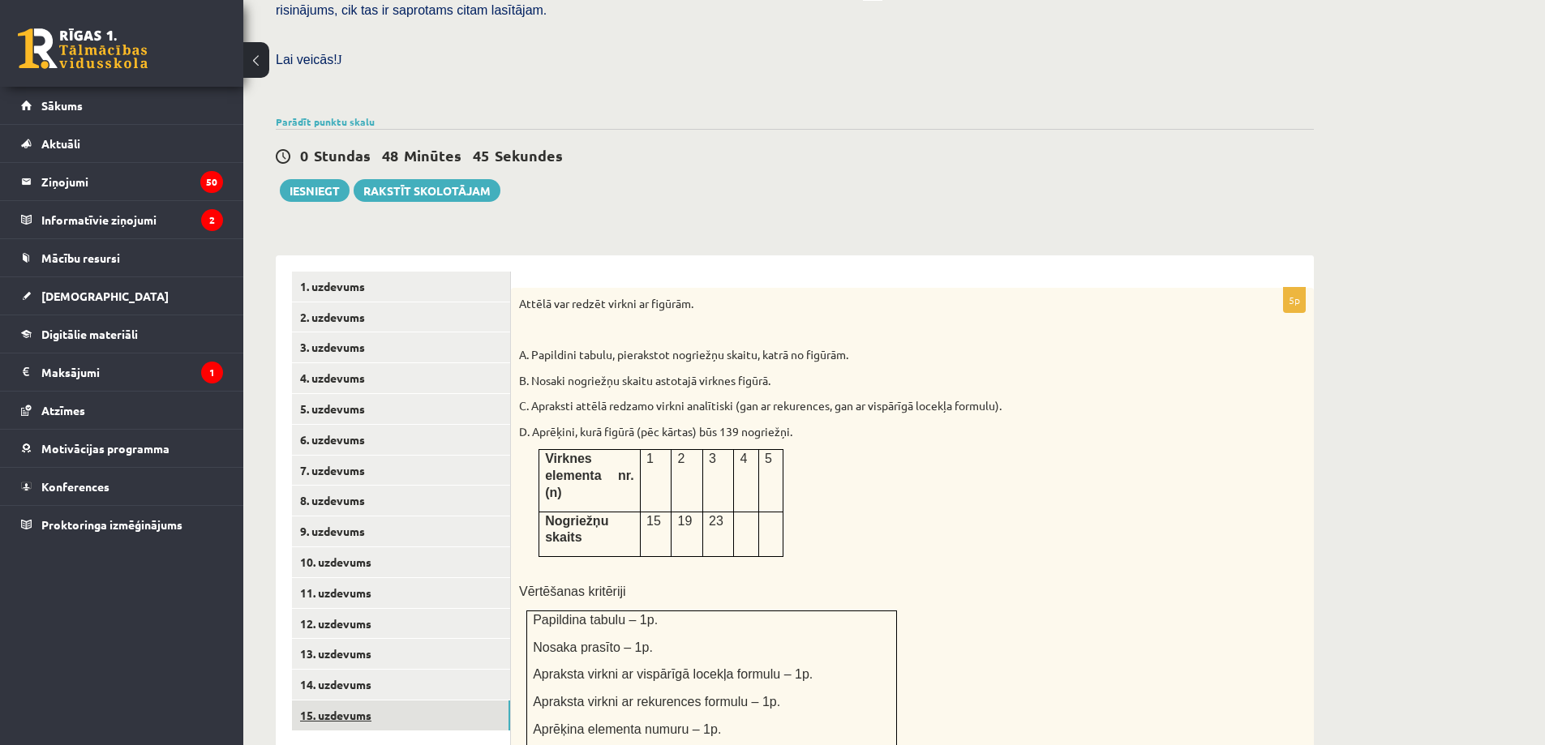
click at [401, 701] on link "15. uzdevums" at bounding box center [401, 716] width 218 height 30
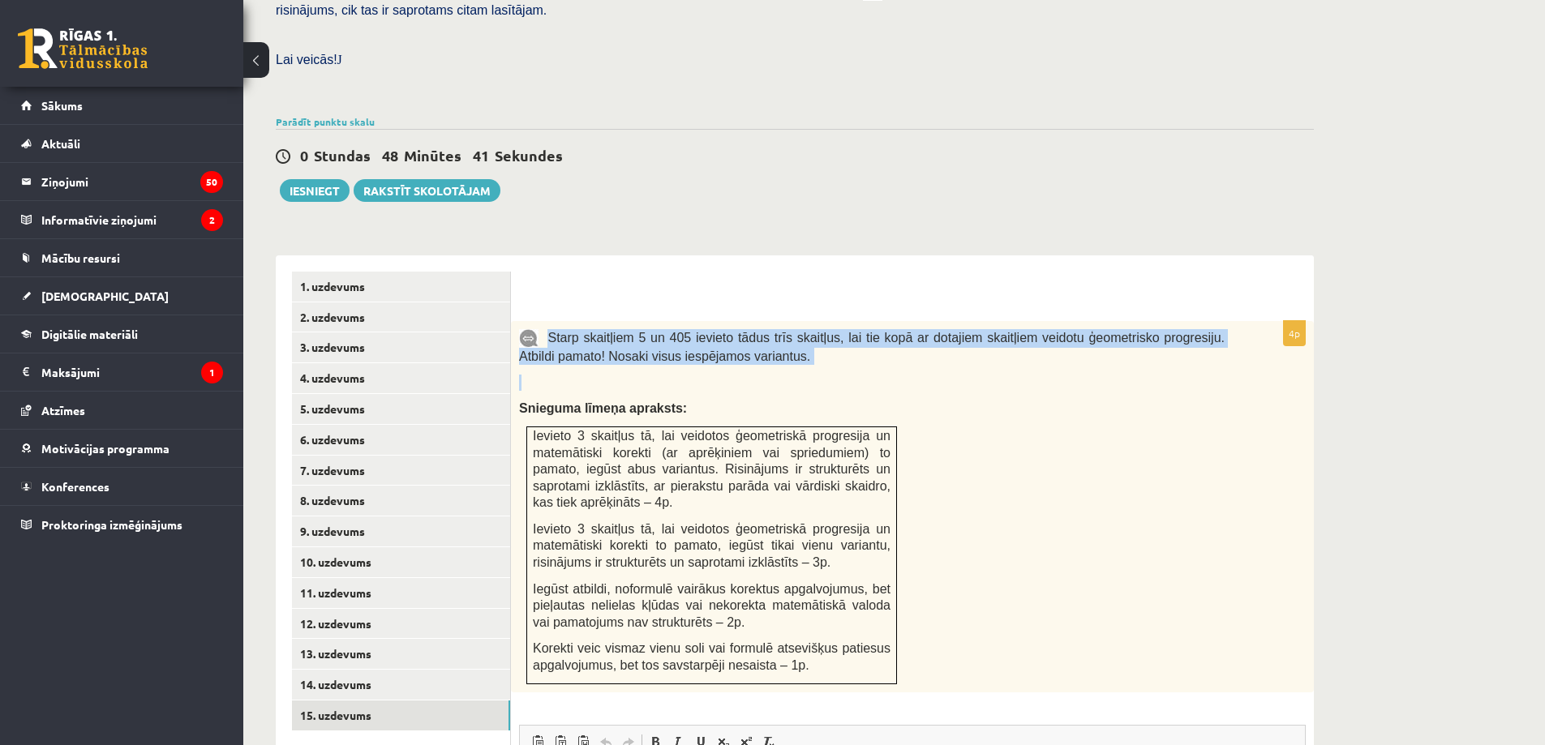
drag, startPoint x: 547, startPoint y: 299, endPoint x: 735, endPoint y: 345, distance: 193.5
click at [735, 345] on div "Starp skaitļiem 5 un 405 ievieto tādus trīs skaitļus, lai tie kopā ar dotajiem …" at bounding box center [912, 506] width 803 height 371
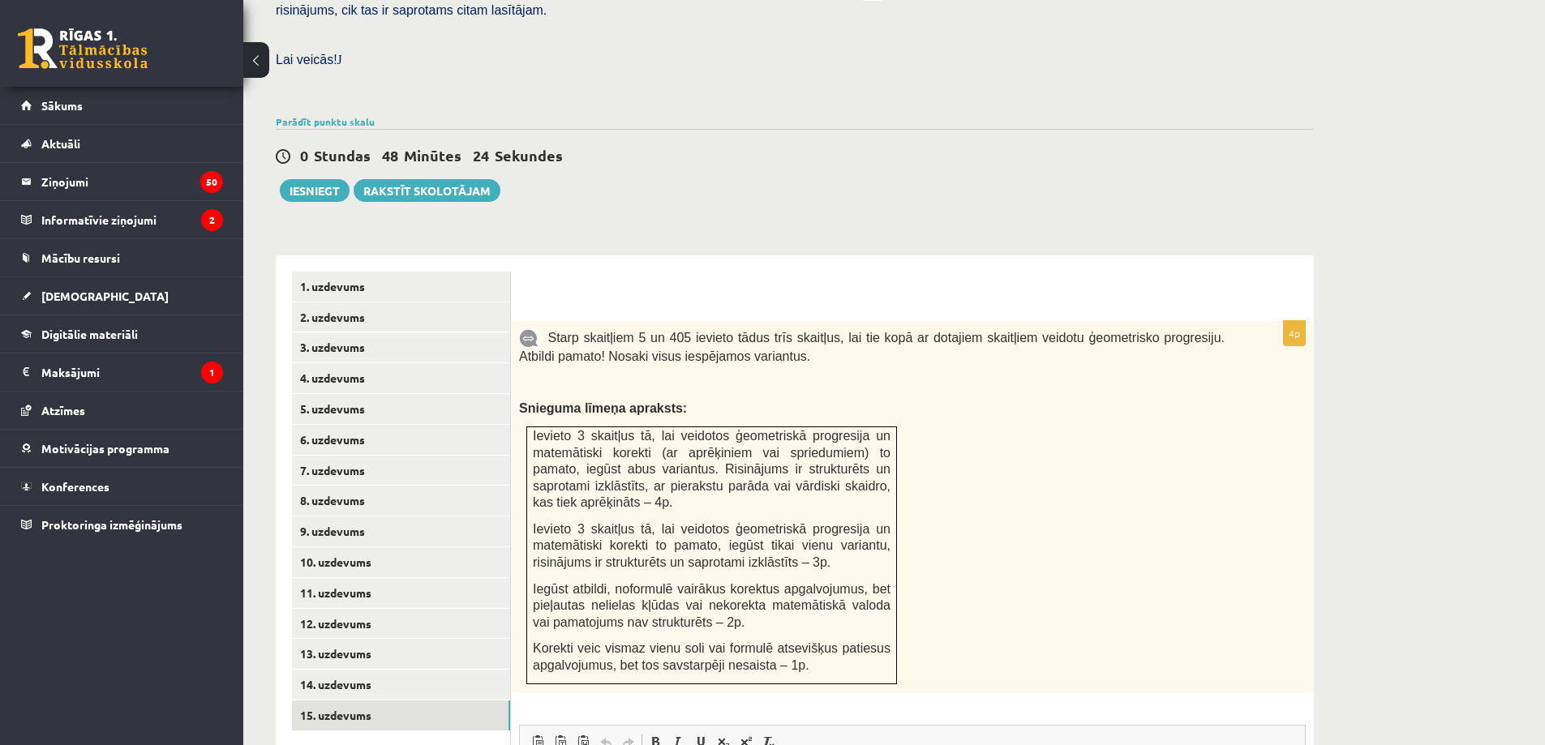
click at [850, 155] on div "0 Stundas 48 Minūtes 24 Sekundes Ieskaite saglabāta! Iesniegt Rakstīt skolotājam" at bounding box center [795, 165] width 1038 height 73
click at [348, 456] on link "7. uzdevums" at bounding box center [401, 471] width 218 height 30
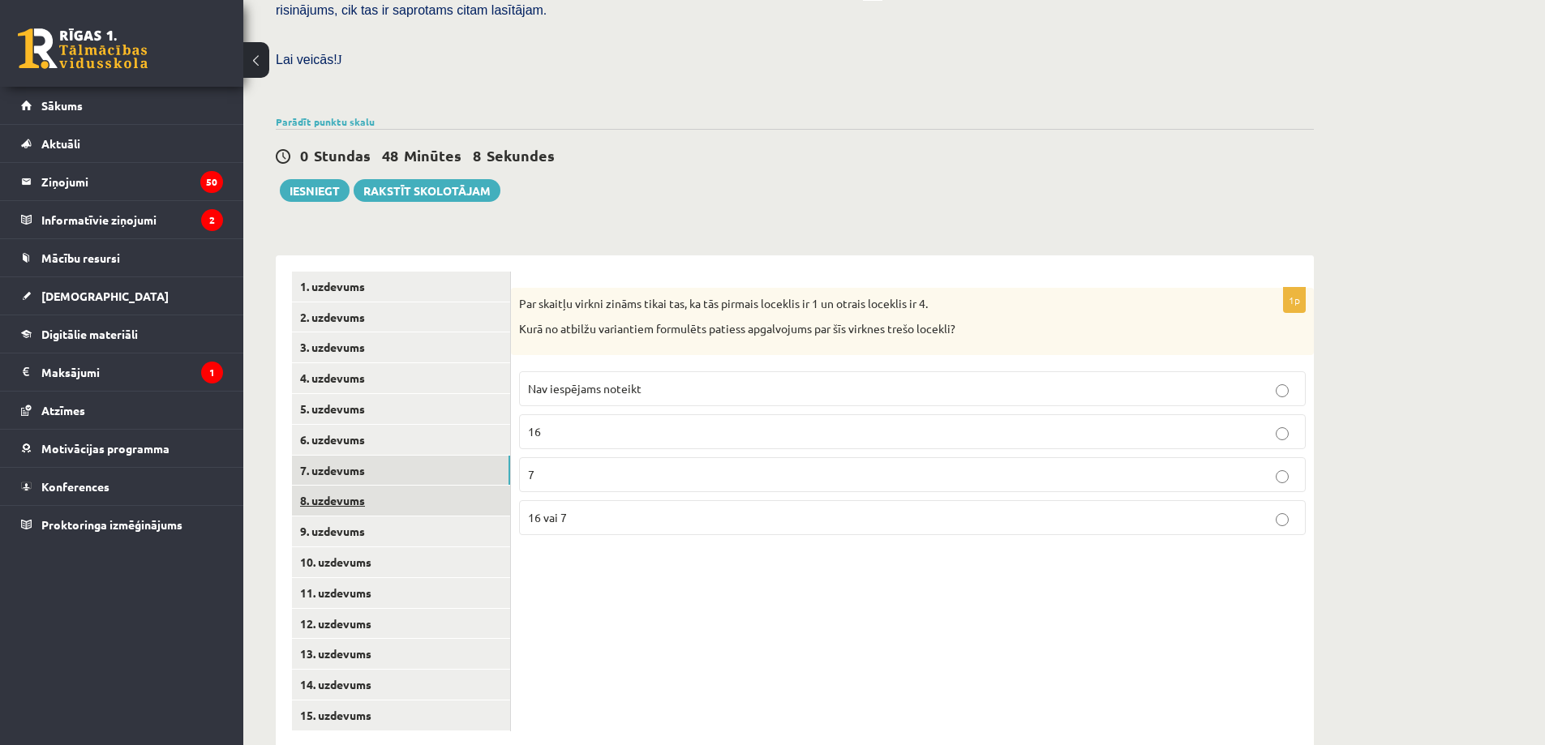
click at [351, 486] on link "8. uzdevums" at bounding box center [401, 501] width 218 height 30
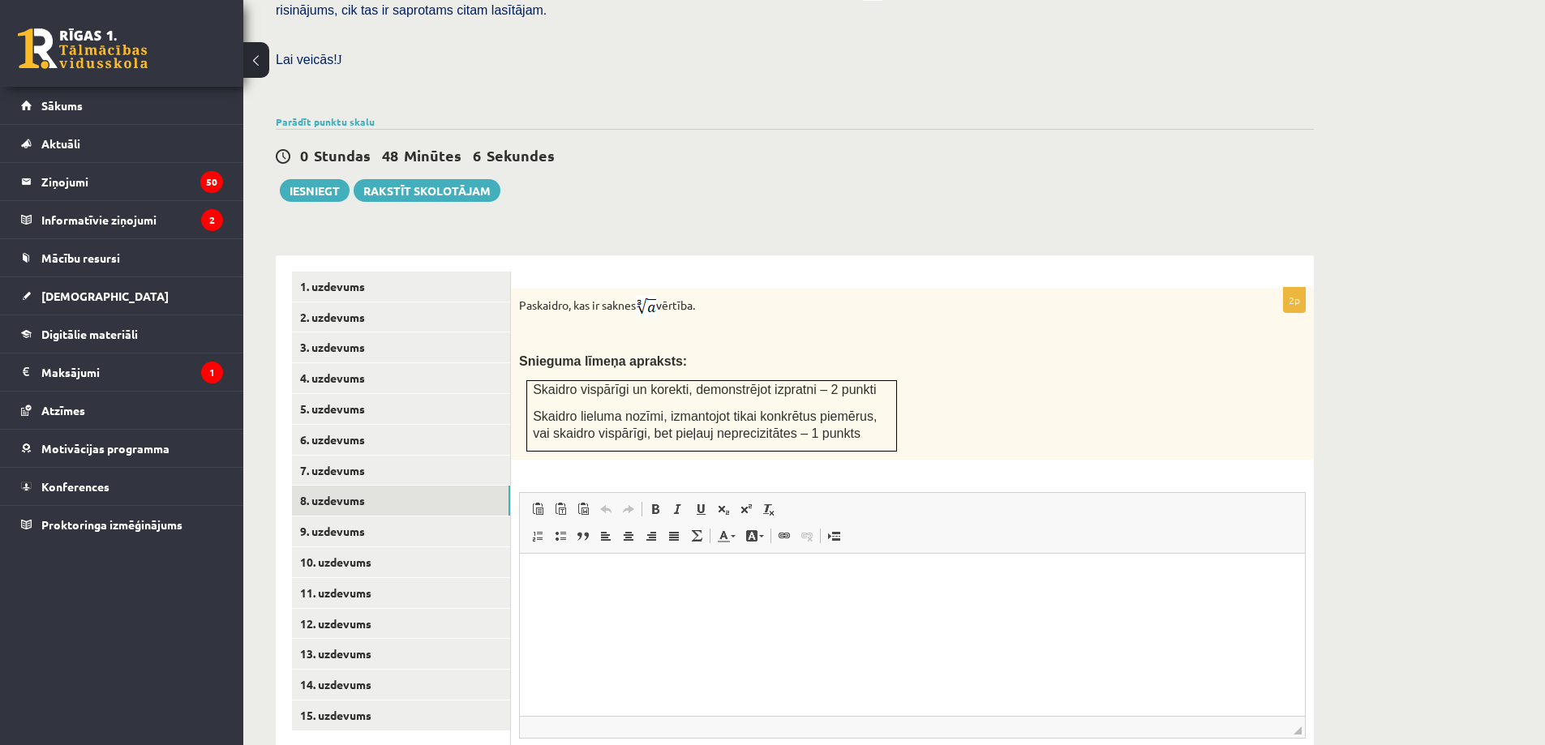
click at [560, 598] on html at bounding box center [912, 578] width 785 height 49
click at [649, 443] on div "2p Paskaidro, kas ir saknes vērtība. Snieguma līmeņa apraksts: Skaidro vispārīg…" at bounding box center [912, 559] width 803 height 542
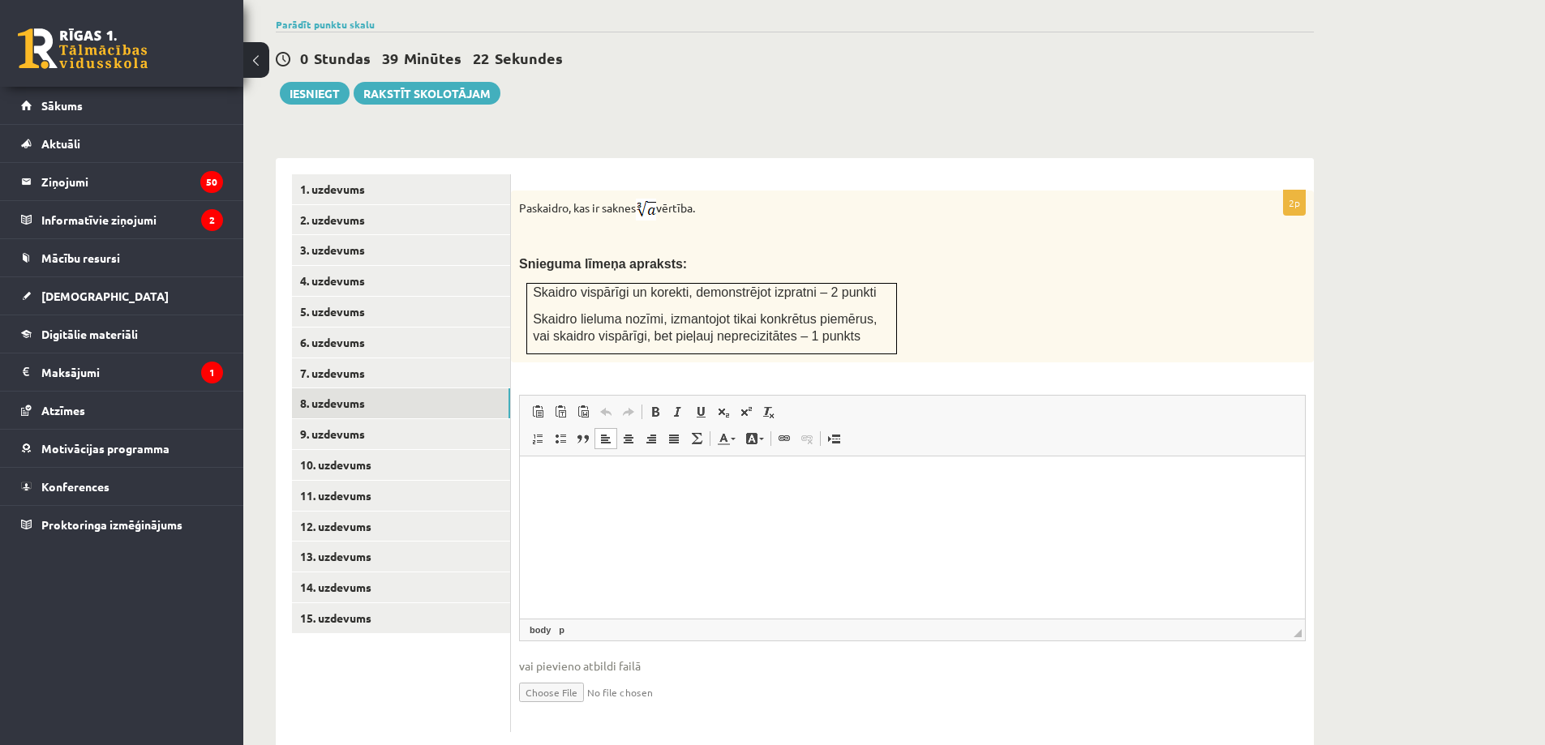
scroll to position [547, 0]
click at [547, 674] on input "file" at bounding box center [912, 690] width 787 height 33
type input "**********"
click at [585, 707] on link "Iesniegtā atbilde" at bounding box center [562, 715] width 87 height 17
click at [324, 541] on link "13. uzdevums" at bounding box center [401, 556] width 218 height 30
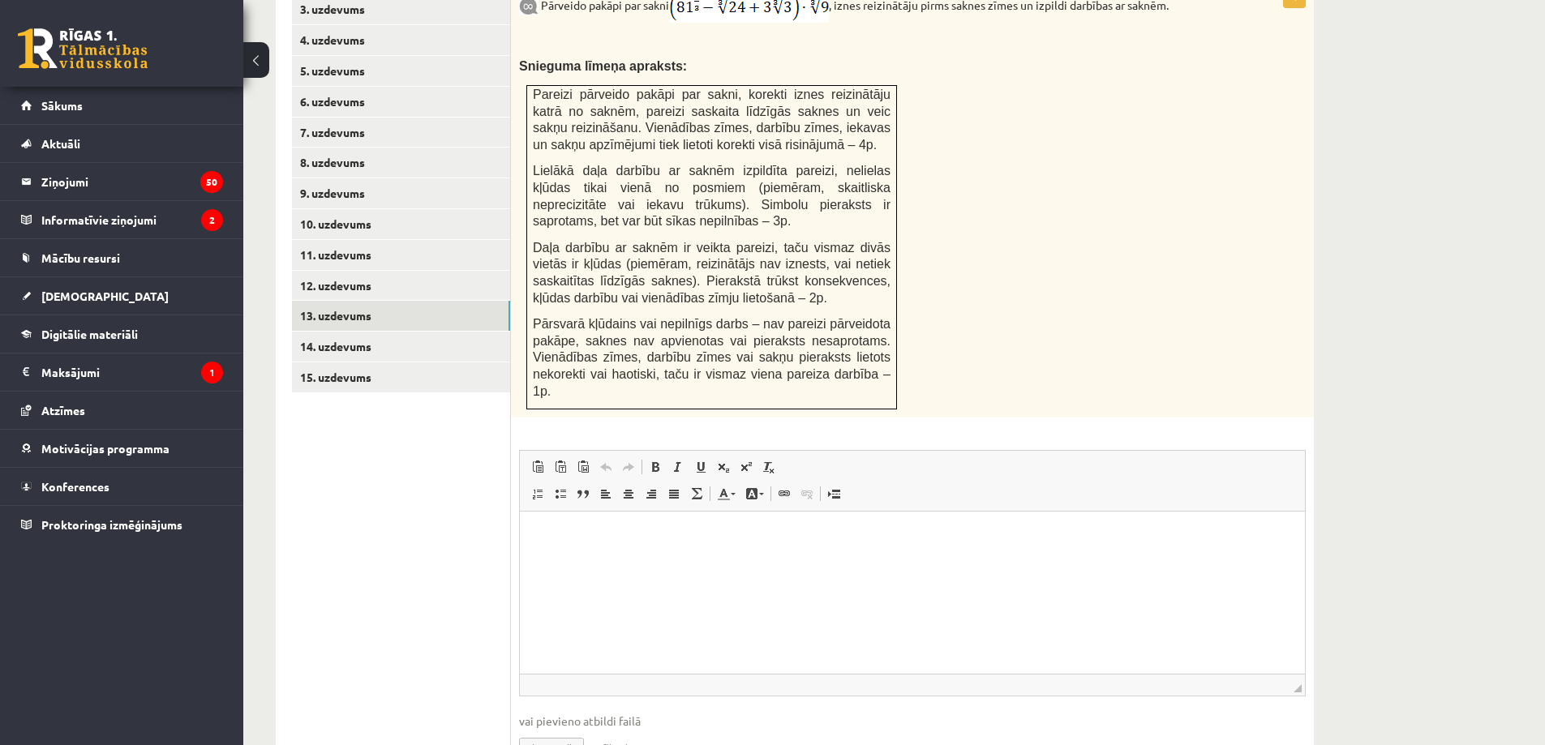
scroll to position [826, 0]
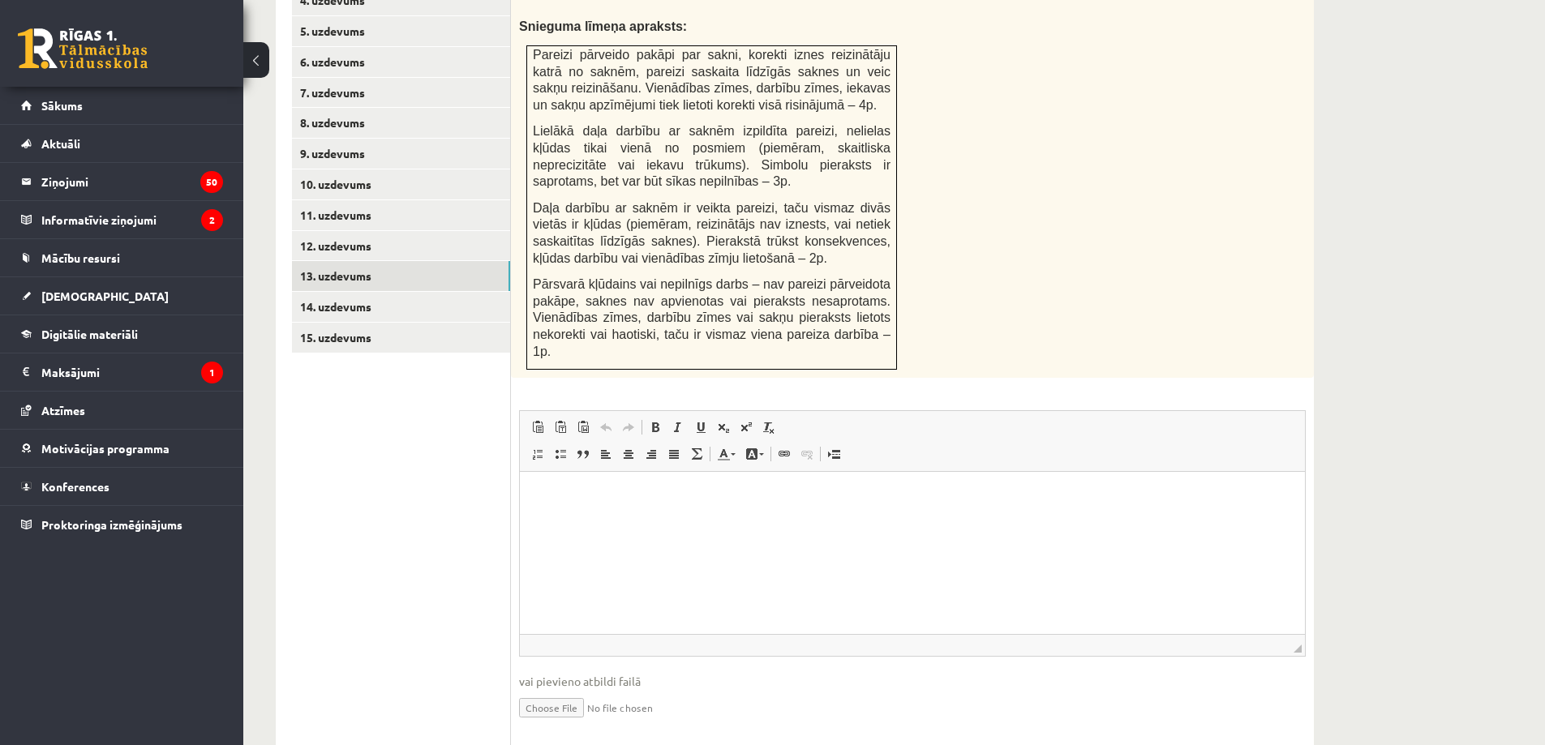
click at [568, 690] on input "file" at bounding box center [912, 706] width 787 height 33
type input "**********"
click at [587, 723] on link "Iesniegtā atbilde" at bounding box center [562, 731] width 87 height 17
click at [374, 169] on link "10. uzdevums" at bounding box center [401, 184] width 218 height 30
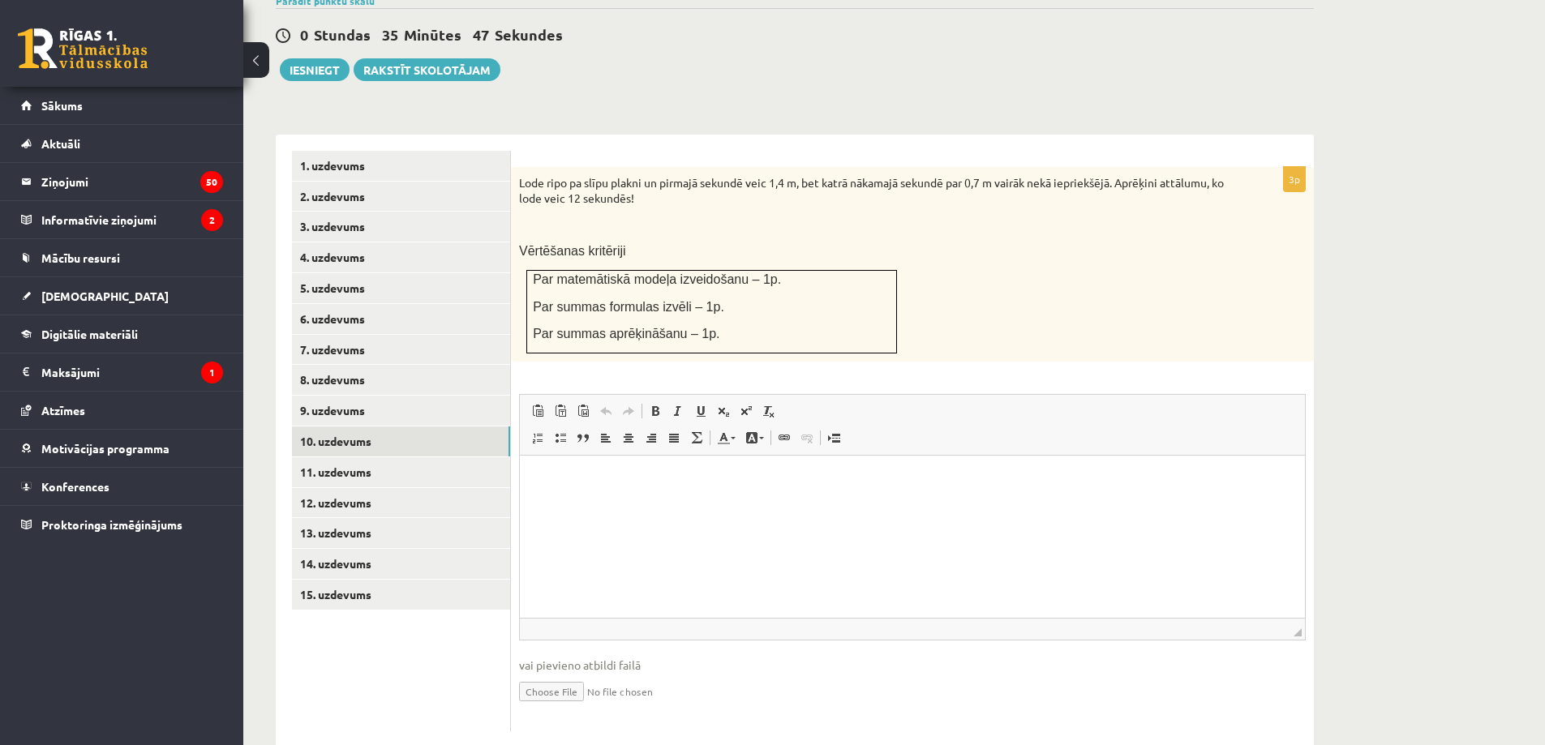
scroll to position [0, 0]
click at [559, 674] on input "file" at bounding box center [912, 690] width 787 height 33
type input "**********"
click at [575, 707] on link "Iesniegtā atbilde" at bounding box center [562, 715] width 87 height 17
click at [321, 488] on link "12. uzdevums" at bounding box center [401, 503] width 218 height 30
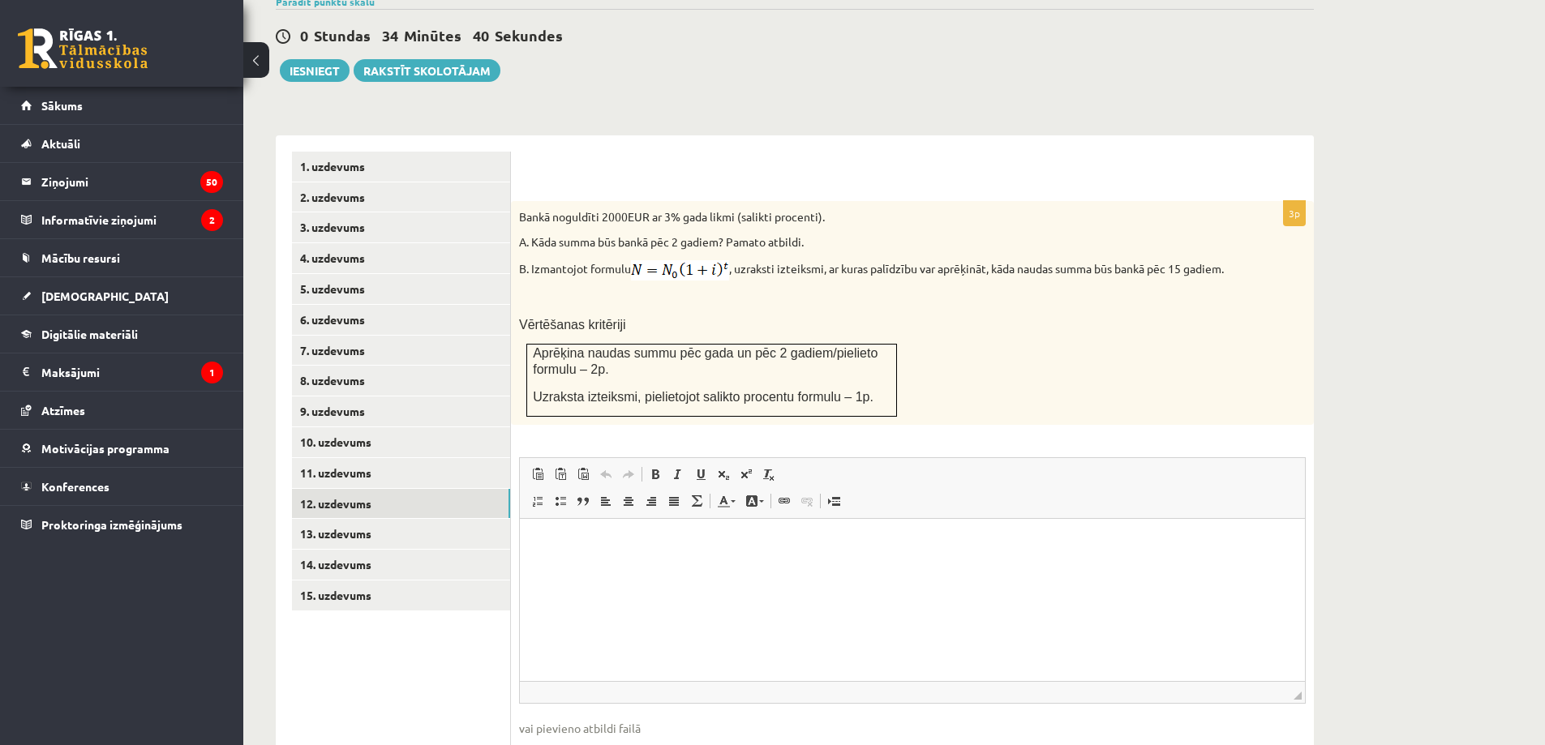
scroll to position [648, 0]
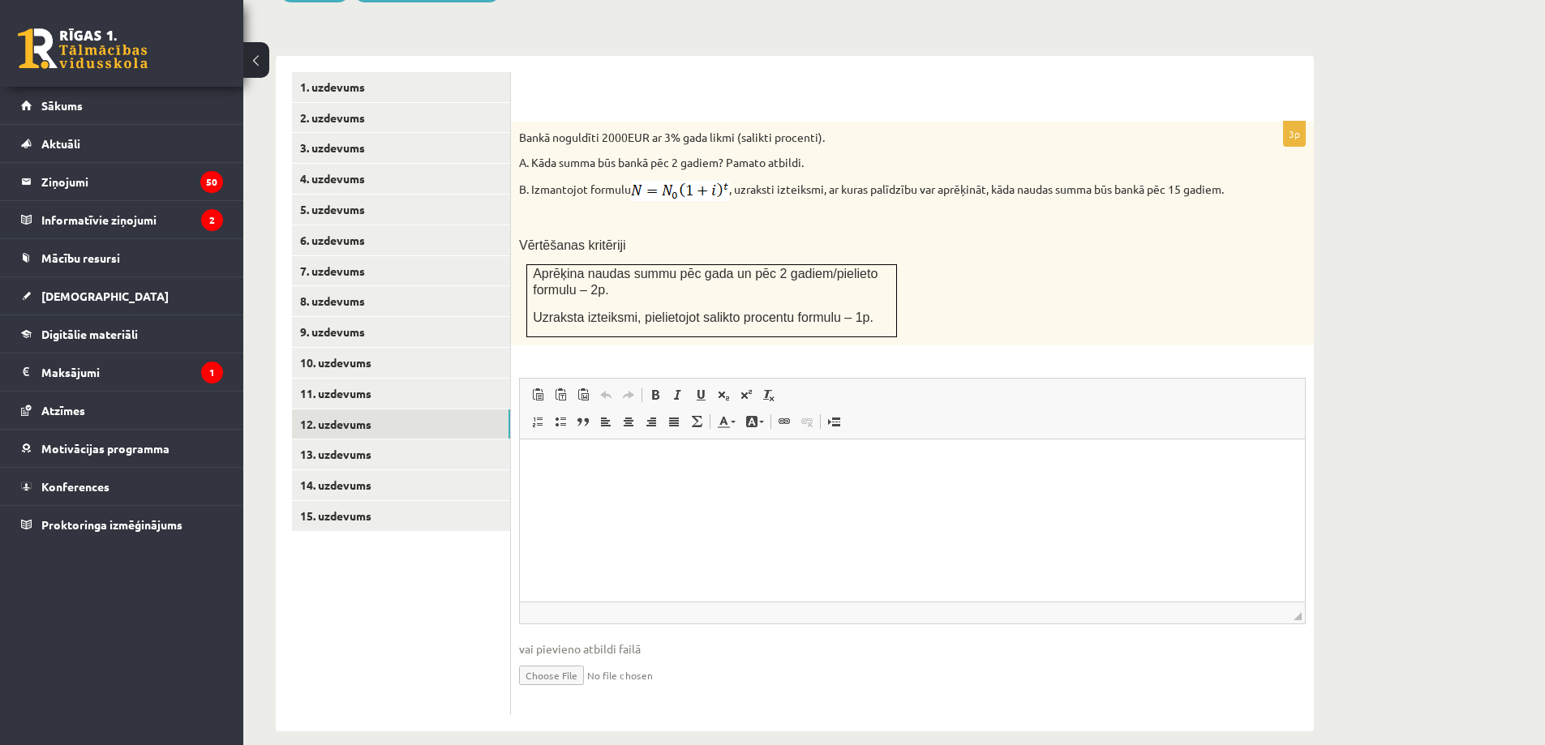
click at [552, 658] on input "file" at bounding box center [912, 674] width 787 height 33
type input "**********"
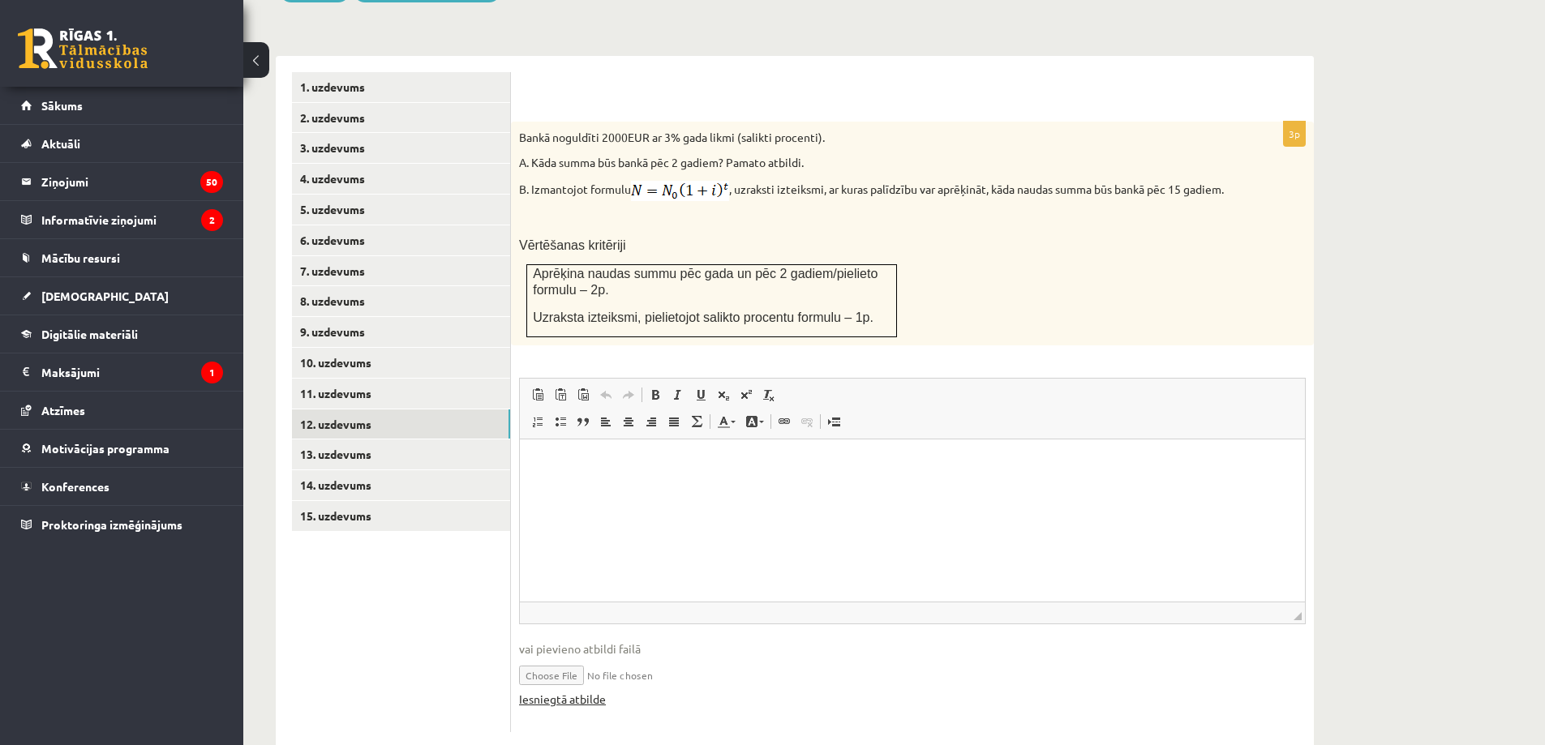
click at [576, 691] on link "Iesniegtā atbilde" at bounding box center [562, 699] width 87 height 17
click at [390, 286] on link "8. uzdevums" at bounding box center [401, 301] width 218 height 30
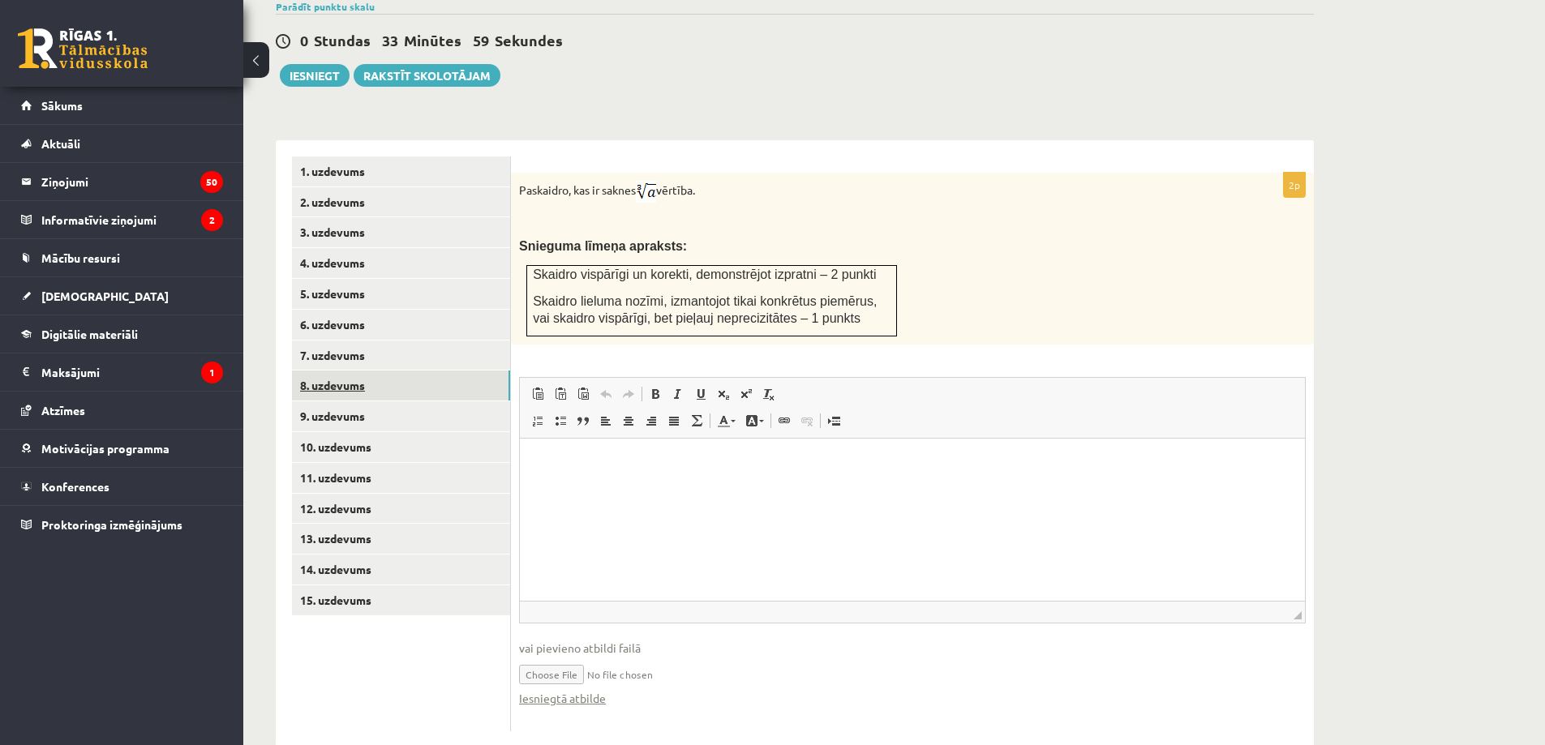
scroll to position [0, 0]
click at [379, 401] on link "9. uzdevums" at bounding box center [401, 416] width 218 height 30
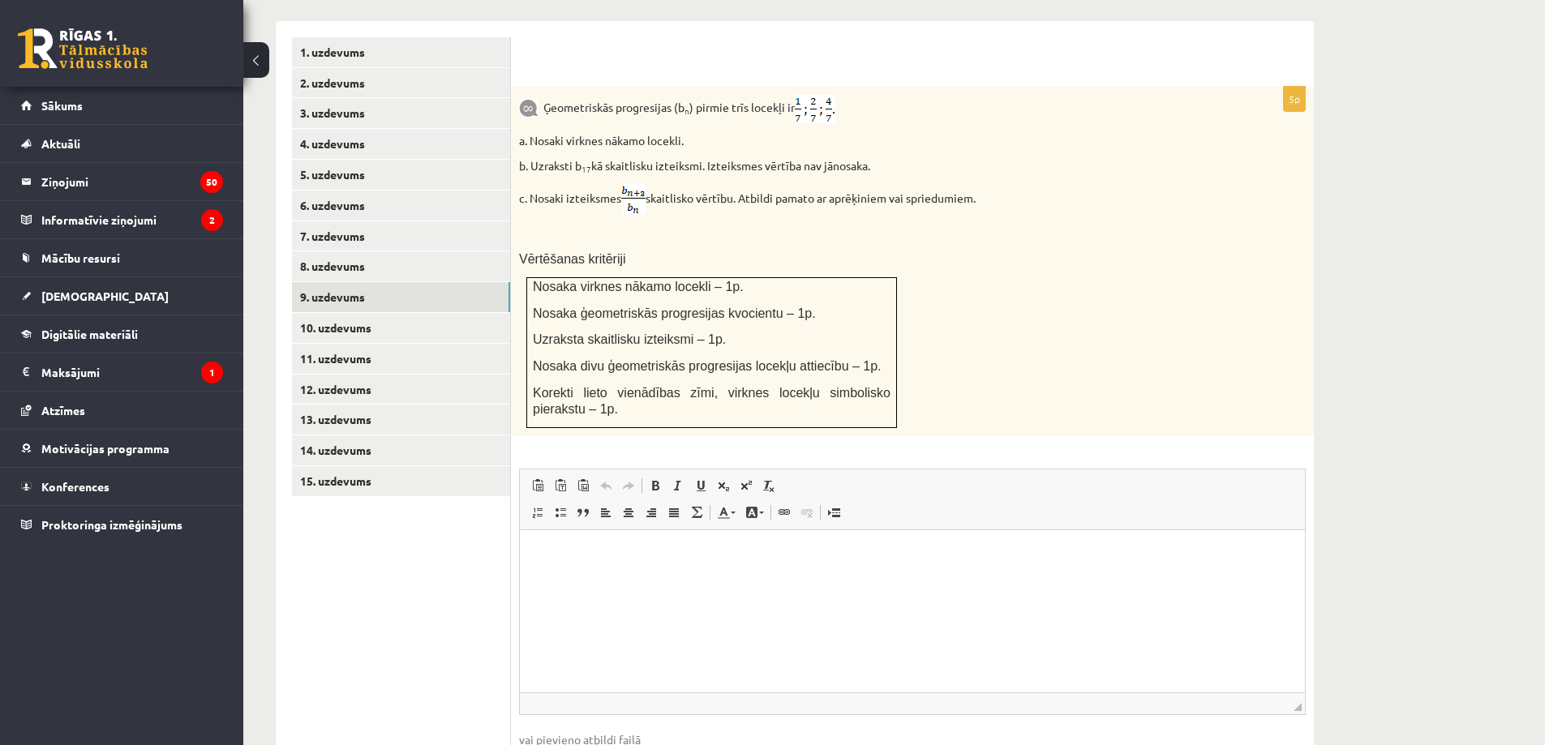
scroll to position [757, 0]
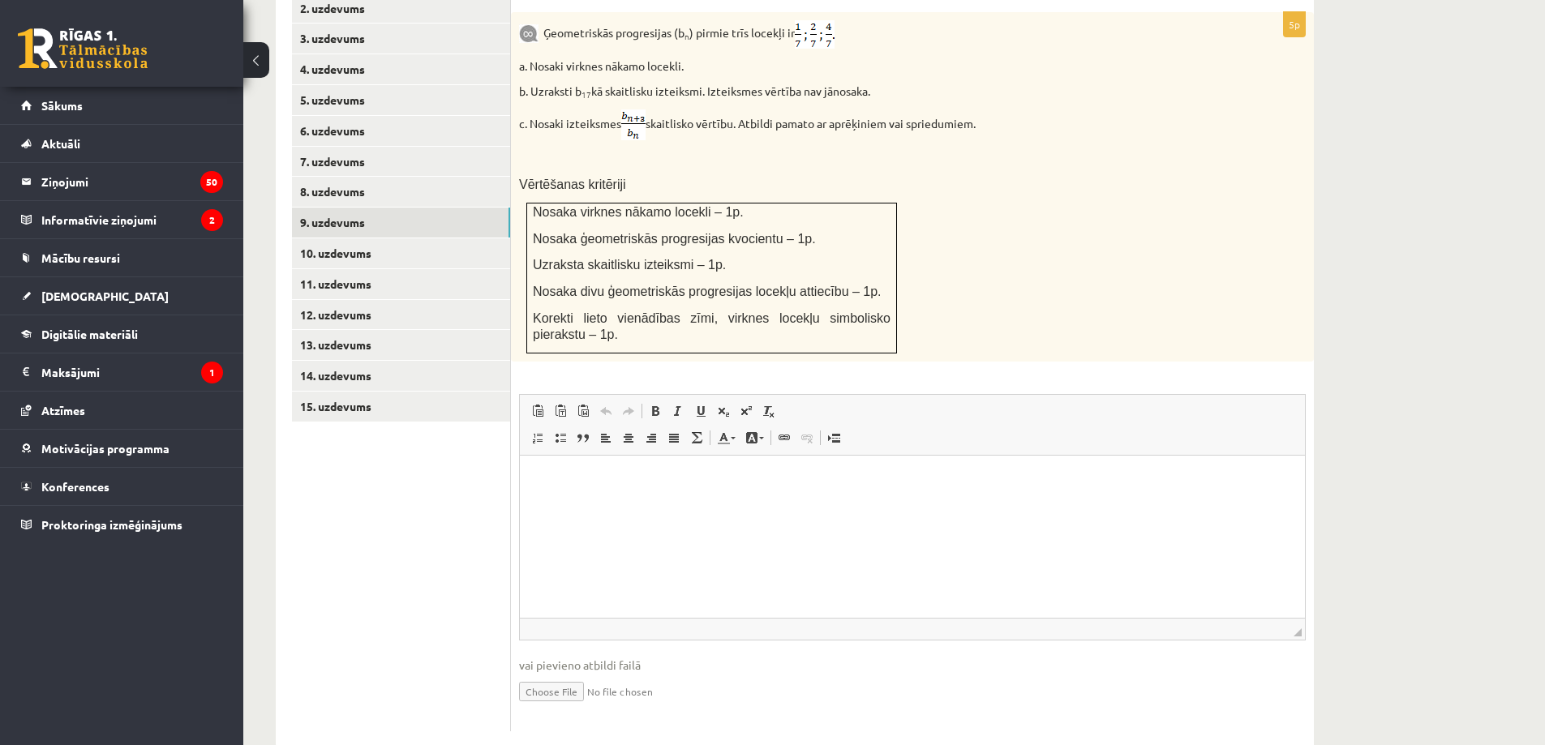
click at [542, 674] on input "file" at bounding box center [912, 690] width 787 height 33
type input "**********"
click at [567, 707] on link "Iesniegtā atbilde" at bounding box center [562, 715] width 87 height 17
click at [337, 177] on link "8. uzdevums" at bounding box center [401, 192] width 218 height 30
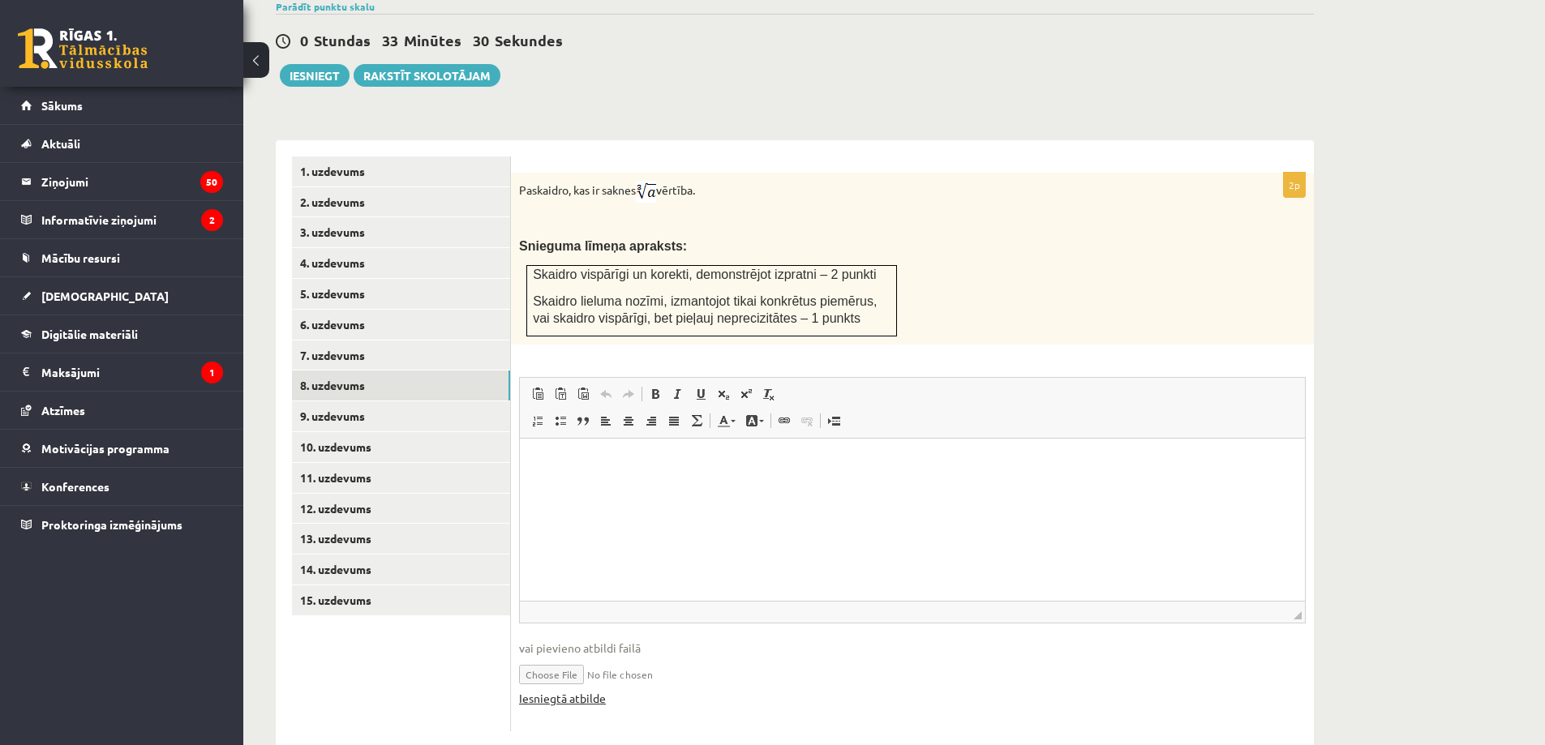
scroll to position [0, 0]
click at [558, 690] on link "Iesniegtā atbilde" at bounding box center [562, 698] width 87 height 17
click at [319, 64] on button "Iesniegt" at bounding box center [315, 75] width 70 height 23
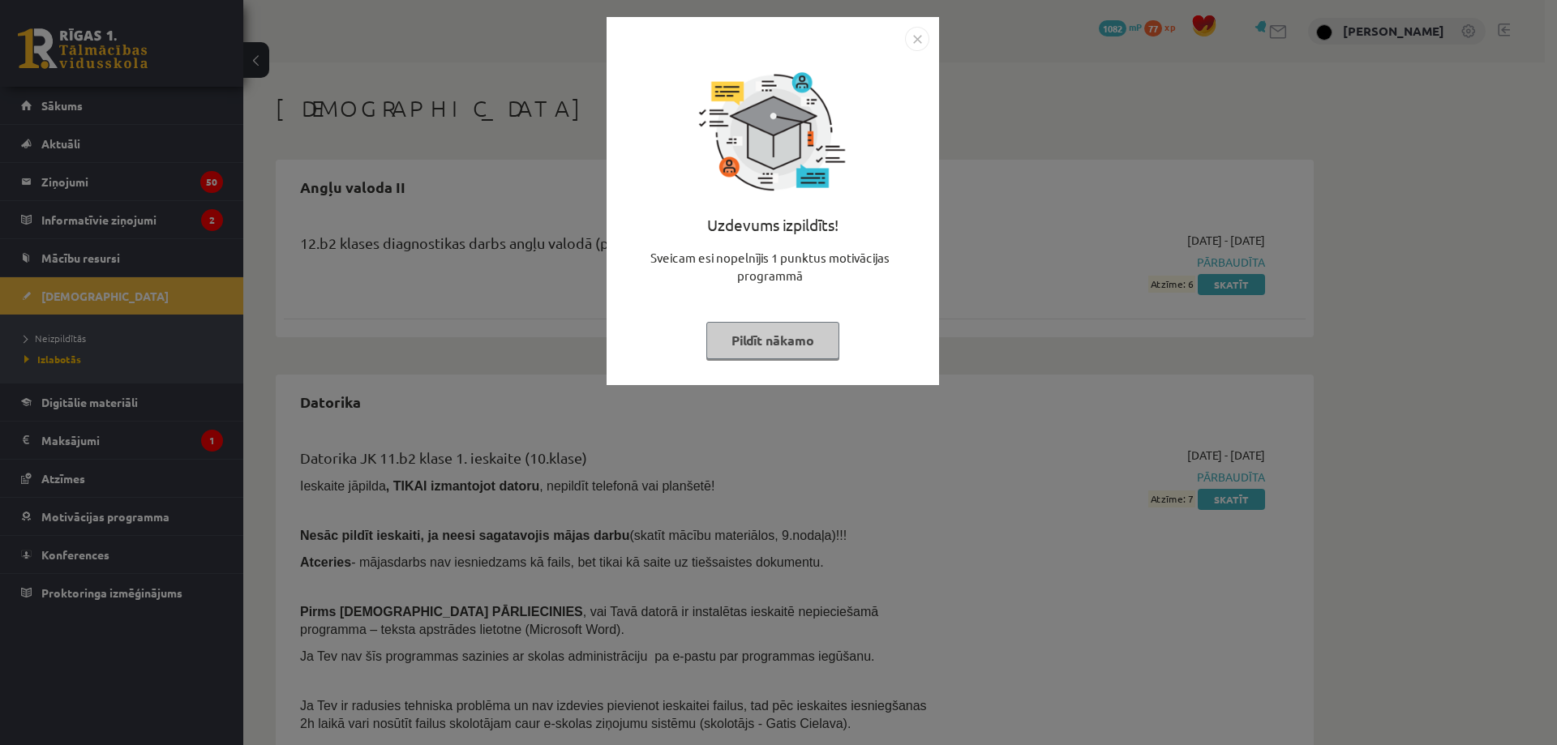
click at [808, 338] on button "Pildīt nākamo" at bounding box center [772, 340] width 133 height 37
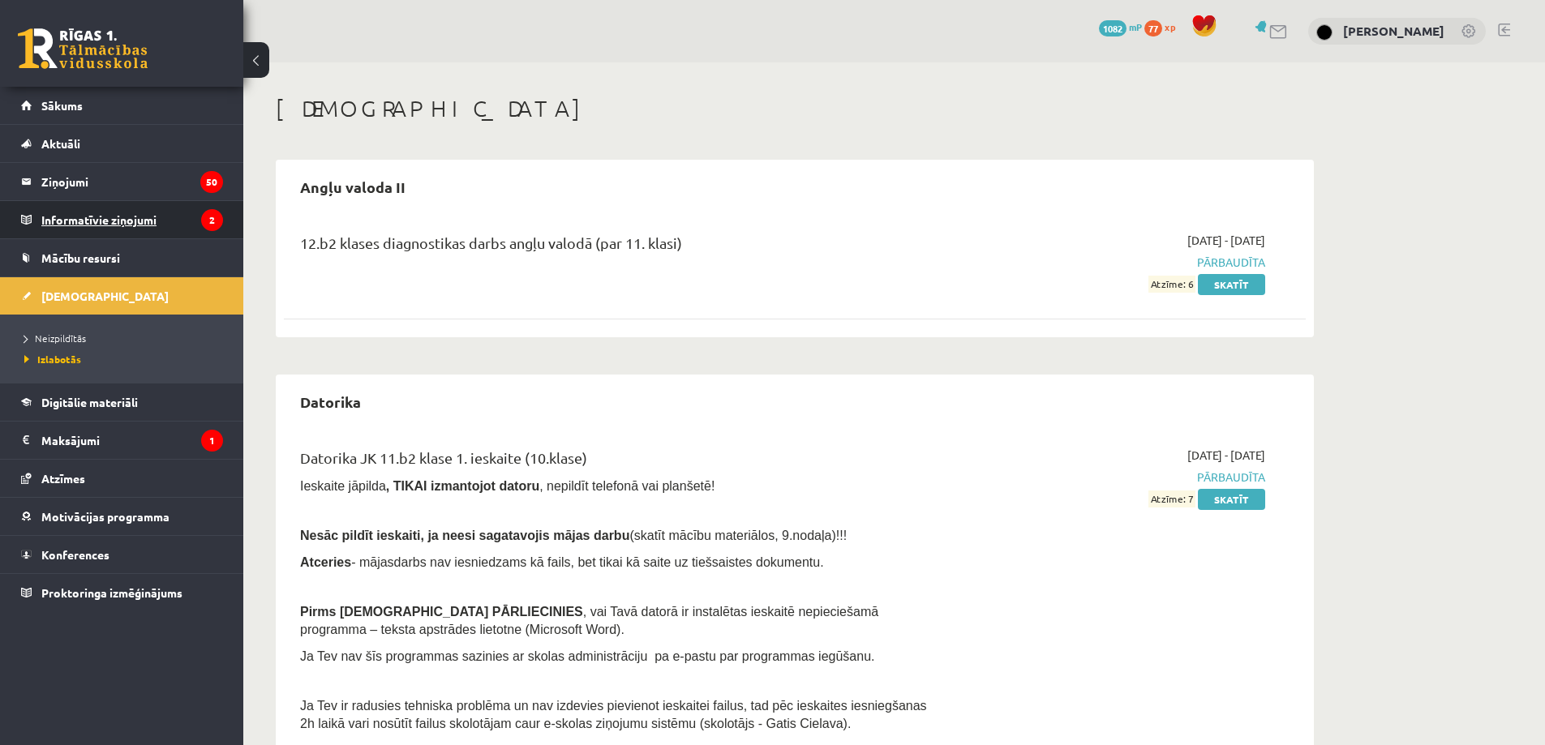
click at [98, 216] on legend "Informatīvie ziņojumi 2" at bounding box center [132, 219] width 182 height 37
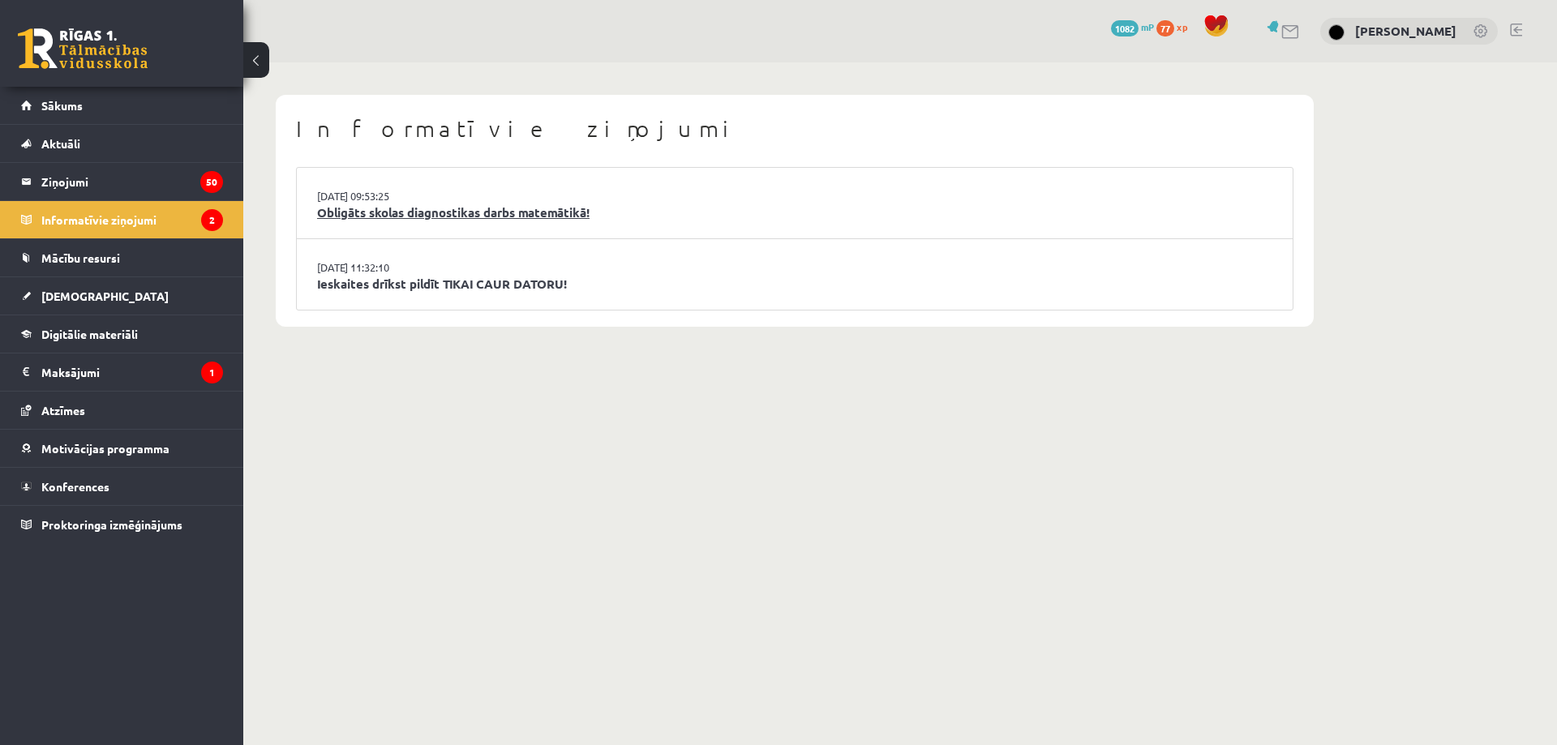
click at [378, 206] on link "Obligāts skolas diagnostikas darbs matemātikā!" at bounding box center [794, 213] width 955 height 19
